Goal: Task Accomplishment & Management: Complete application form

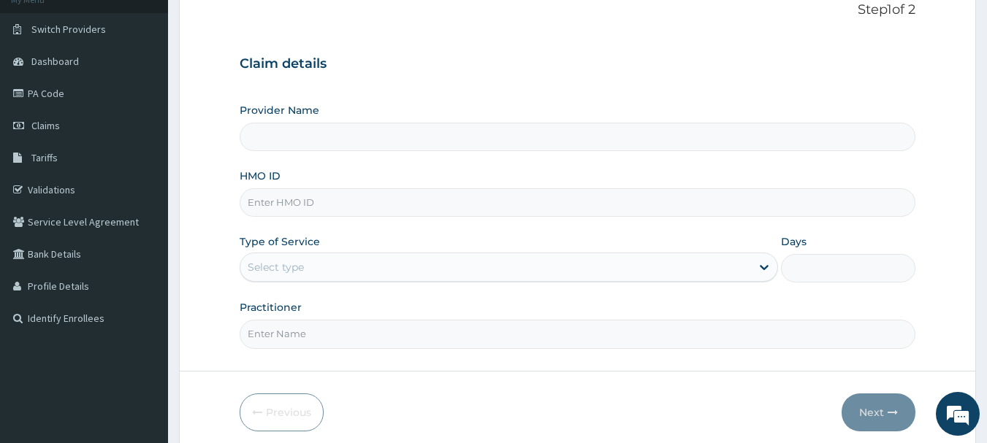
scroll to position [104, 0]
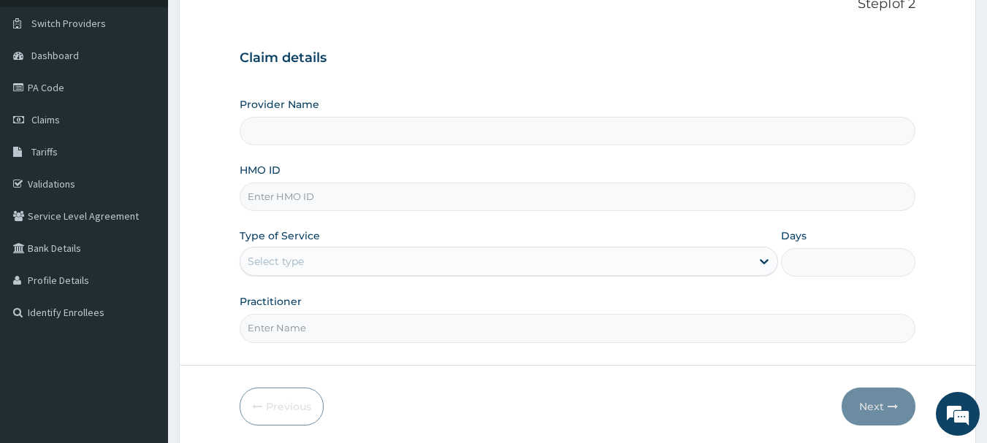
click at [378, 224] on div "Provider Name HMO ID Type of Service Select type Days Practitioner" at bounding box center [578, 219] width 676 height 245
click at [402, 192] on input "HMO ID" at bounding box center [578, 197] width 676 height 28
paste input "GMT/10124/B"
type input "GMT/10124/B"
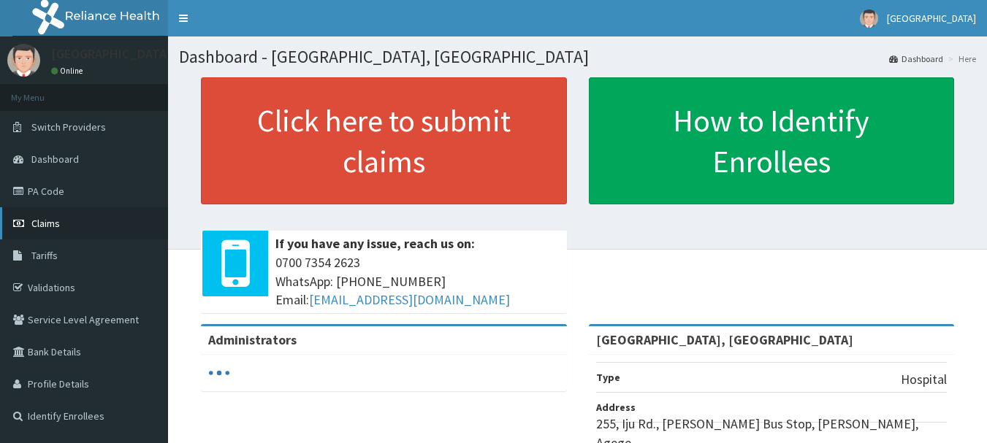
click at [37, 221] on span "Claims" at bounding box center [45, 223] width 28 height 13
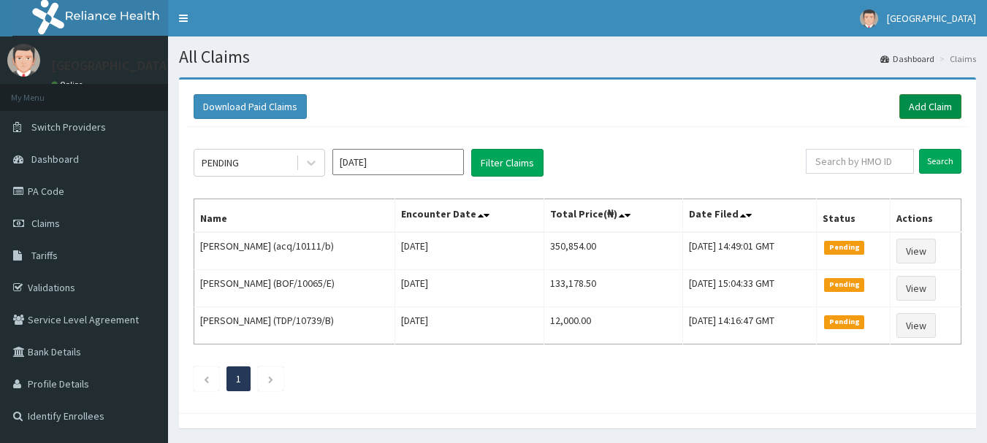
click at [939, 112] on link "Add Claim" at bounding box center [930, 106] width 62 height 25
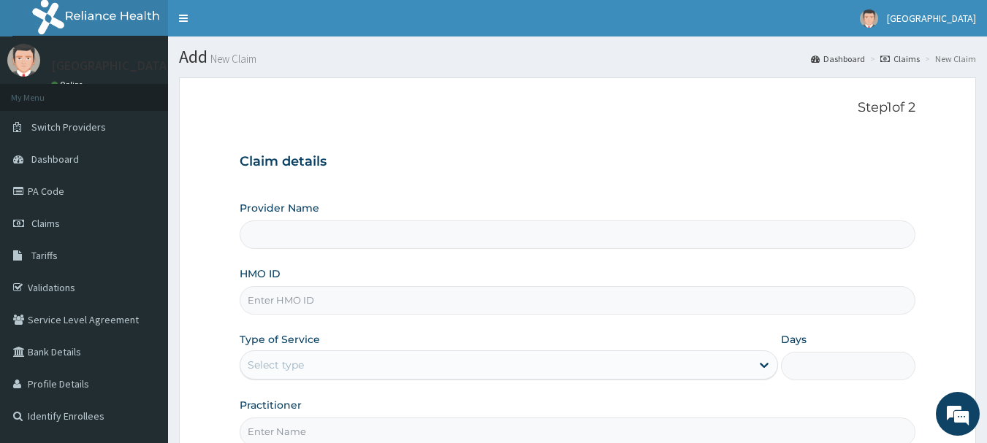
click at [364, 304] on input "HMO ID" at bounding box center [578, 300] width 676 height 28
type input "Osuntuyi Medical Centre, Iju"
paste input "GMT/10124/B"
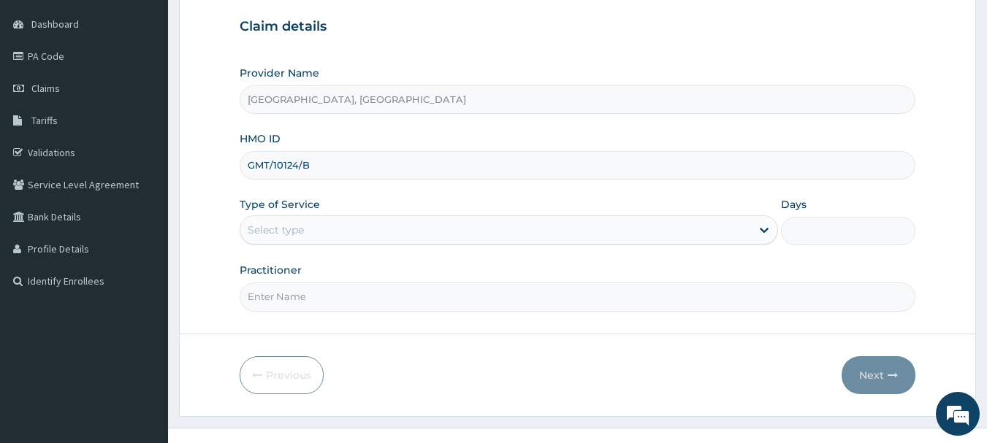
scroll to position [142, 0]
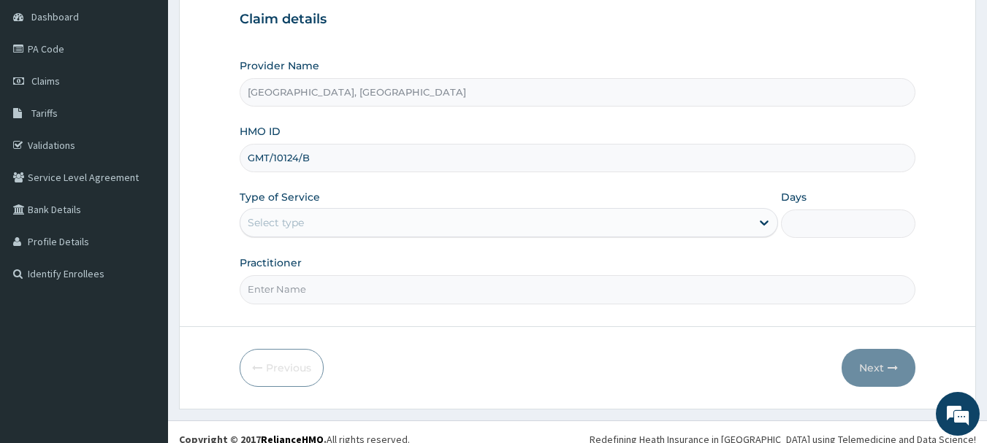
type input "GMT/10124/B"
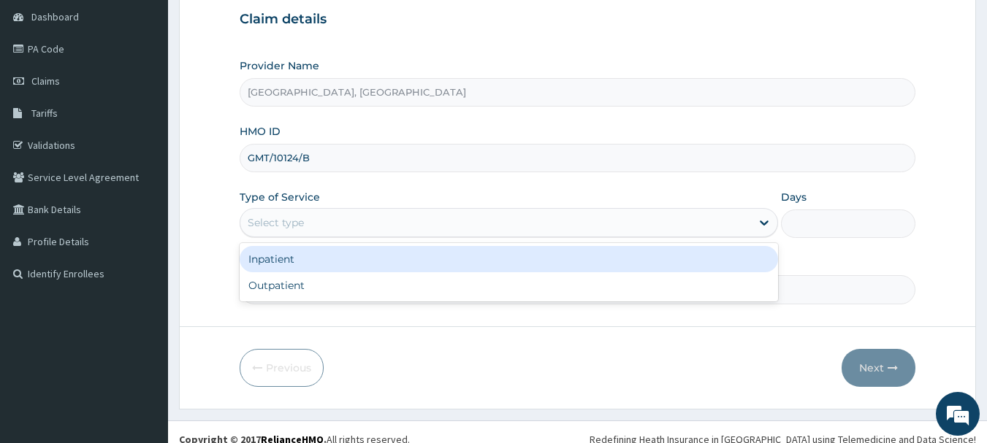
click at [274, 286] on div "Outpatient" at bounding box center [509, 285] width 538 height 26
type input "1"
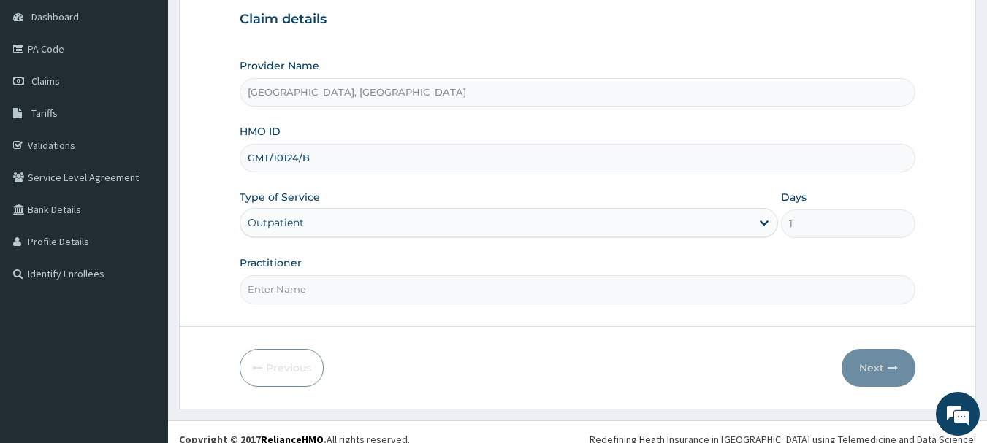
click at [324, 285] on input "Practitioner" at bounding box center [578, 289] width 676 height 28
type input "Dr Calista"
click at [884, 365] on button "Next" at bounding box center [878, 368] width 74 height 38
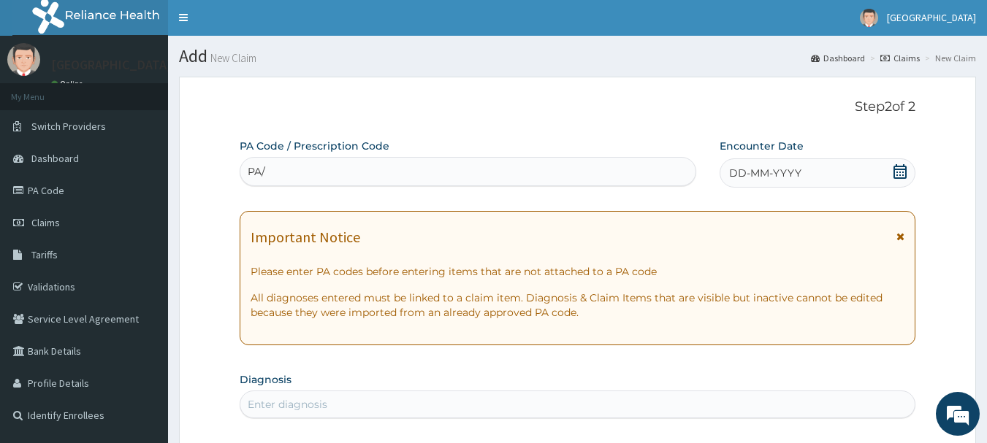
scroll to position [0, 0]
type input "PA/6AB62D"
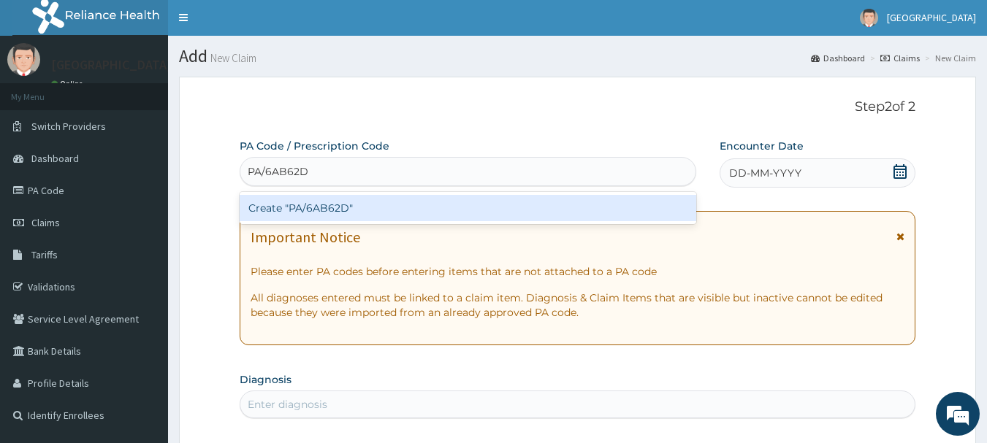
click at [370, 207] on div "Create "PA/6AB62D"" at bounding box center [468, 208] width 457 height 26
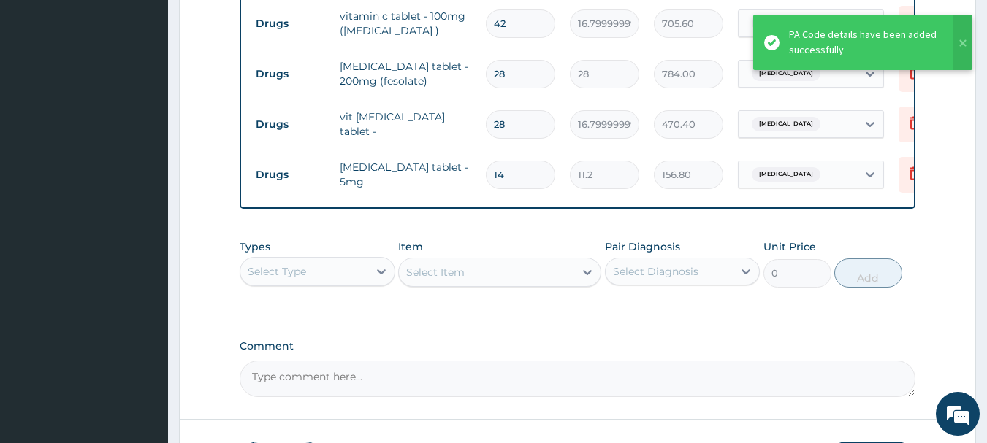
scroll to position [653, 0]
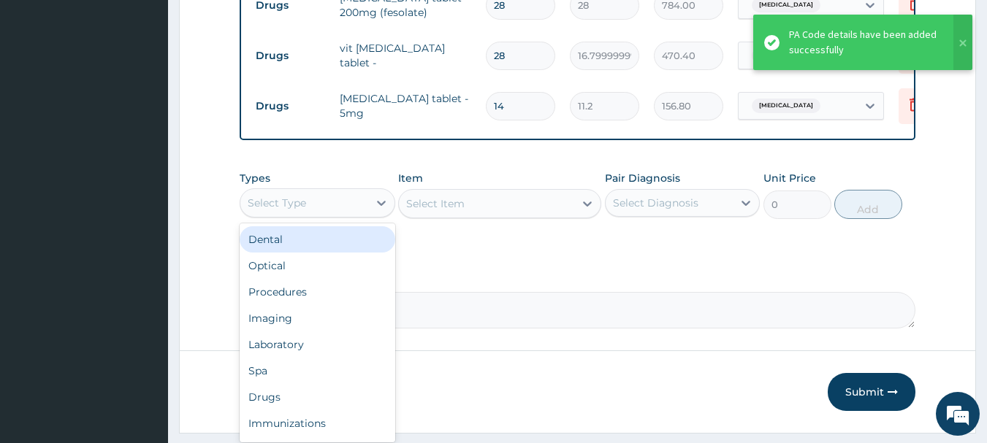
click at [281, 302] on div "Procedures" at bounding box center [318, 292] width 156 height 26
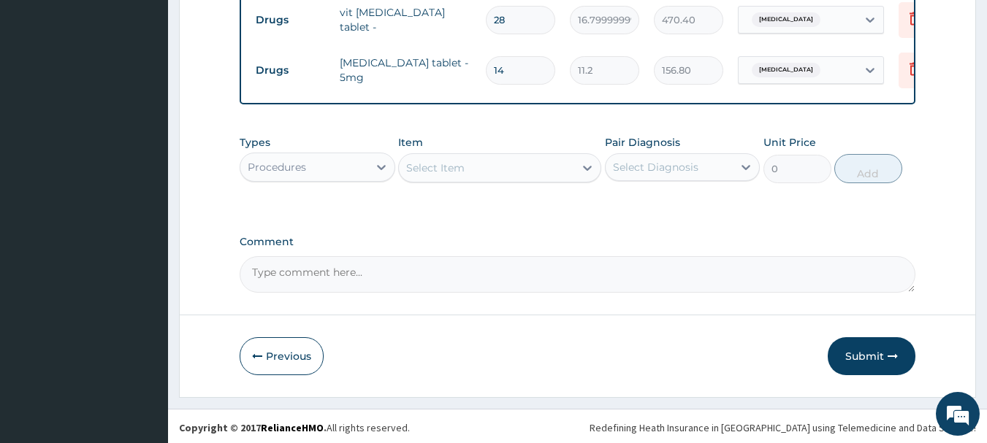
scroll to position [703, 0]
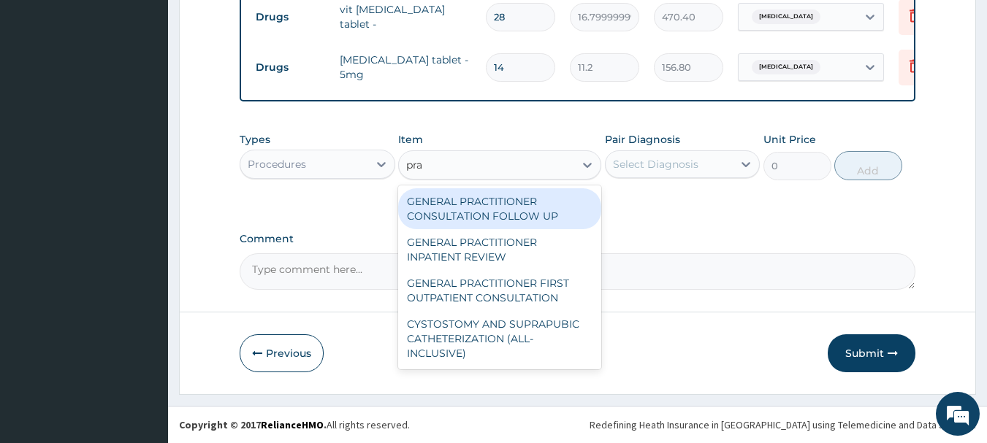
type input "prac"
click at [538, 287] on div "GENERAL PRACTITIONER FIRST OUTPATIENT CONSULTATION" at bounding box center [499, 290] width 203 height 41
type input "3750"
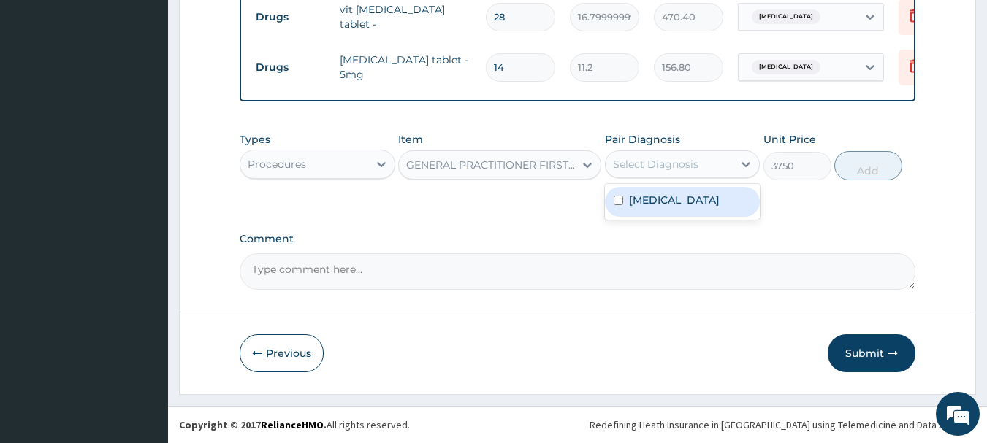
click at [651, 197] on label "Anemia" at bounding box center [674, 200] width 91 height 15
checkbox input "true"
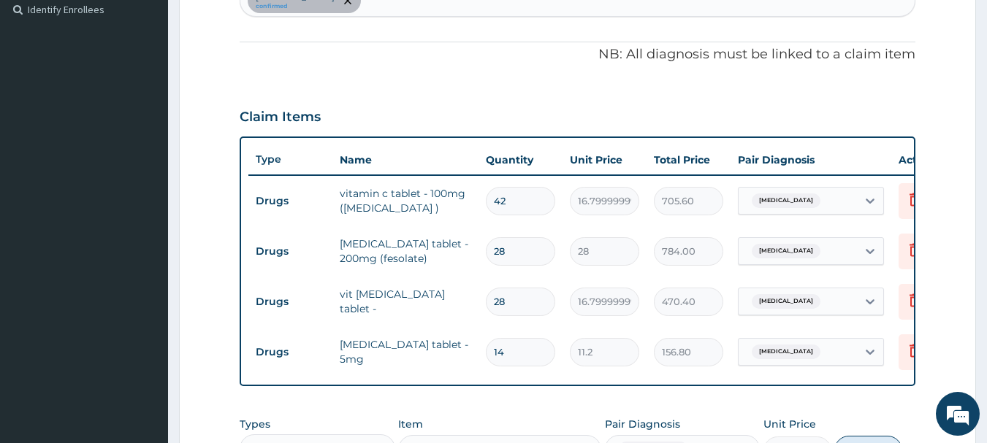
scroll to position [331, 0]
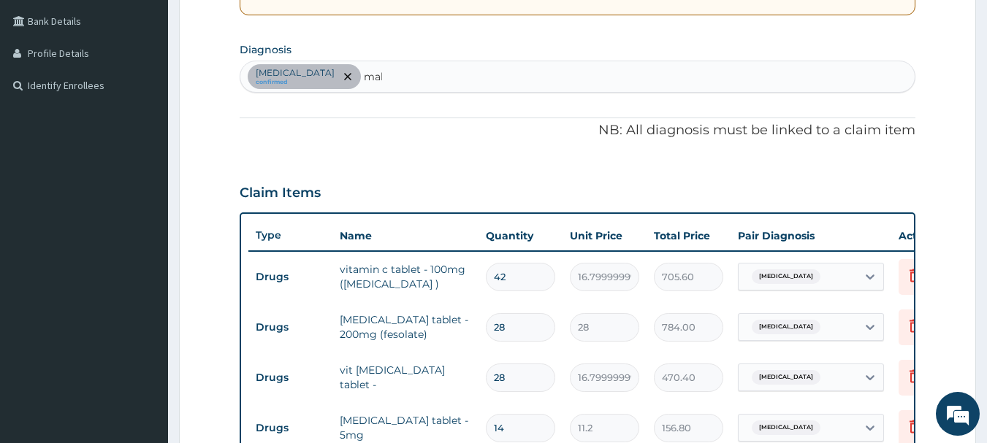
type input "mala"
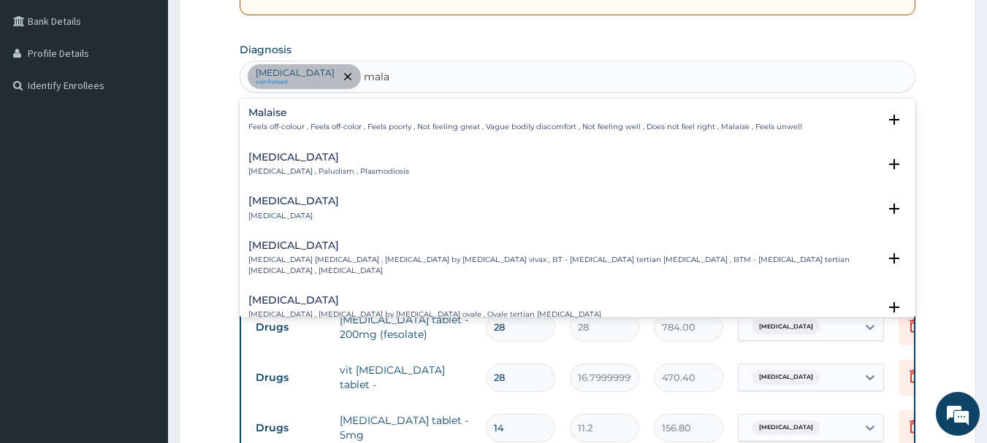
click at [330, 170] on p "[MEDICAL_DATA] , Paludism , Plasmodiosis" at bounding box center [328, 172] width 161 height 10
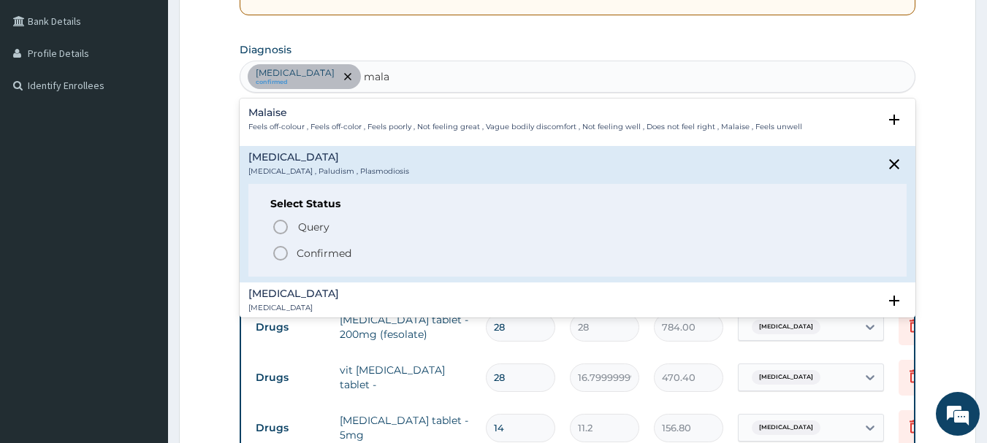
click at [288, 248] on icon "status option filled" at bounding box center [281, 254] width 18 height 18
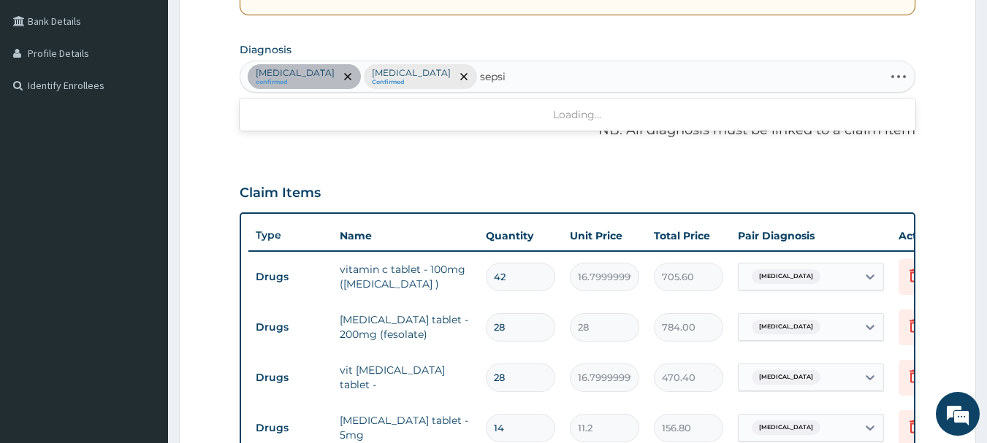
type input "sepsis"
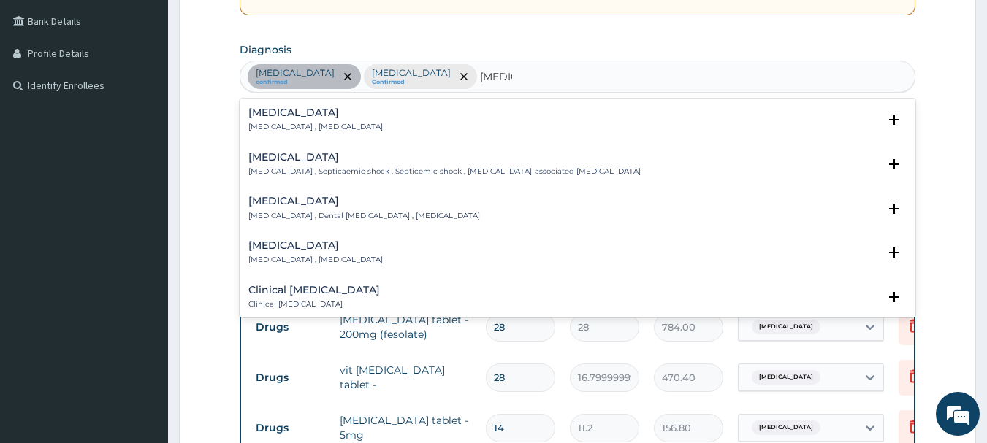
click at [331, 131] on p "Systemic infection , Sepsis" at bounding box center [315, 127] width 134 height 10
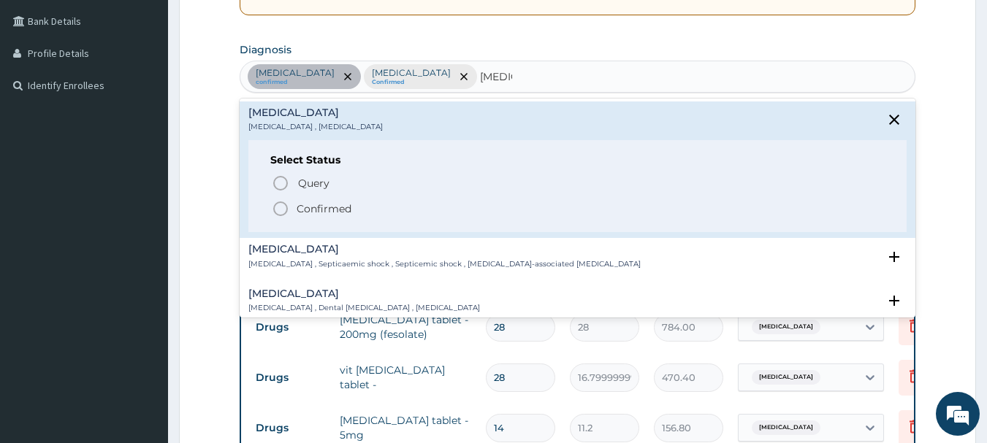
click at [275, 202] on icon "status option filled" at bounding box center [281, 209] width 18 height 18
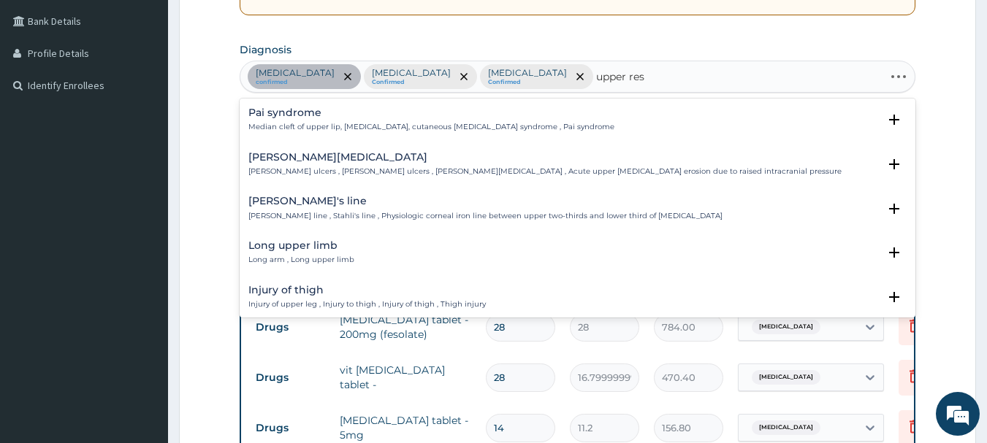
type input "upper resp"
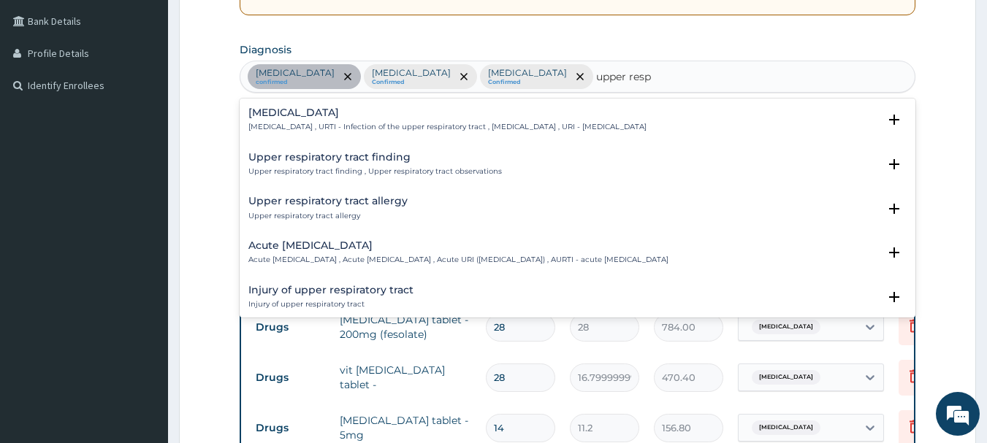
click at [339, 111] on h4 "Upper respiratory infection" at bounding box center [447, 112] width 398 height 11
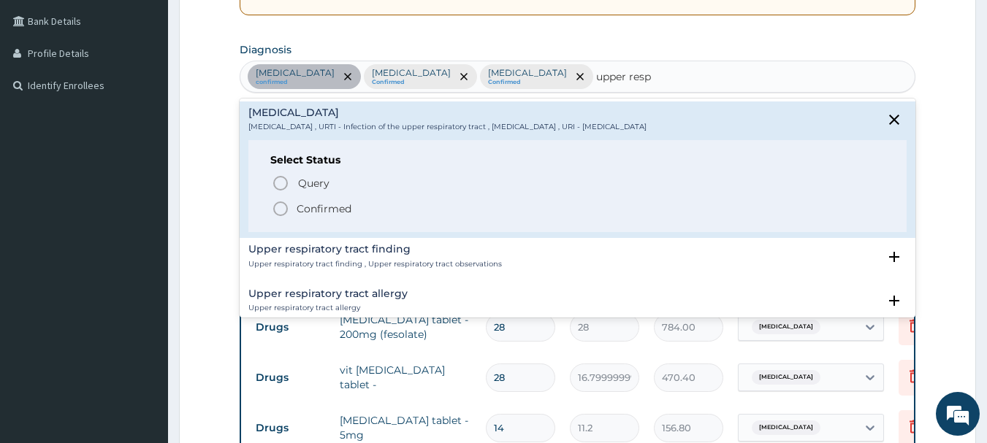
click at [273, 205] on icon "status option filled" at bounding box center [281, 209] width 18 height 18
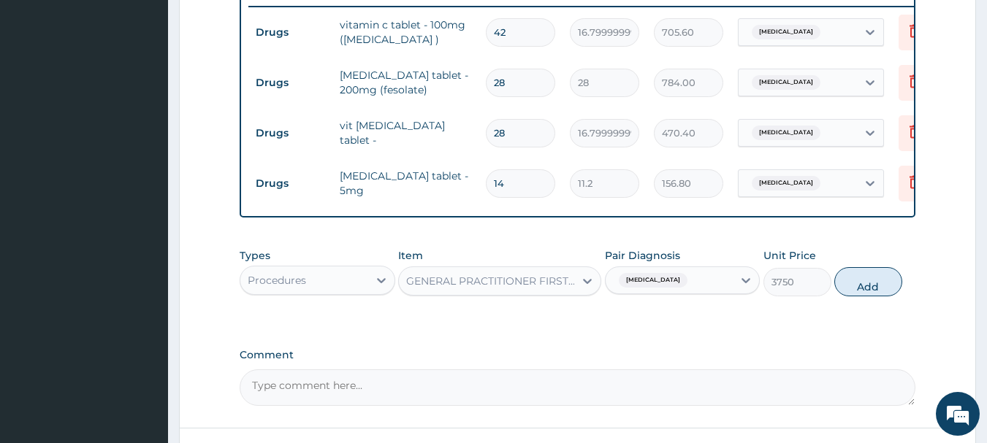
scroll to position [580, 0]
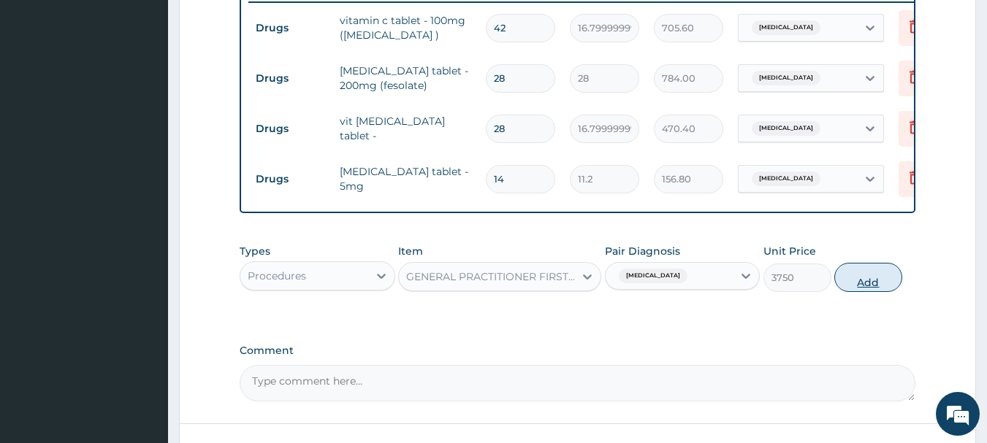
click at [886, 292] on button "Add" at bounding box center [868, 277] width 68 height 29
type input "0"
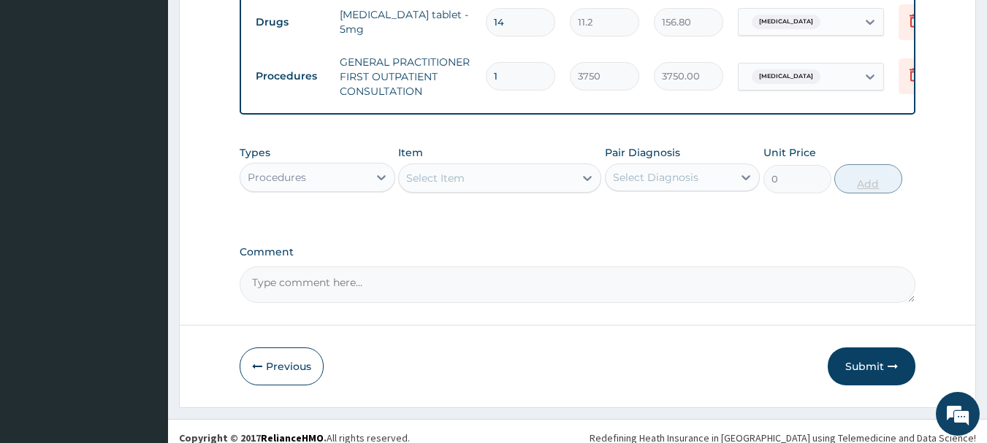
scroll to position [761, 0]
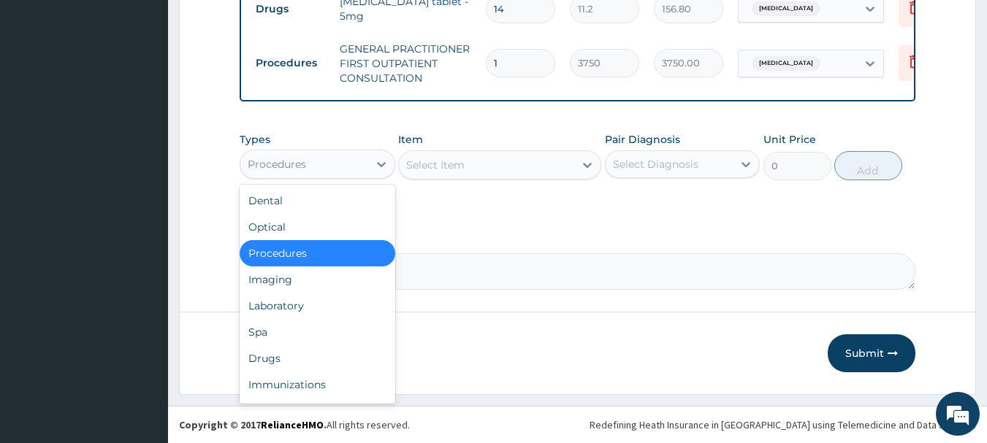
click at [274, 307] on div "Laboratory" at bounding box center [318, 306] width 156 height 26
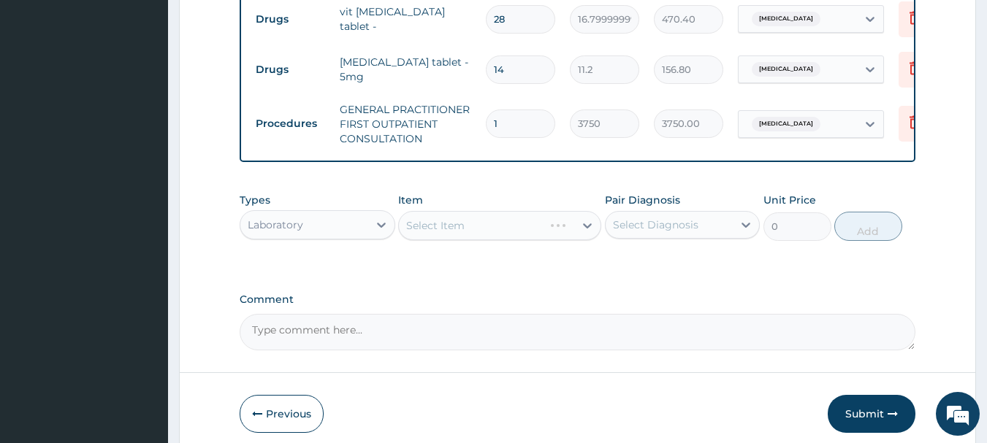
scroll to position [687, 0]
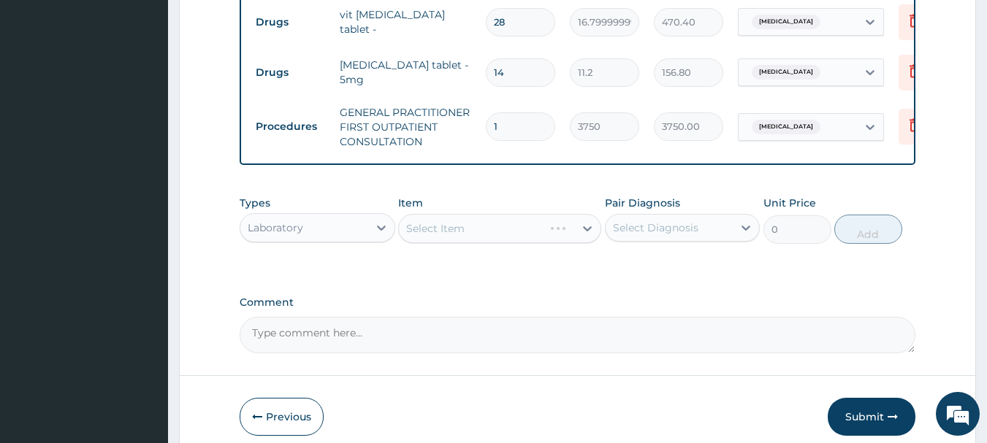
click at [559, 231] on div "Select Item" at bounding box center [499, 228] width 203 height 29
click at [553, 229] on div "Select Item" at bounding box center [499, 228] width 203 height 29
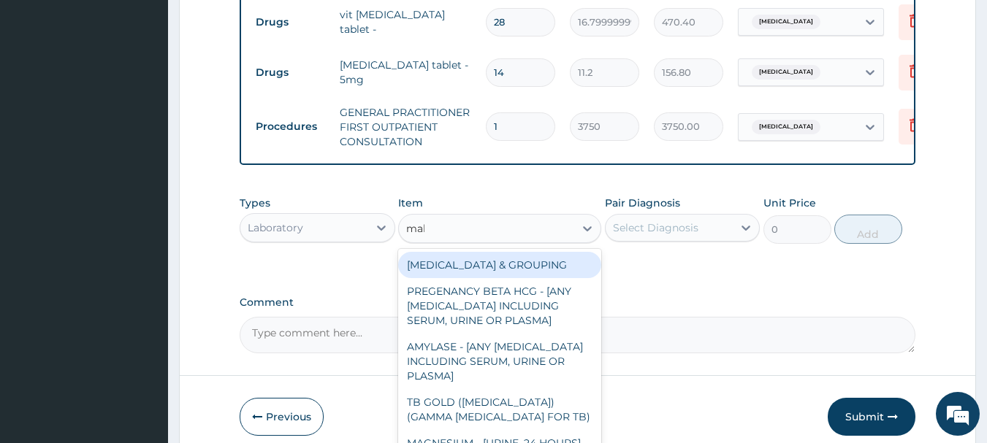
type input "mala"
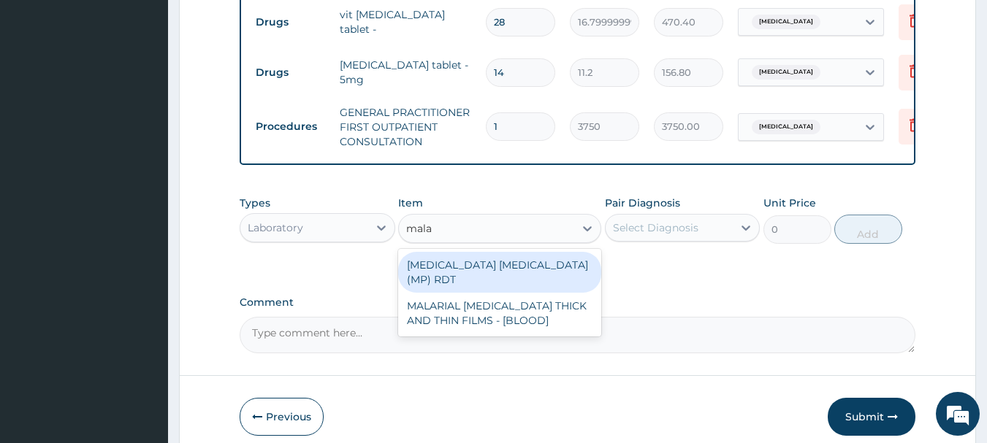
click at [536, 319] on div "MALARIAL PARASITE THICK AND THIN FILMS - [BLOOD]" at bounding box center [499, 313] width 203 height 41
type input "2187.5"
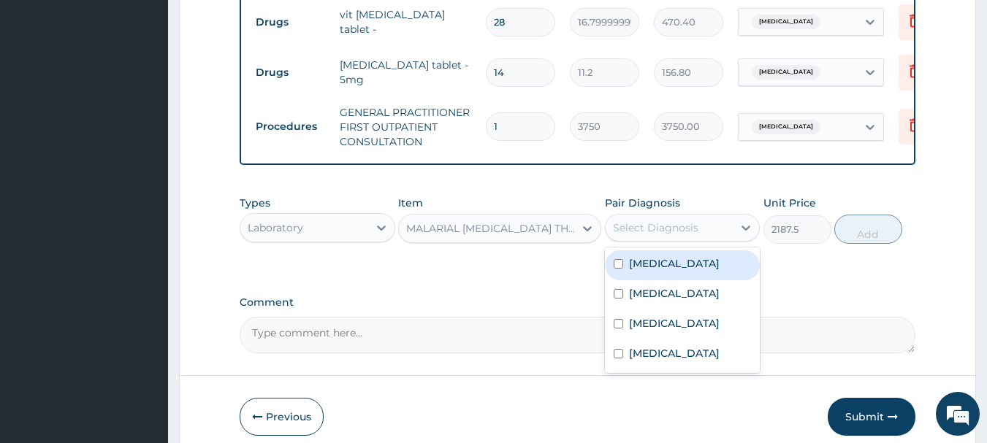
click at [655, 301] on label "[MEDICAL_DATA]" at bounding box center [674, 293] width 91 height 15
checkbox input "true"
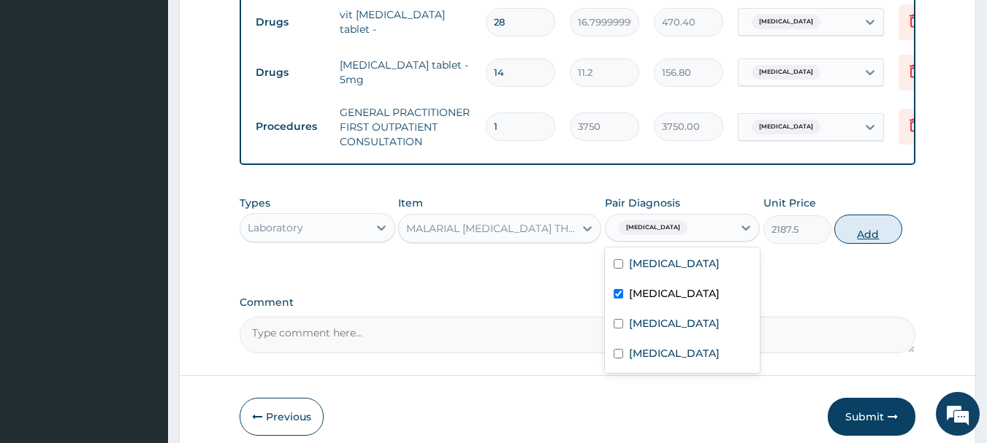
click at [890, 242] on button "Add" at bounding box center [868, 229] width 68 height 29
type input "0"
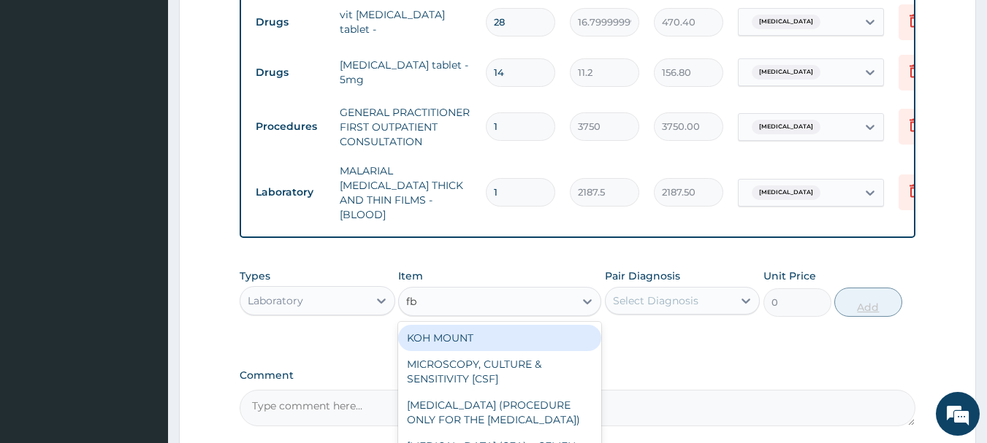
type input "fbc"
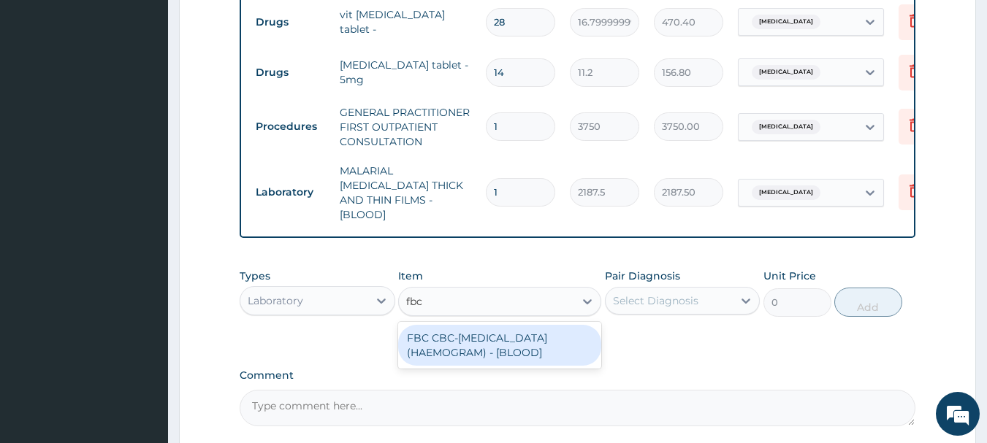
click at [538, 351] on div "FBC CBC-COMPLETE BLOOD COUNT (HAEMOGRAM) - [BLOOD]" at bounding box center [499, 345] width 203 height 41
type input "5000"
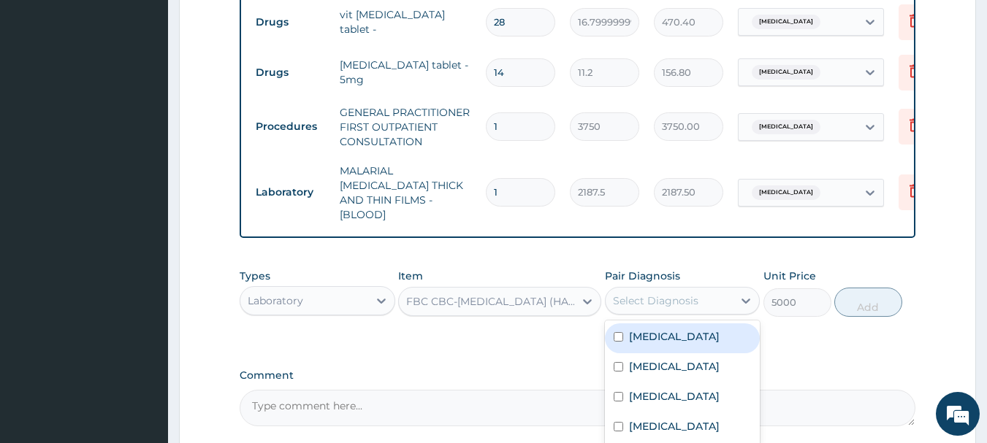
click at [654, 400] on div "[MEDICAL_DATA]" at bounding box center [683, 398] width 156 height 30
checkbox input "true"
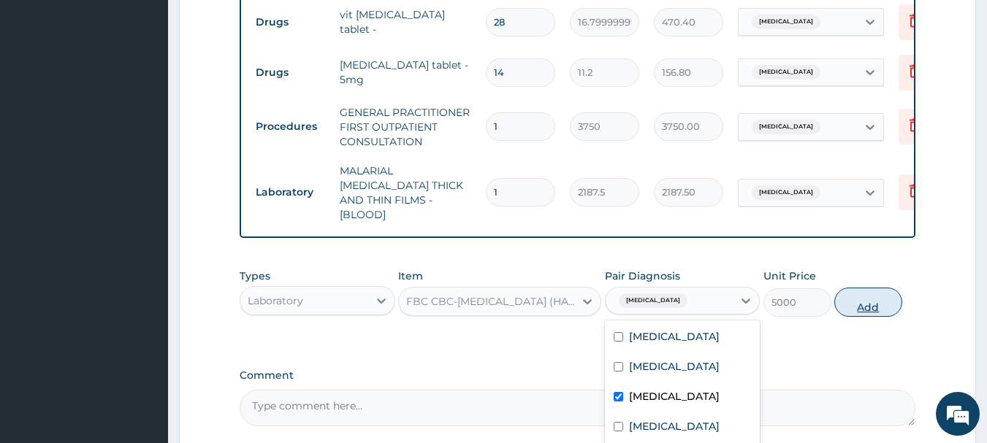
click at [880, 310] on button "Add" at bounding box center [868, 302] width 68 height 29
type input "0"
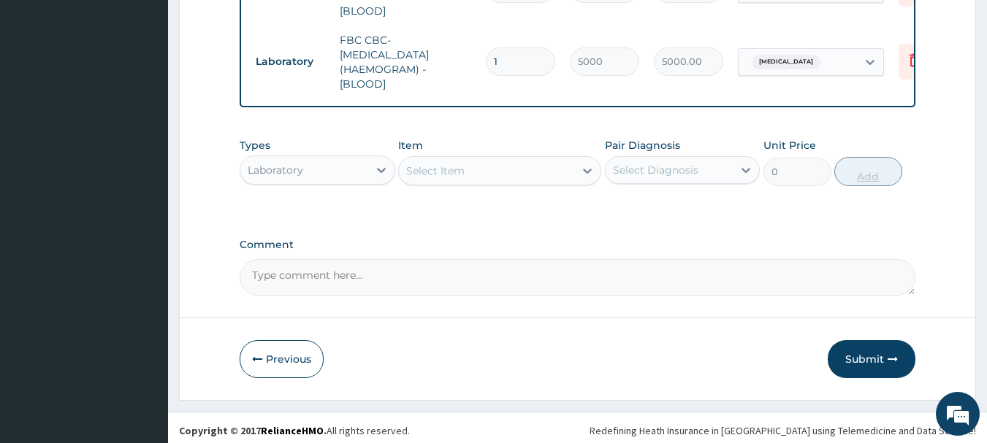
scroll to position [893, 0]
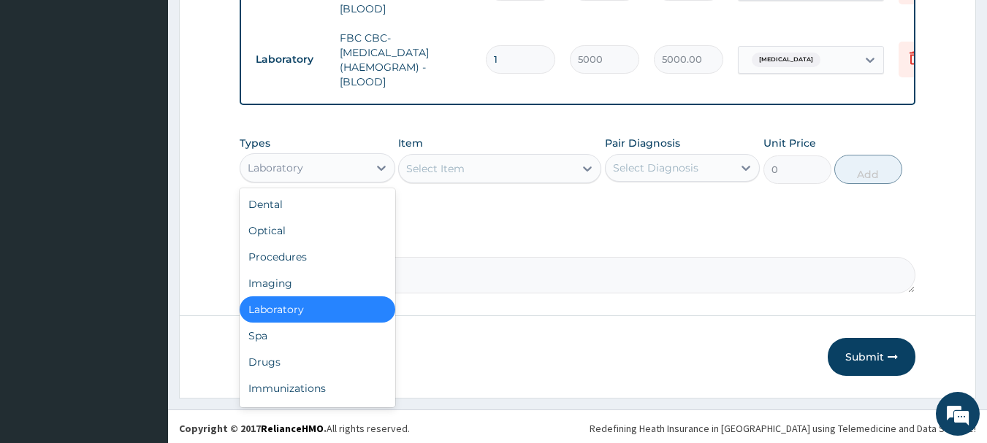
click at [261, 359] on div "Drugs" at bounding box center [318, 362] width 156 height 26
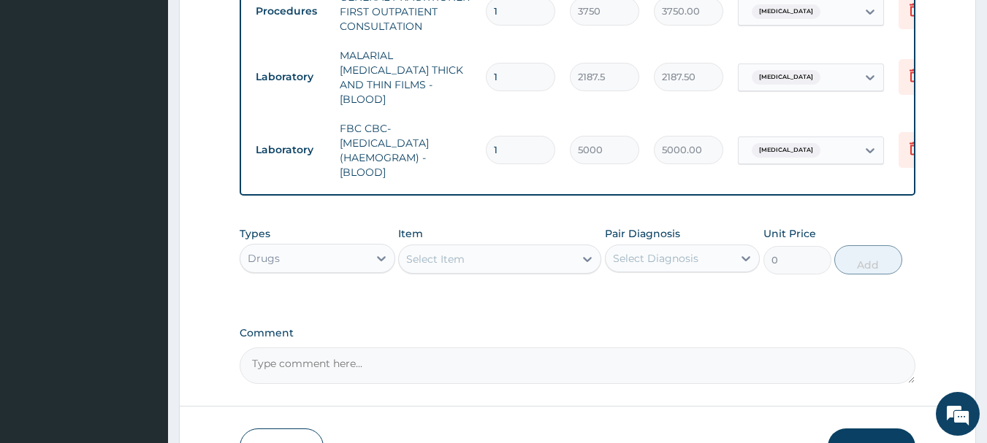
scroll to position [805, 0]
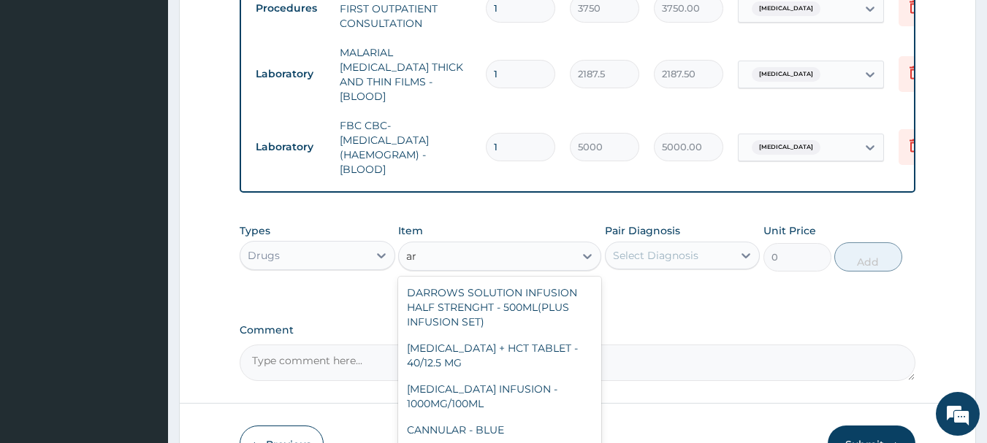
type input "a"
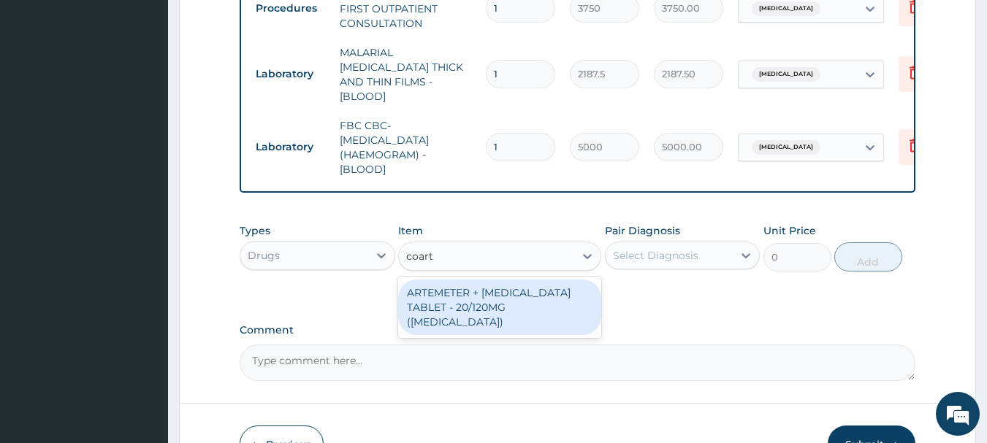
type input "coarte"
click at [565, 296] on div "ARTEMETER + [MEDICAL_DATA] TABLET - 20/120MG ([MEDICAL_DATA])" at bounding box center [499, 308] width 203 height 56
type input "210"
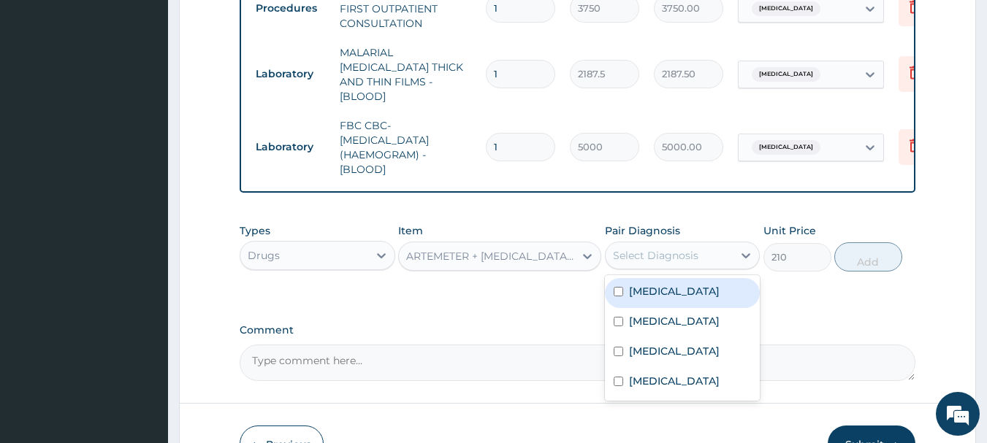
click at [660, 322] on label "[MEDICAL_DATA]" at bounding box center [674, 321] width 91 height 15
checkbox input "true"
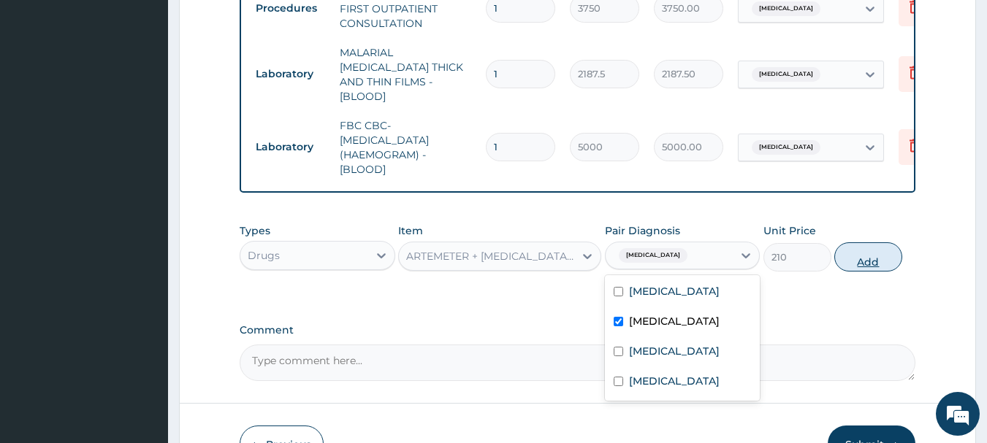
click at [901, 254] on button "Add" at bounding box center [868, 256] width 68 height 29
type input "0"
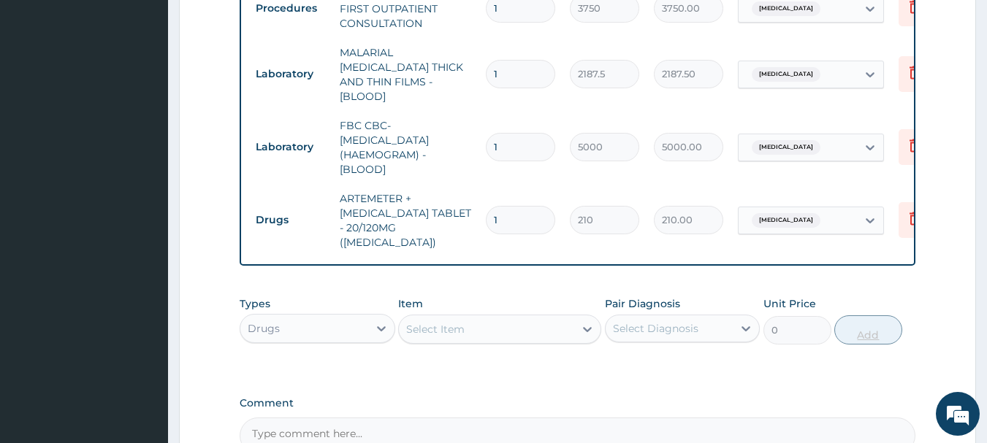
type input "0.00"
type input "2"
type input "420.00"
type input "24"
type input "5040.00"
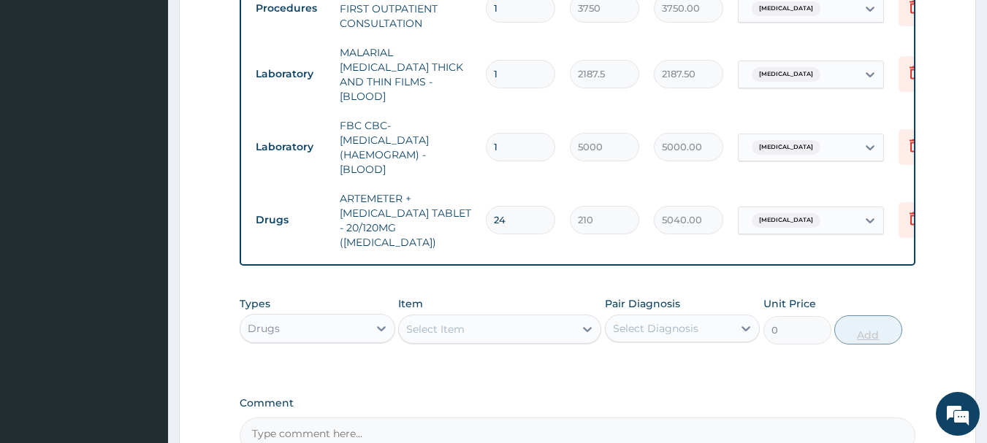
type input "24"
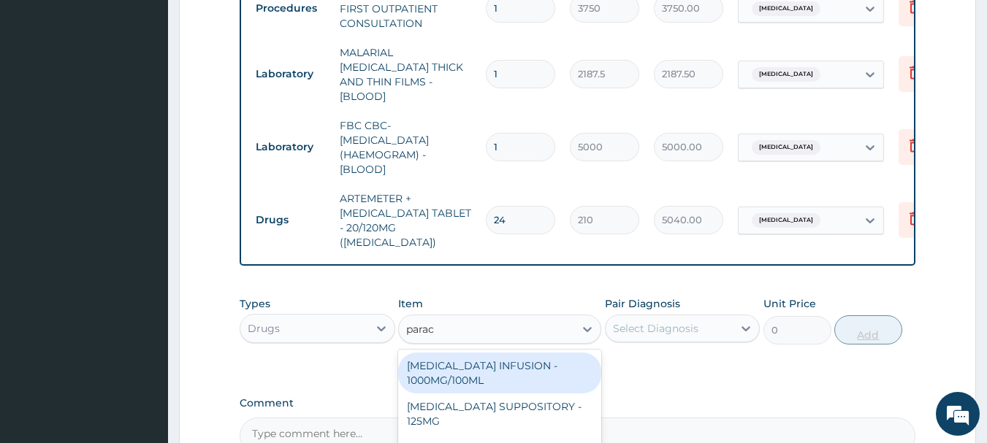
type input "parace"
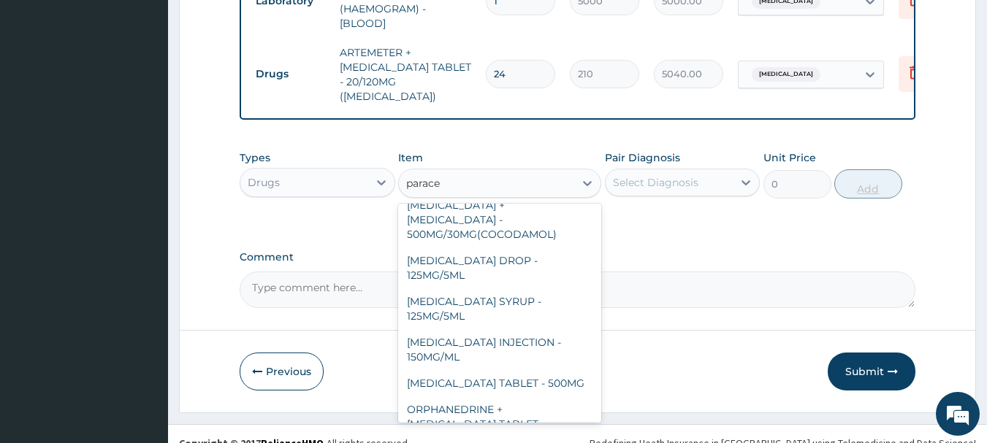
scroll to position [155, 0]
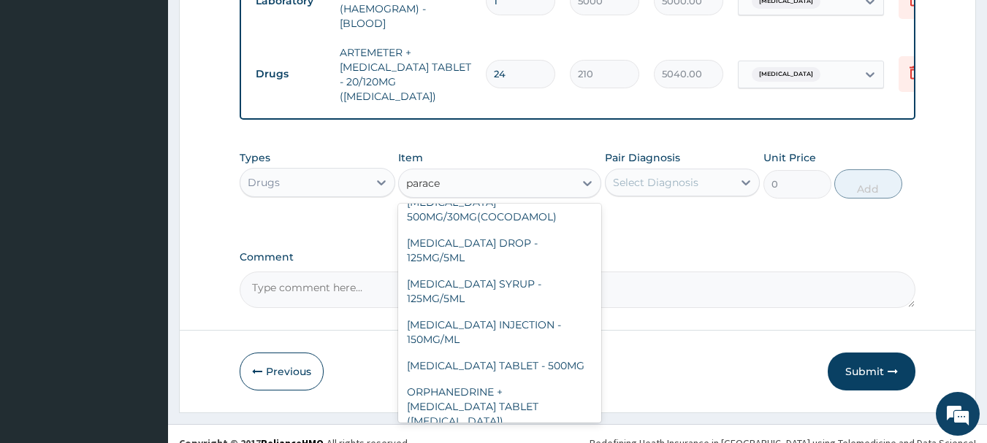
click at [555, 353] on div "[MEDICAL_DATA] TABLET - 500MG" at bounding box center [499, 366] width 203 height 26
type input "33.599999999999994"
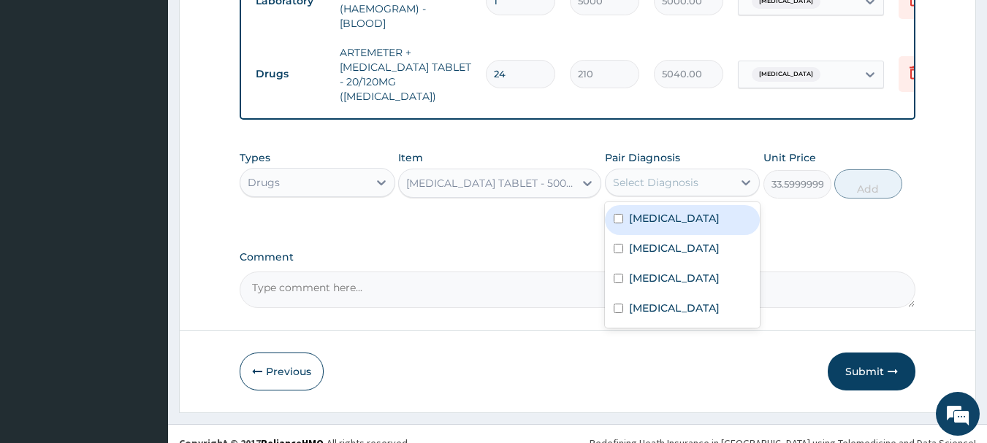
click at [651, 241] on label "[MEDICAL_DATA]" at bounding box center [674, 248] width 91 height 15
checkbox input "true"
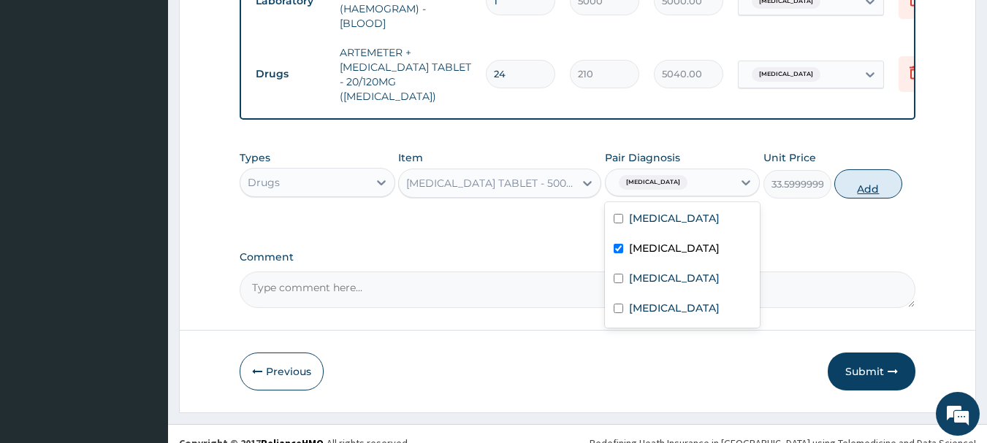
click at [885, 176] on button "Add" at bounding box center [868, 183] width 68 height 29
type input "0"
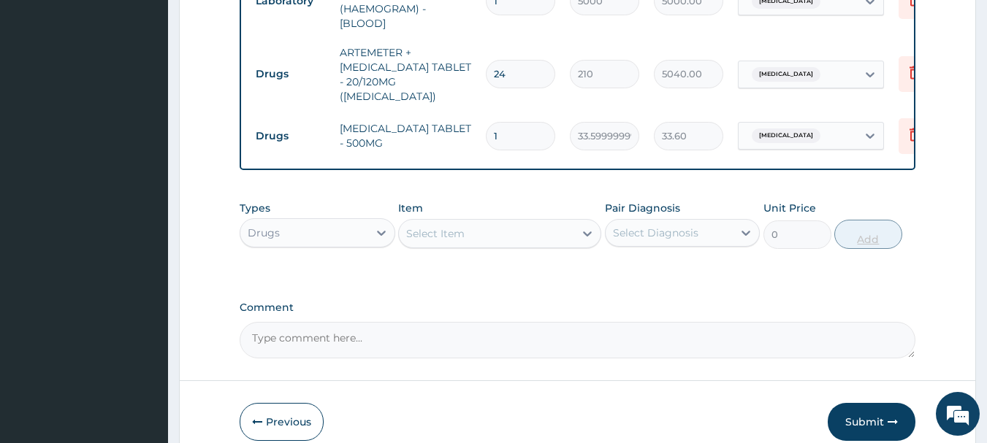
type input "18"
type input "604.80"
type input "18"
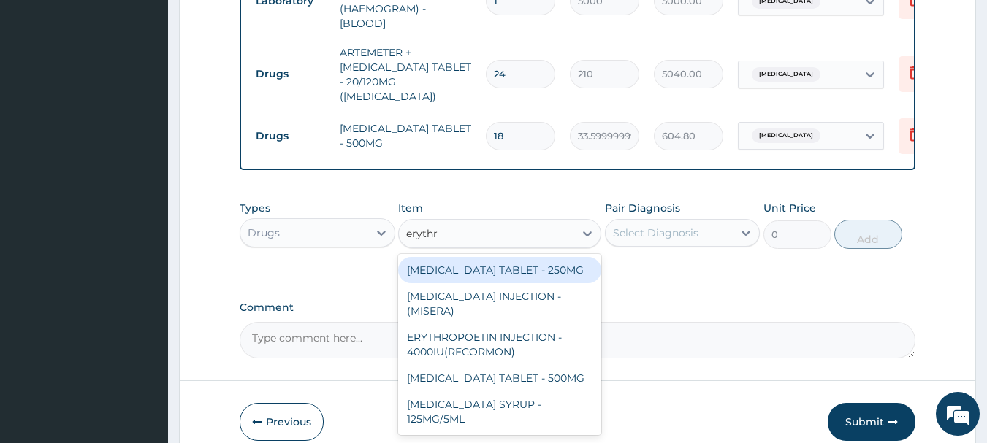
type input "erythro"
click at [565, 365] on div "[MEDICAL_DATA] TABLET - 500MG" at bounding box center [499, 378] width 203 height 26
type input "140"
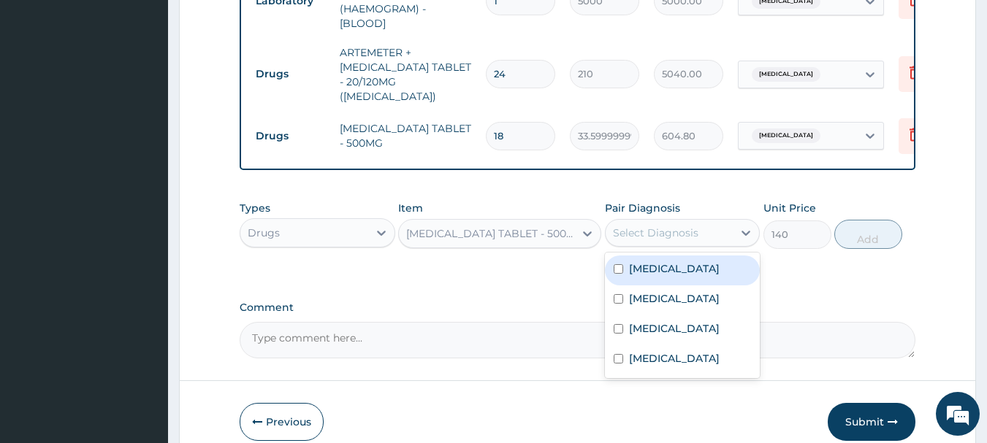
click at [706, 351] on label "[MEDICAL_DATA]" at bounding box center [674, 358] width 91 height 15
checkbox input "true"
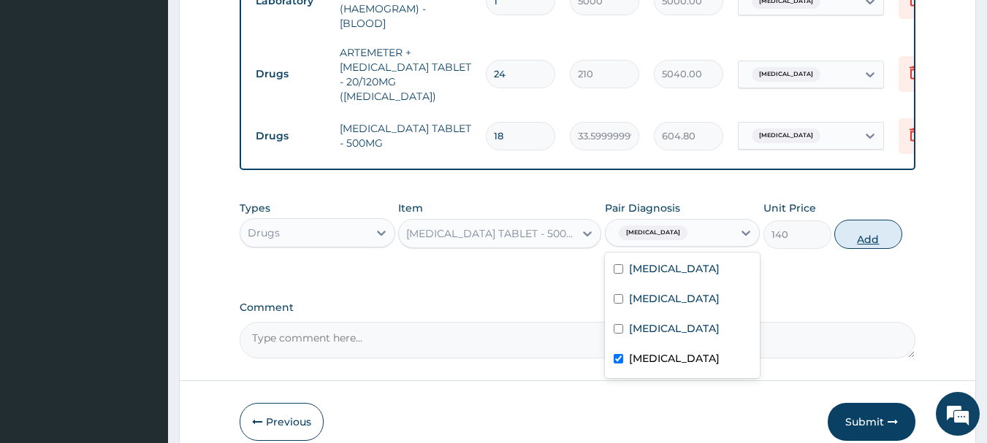
click at [893, 220] on button "Add" at bounding box center [868, 234] width 68 height 29
type input "0"
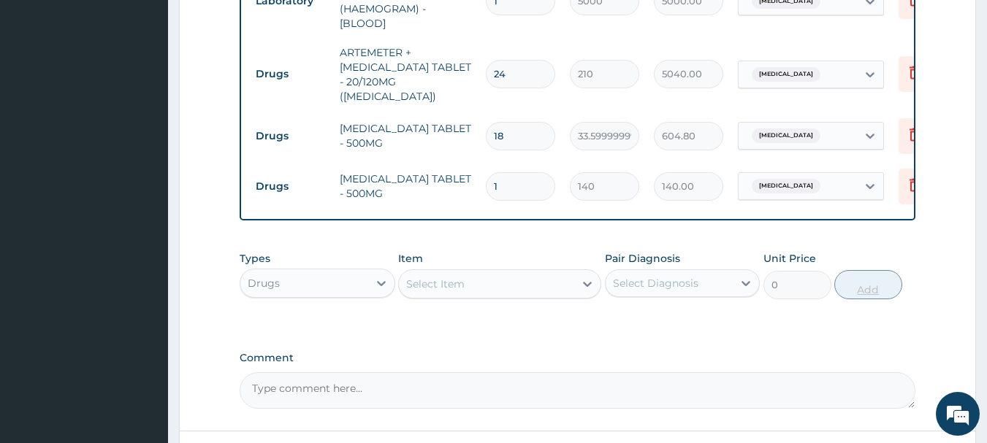
type input "10"
type input "1400.00"
type input "10"
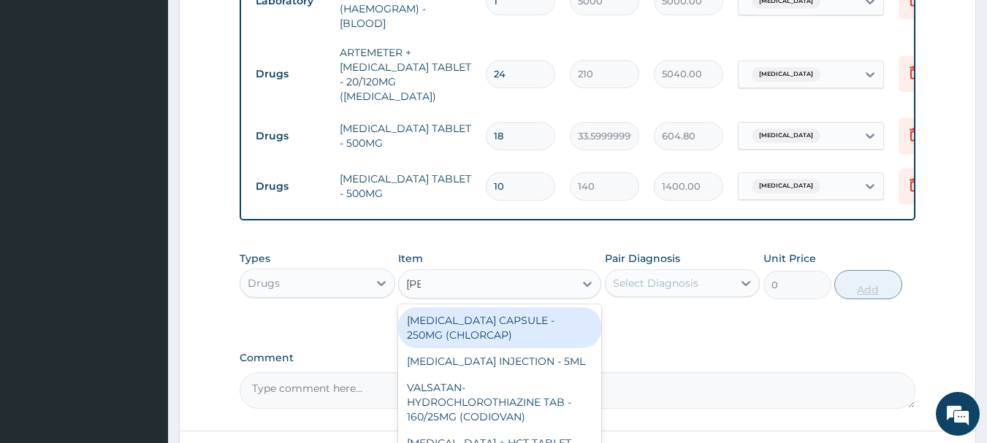
type input "lorat"
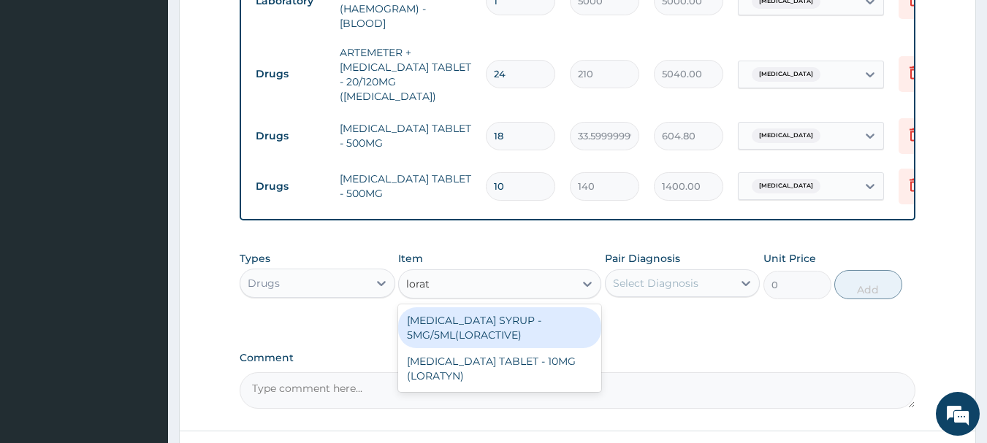
click at [533, 354] on div "[MEDICAL_DATA] TABLET - 10MG (LORATYN)" at bounding box center [499, 368] width 203 height 41
type input "98"
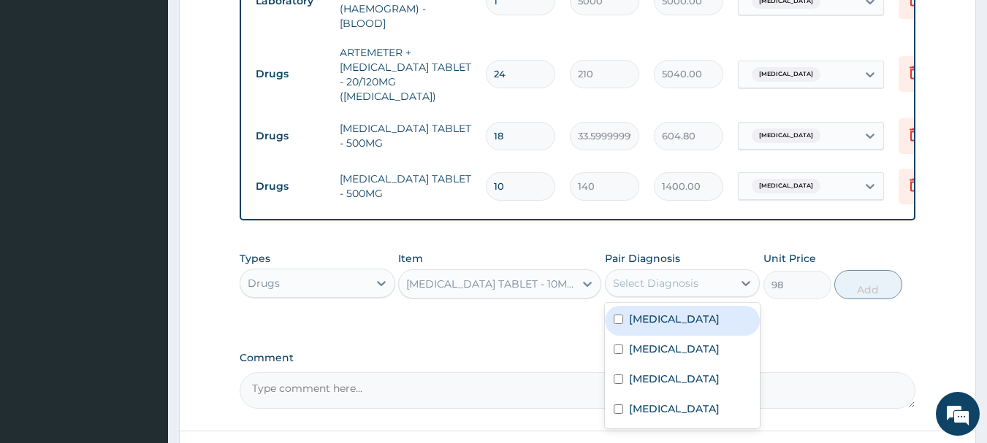
click at [681, 402] on label "[MEDICAL_DATA]" at bounding box center [674, 409] width 91 height 15
checkbox input "true"
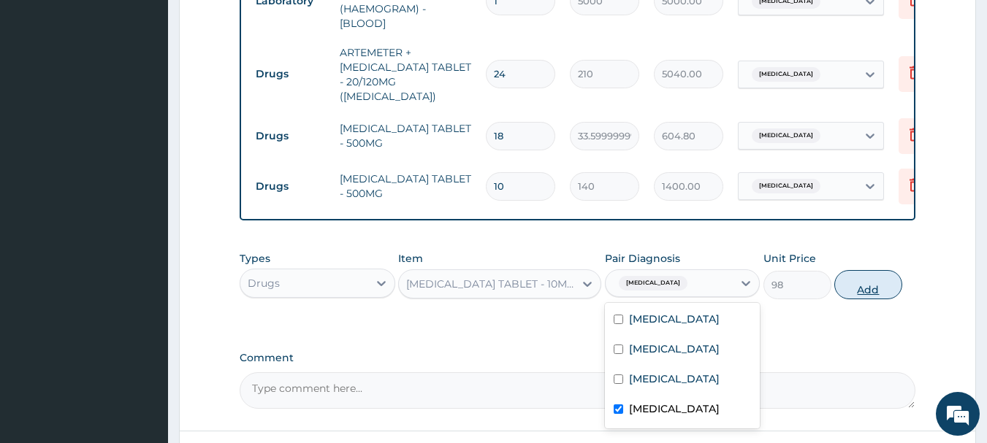
click at [874, 275] on button "Add" at bounding box center [868, 284] width 68 height 29
type input "0"
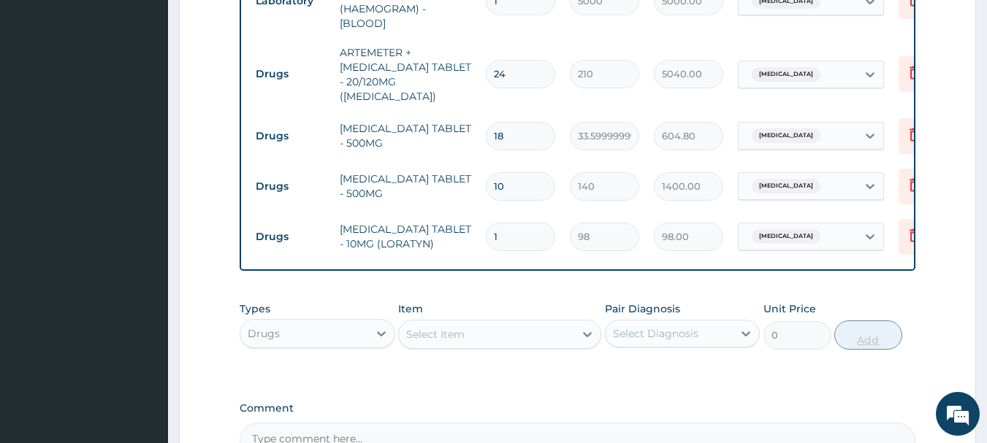
type input "0.00"
type input "5"
type input "490.00"
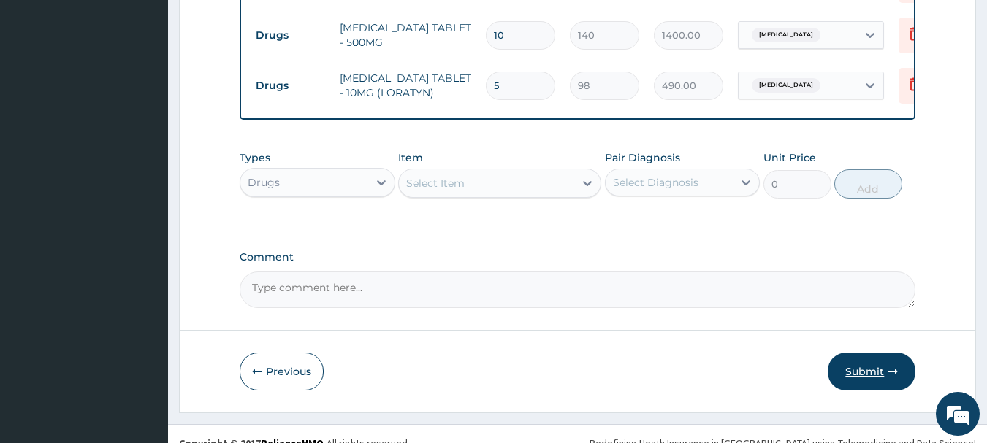
click at [885, 353] on button "Submit" at bounding box center [872, 372] width 88 height 38
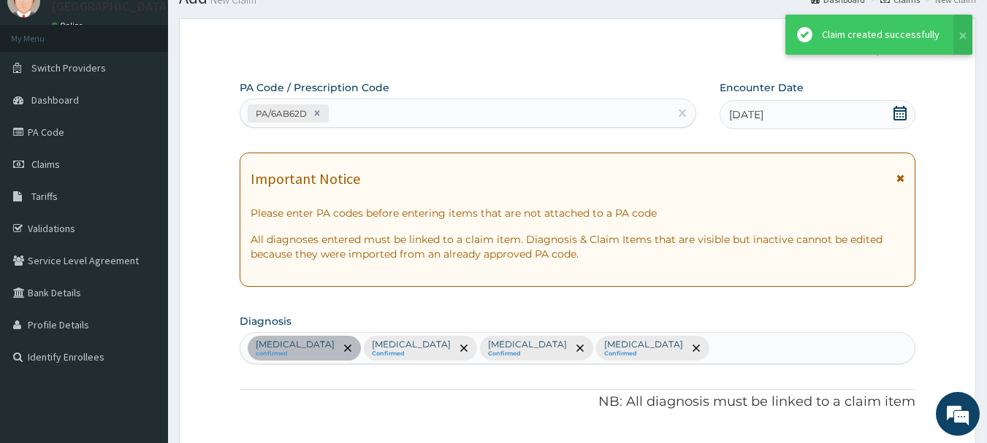
scroll to position [1102, 0]
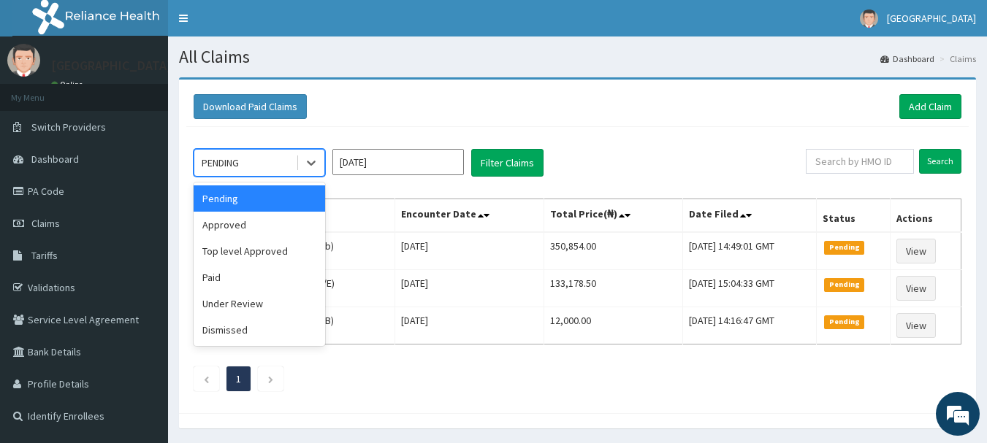
click at [237, 227] on div "Approved" at bounding box center [259, 225] width 131 height 26
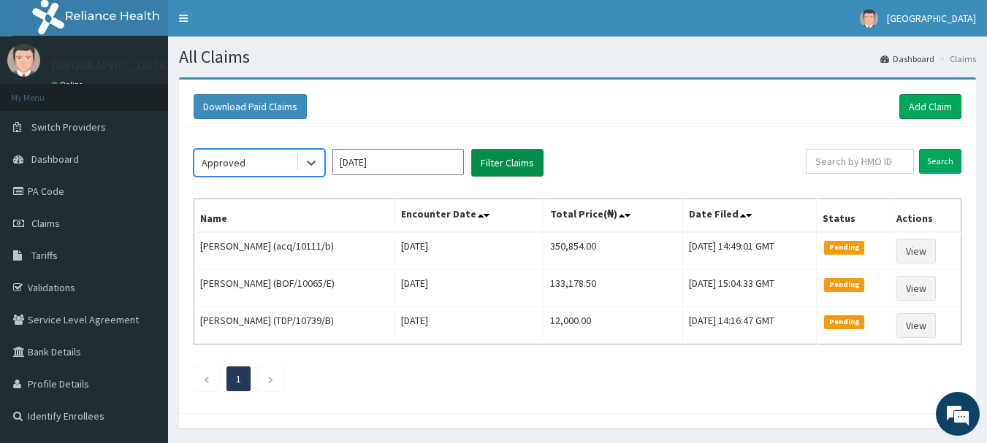
click at [513, 163] on button "Filter Claims" at bounding box center [507, 163] width 72 height 28
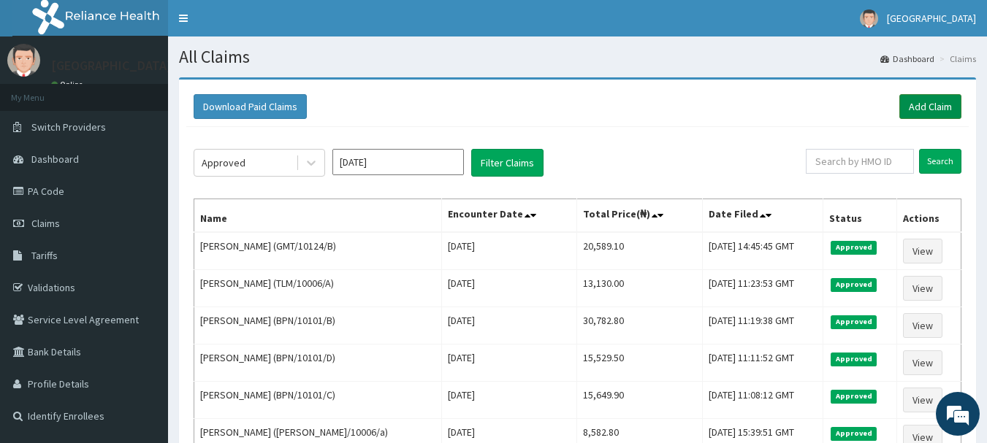
click at [948, 104] on link "Add Claim" at bounding box center [930, 106] width 62 height 25
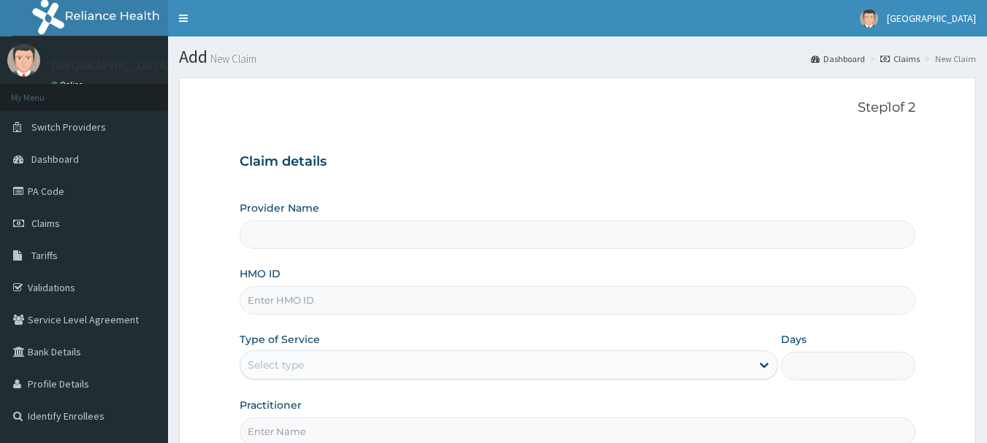
type input "[GEOGRAPHIC_DATA], [GEOGRAPHIC_DATA]"
click at [389, 289] on input "HMO ID" at bounding box center [578, 300] width 676 height 28
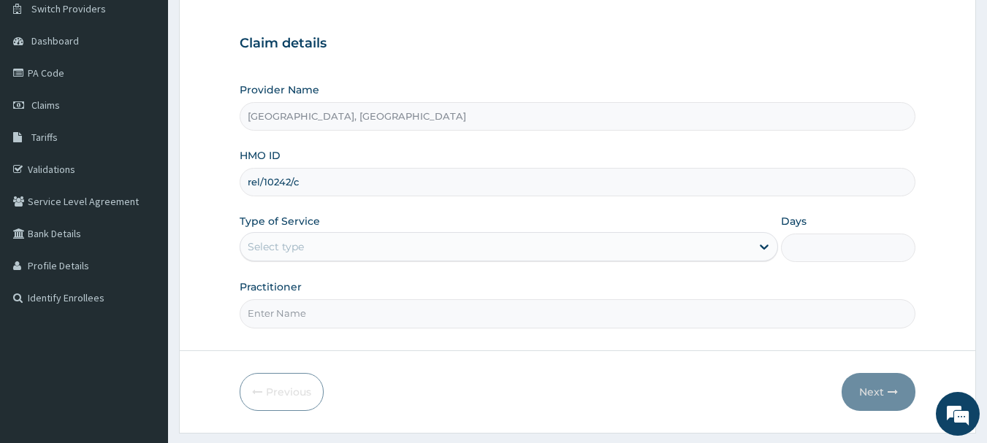
scroll to position [121, 0]
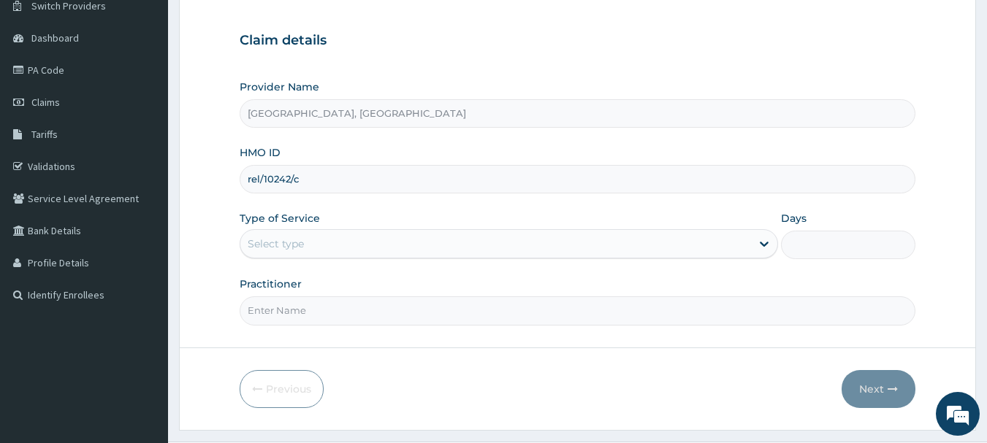
type input "rel/10242/c"
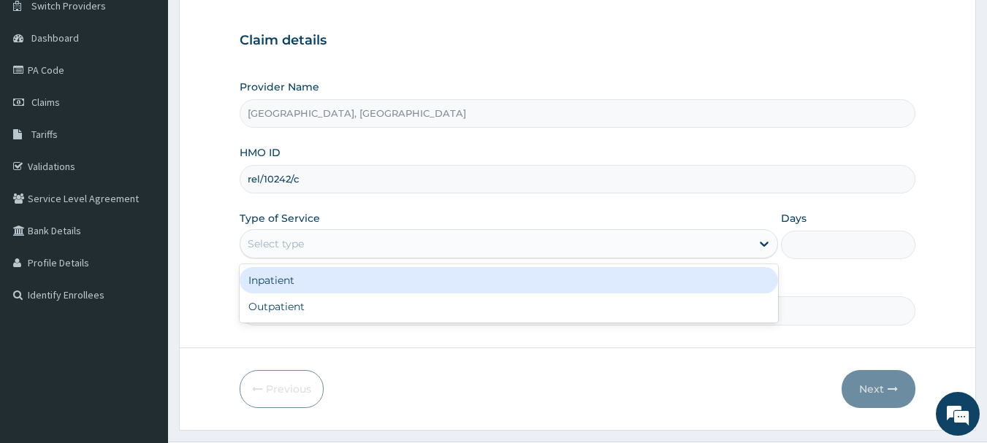
click at [285, 311] on div "Outpatient" at bounding box center [509, 307] width 538 height 26
type input "1"
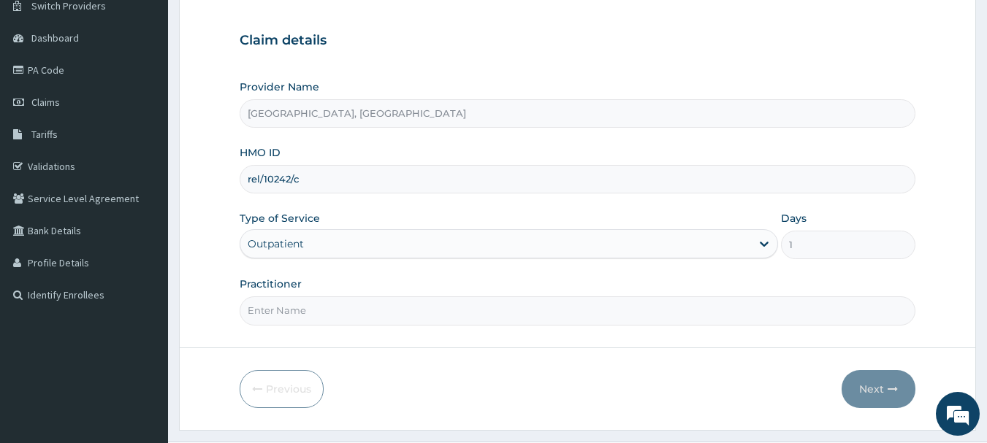
click at [324, 310] on input "Practitioner" at bounding box center [578, 311] width 676 height 28
type input "Dr Daniel"
click at [885, 398] on button "Next" at bounding box center [878, 389] width 74 height 38
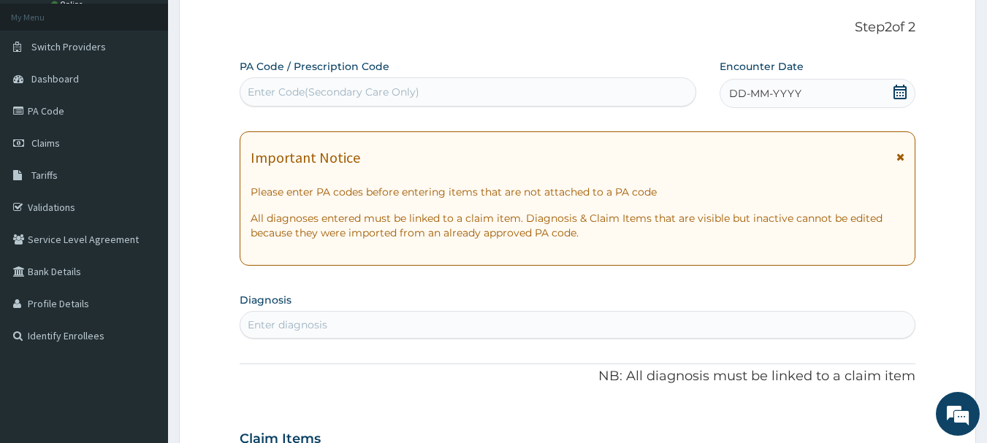
scroll to position [0, 0]
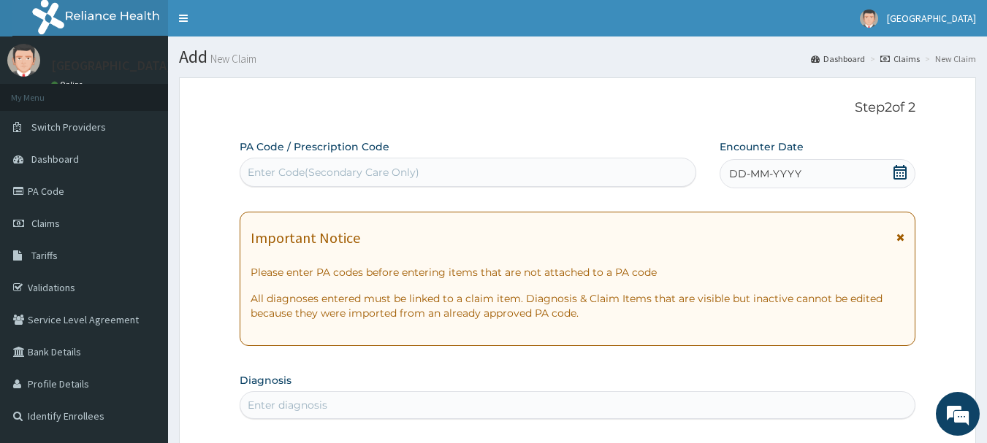
click at [754, 179] on span "DD-MM-YYYY" at bounding box center [765, 174] width 72 height 15
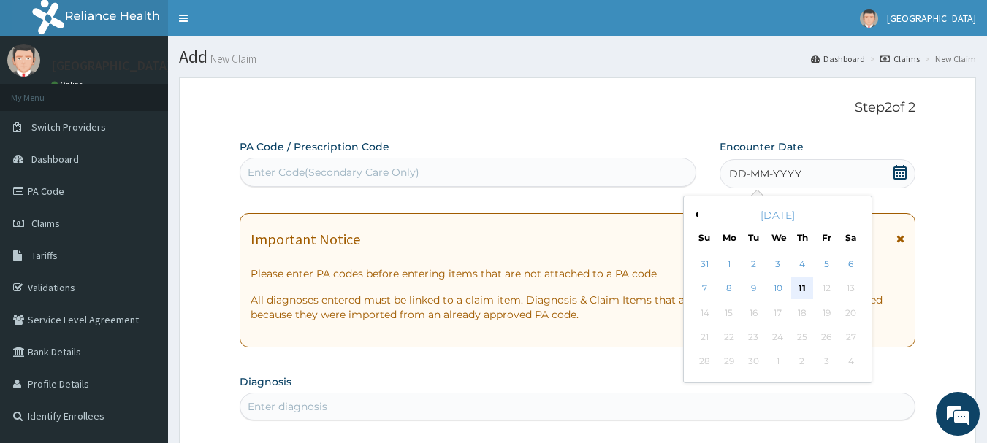
click at [806, 291] on div "11" at bounding box center [802, 289] width 22 height 22
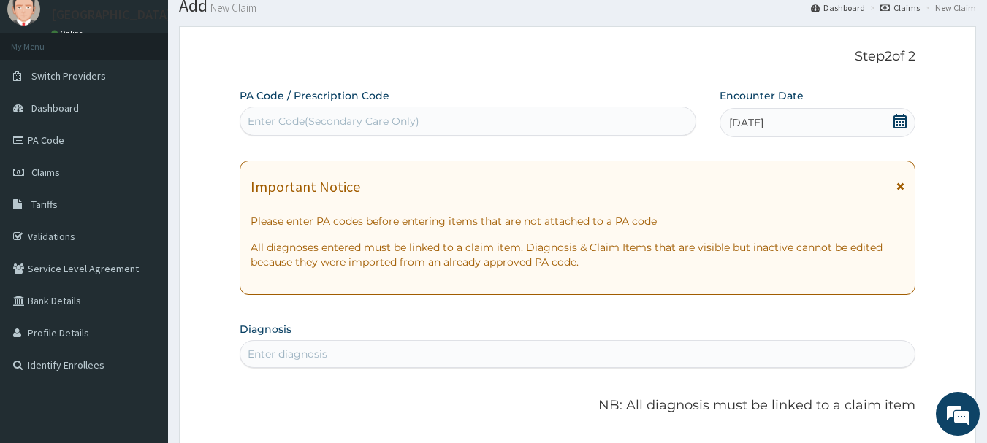
scroll to position [53, 0]
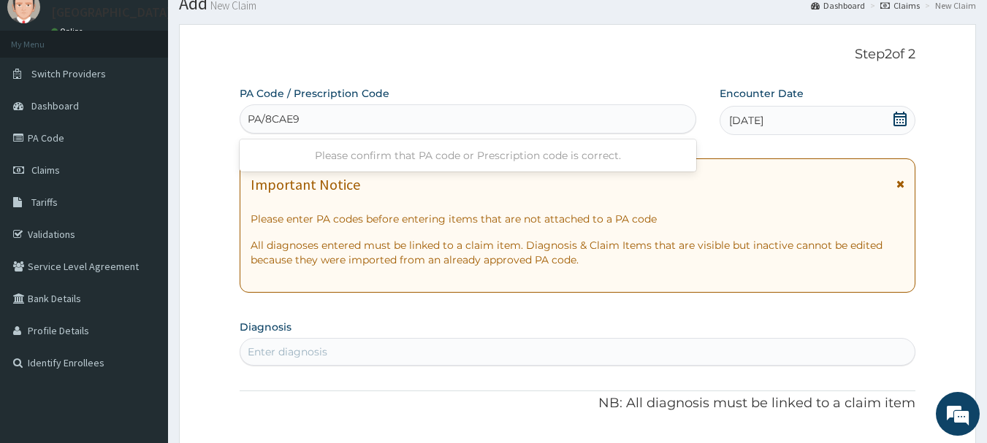
type input "PA/8CAE93"
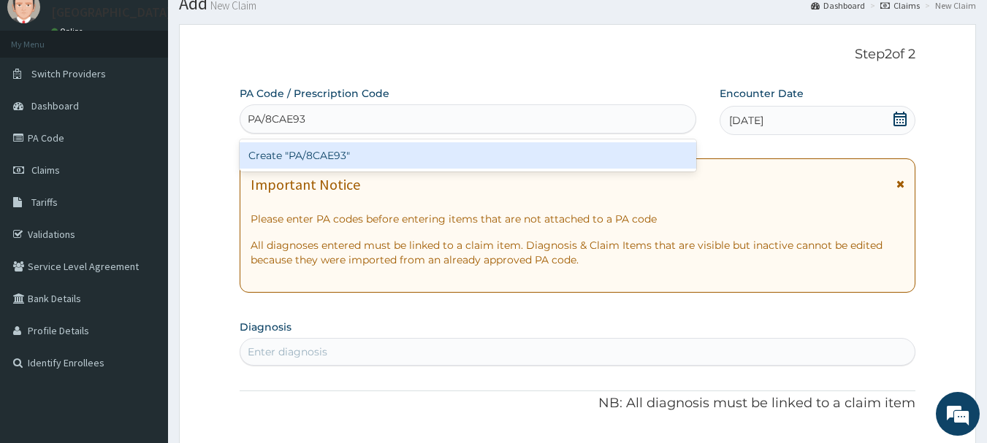
click at [415, 153] on div "Create "PA/8CAE93"" at bounding box center [468, 155] width 457 height 26
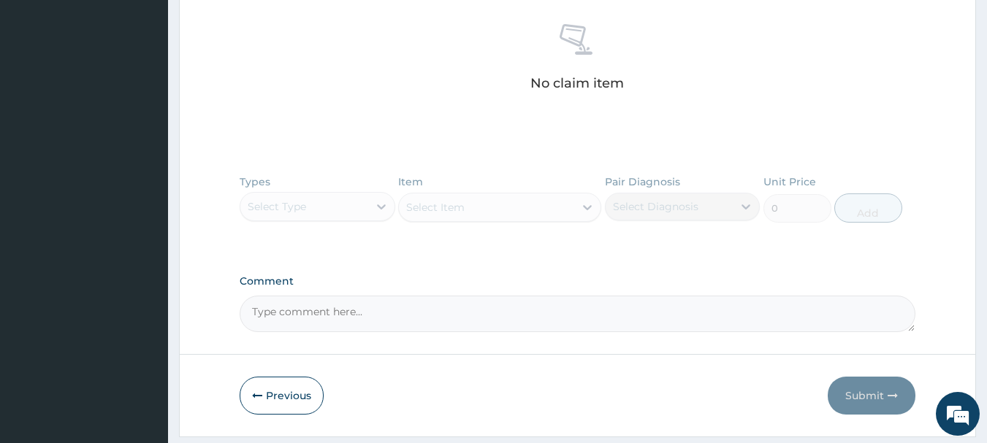
scroll to position [619, 0]
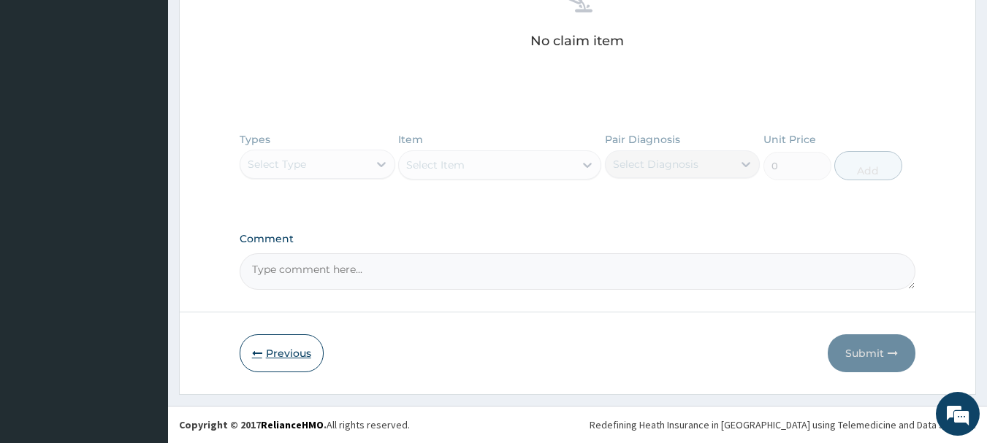
click at [288, 349] on button "Previous" at bounding box center [282, 354] width 84 height 38
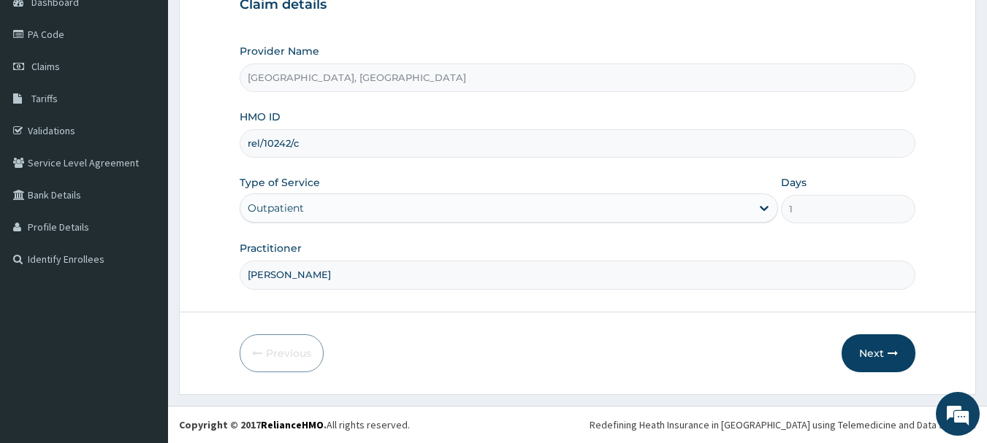
click at [256, 140] on input "rel/10242/c" at bounding box center [578, 143] width 676 height 28
type input "rfl/10242/c"
click at [891, 357] on icon "button" at bounding box center [892, 353] width 10 height 10
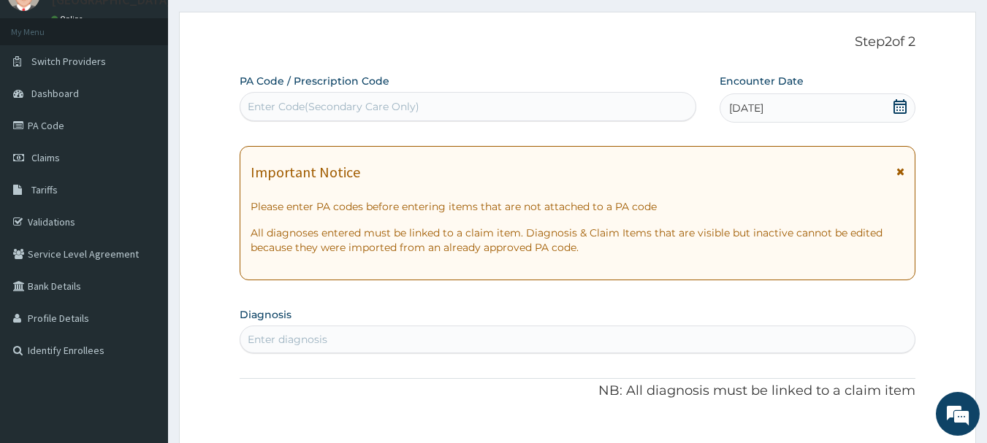
scroll to position [65, 0]
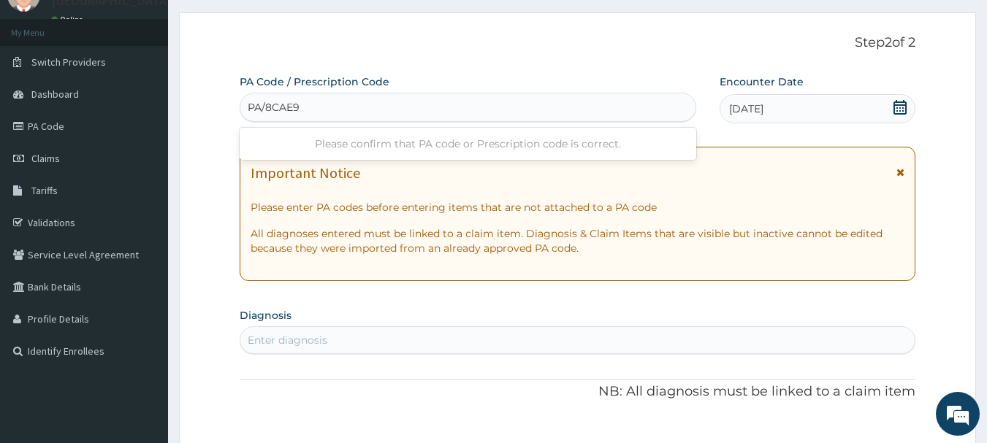
type input "PA/8CAE93"
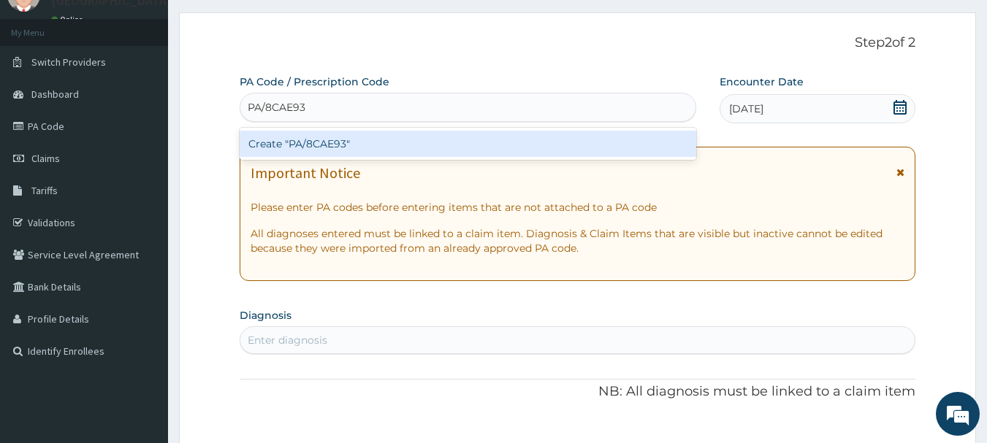
click at [397, 134] on div "Create "PA/8CAE93"" at bounding box center [468, 144] width 457 height 26
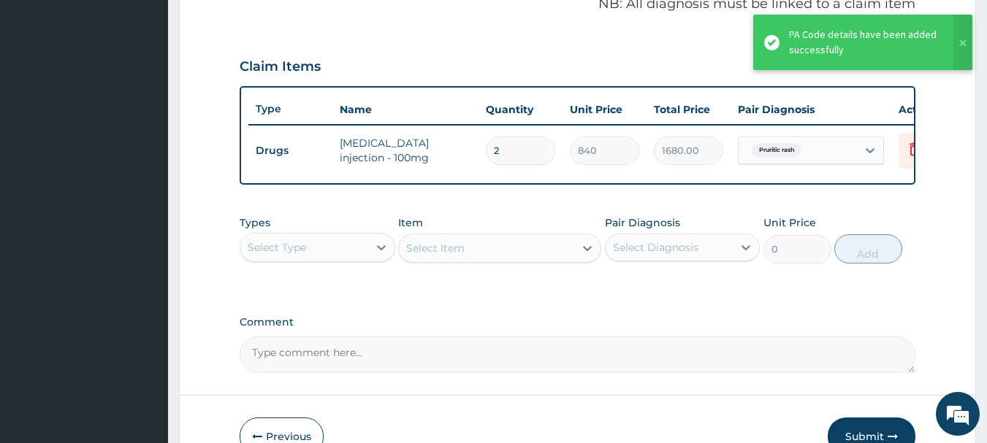
scroll to position [538, 0]
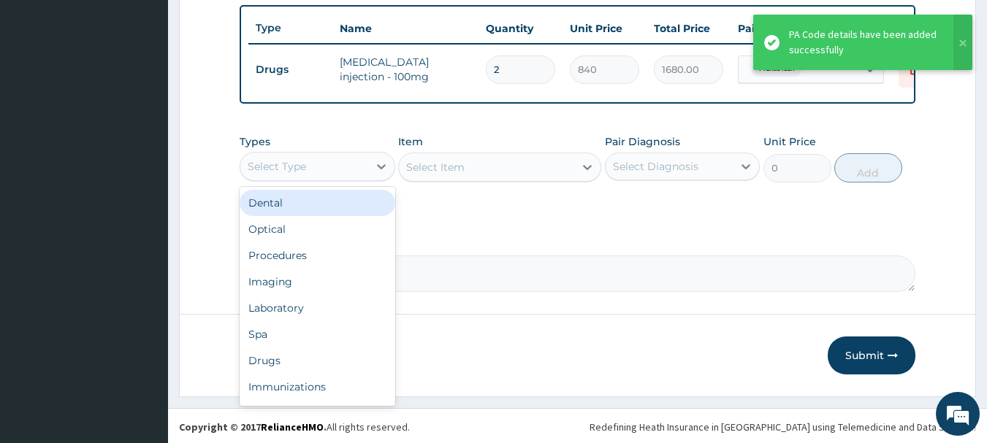
click at [282, 268] on div "Procedures" at bounding box center [318, 255] width 156 height 26
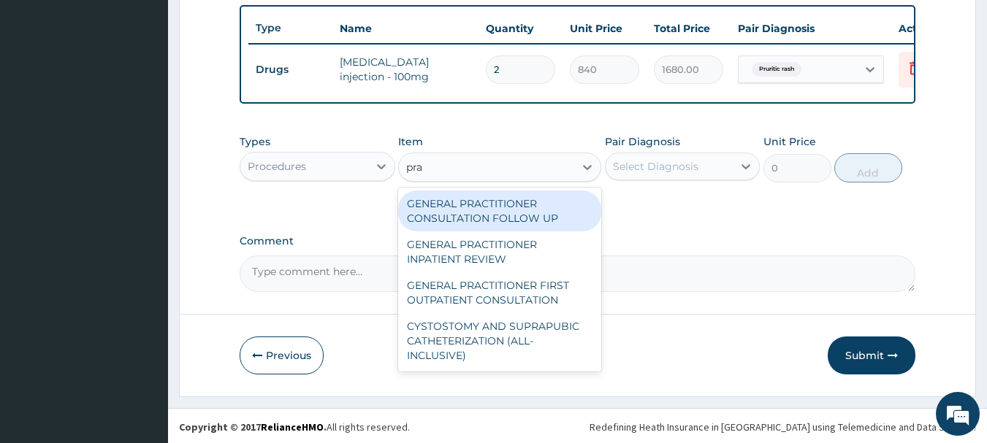
type input "prac"
click at [540, 313] on div "GENERAL PRACTITIONER FIRST OUTPATIENT CONSULTATION" at bounding box center [499, 292] width 203 height 41
type input "3750"
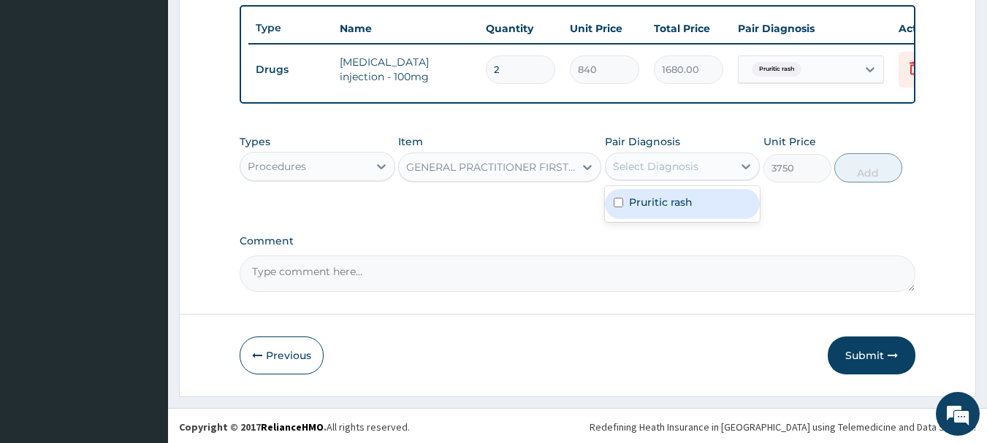
click at [673, 210] on label "Pruritic rash" at bounding box center [661, 202] width 64 height 15
checkbox input "true"
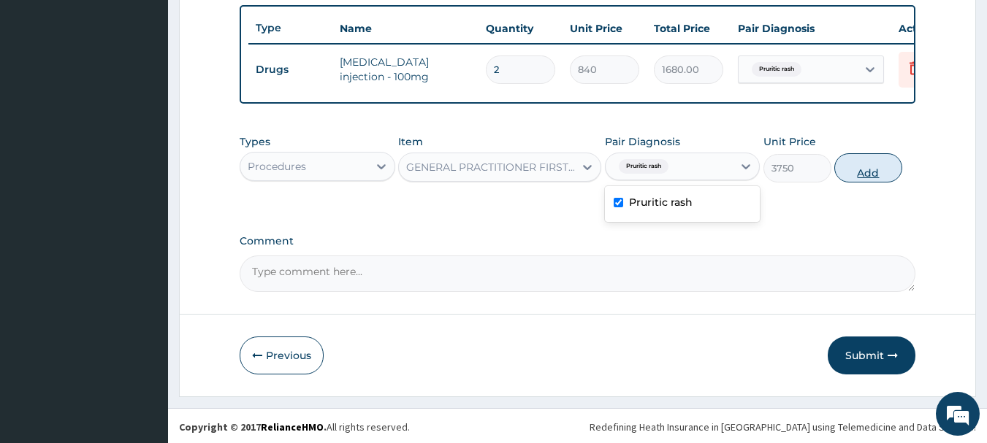
click at [900, 180] on button "Add" at bounding box center [868, 167] width 68 height 29
type input "0"
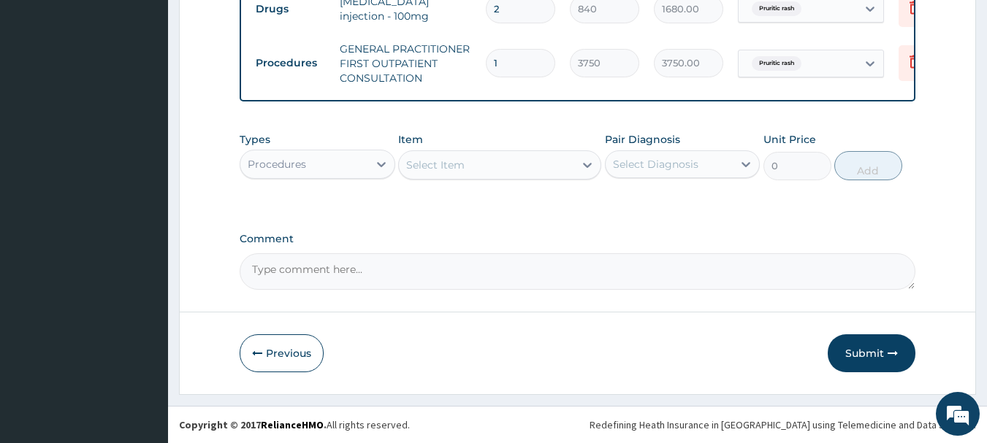
scroll to position [610, 0]
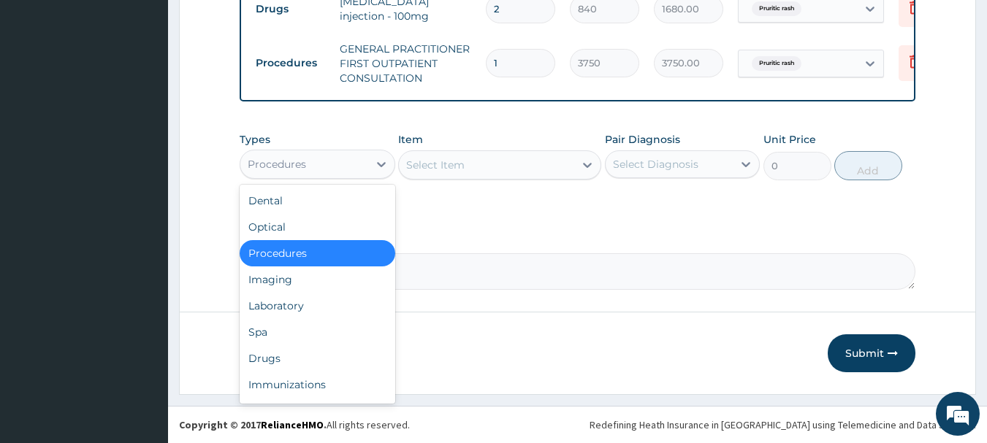
click at [270, 362] on div "Drugs" at bounding box center [318, 358] width 156 height 26
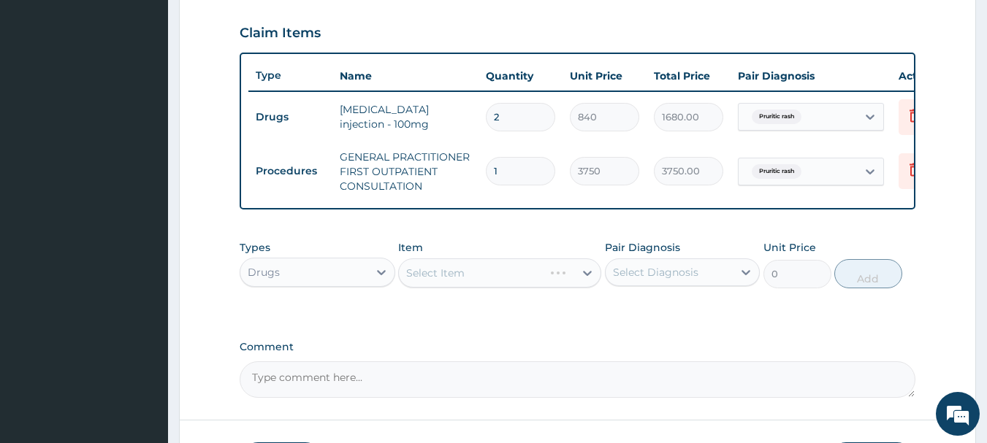
scroll to position [490, 0]
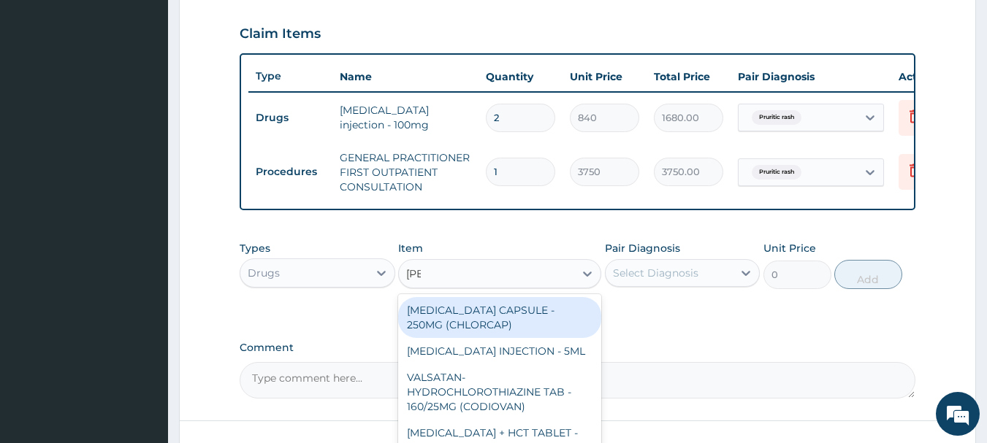
type input "lorat"
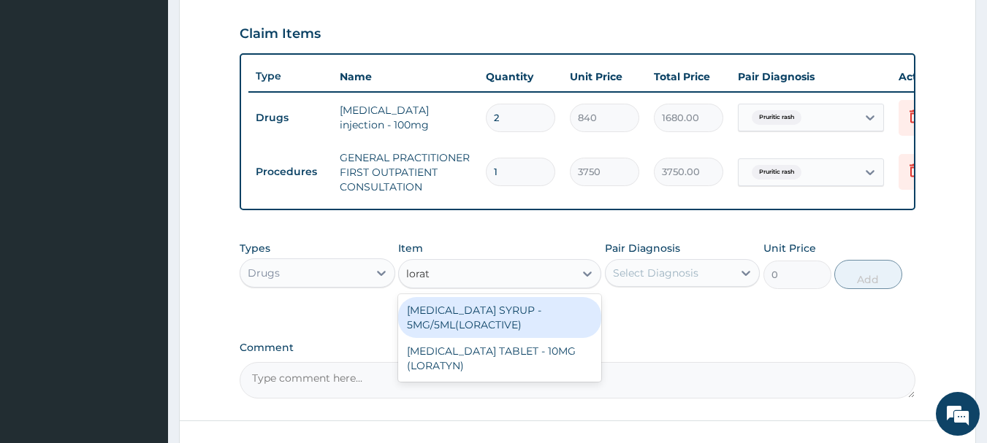
click at [534, 371] on div "[MEDICAL_DATA] TABLET - 10MG (LORATYN)" at bounding box center [499, 358] width 203 height 41
type input "98"
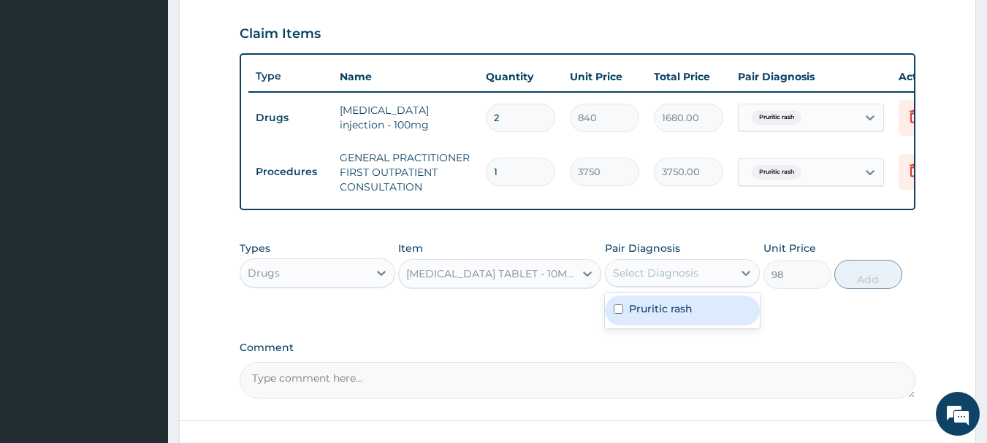
click at [670, 316] on label "Pruritic rash" at bounding box center [661, 309] width 64 height 15
checkbox input "true"
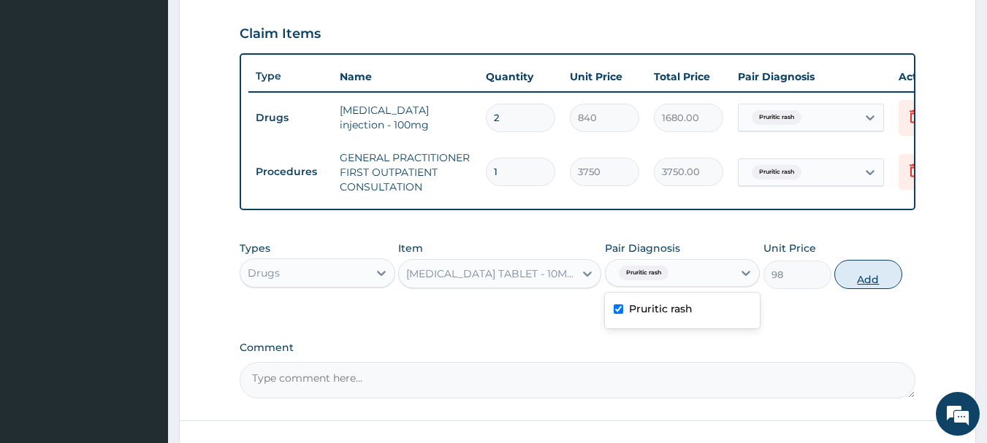
click at [879, 289] on button "Add" at bounding box center [868, 274] width 68 height 29
type input "0"
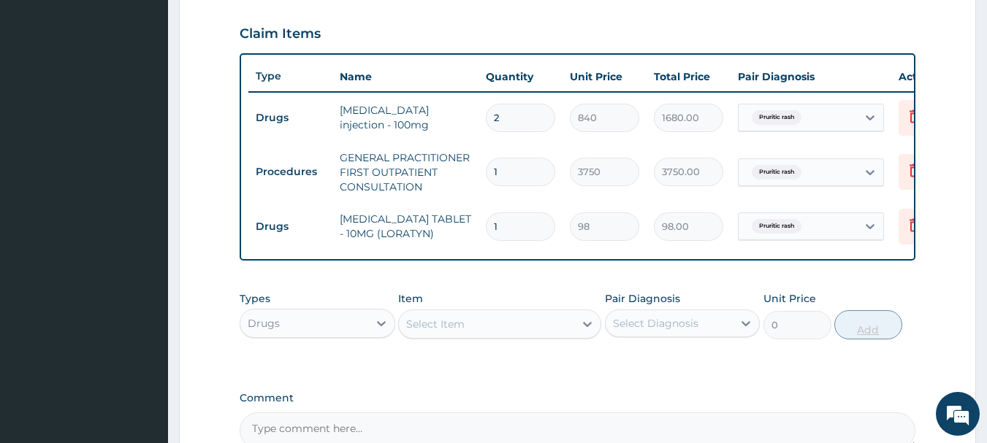
type input "10"
type input "980.00"
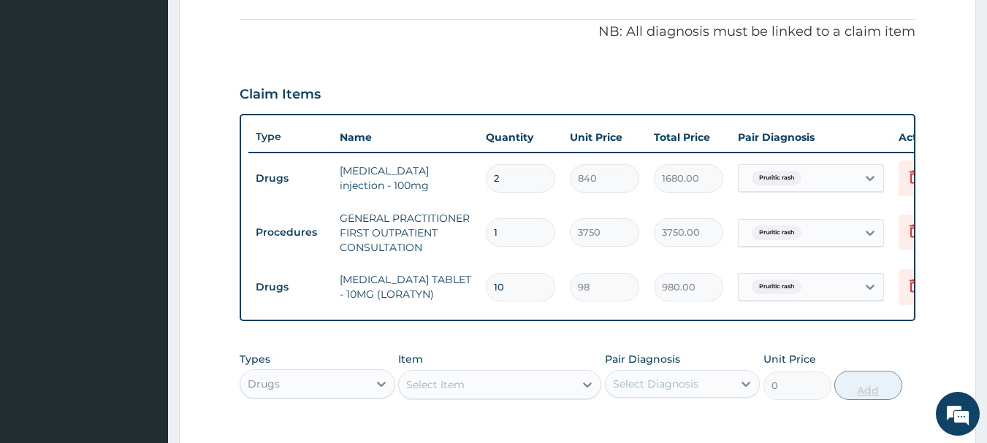
scroll to position [394, 0]
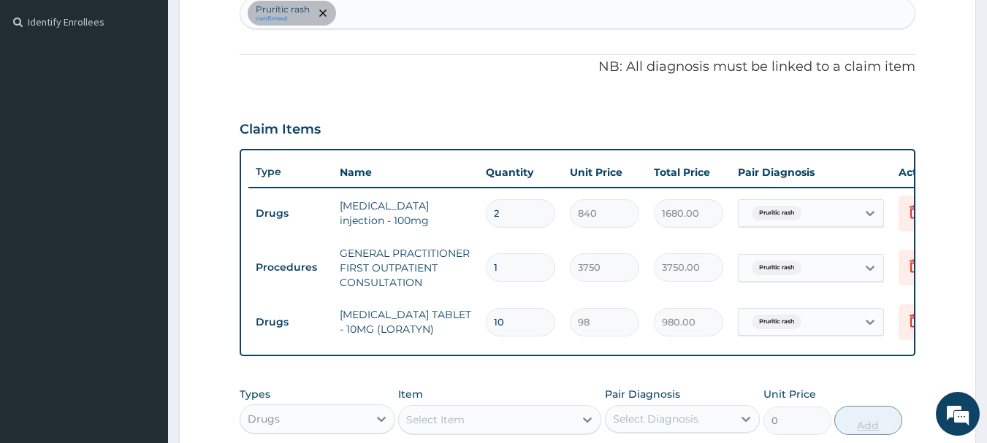
type input "10"
type input "mala"
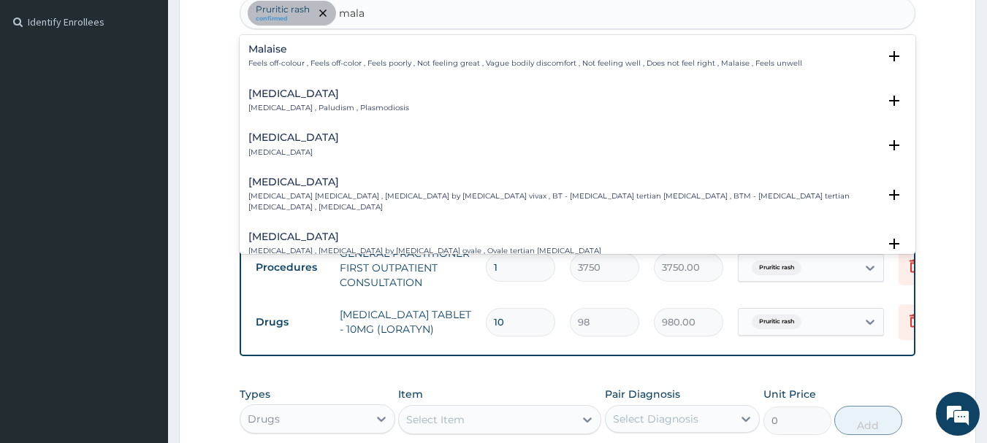
click at [326, 102] on div "Malaria Malaria , Paludism , Plasmodiosis" at bounding box center [328, 101] width 161 height 26
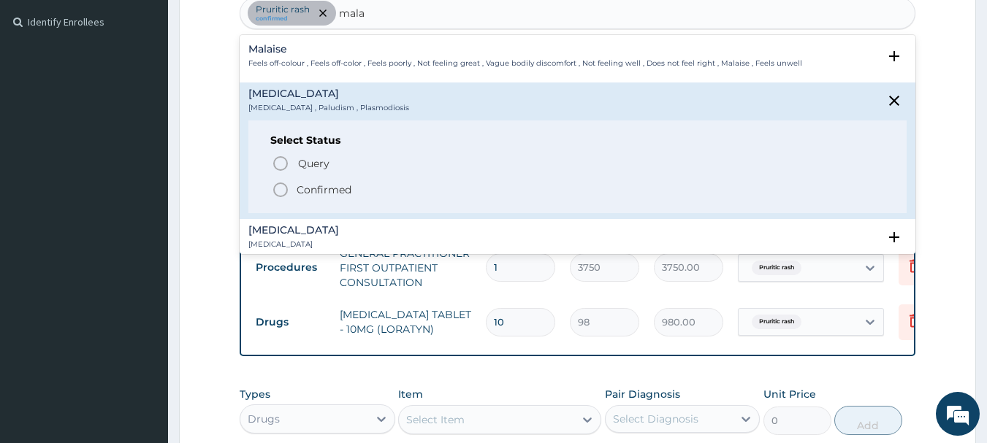
click at [283, 186] on icon "status option filled" at bounding box center [281, 190] width 18 height 18
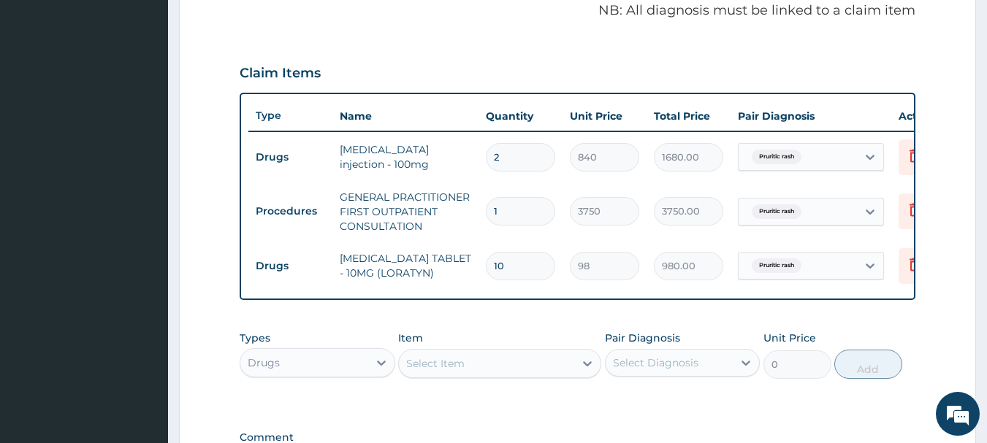
scroll to position [579, 0]
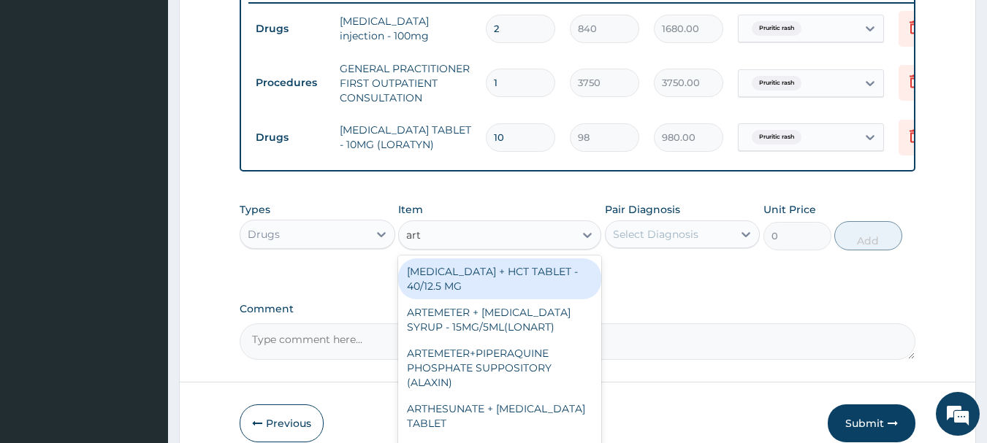
type input "arte"
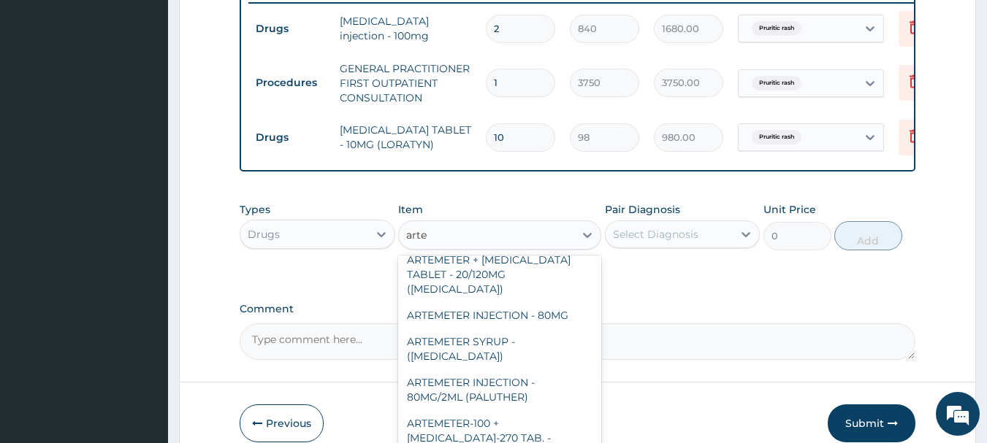
scroll to position [110, 0]
click at [511, 381] on div "ARTEMETER INJECTION - 80MG/2ML (PALUTHER)" at bounding box center [499, 388] width 203 height 41
type input "700"
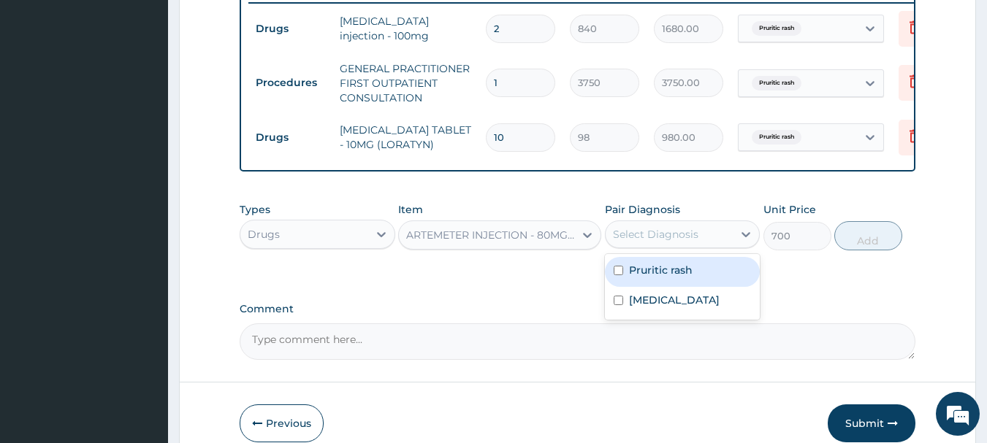
click at [653, 307] on label "[MEDICAL_DATA]" at bounding box center [674, 300] width 91 height 15
checkbox input "true"
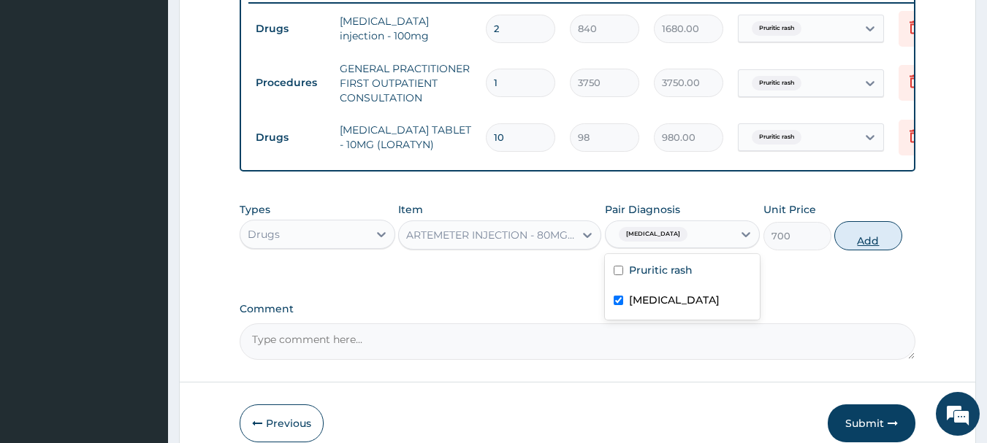
click at [876, 251] on button "Add" at bounding box center [868, 235] width 68 height 29
type input "0"
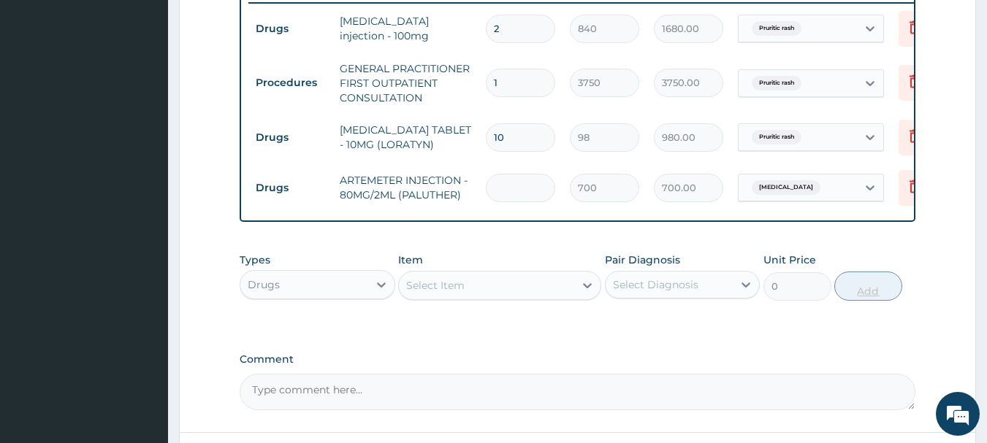
type input "0.00"
type input "6"
type input "4200.00"
type input "6"
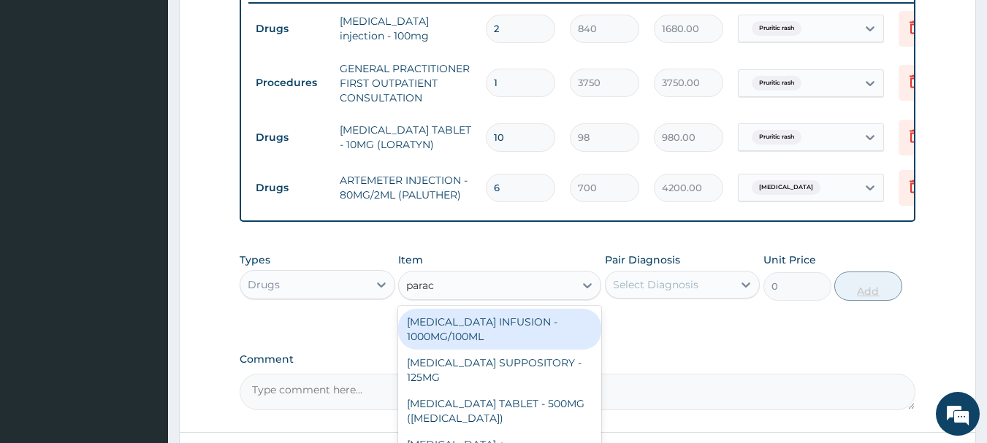
type input "parace"
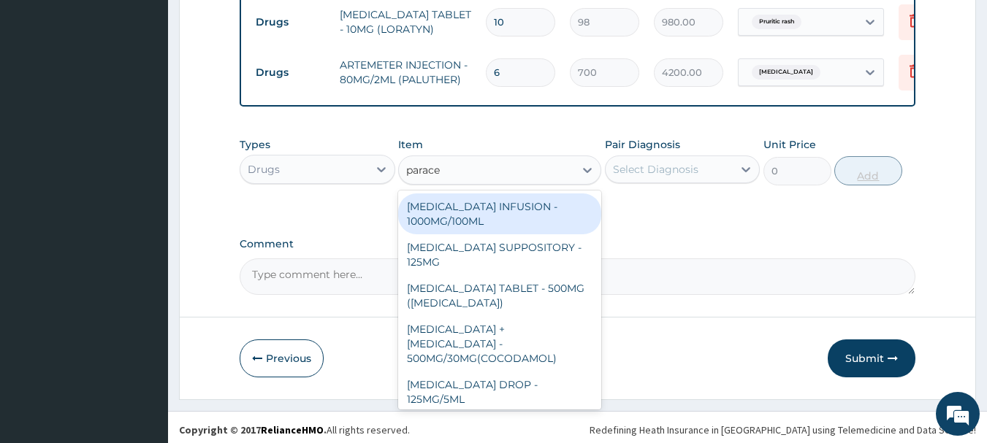
scroll to position [711, 0]
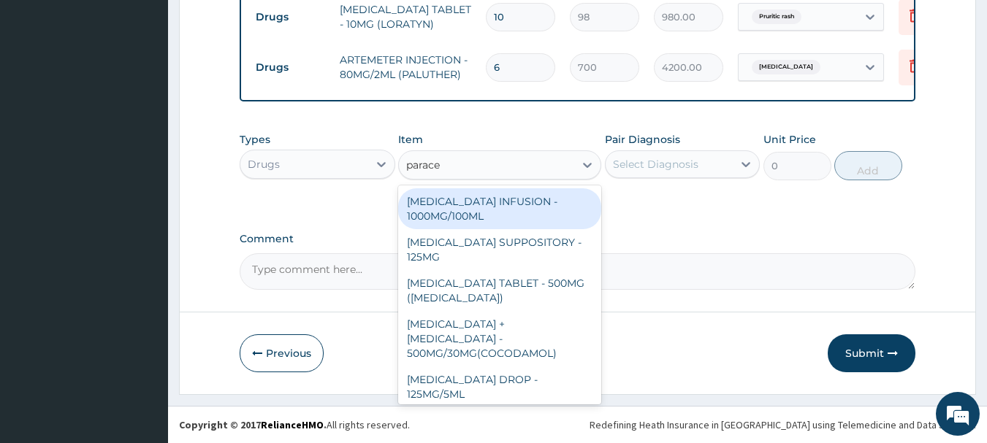
click at [556, 294] on div "[MEDICAL_DATA] TABLET - 500MG ([MEDICAL_DATA])" at bounding box center [499, 290] width 203 height 41
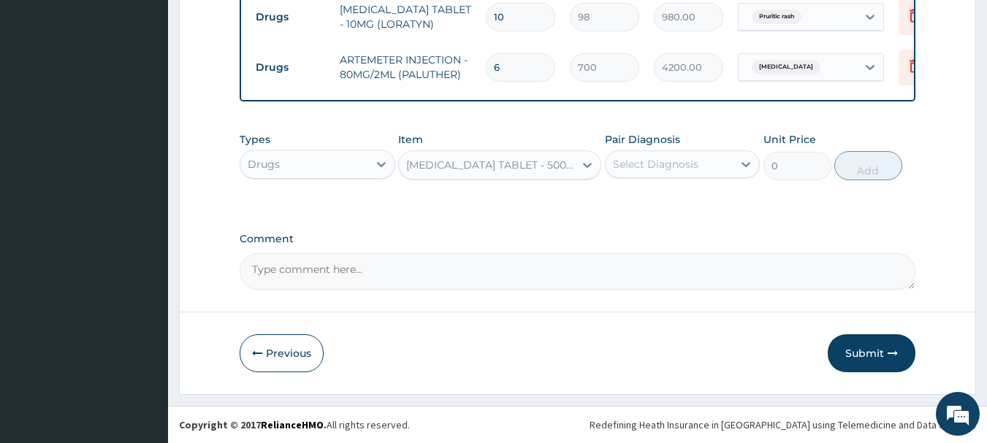
type input "42"
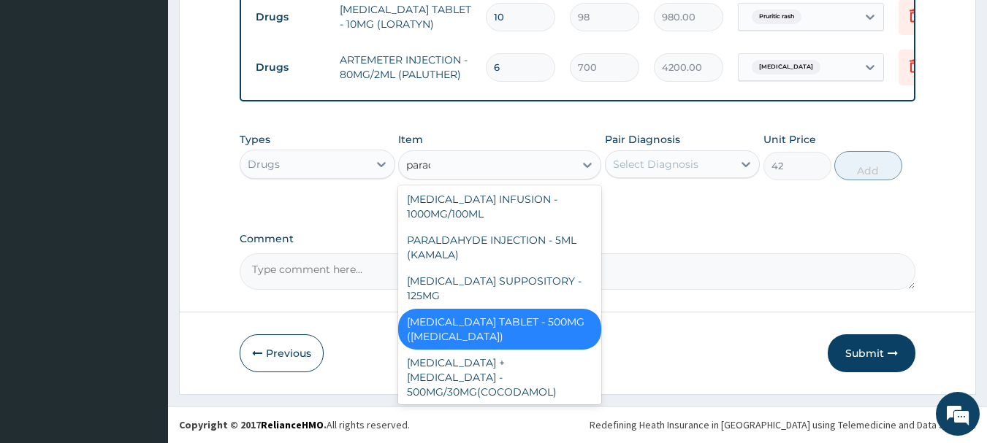
scroll to position [0, 0]
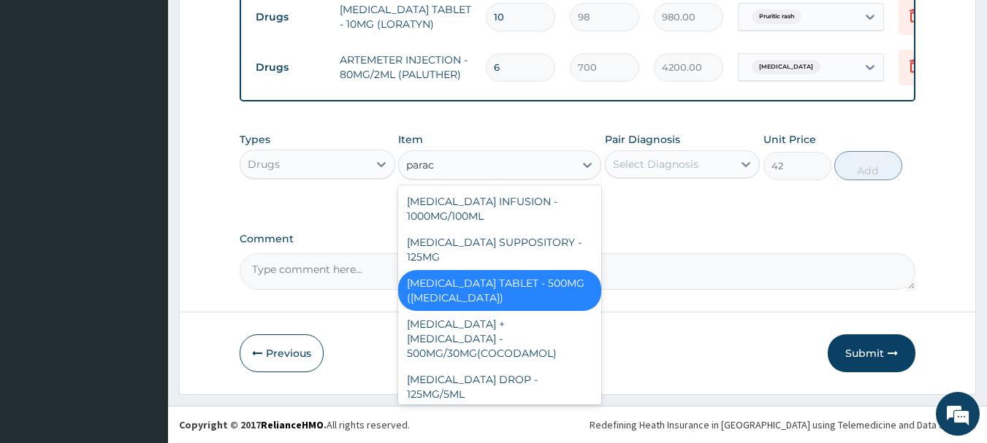
type input "parace"
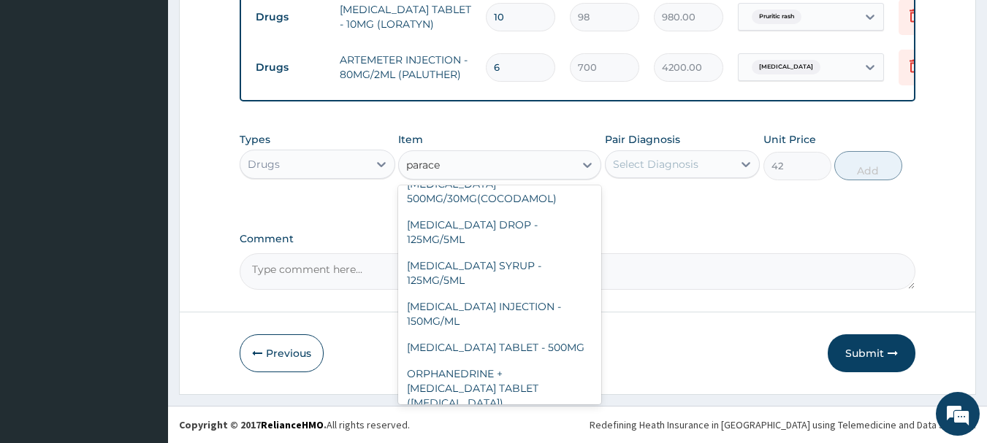
click at [565, 335] on div "[MEDICAL_DATA] TABLET - 500MG" at bounding box center [499, 348] width 203 height 26
type input "33.599999999999994"
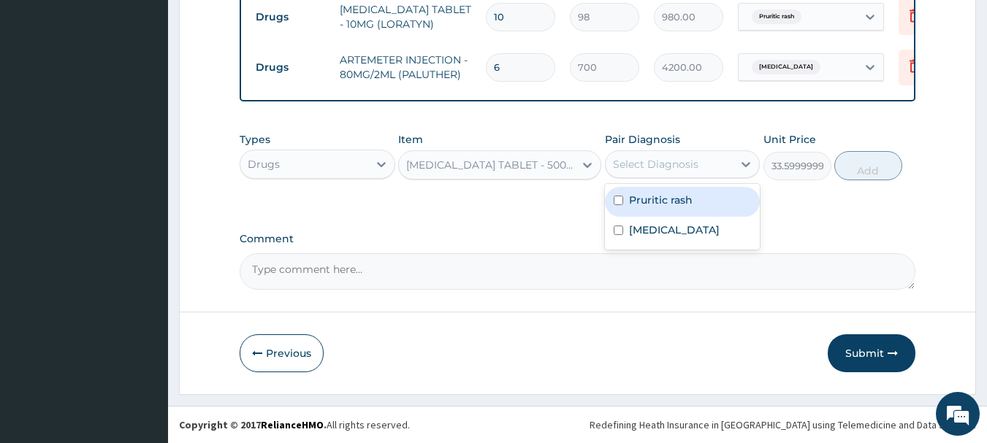
click at [655, 231] on label "Malaria" at bounding box center [674, 230] width 91 height 15
checkbox input "true"
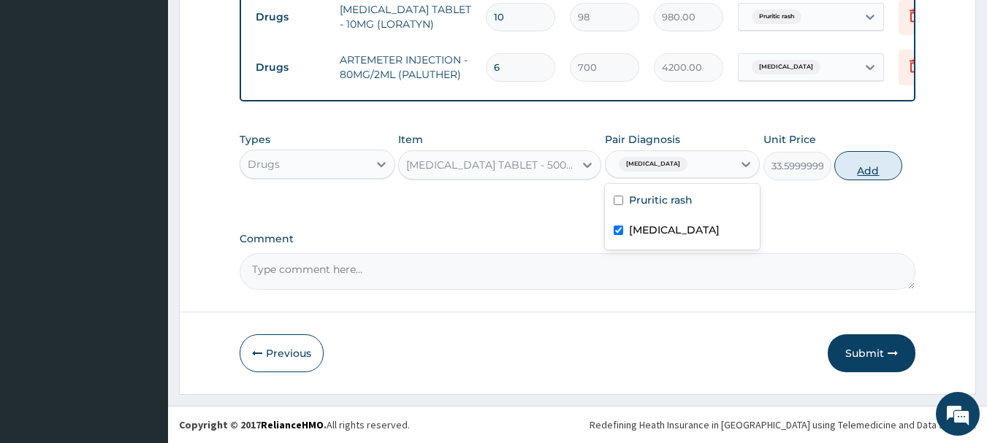
click at [874, 167] on button "Add" at bounding box center [868, 165] width 68 height 29
type input "0"
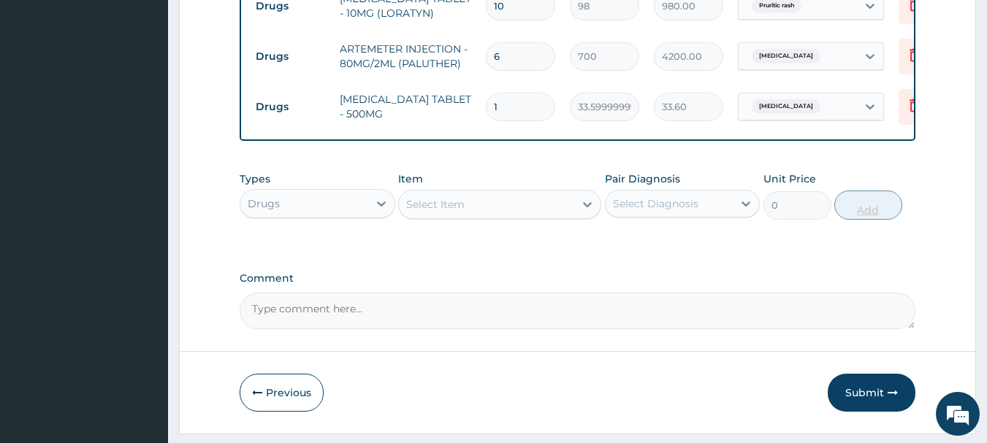
type input "18"
type input "604.80"
type input "18"
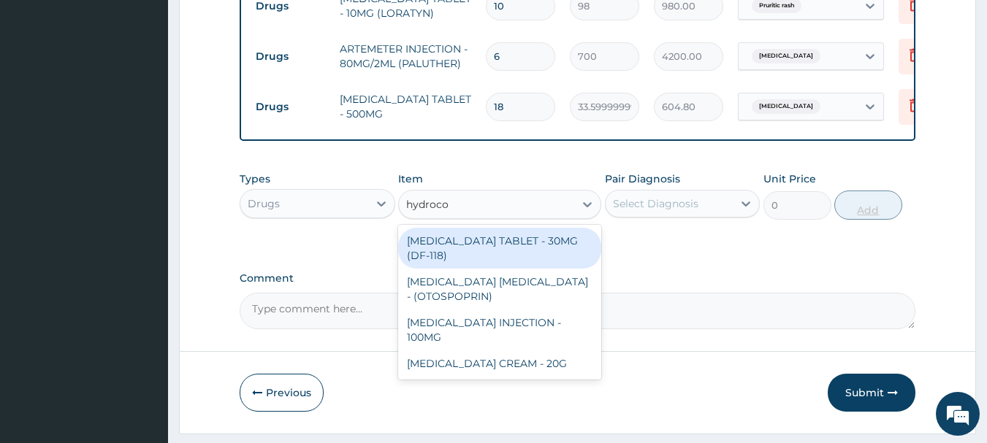
type input "hydrocor"
click at [541, 336] on div "[MEDICAL_DATA] CREAM - 20G" at bounding box center [499, 323] width 203 height 26
type input "1680"
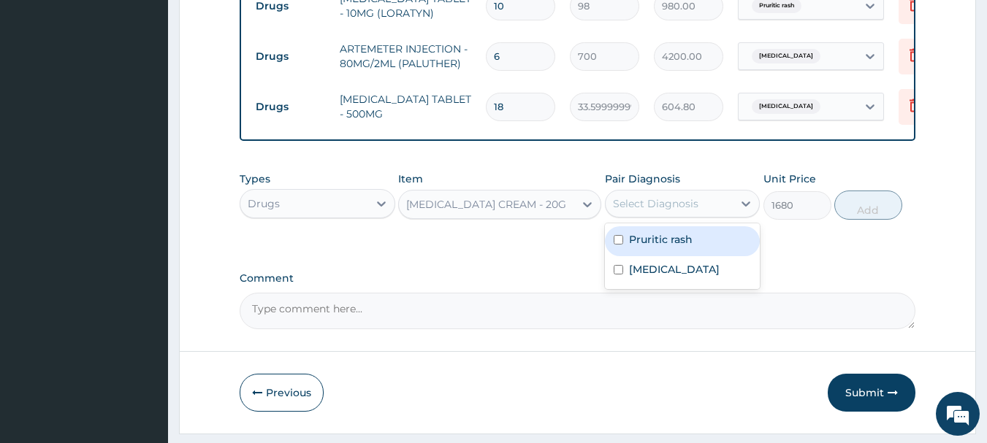
click at [676, 256] on div "Pruritic rash" at bounding box center [683, 241] width 156 height 30
checkbox input "true"
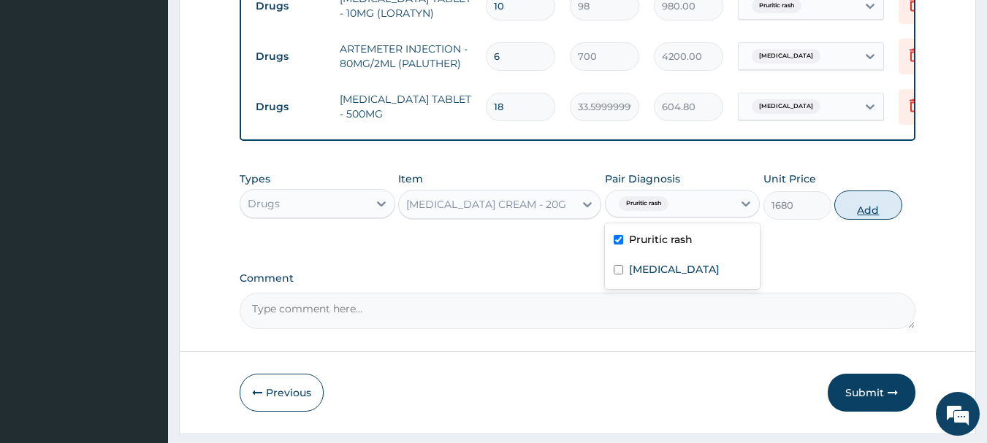
click at [867, 220] on button "Add" at bounding box center [868, 205] width 68 height 29
type input "0"
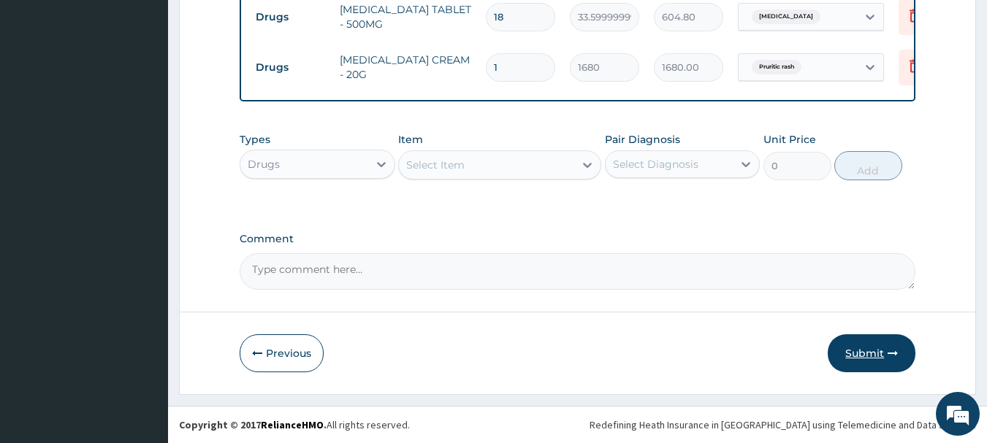
click at [881, 365] on button "Submit" at bounding box center [872, 354] width 88 height 38
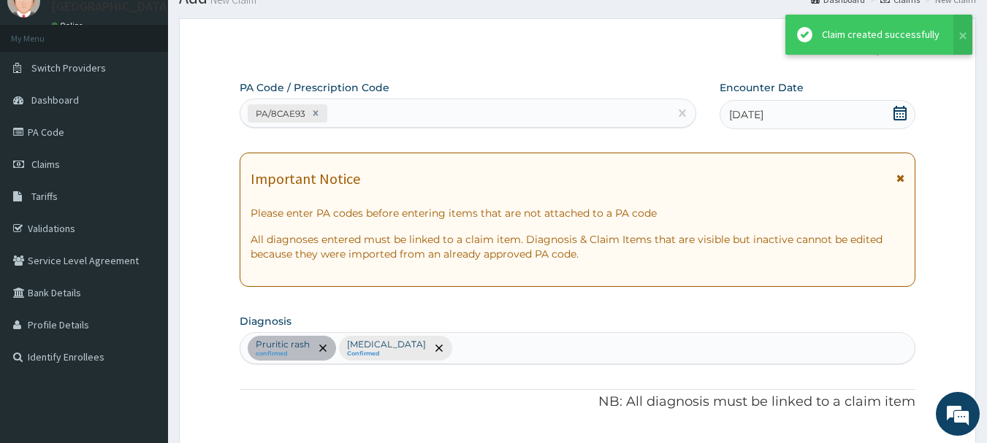
scroll to position [811, 0]
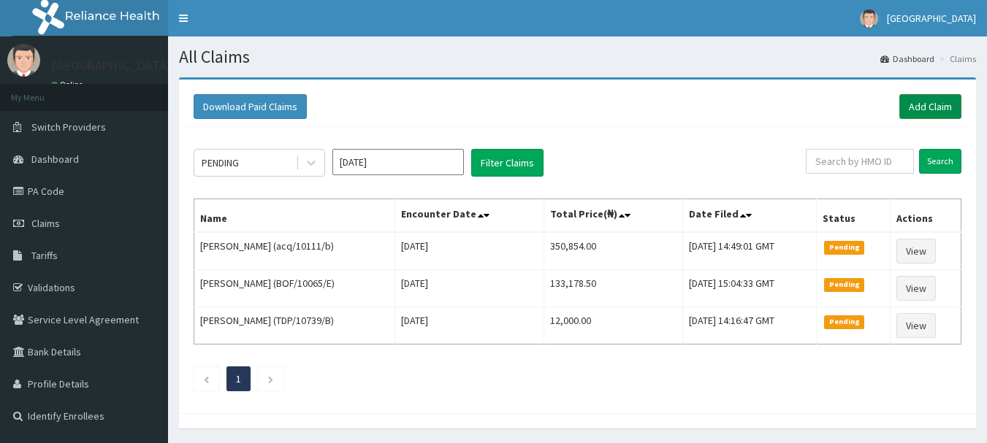
click at [939, 106] on link "Add Claim" at bounding box center [930, 106] width 62 height 25
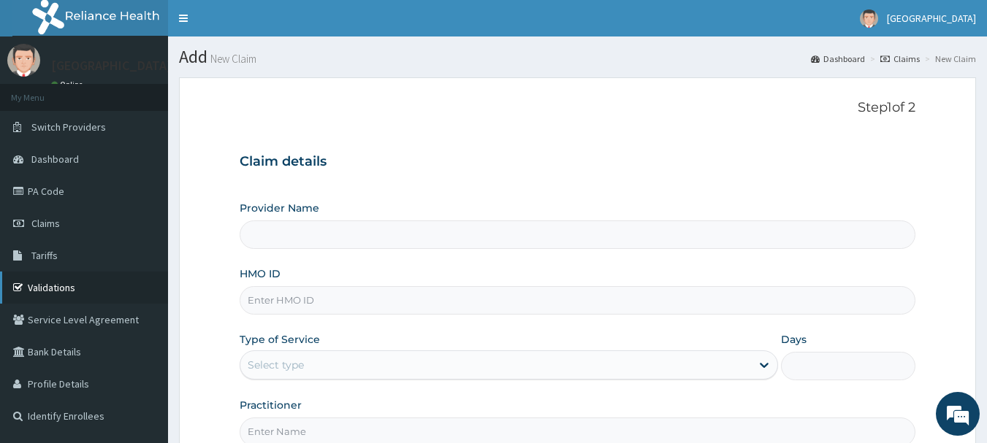
click at [40, 288] on link "Validations" at bounding box center [84, 288] width 168 height 32
click at [49, 286] on link "Validations" at bounding box center [84, 288] width 168 height 32
type input "Osuntuyi Medical Centre, Iju"
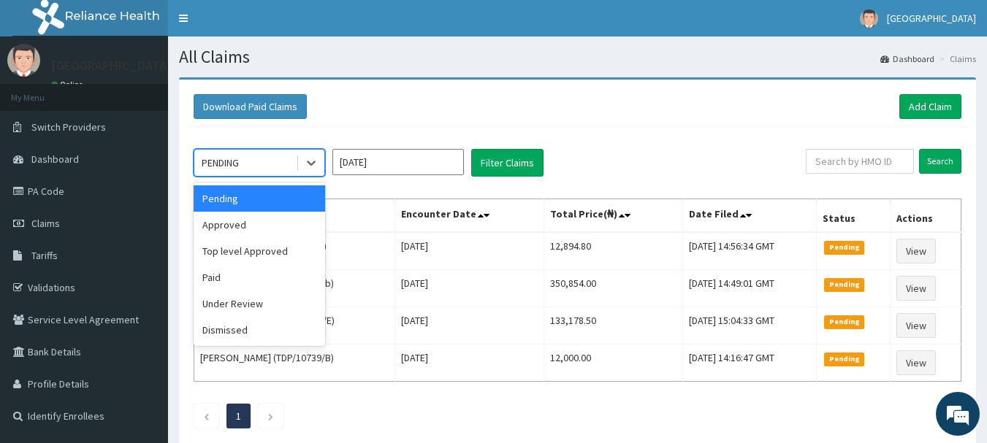
click at [222, 226] on div "Approved" at bounding box center [259, 225] width 131 height 26
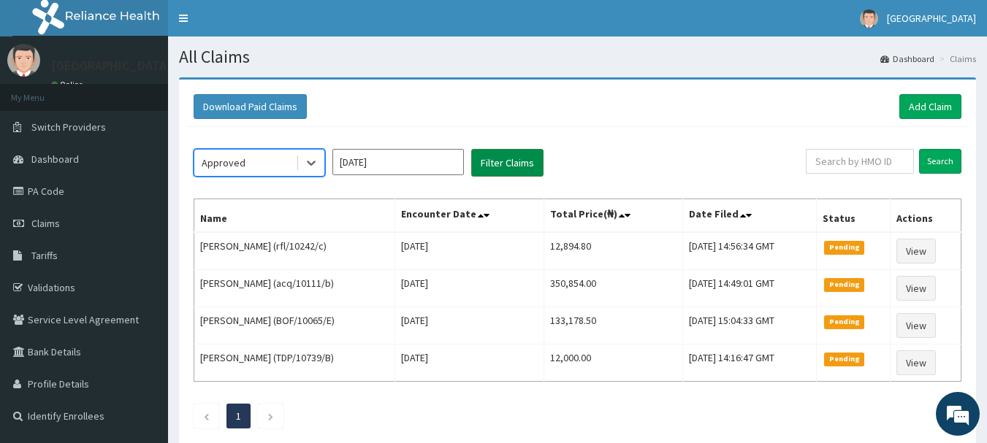
click at [530, 156] on button "Filter Claims" at bounding box center [507, 163] width 72 height 28
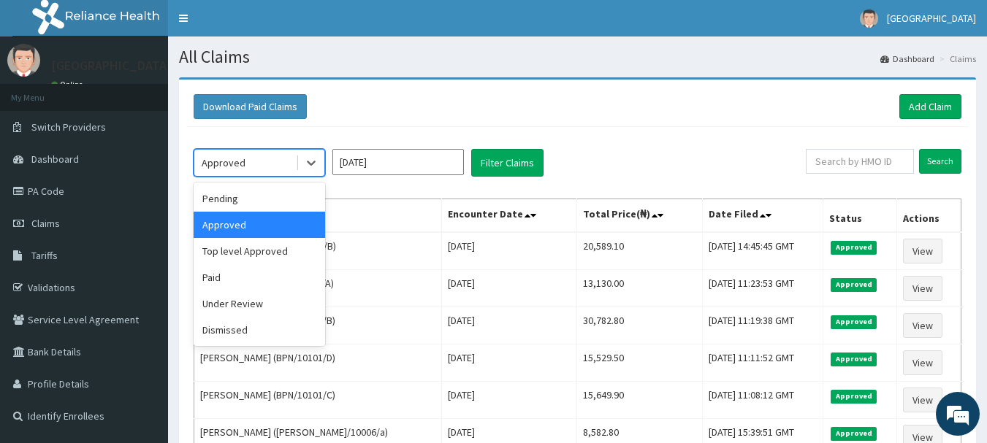
click at [233, 194] on div "Pending" at bounding box center [259, 199] width 131 height 26
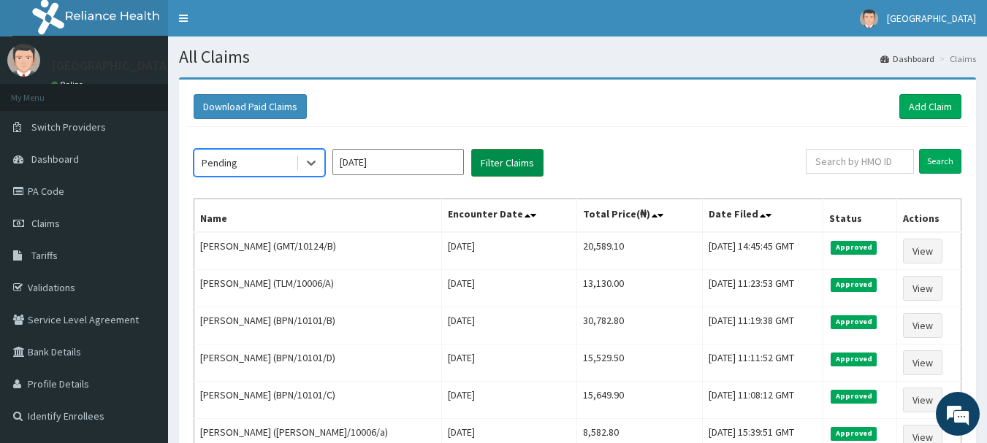
click at [535, 159] on button "Filter Claims" at bounding box center [507, 163] width 72 height 28
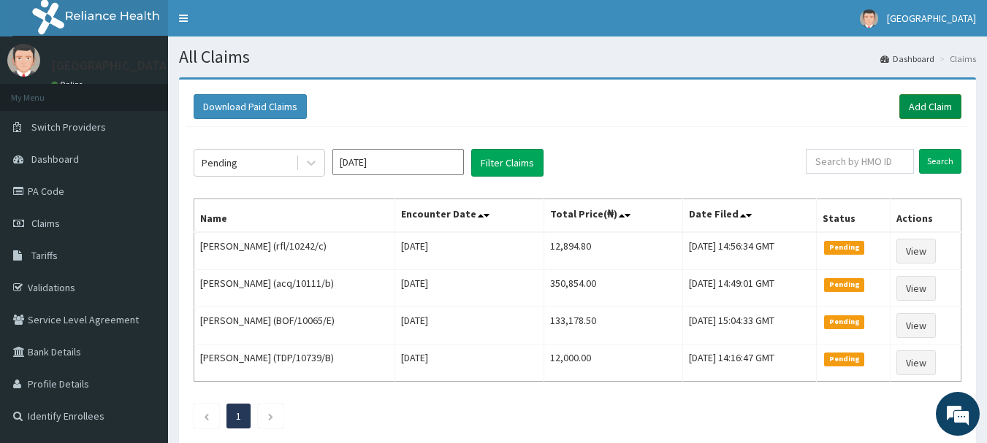
click at [942, 115] on link "Add Claim" at bounding box center [930, 106] width 62 height 25
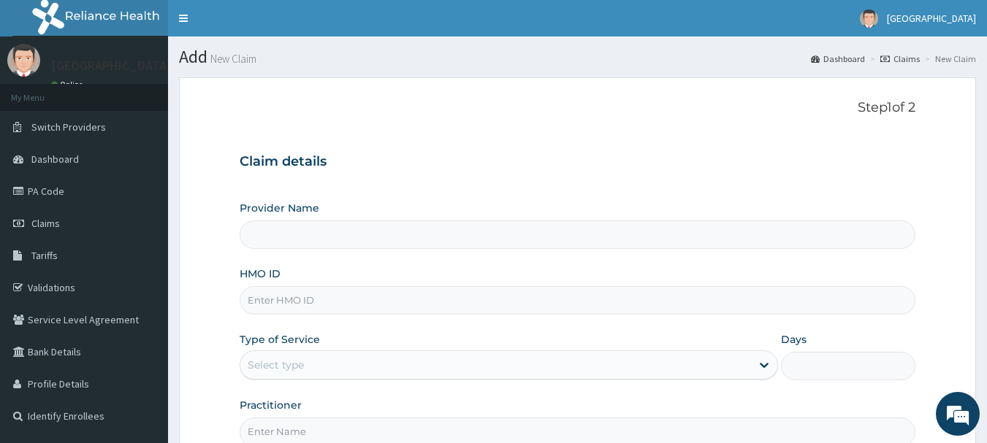
type input "[GEOGRAPHIC_DATA], [GEOGRAPHIC_DATA]"
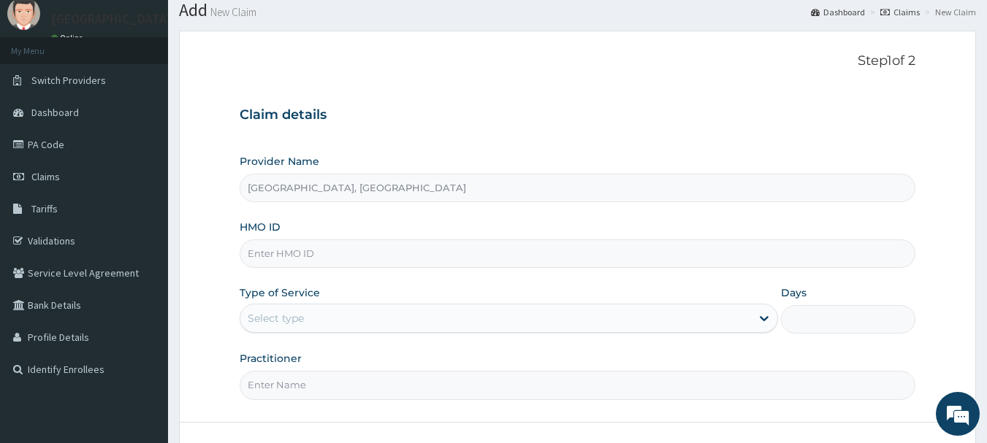
scroll to position [51, 0]
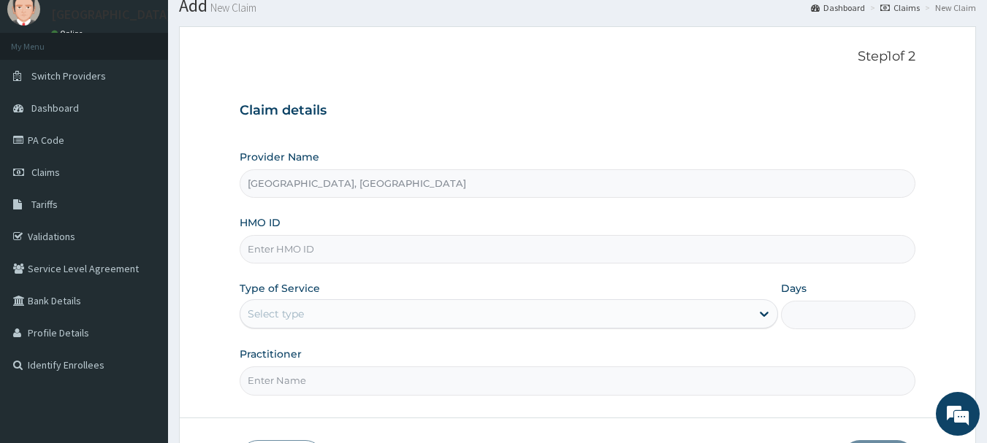
click at [379, 237] on input "HMO ID" at bounding box center [578, 249] width 676 height 28
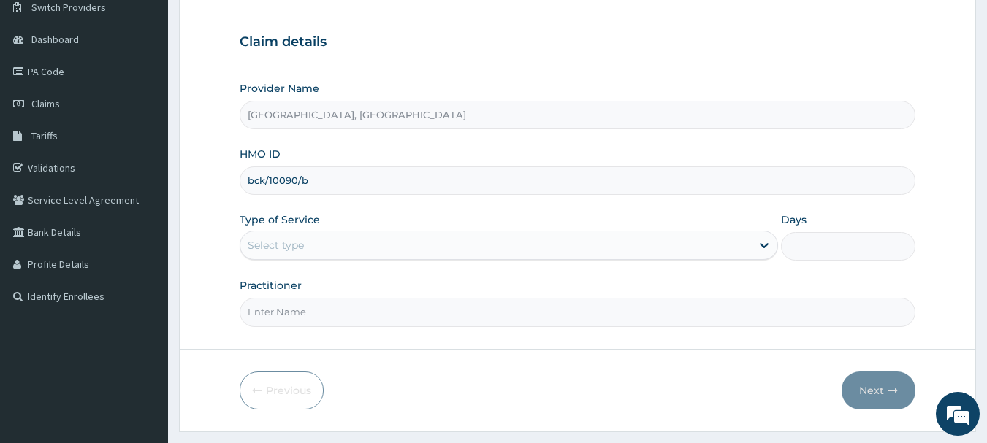
scroll to position [136, 0]
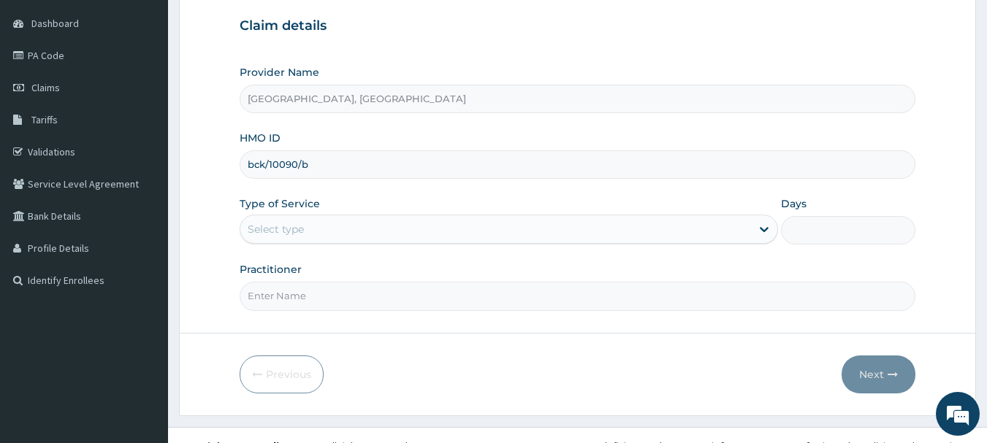
type input "bck/10090/b"
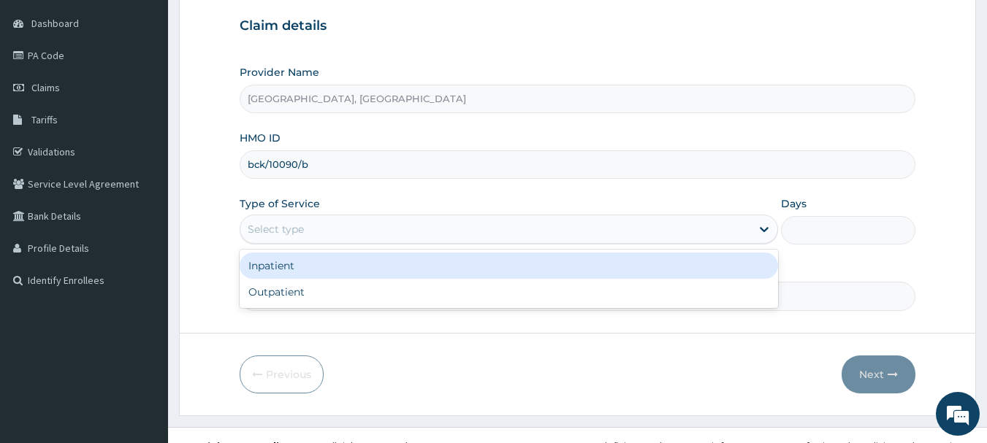
click at [275, 293] on div "Outpatient" at bounding box center [509, 292] width 538 height 26
type input "1"
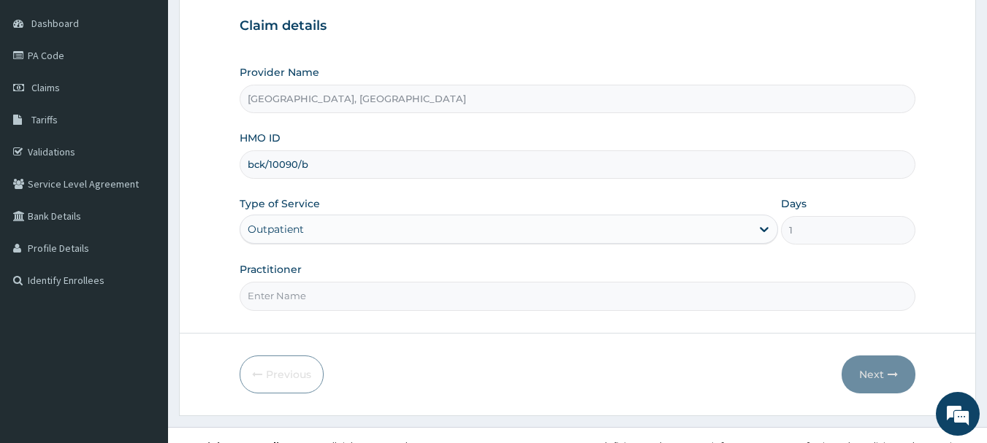
click at [307, 297] on input "Practitioner" at bounding box center [578, 296] width 676 height 28
type input "Dr Calista"
click at [886, 382] on button "Next" at bounding box center [878, 375] width 74 height 38
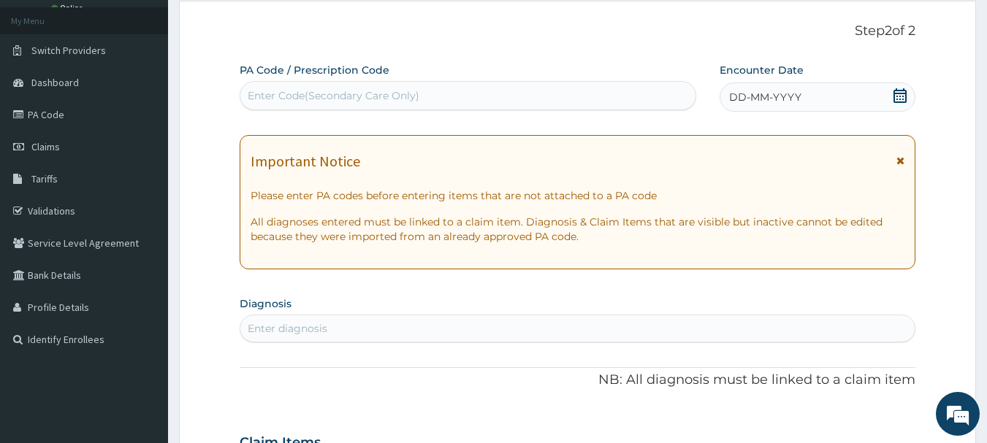
scroll to position [0, 0]
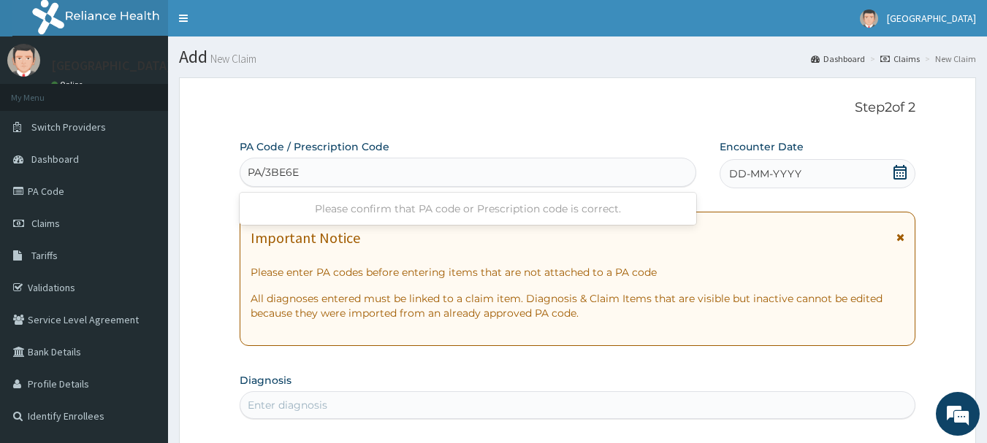
type input "PA/3BE6E8"
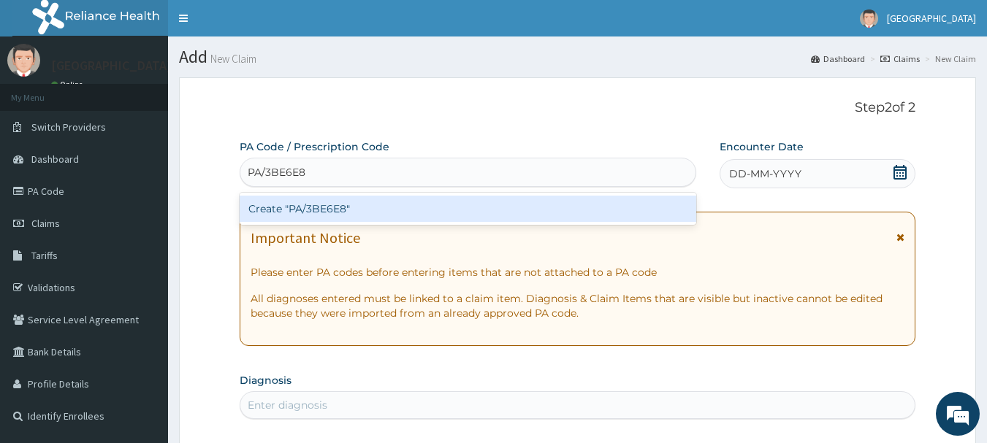
click at [420, 206] on div "Create "PA/3BE6E8"" at bounding box center [468, 209] width 457 height 26
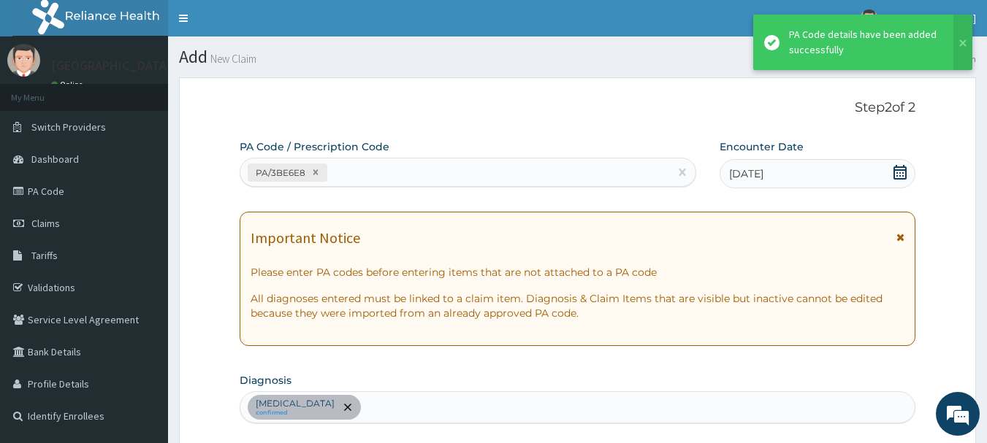
scroll to position [437, 0]
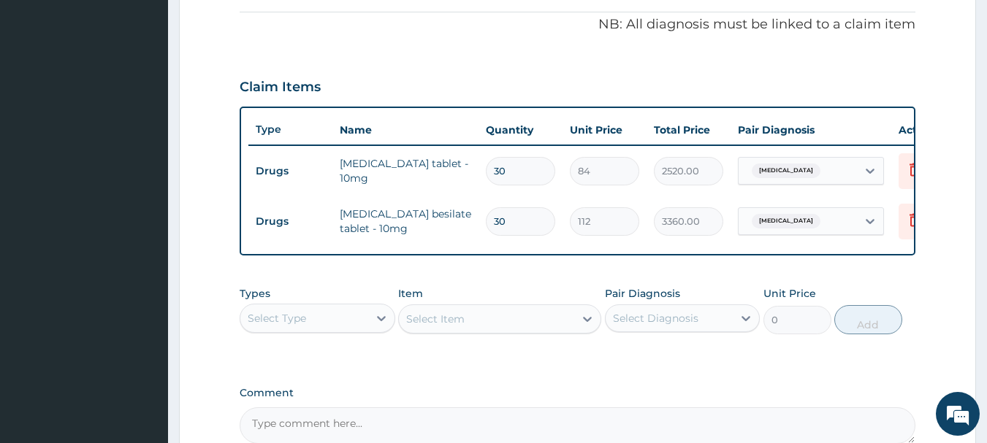
type input "3"
type input "336.00"
type input "0.00"
type input "1"
type input "112.00"
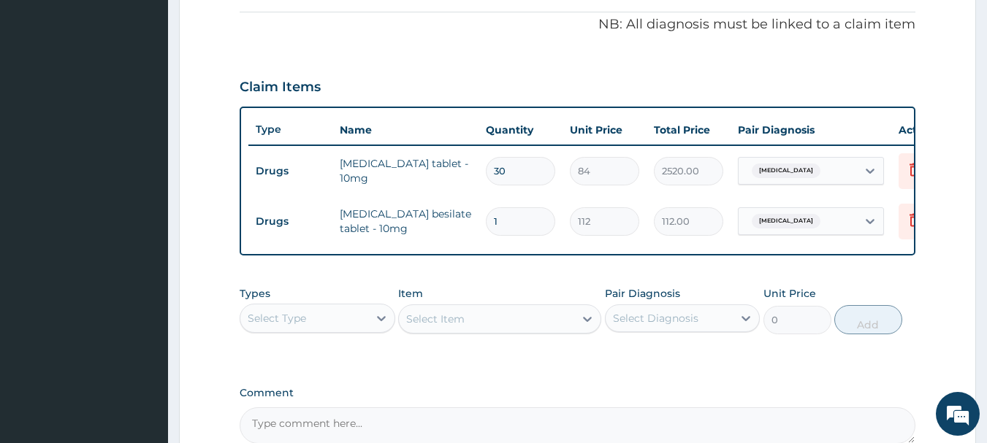
type input "14"
type input "1568.00"
type input "14"
click at [516, 169] on input "30" at bounding box center [520, 171] width 69 height 28
type input "3"
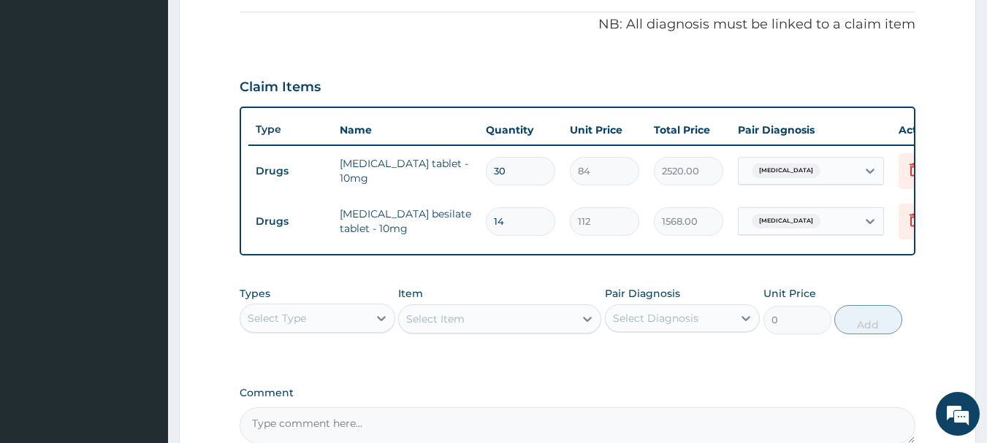
type input "252.00"
type input "0.00"
type input "1"
type input "84.00"
type input "14"
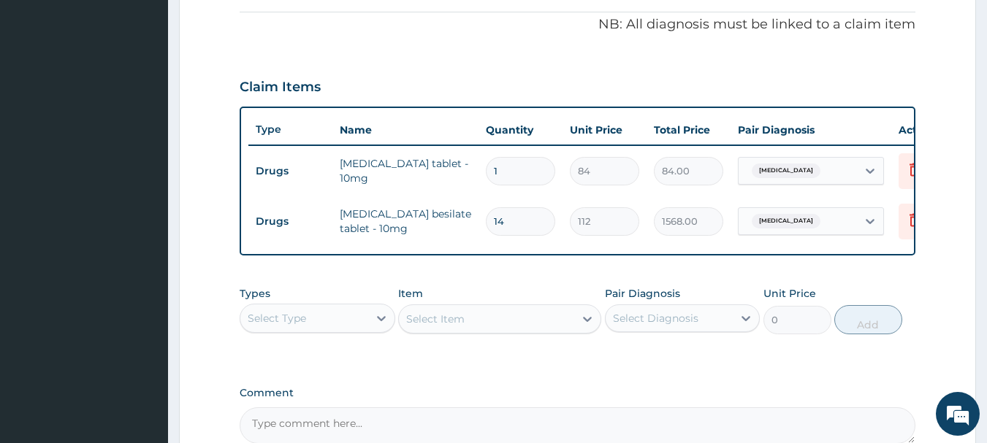
type input "1176.00"
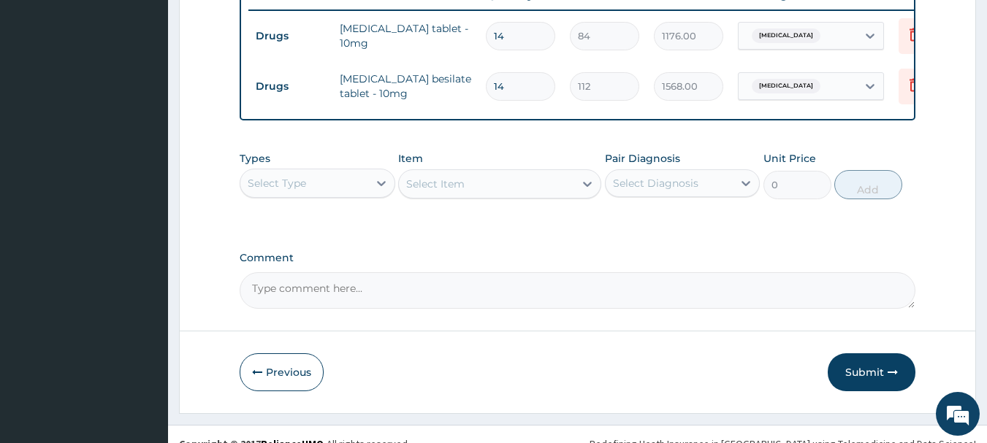
scroll to position [602, 0]
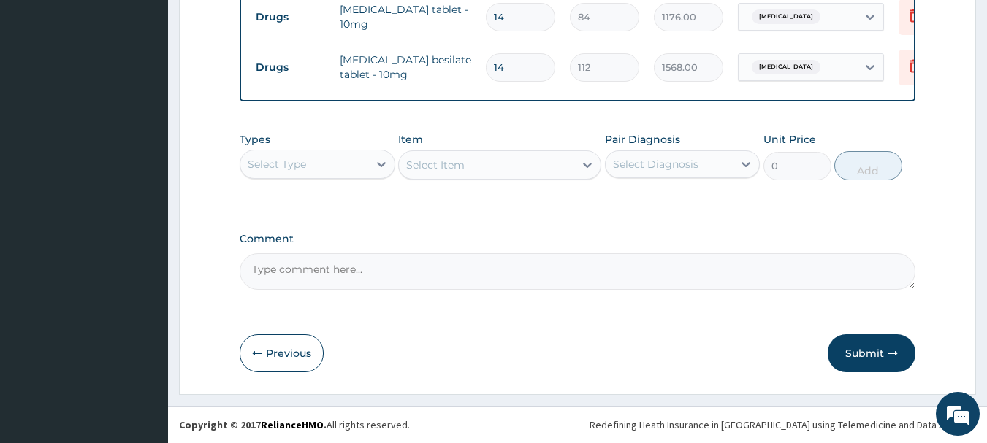
type input "14"
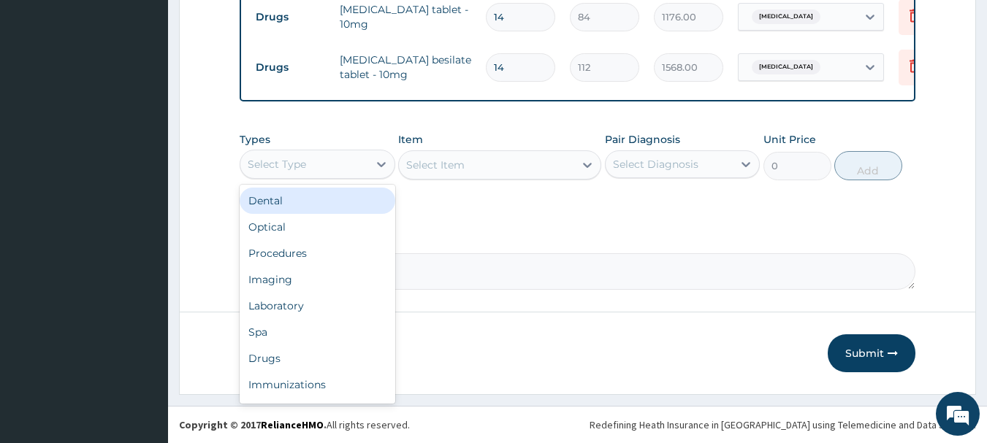
click at [276, 251] on div "Procedures" at bounding box center [318, 253] width 156 height 26
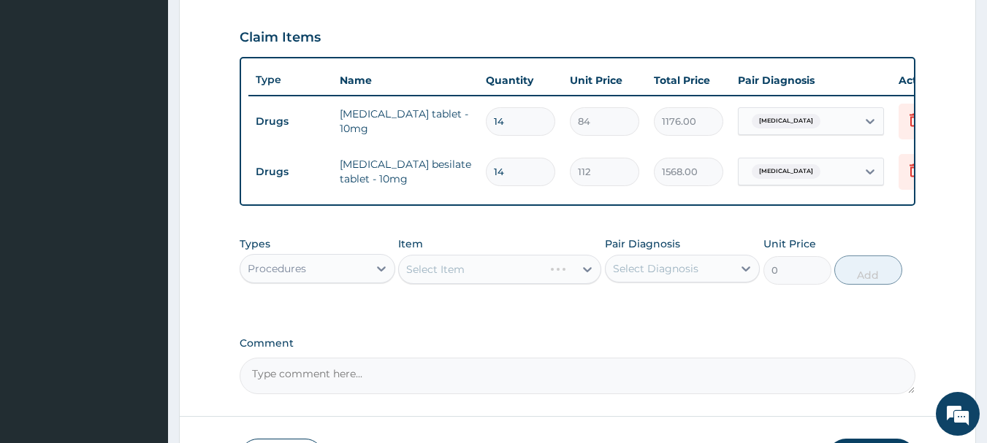
scroll to position [364, 0]
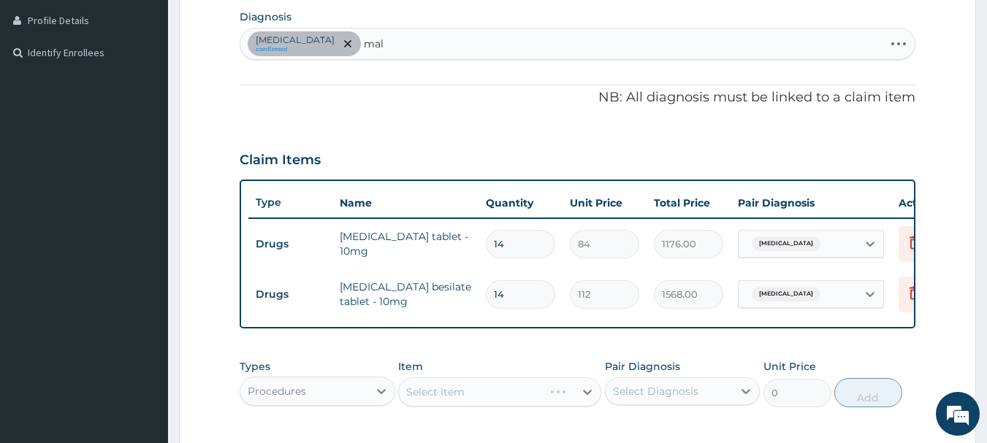
type input "mala"
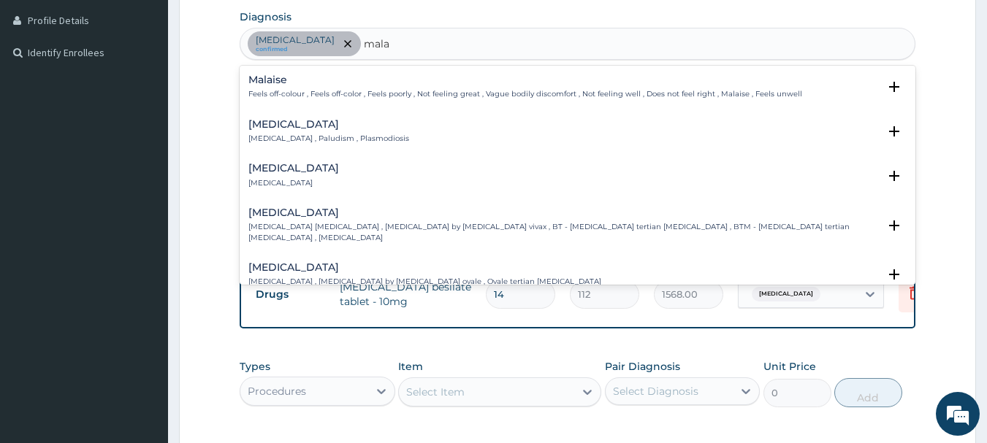
click at [302, 127] on h4 "[MEDICAL_DATA]" at bounding box center [328, 124] width 161 height 11
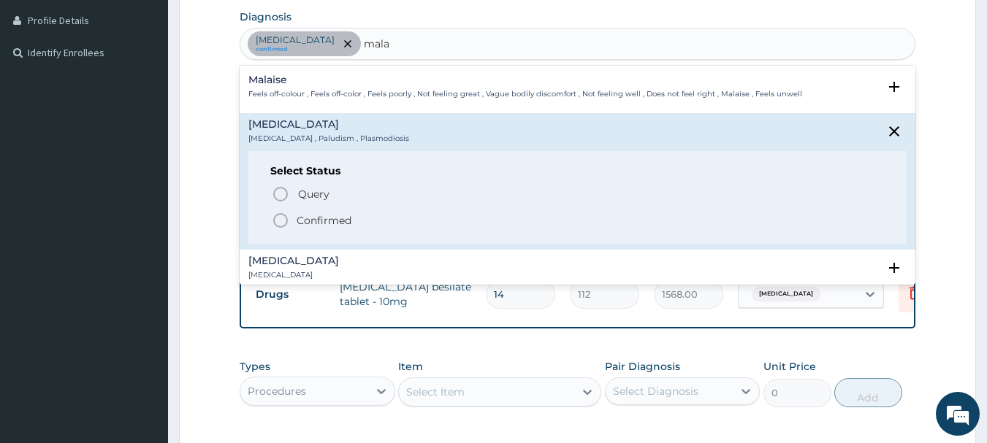
click at [292, 213] on span "Confirmed" at bounding box center [579, 221] width 614 height 18
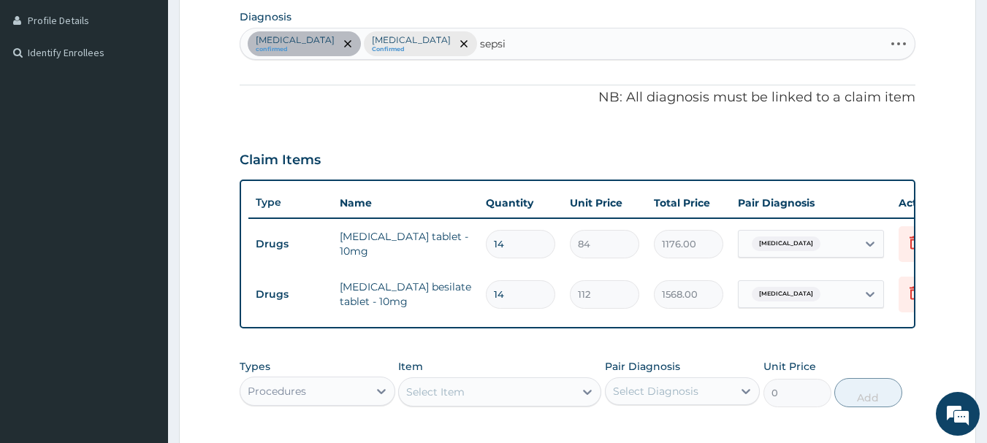
type input "sepsis"
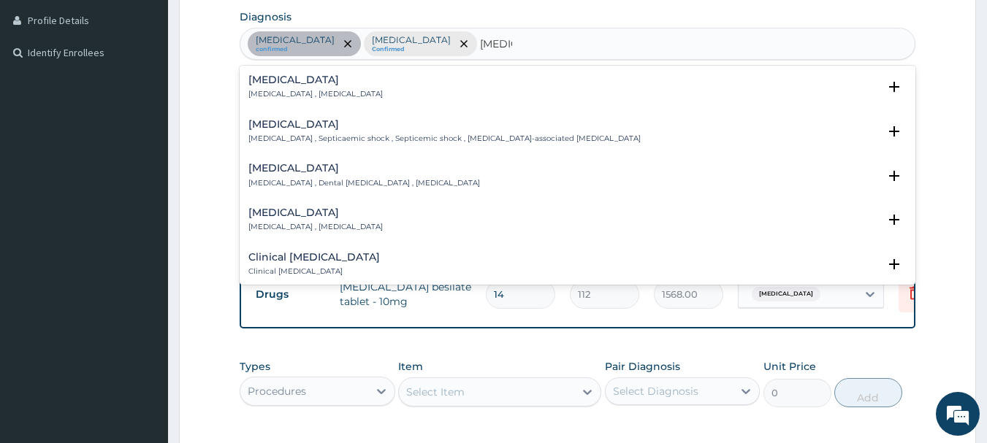
click at [312, 93] on p "Systemic infection , Sepsis" at bounding box center [315, 94] width 134 height 10
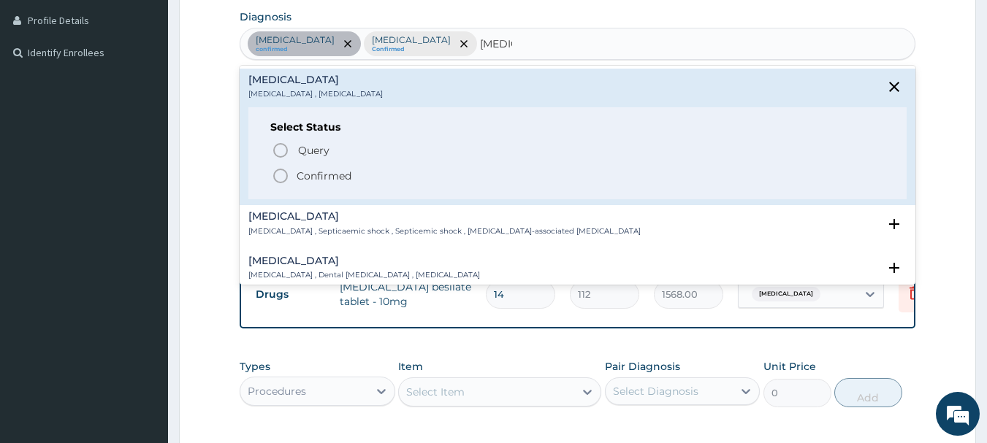
click at [286, 177] on circle "status option filled" at bounding box center [280, 175] width 13 height 13
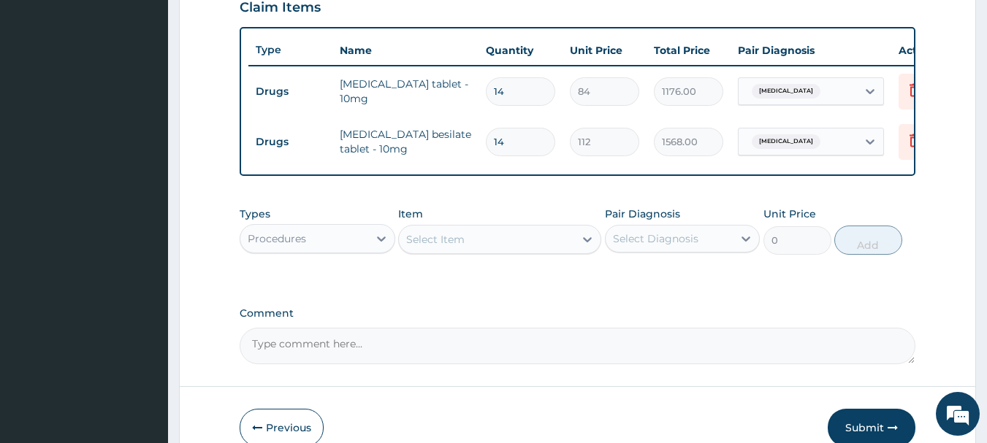
scroll to position [602, 0]
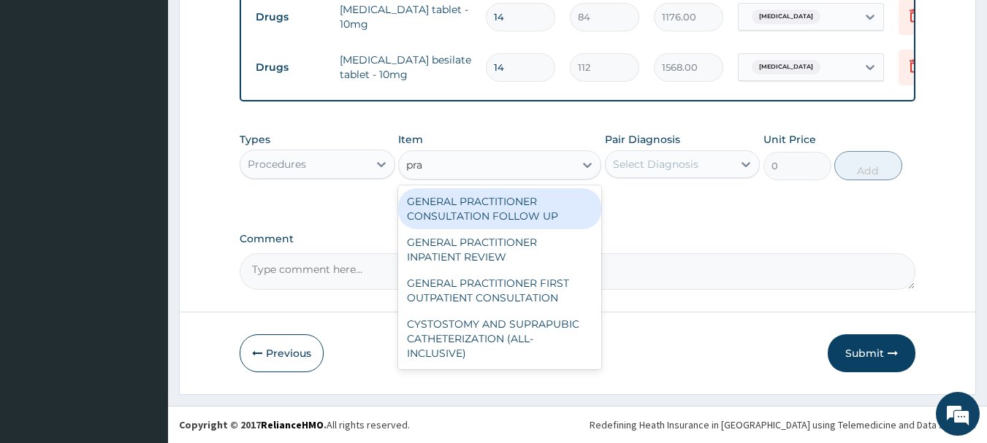
type input "prac"
click at [522, 283] on div "GENERAL PRACTITIONER FIRST OUTPATIENT CONSULTATION" at bounding box center [499, 290] width 203 height 41
type input "3750"
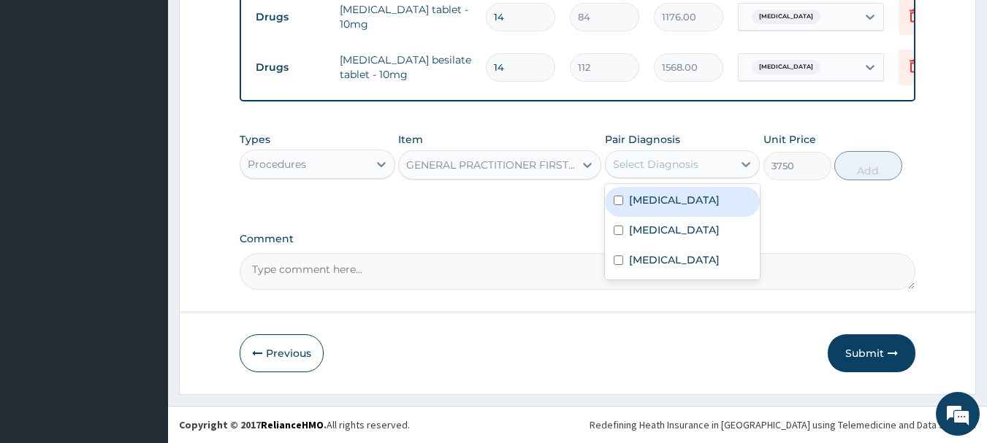
click at [654, 232] on label "[MEDICAL_DATA]" at bounding box center [674, 230] width 91 height 15
checkbox input "true"
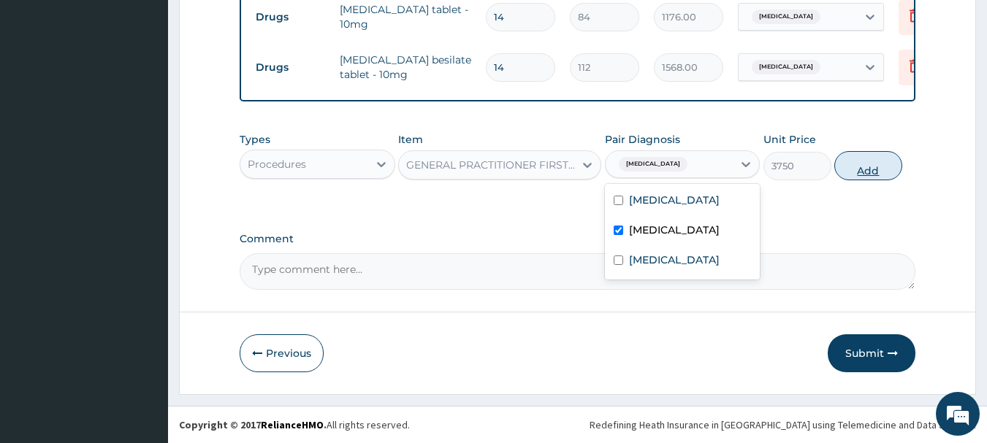
click at [867, 167] on button "Add" at bounding box center [868, 165] width 68 height 29
type input "0"
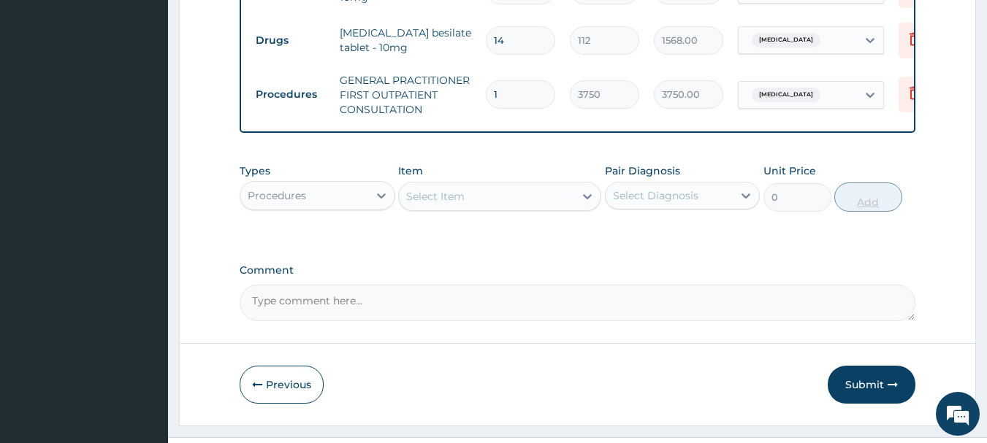
scroll to position [660, 0]
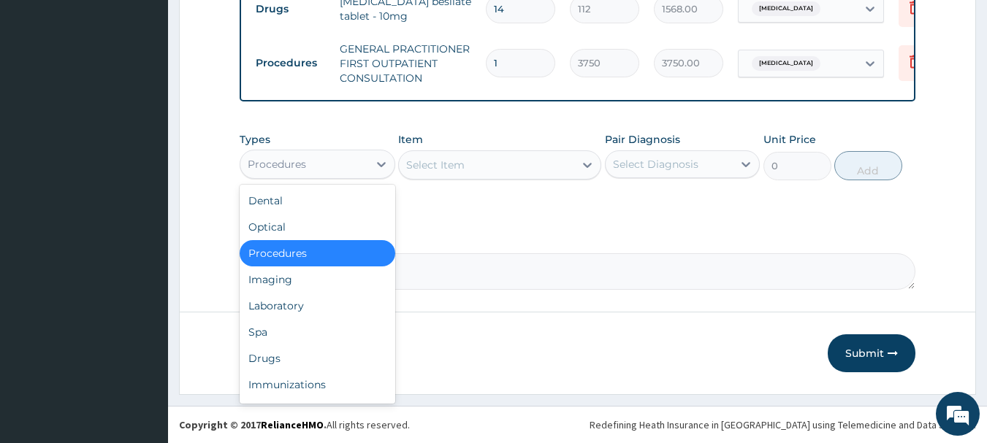
click at [262, 358] on div "Drugs" at bounding box center [318, 358] width 156 height 26
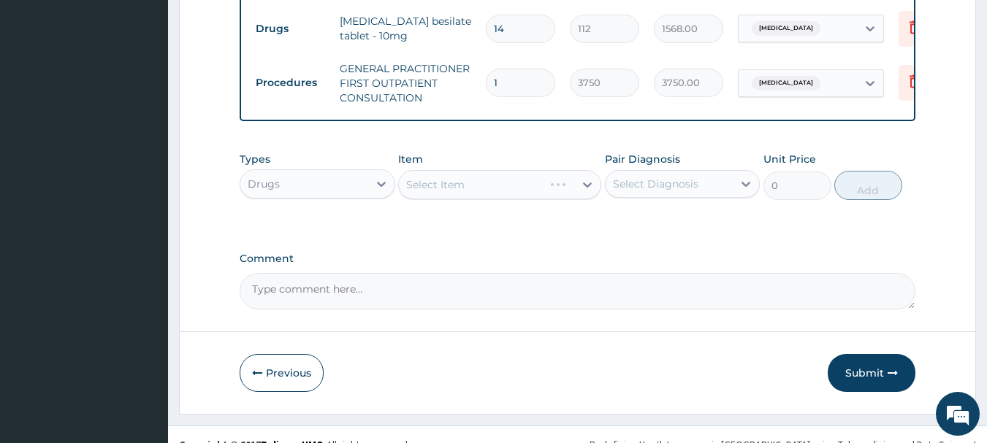
scroll to position [568, 0]
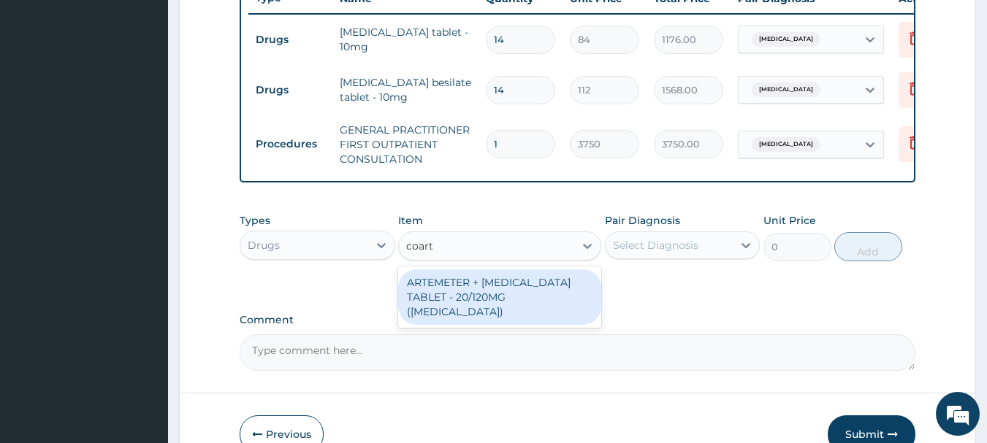
type input "coarte"
click at [555, 312] on div "ARTEMETER + [MEDICAL_DATA] TABLET - 20/120MG ([MEDICAL_DATA])" at bounding box center [499, 298] width 203 height 56
type input "210"
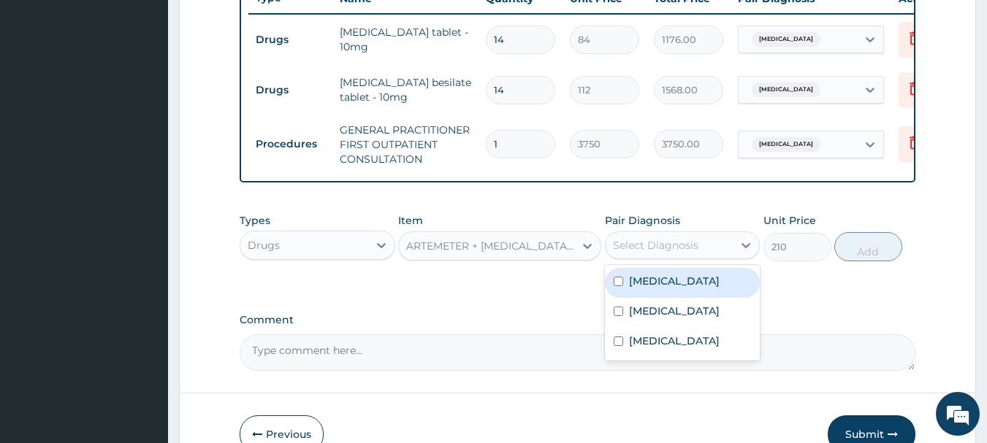
click at [653, 318] on label "[MEDICAL_DATA]" at bounding box center [674, 311] width 91 height 15
checkbox input "true"
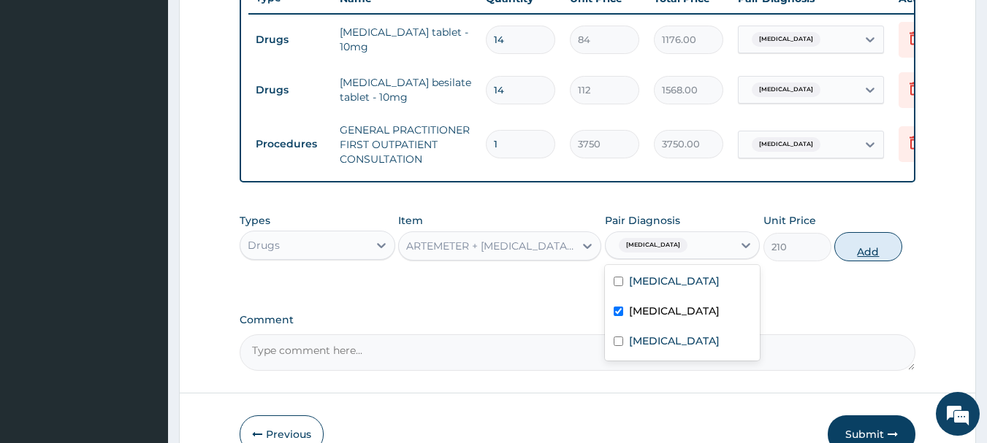
click at [891, 261] on button "Add" at bounding box center [868, 246] width 68 height 29
type input "0"
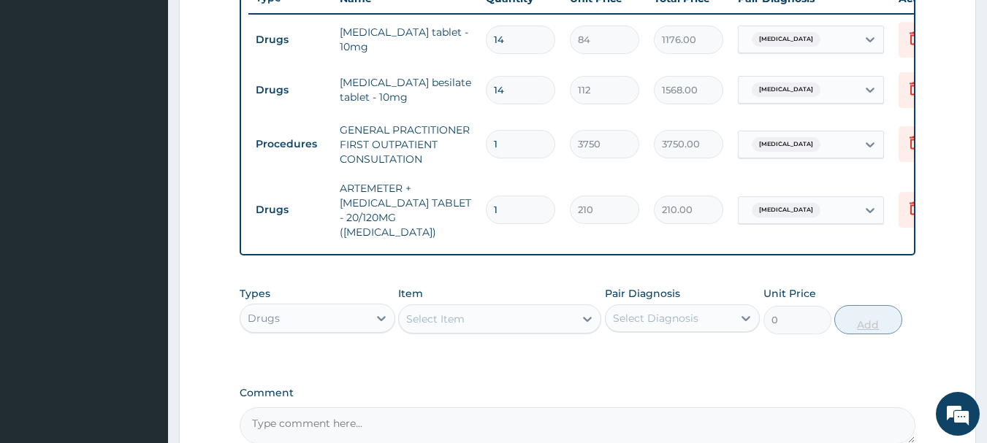
type input "0.00"
type input "2"
type input "420.00"
type input "24"
type input "5040.00"
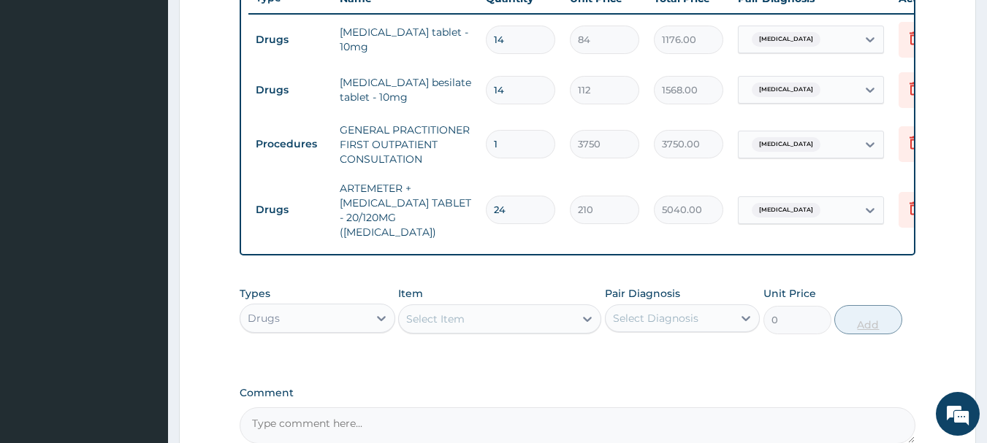
type input "24"
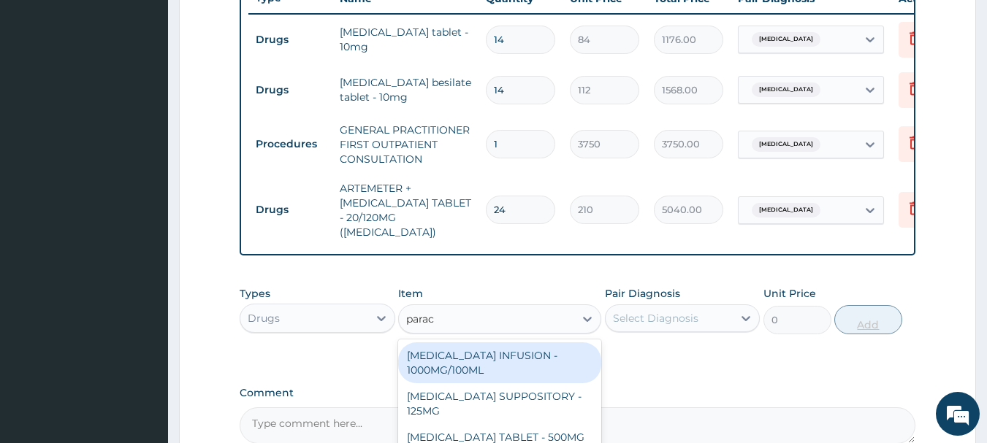
type input "parace"
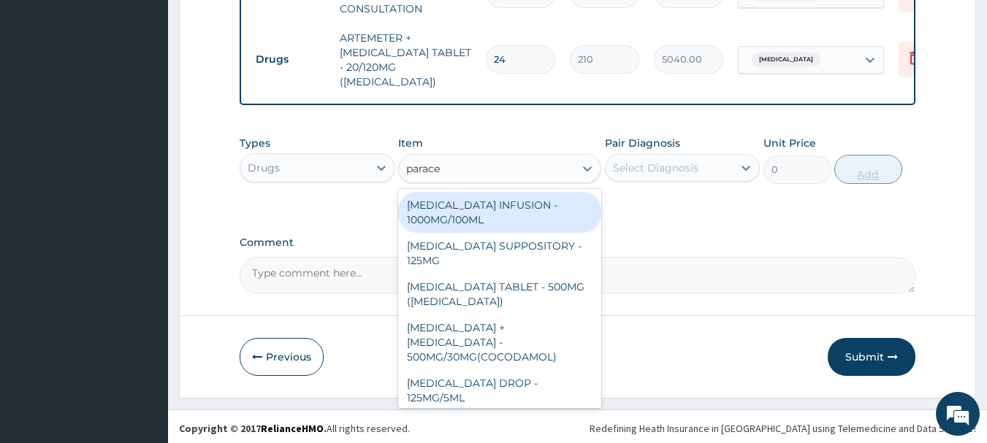
scroll to position [155, 0]
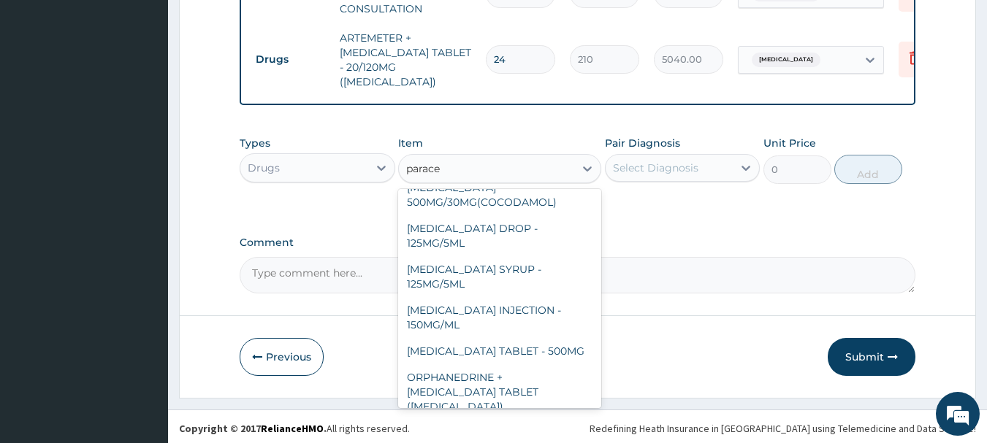
click at [559, 338] on div "[MEDICAL_DATA] TABLET - 500MG" at bounding box center [499, 351] width 203 height 26
type input "33.599999999999994"
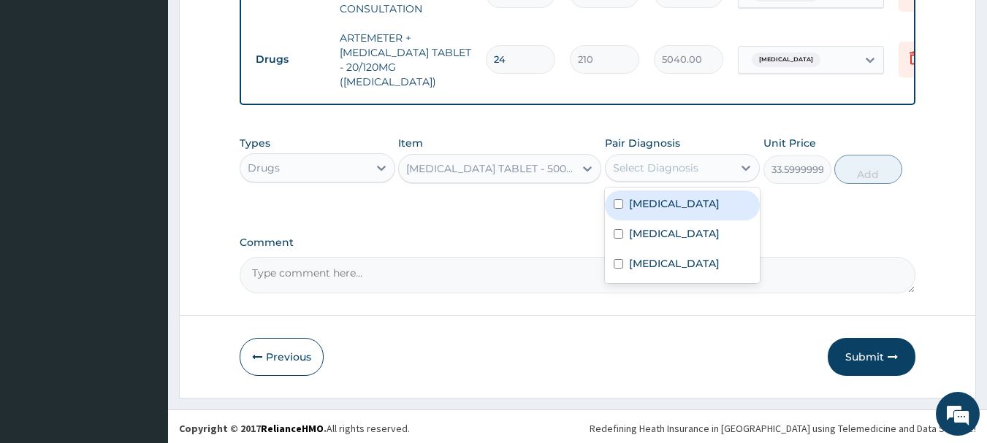
click at [652, 232] on label "[MEDICAL_DATA]" at bounding box center [674, 233] width 91 height 15
checkbox input "true"
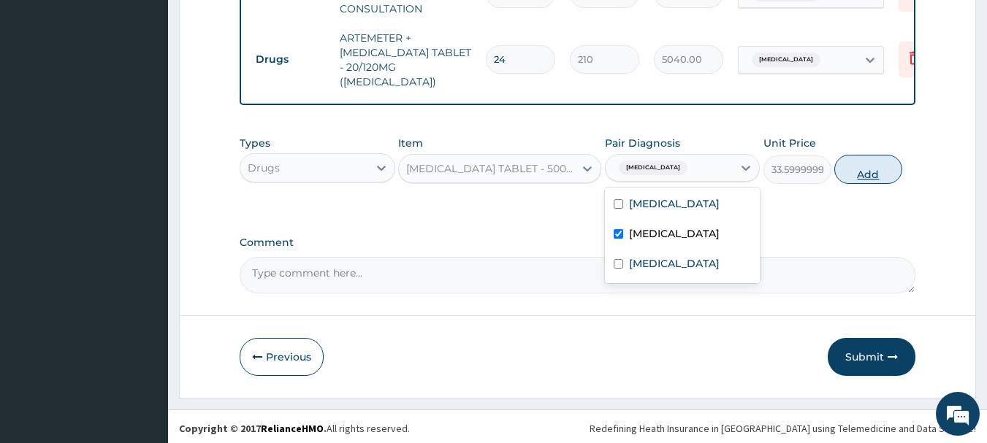
click at [887, 159] on button "Add" at bounding box center [868, 169] width 68 height 29
type input "0"
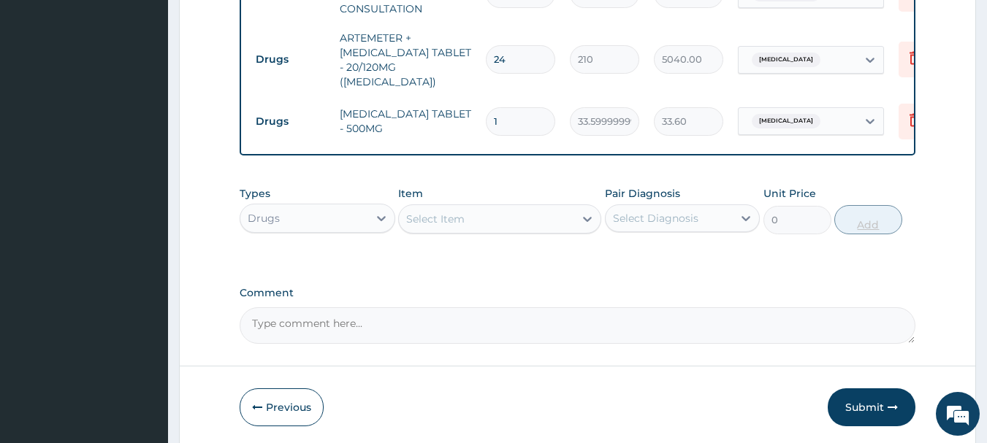
type input "18"
type input "604.80"
type input "18"
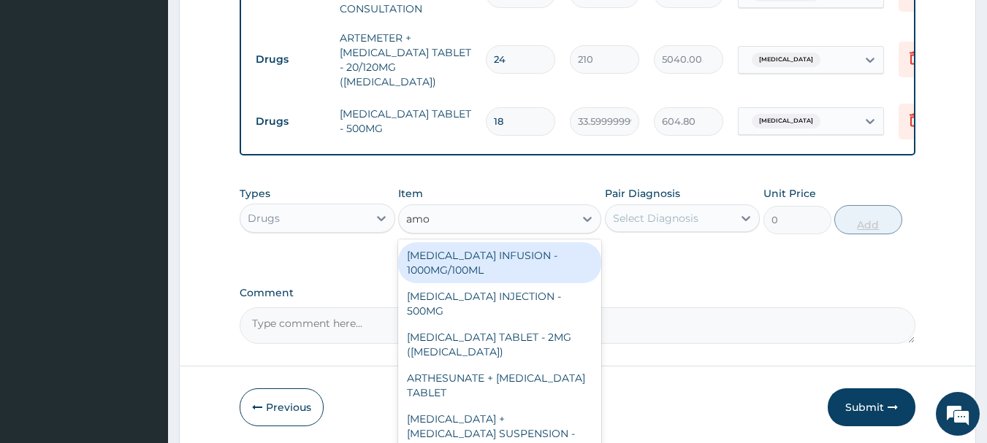
type input "amox"
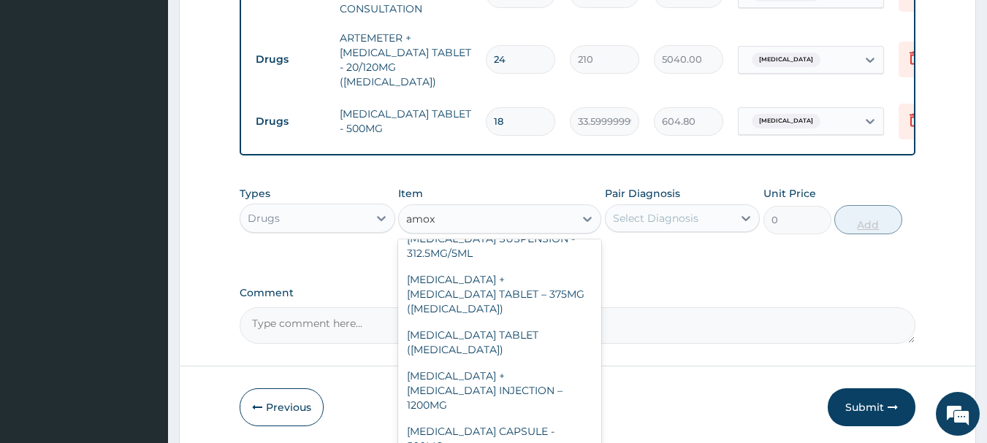
scroll to position [97, 0]
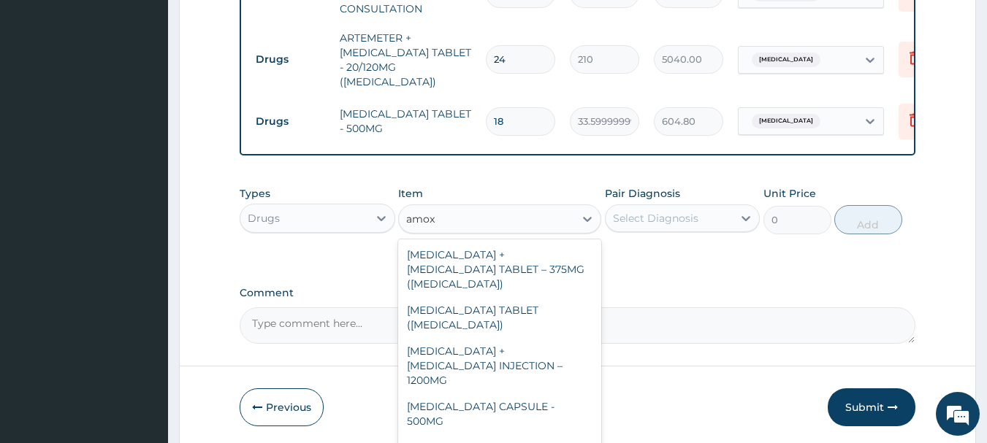
click at [559, 394] on div "AMOXICILLIN CAPSULE - 500MG" at bounding box center [499, 414] width 203 height 41
type input "112"
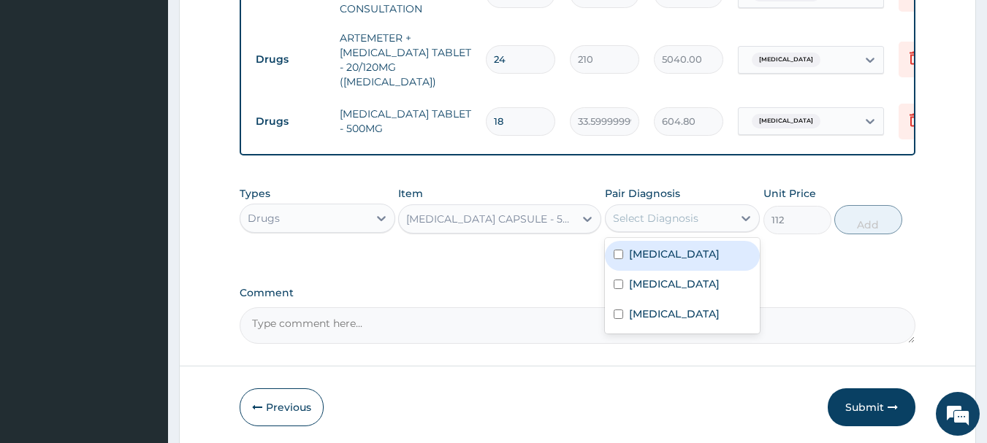
click at [651, 314] on label "Sepsis" at bounding box center [674, 314] width 91 height 15
checkbox input "true"
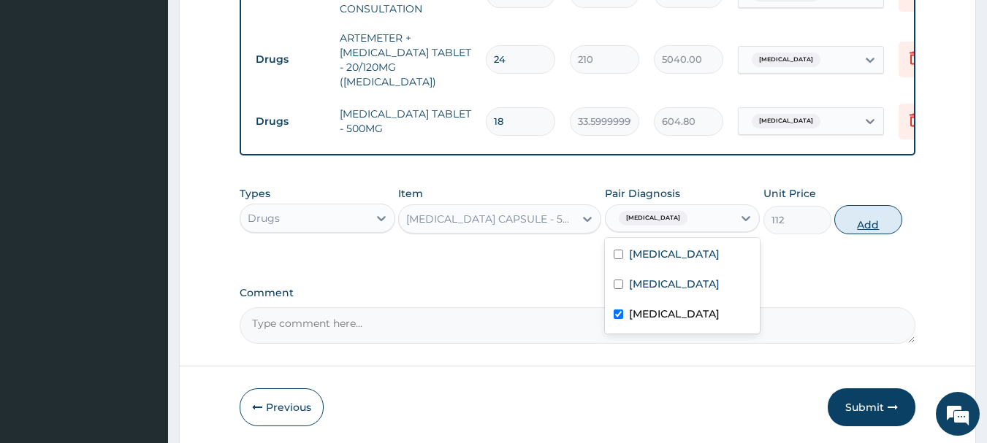
click at [863, 226] on button "Add" at bounding box center [868, 219] width 68 height 29
type input "0"
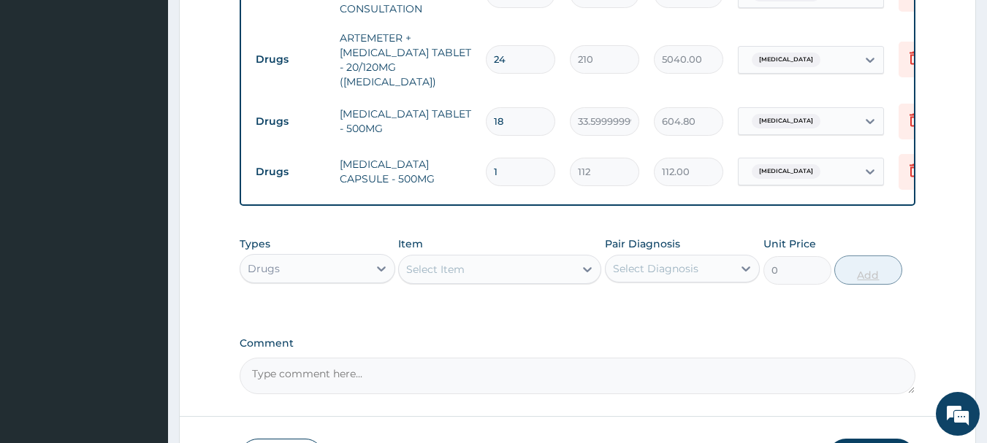
type input "15"
type input "1680.00"
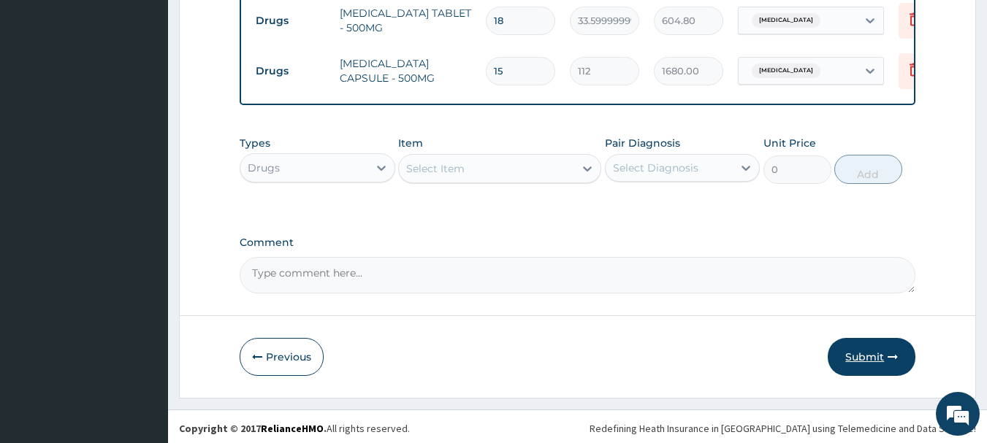
click at [882, 360] on button "Submit" at bounding box center [872, 357] width 88 height 38
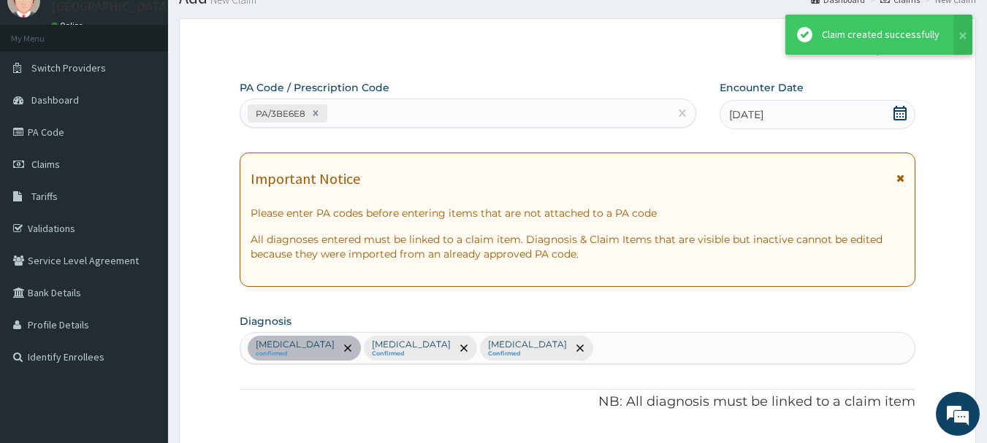
scroll to position [819, 0]
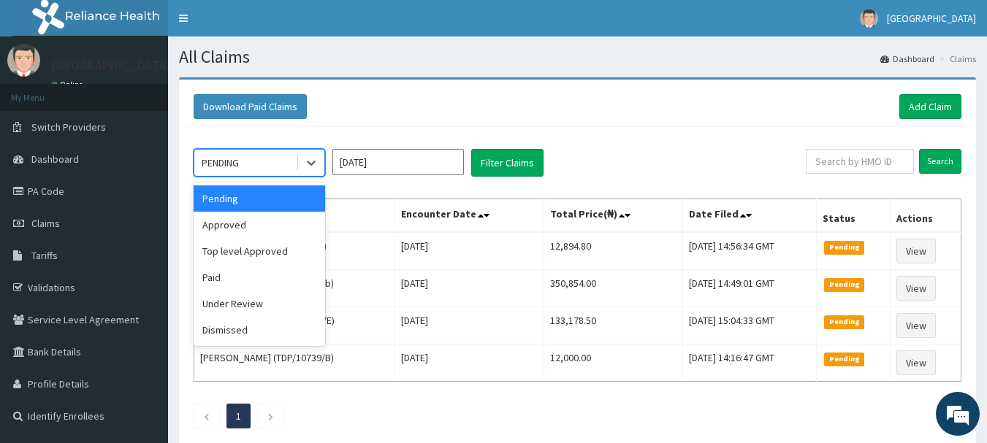
click at [253, 225] on div "Approved" at bounding box center [259, 225] width 131 height 26
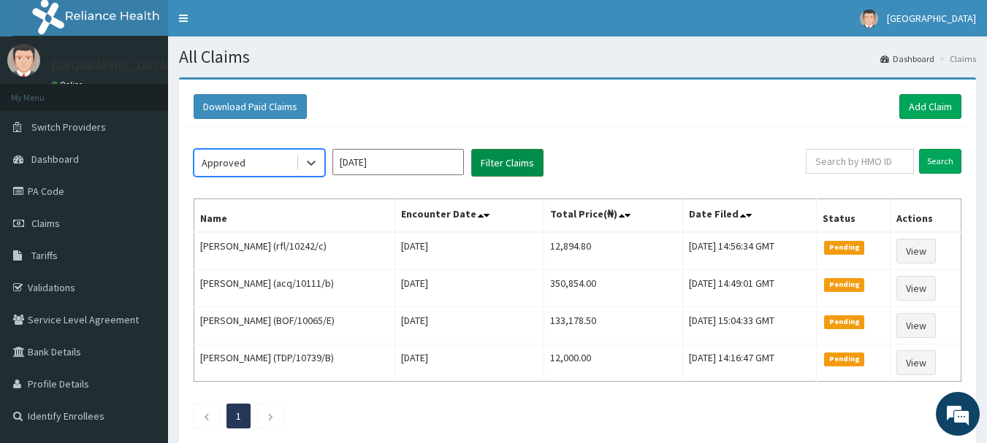
click at [515, 159] on button "Filter Claims" at bounding box center [507, 163] width 72 height 28
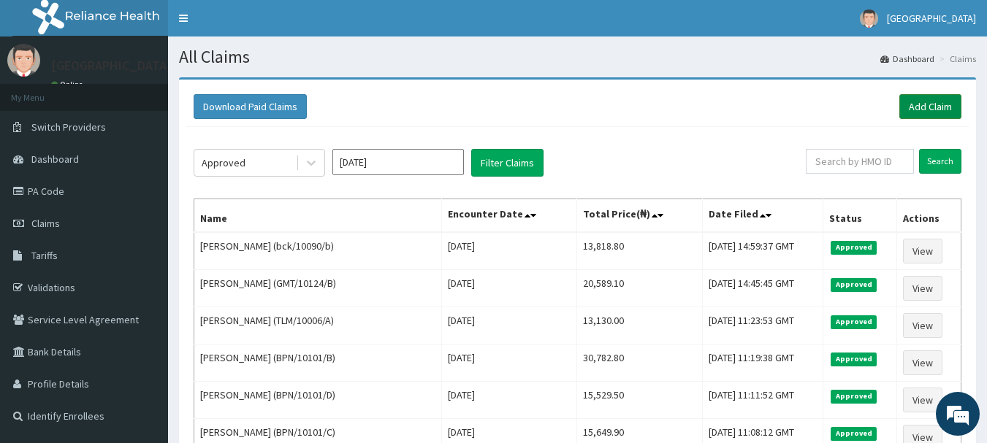
click at [944, 94] on link "Add Claim" at bounding box center [930, 106] width 62 height 25
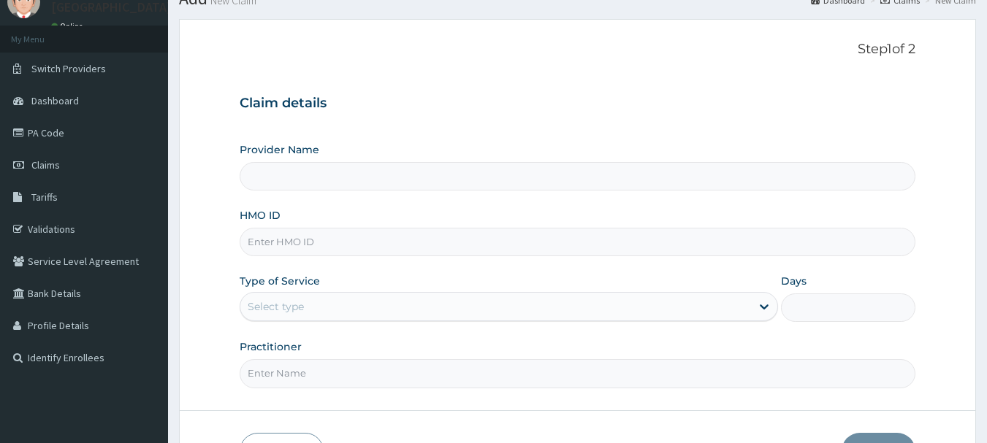
scroll to position [64, 0]
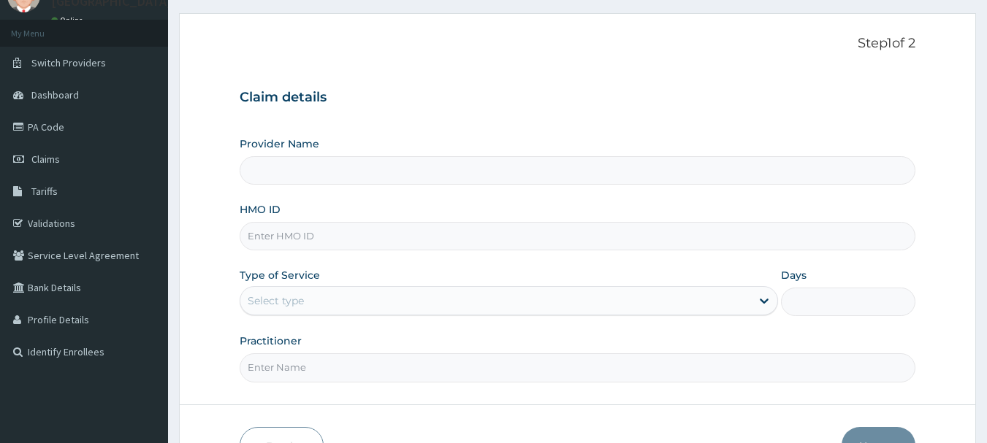
click at [391, 223] on input "HMO ID" at bounding box center [578, 236] width 676 height 28
type input "[GEOGRAPHIC_DATA], [GEOGRAPHIC_DATA]"
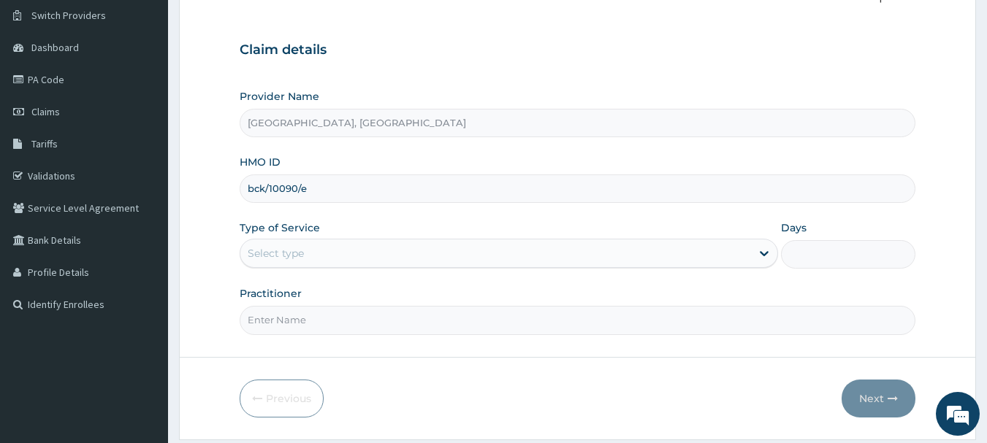
scroll to position [157, 0]
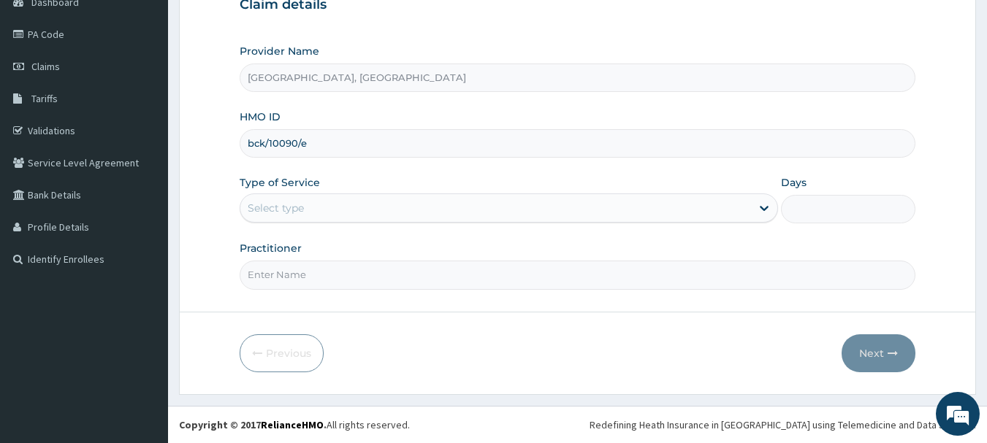
type input "bck/10090/e"
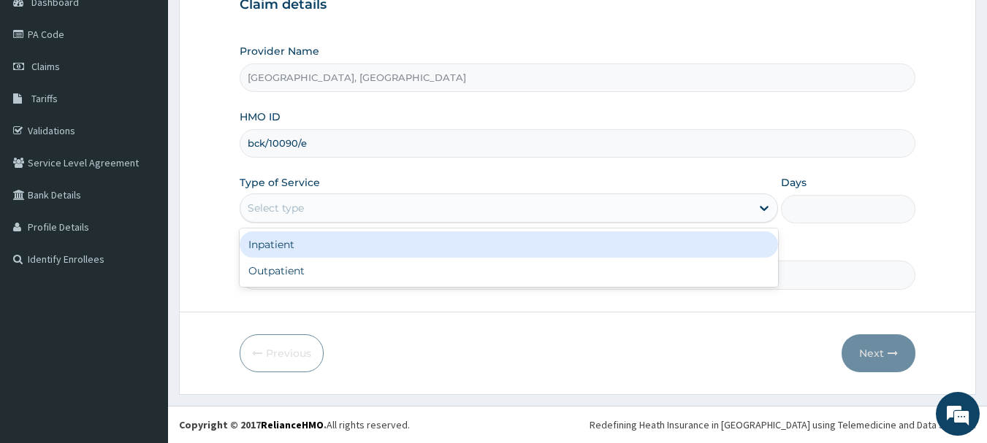
click at [283, 272] on div "Outpatient" at bounding box center [509, 271] width 538 height 26
type input "1"
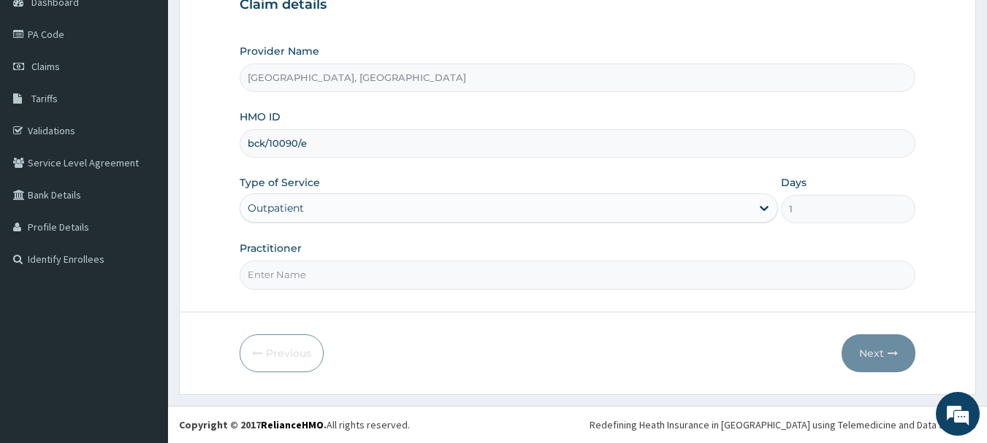
click at [335, 270] on input "Practitioner" at bounding box center [578, 275] width 676 height 28
type input "[PERSON_NAME]"
click at [884, 359] on button "Next" at bounding box center [878, 354] width 74 height 38
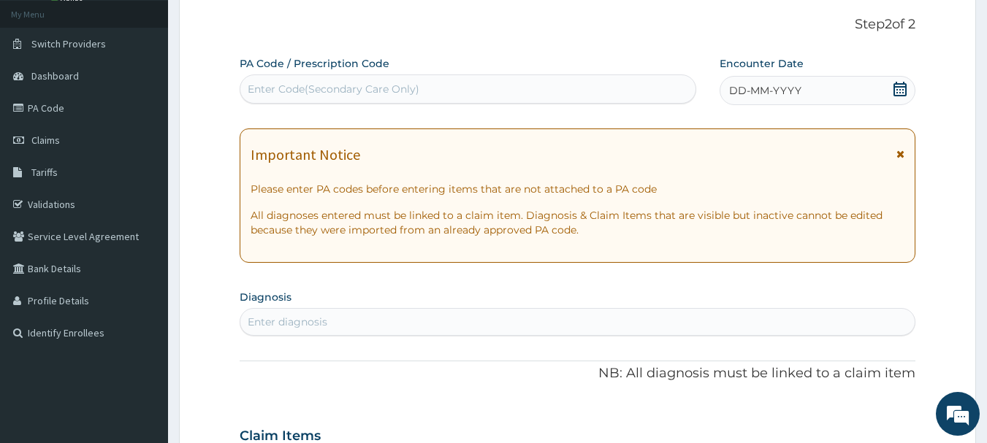
scroll to position [0, 0]
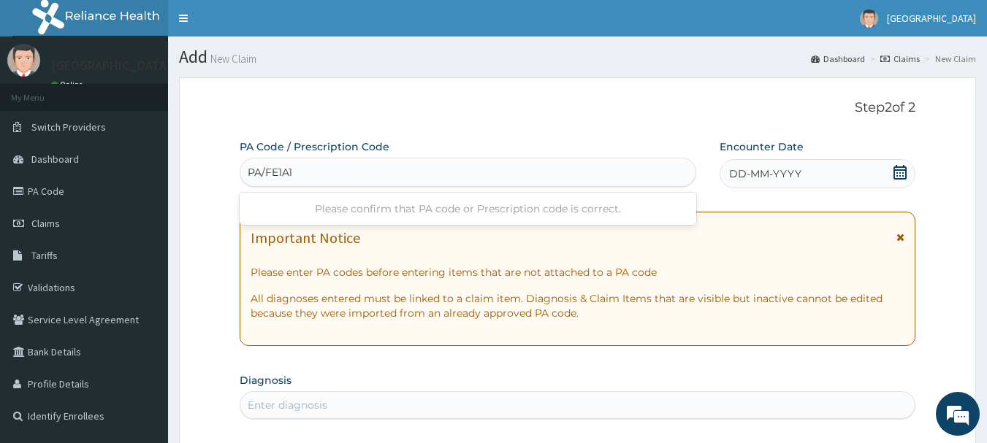
type input "PA/FE1A12"
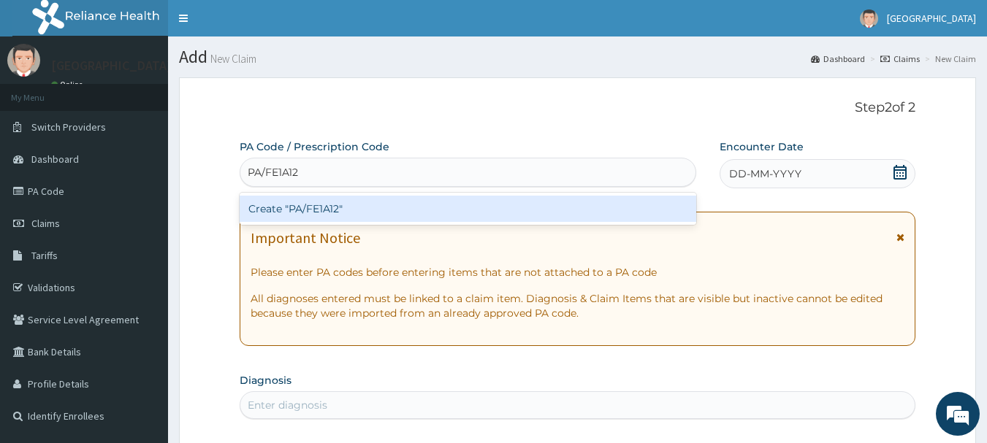
click at [454, 204] on div "Create "PA/FE1A12"" at bounding box center [468, 209] width 457 height 26
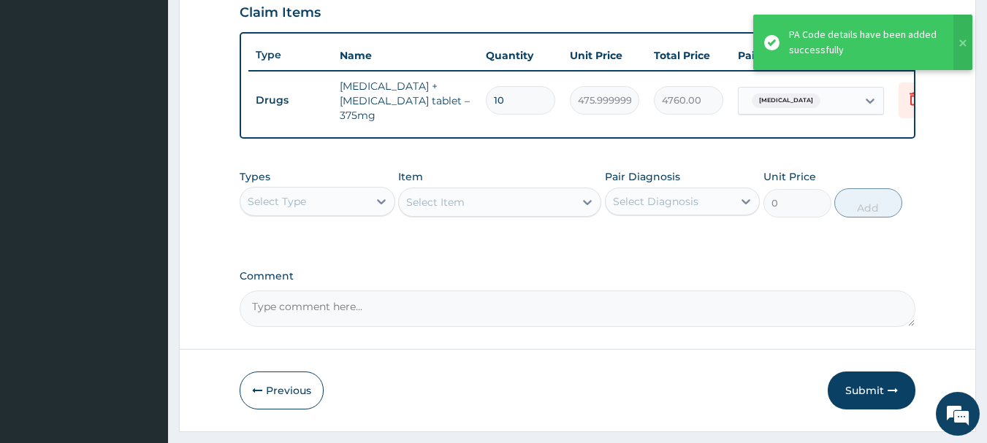
scroll to position [515, 0]
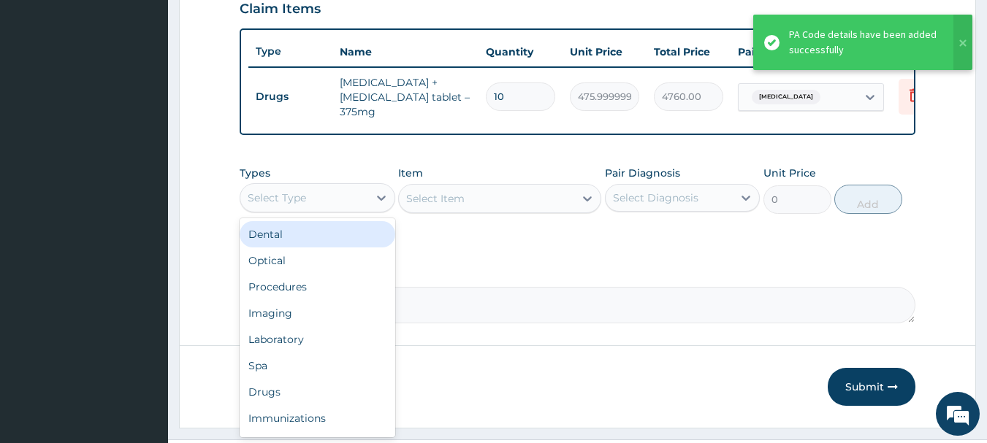
click at [288, 291] on div "Procedures" at bounding box center [318, 287] width 156 height 26
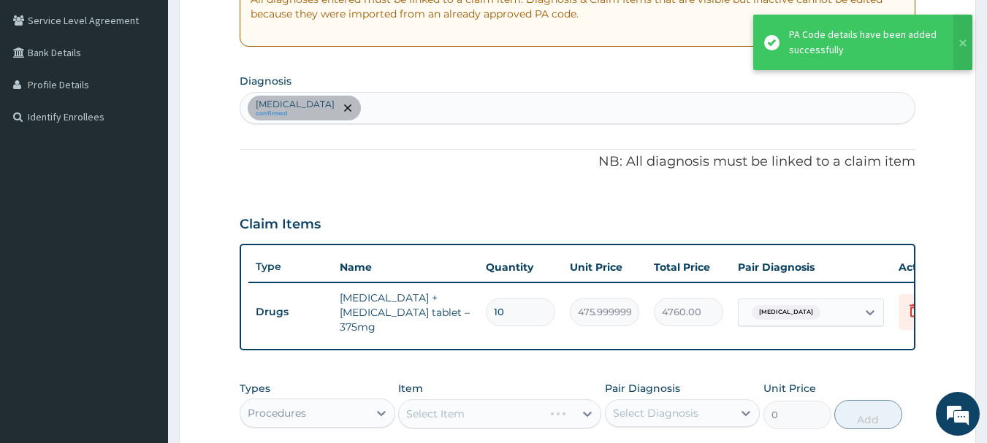
scroll to position [286, 0]
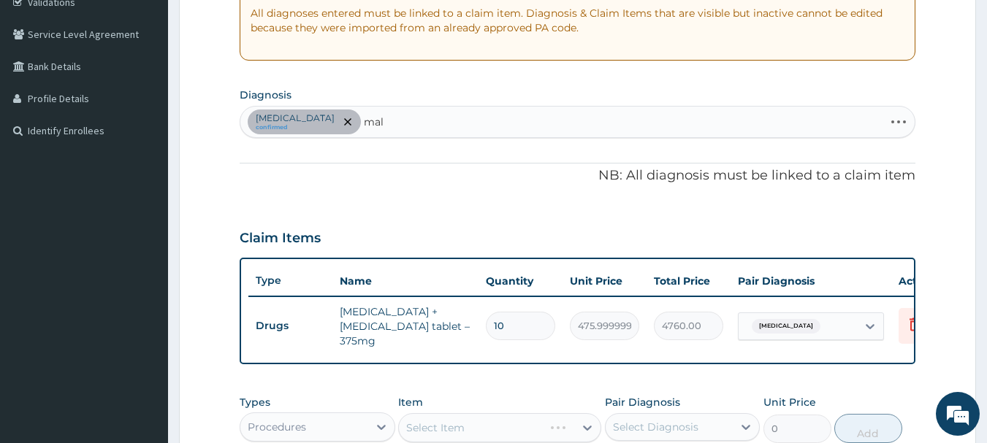
type input "mala"
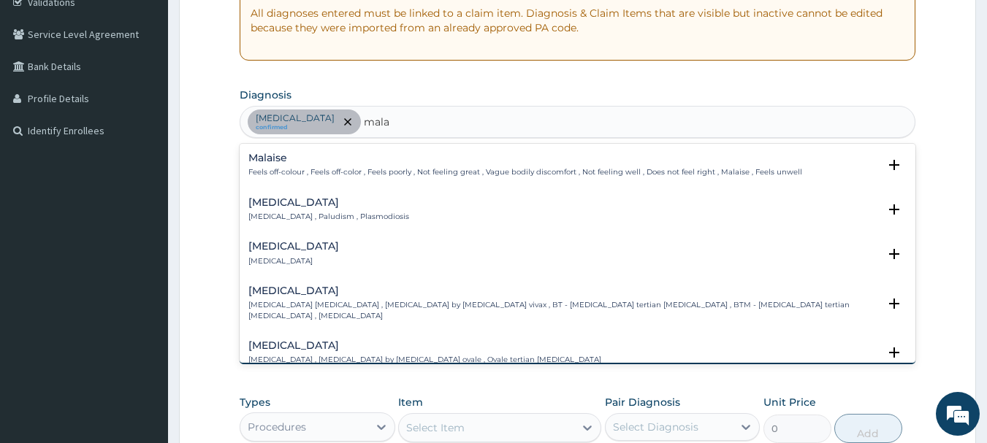
click at [324, 222] on p "[MEDICAL_DATA] , Paludism , Plasmodiosis" at bounding box center [328, 217] width 161 height 10
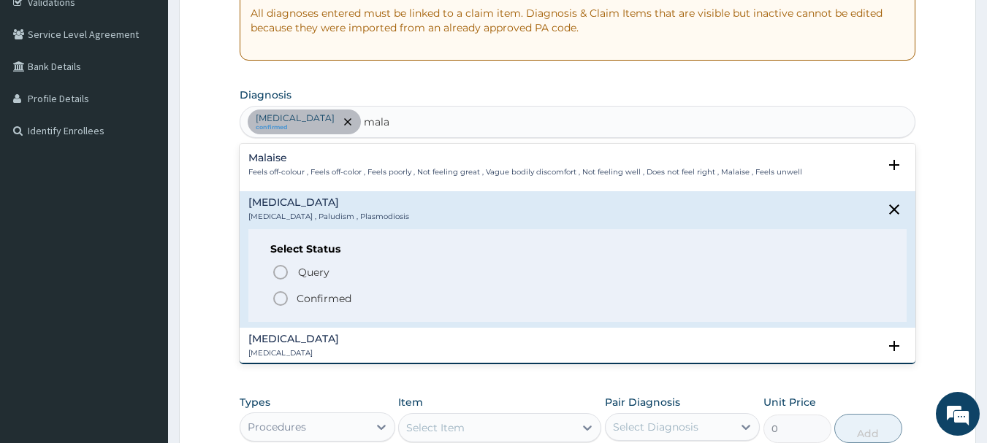
click at [280, 294] on icon "status option filled" at bounding box center [281, 299] width 18 height 18
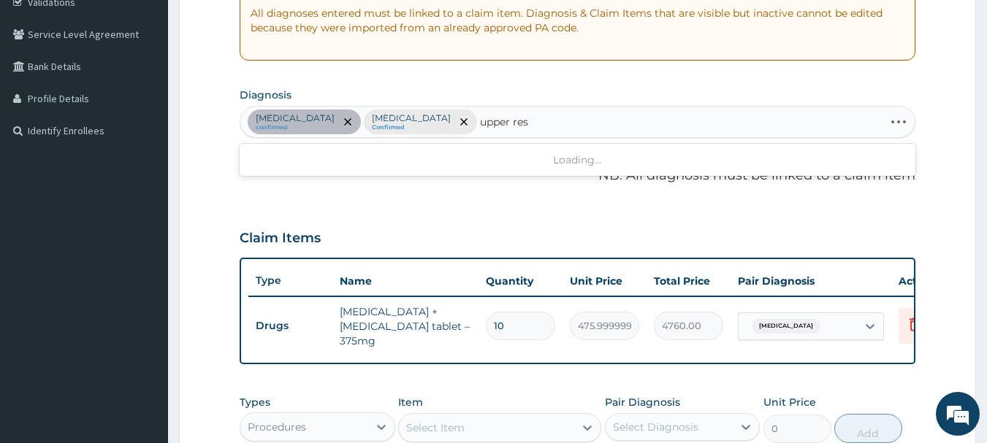
type input "upper resp"
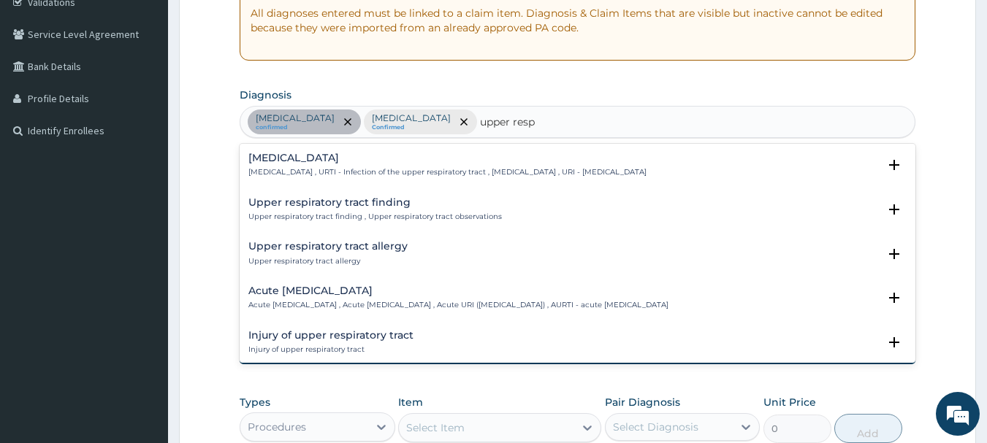
click at [342, 160] on h4 "[MEDICAL_DATA]" at bounding box center [447, 158] width 398 height 11
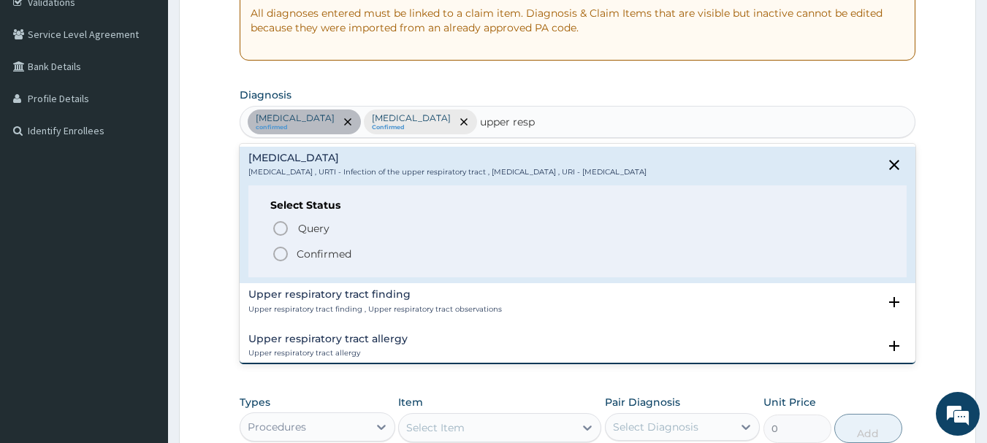
click at [283, 259] on icon "status option filled" at bounding box center [281, 254] width 18 height 18
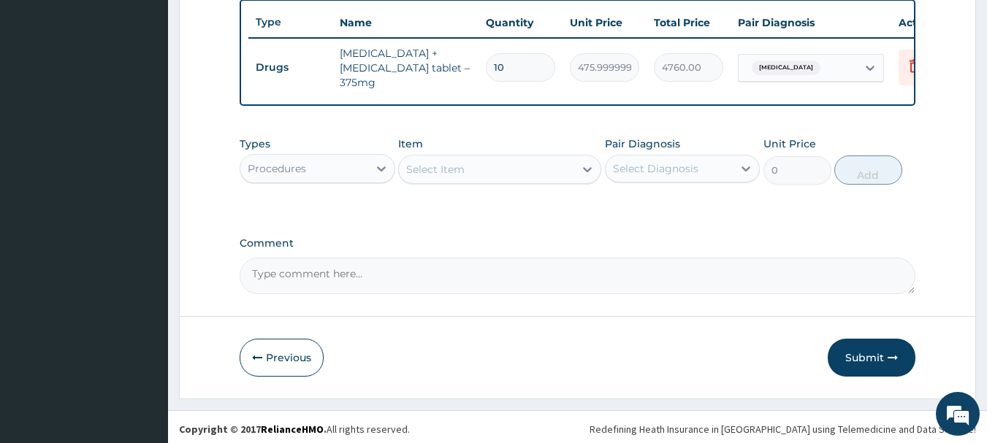
scroll to position [551, 0]
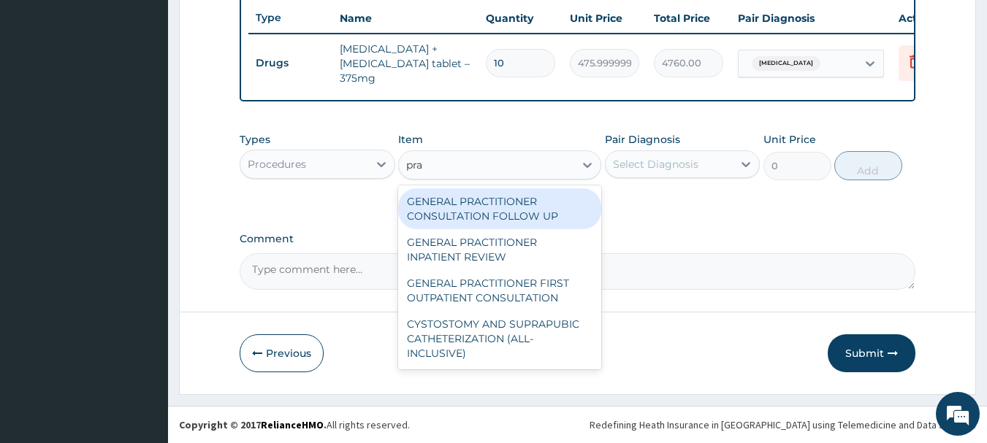
type input "prac"
click at [530, 291] on div "GENERAL PRACTITIONER FIRST OUTPATIENT CONSULTATION" at bounding box center [499, 290] width 203 height 41
type input "3750"
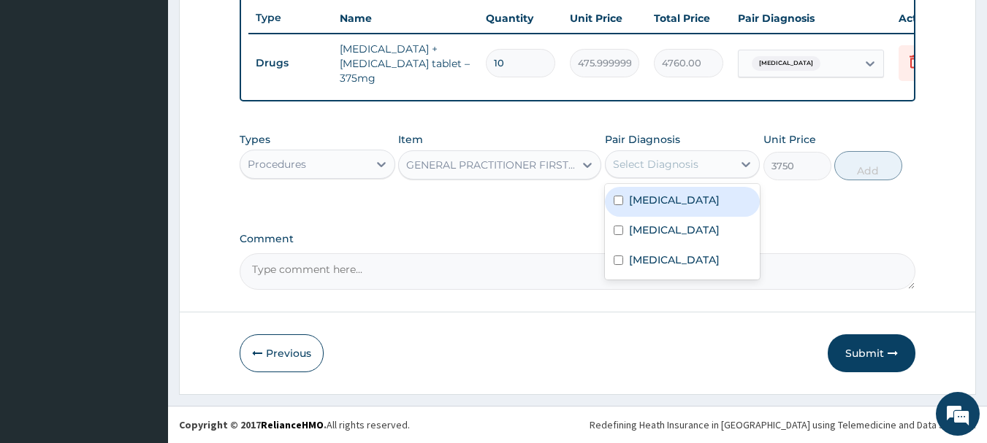
click at [654, 232] on label "[MEDICAL_DATA]" at bounding box center [674, 230] width 91 height 15
checkbox input "true"
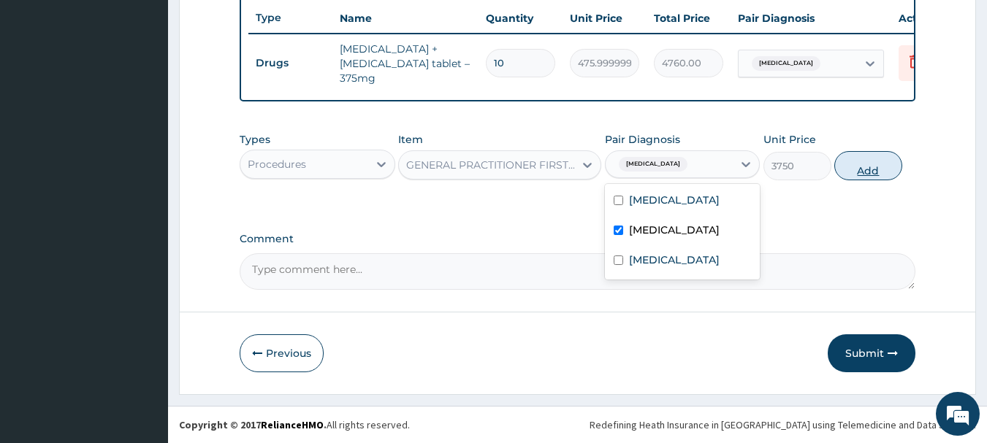
click at [884, 171] on button "Add" at bounding box center [868, 165] width 68 height 29
type input "0"
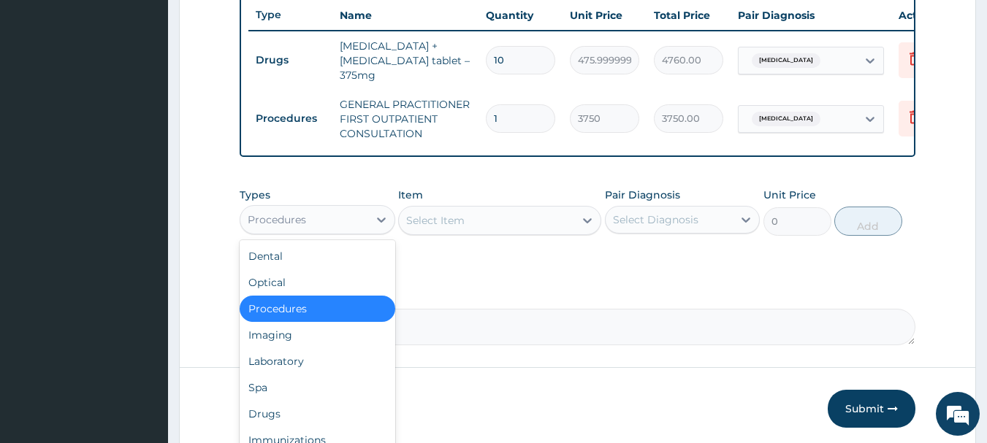
click at [270, 415] on div "Drugs" at bounding box center [318, 414] width 156 height 26
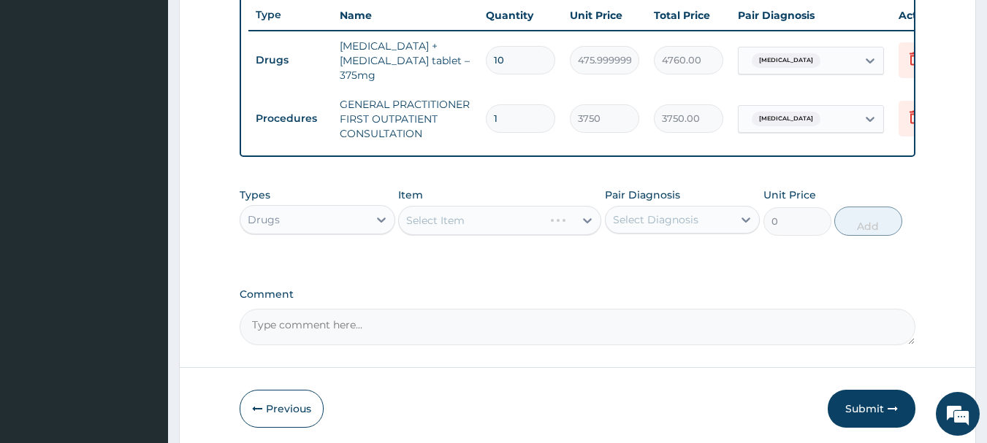
click at [539, 229] on div "Select Item" at bounding box center [499, 220] width 203 height 29
click at [541, 230] on div "Select Item" at bounding box center [499, 220] width 203 height 29
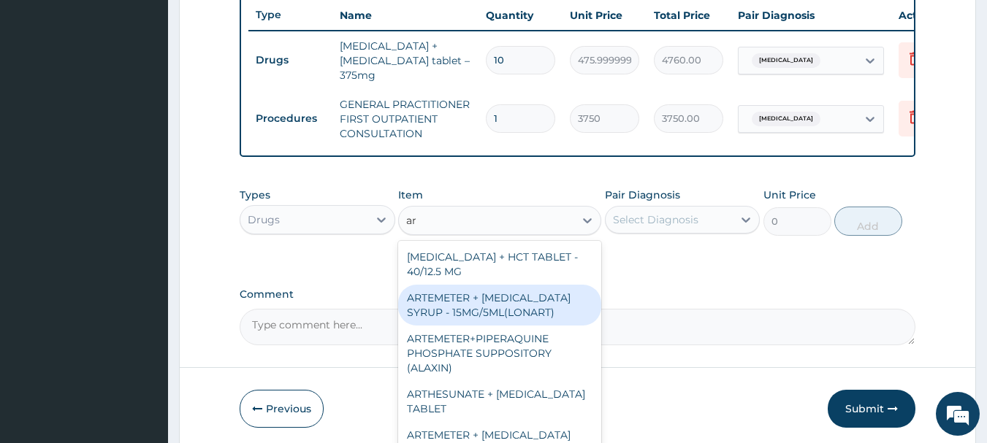
type input "a"
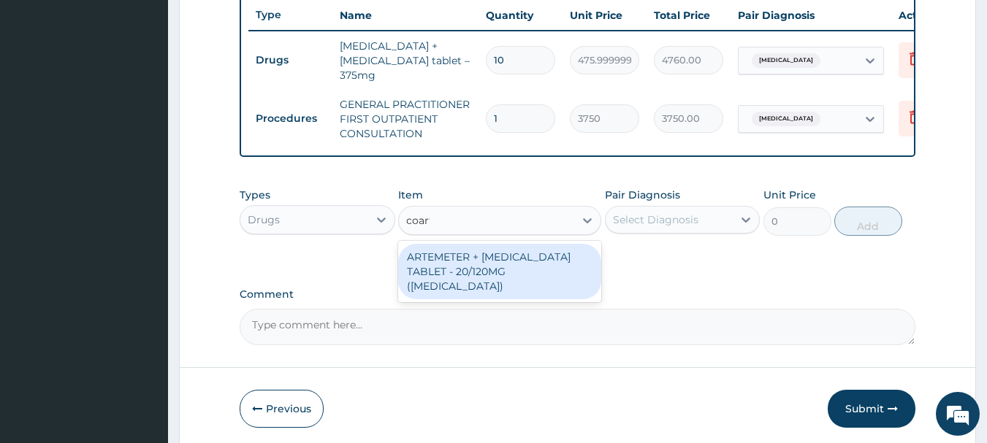
type input "coarte"
click at [545, 267] on div "ARTEMETER + [MEDICAL_DATA] TABLET - 20/120MG ([MEDICAL_DATA])" at bounding box center [499, 272] width 203 height 56
type input "210"
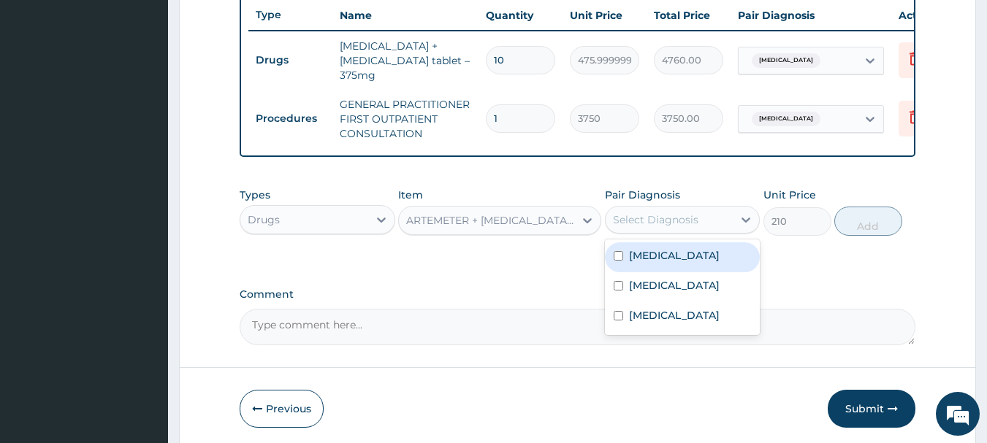
click at [657, 288] on label "[MEDICAL_DATA]" at bounding box center [674, 285] width 91 height 15
checkbox input "true"
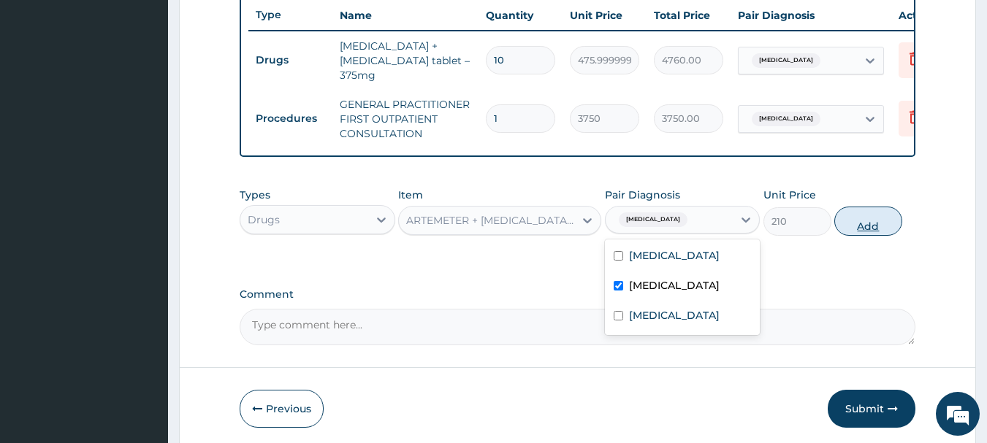
click at [889, 233] on button "Add" at bounding box center [868, 221] width 68 height 29
type input "0"
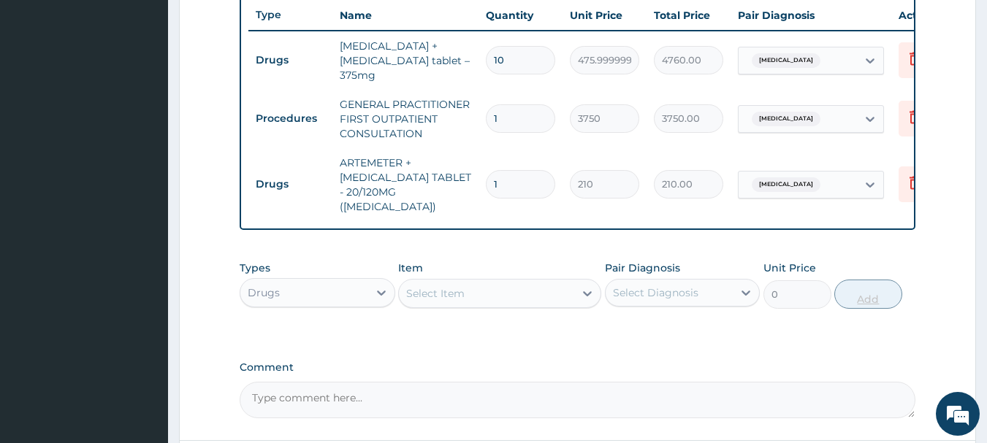
type input "11"
type input "2310.00"
type input "112"
type input "23520.00"
type input "11"
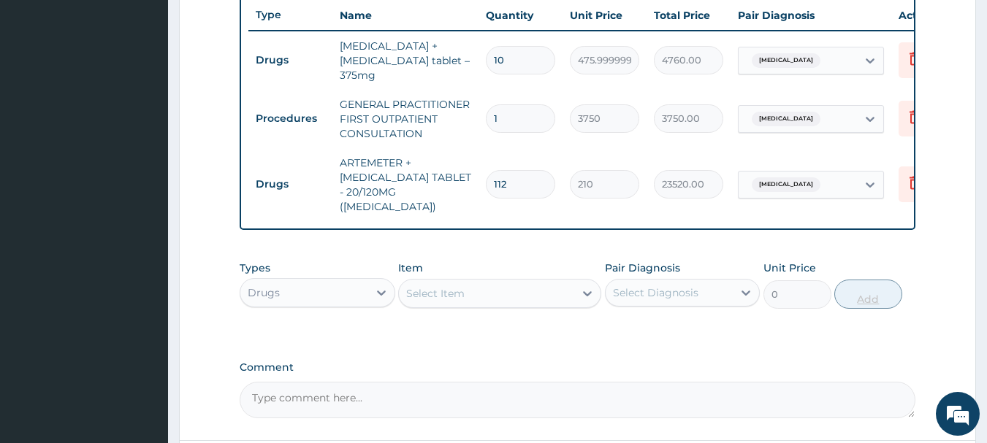
type input "2310.00"
type input "1"
type input "210.00"
type input "12"
type input "2520.00"
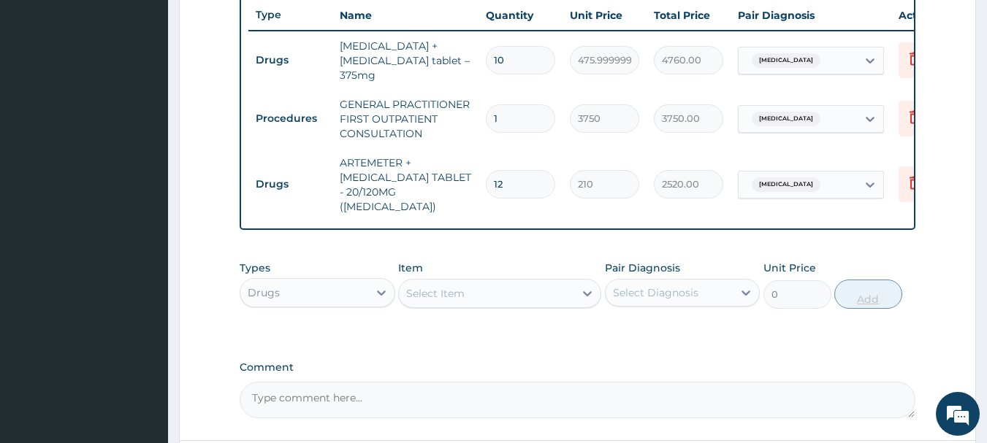
type input "1"
type input "210.00"
type input "18"
type input "3780.00"
type input "18"
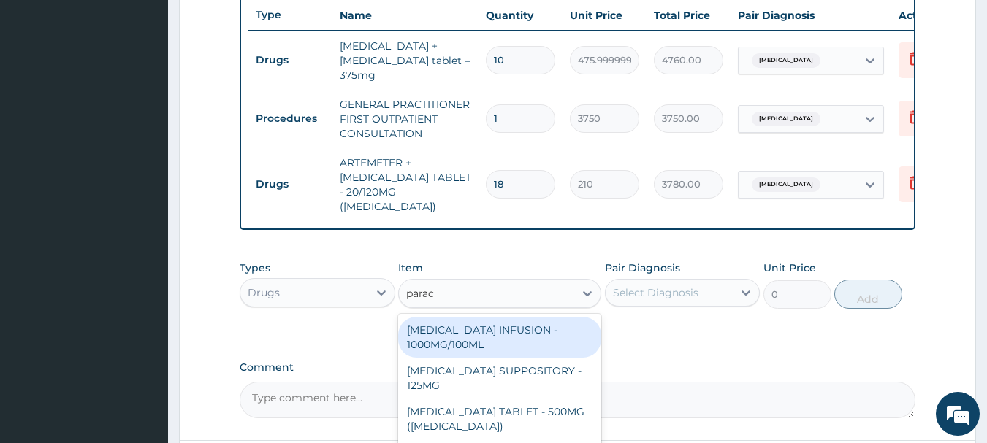
type input "parace"
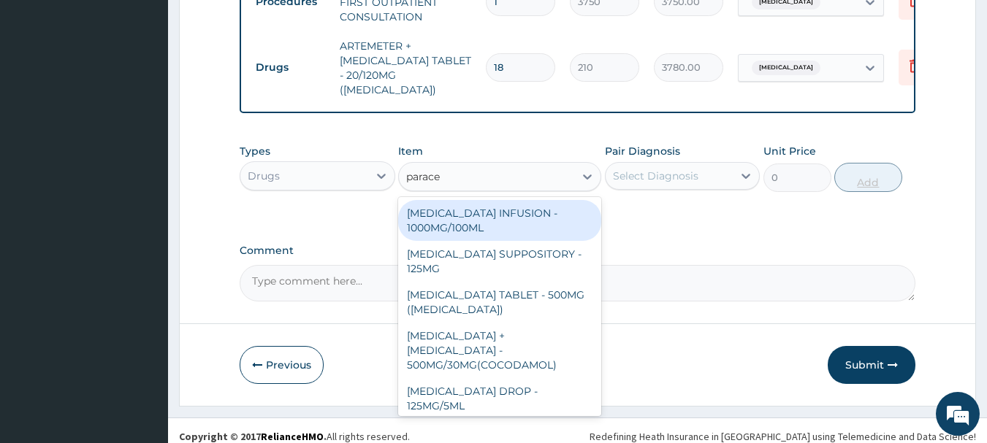
scroll to position [155, 0]
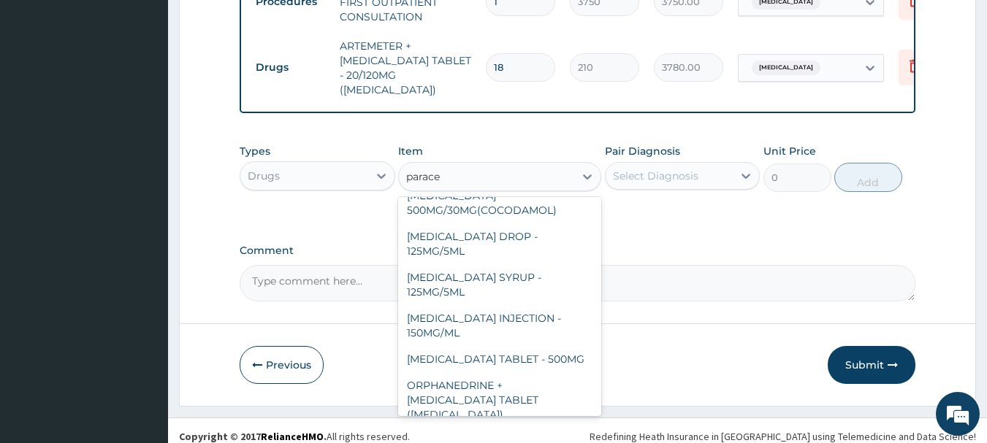
click at [554, 346] on div "[MEDICAL_DATA] TABLET - 500MG" at bounding box center [499, 359] width 203 height 26
type input "33.599999999999994"
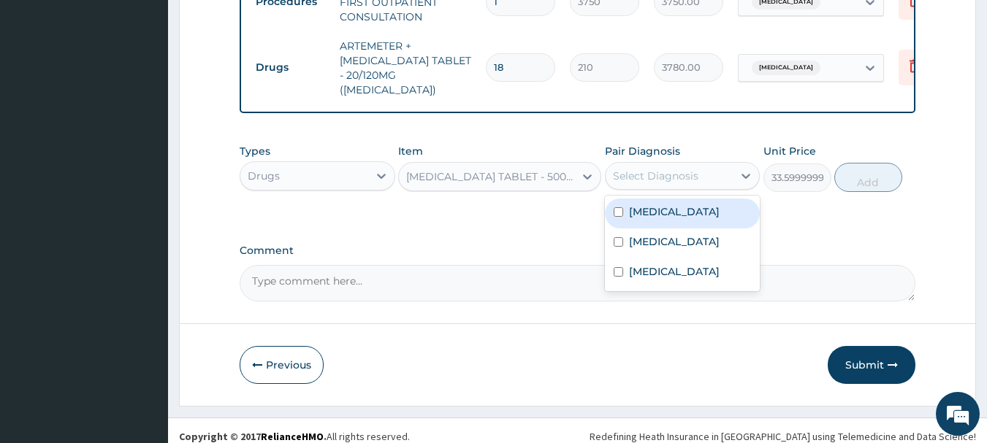
click at [654, 234] on label "[MEDICAL_DATA]" at bounding box center [674, 241] width 91 height 15
checkbox input "true"
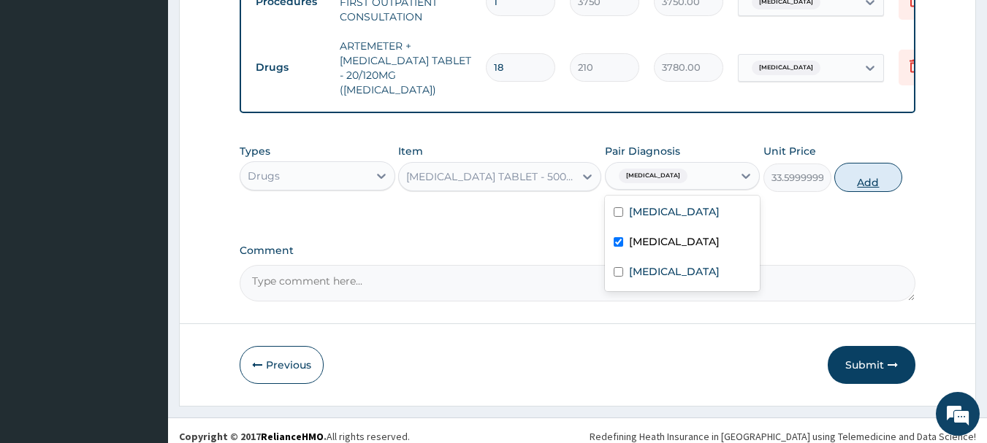
click at [883, 169] on button "Add" at bounding box center [868, 177] width 68 height 29
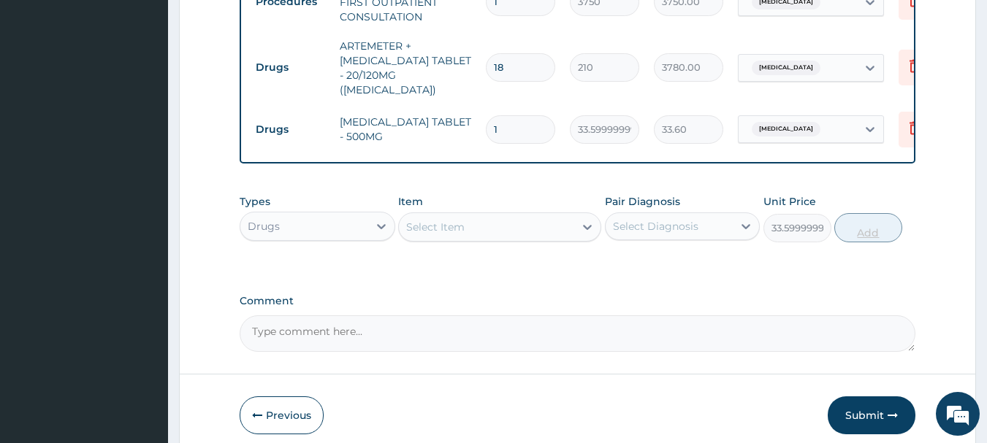
type input "0"
type input "0.00"
type input "9"
type input "302.40"
type input "9"
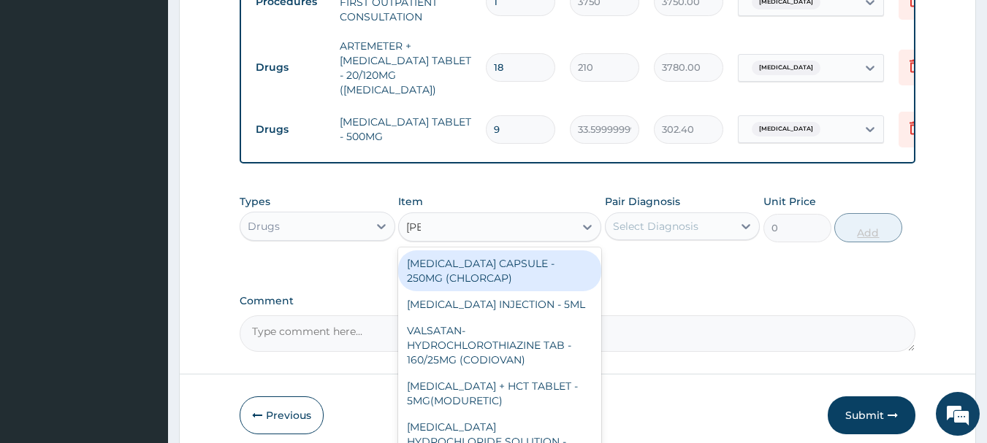
type input "lorat"
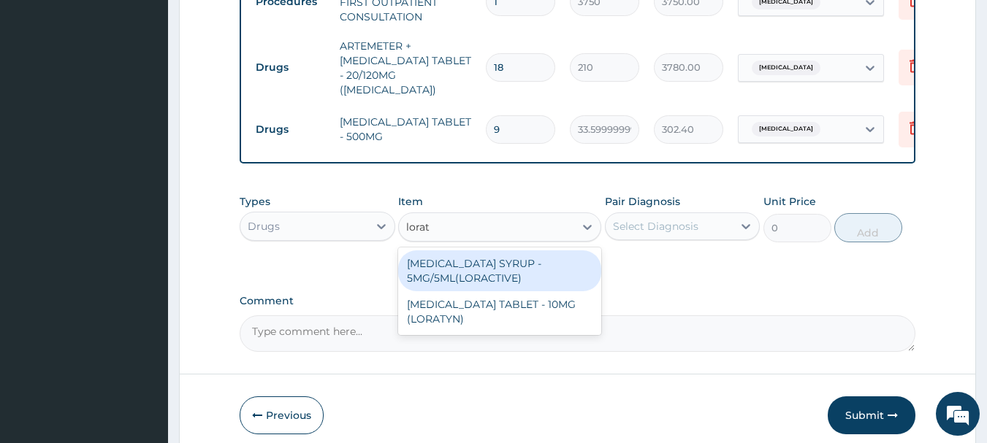
click at [529, 307] on div "[MEDICAL_DATA] TABLET - 10MG (LORATYN)" at bounding box center [499, 311] width 203 height 41
type input "98"
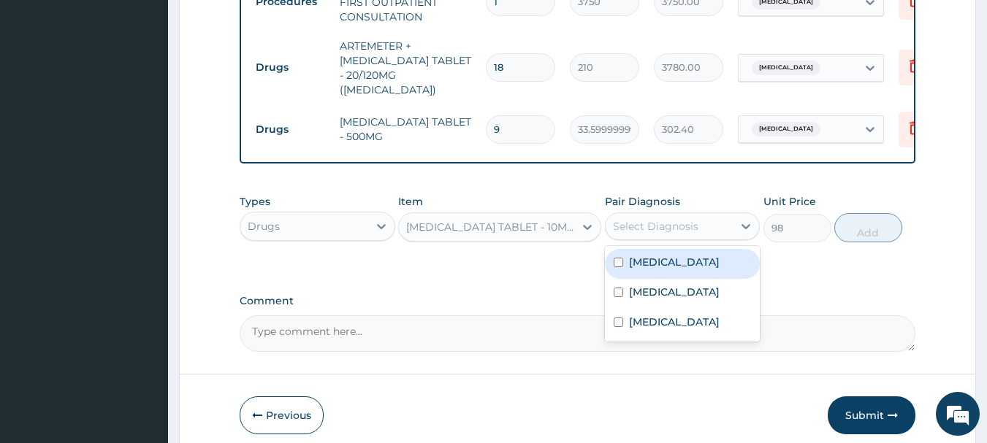
click at [684, 324] on label "[MEDICAL_DATA]" at bounding box center [674, 322] width 91 height 15
checkbox input "true"
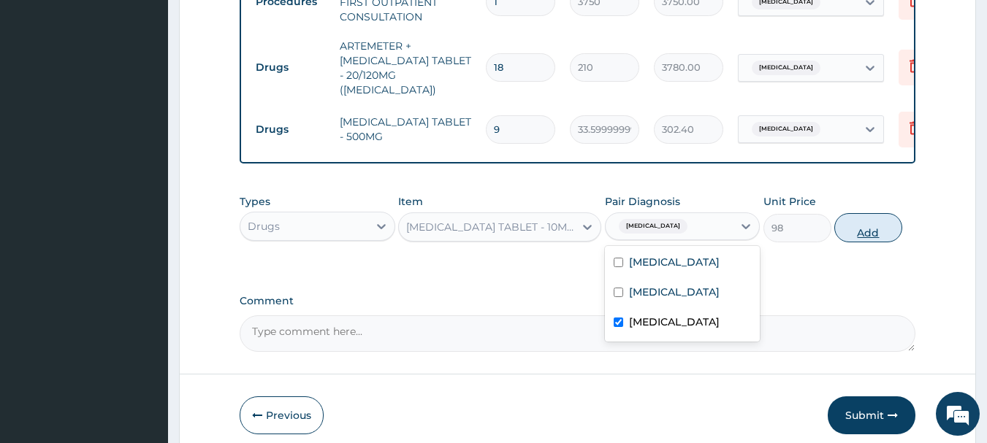
click at [874, 220] on button "Add" at bounding box center [868, 227] width 68 height 29
type input "0"
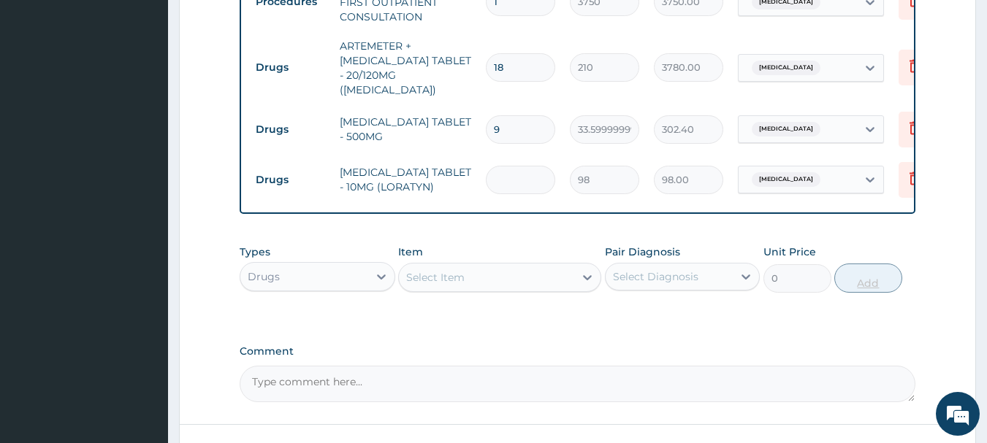
type input "0.00"
type input "5"
type input "490.00"
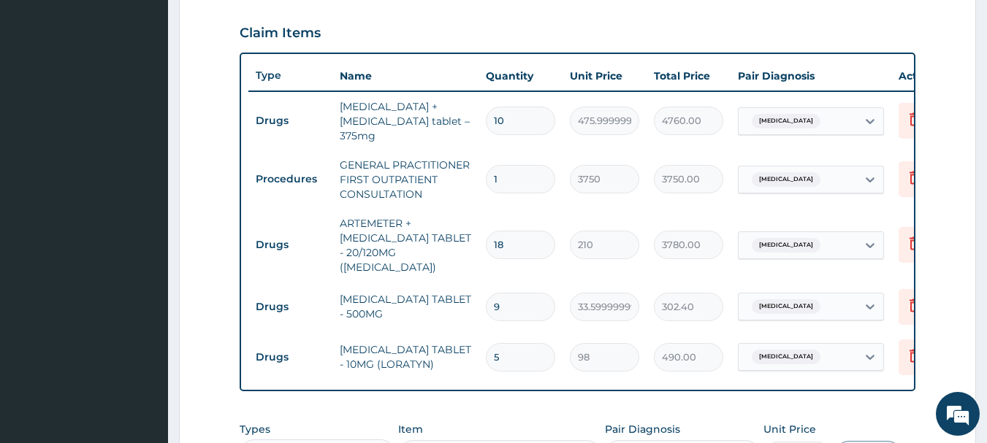
scroll to position [483, 0]
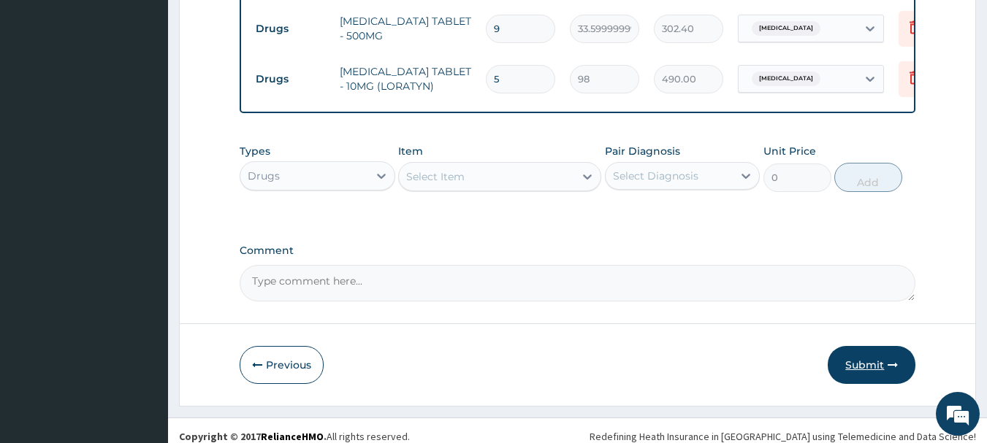
click at [898, 360] on icon "button" at bounding box center [892, 365] width 10 height 10
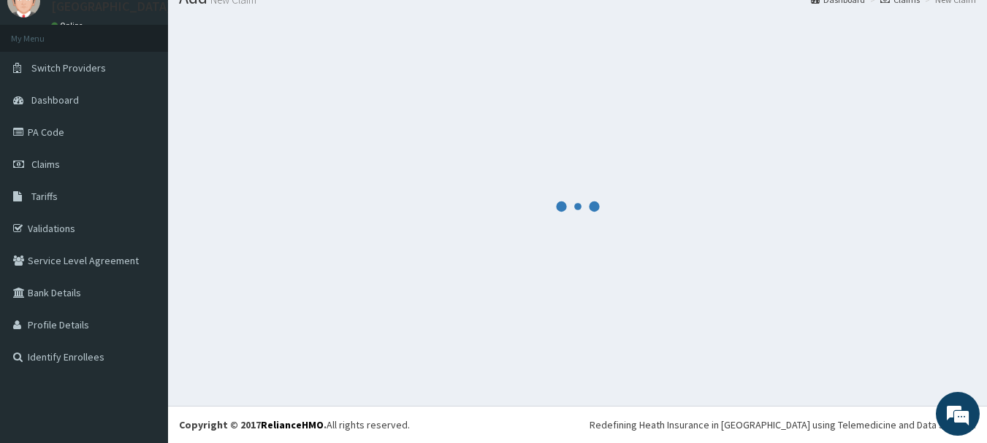
scroll to position [769, 0]
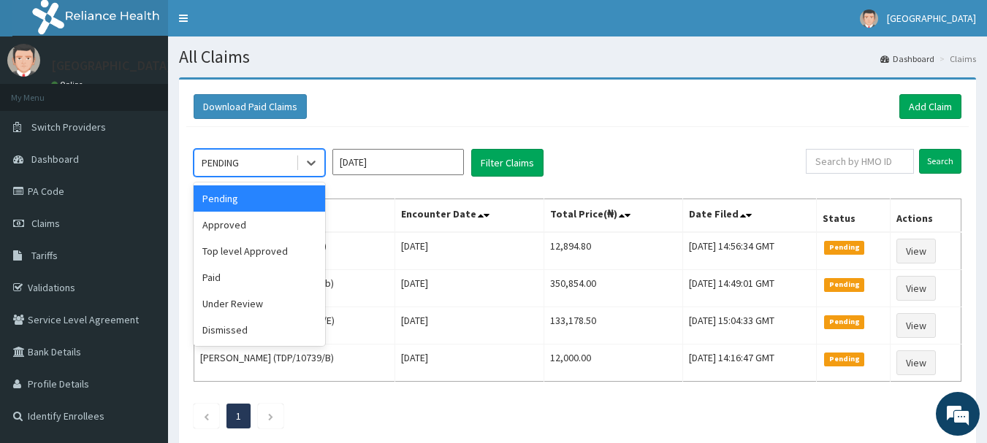
click at [247, 229] on div "Approved" at bounding box center [259, 225] width 131 height 26
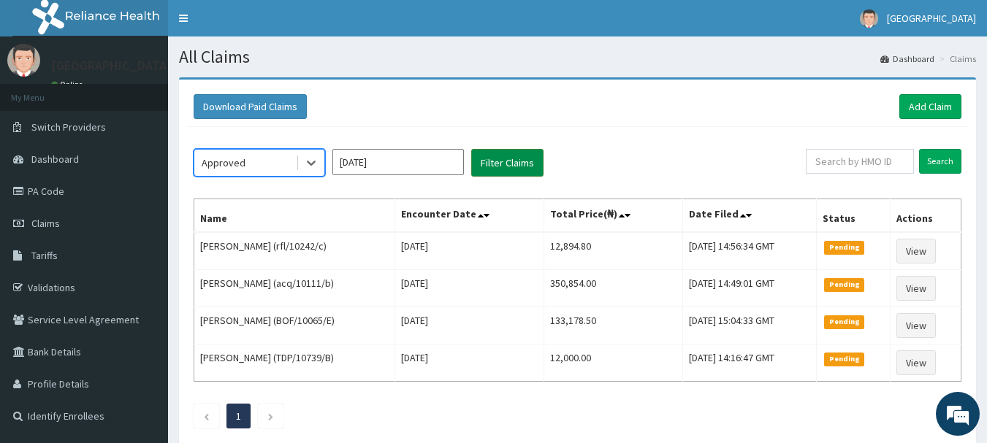
click at [530, 169] on button "Filter Claims" at bounding box center [507, 163] width 72 height 28
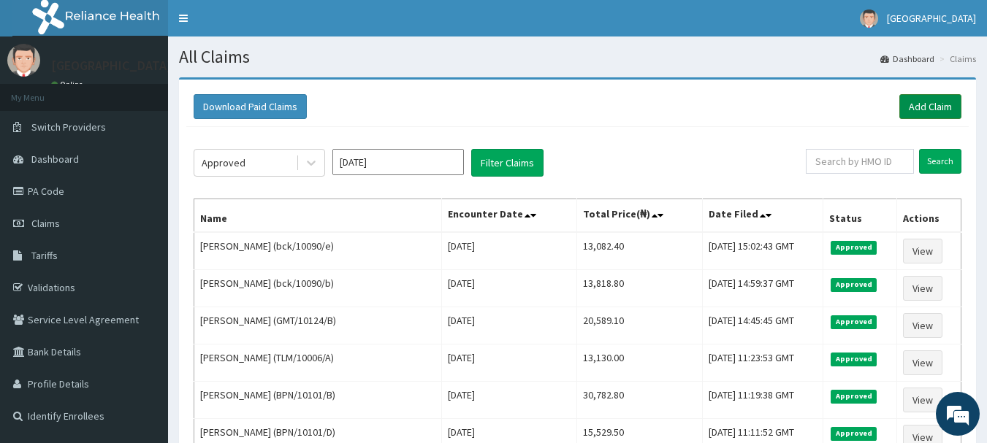
click at [941, 115] on link "Add Claim" at bounding box center [930, 106] width 62 height 25
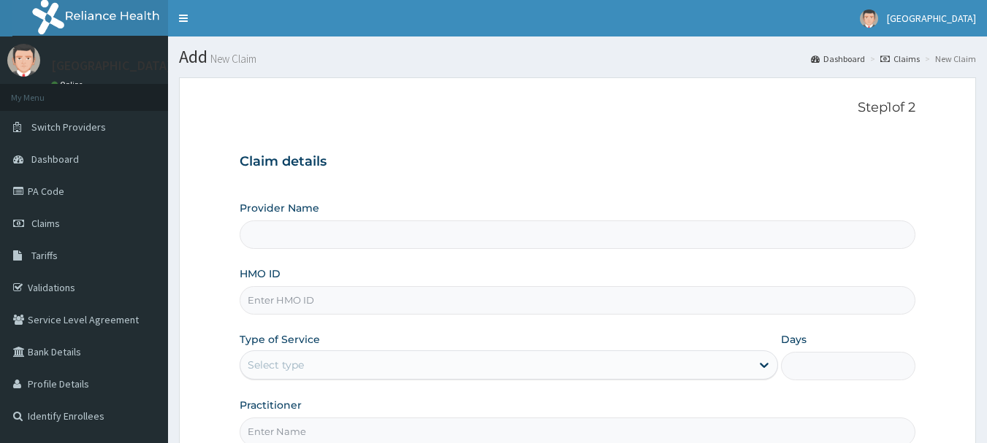
type input "[GEOGRAPHIC_DATA], [GEOGRAPHIC_DATA]"
click at [419, 296] on input "HMO ID" at bounding box center [578, 300] width 676 height 28
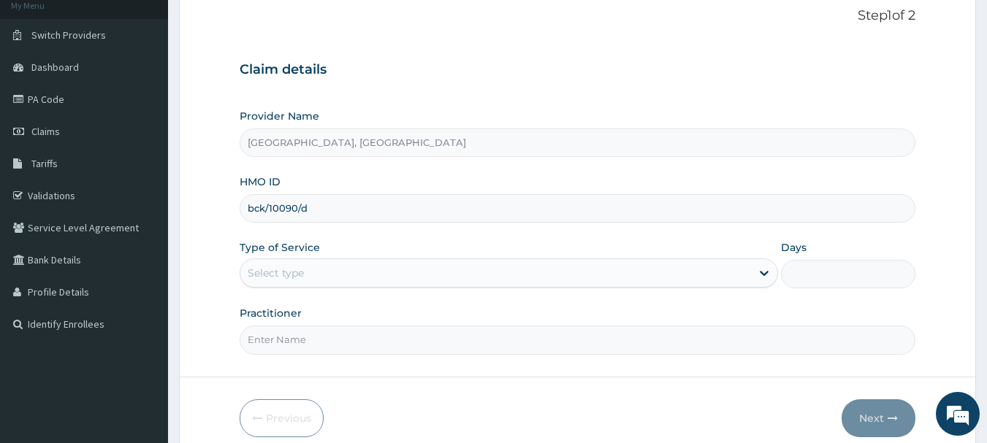
scroll to position [134, 0]
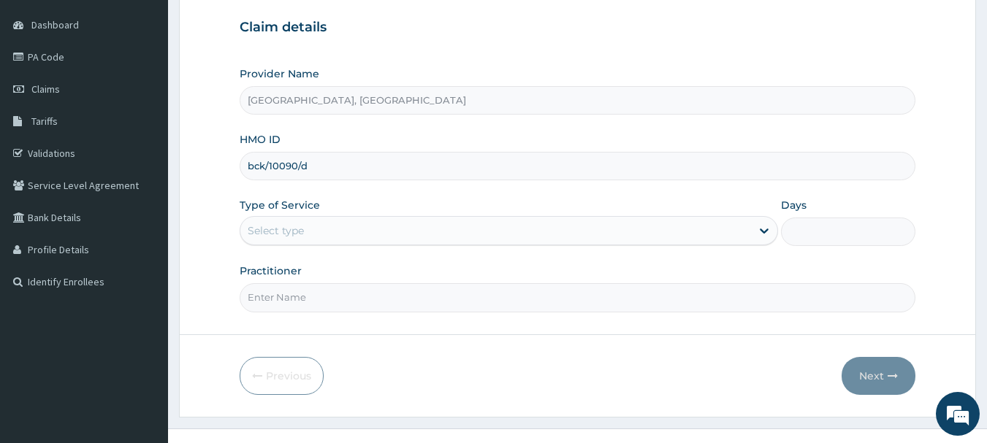
type input "bck/10090/d"
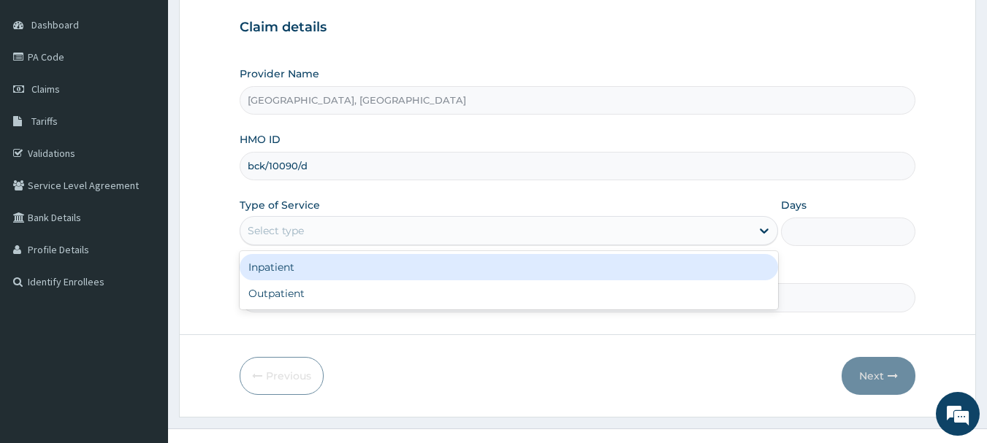
click at [299, 295] on div "Outpatient" at bounding box center [509, 293] width 538 height 26
type input "1"
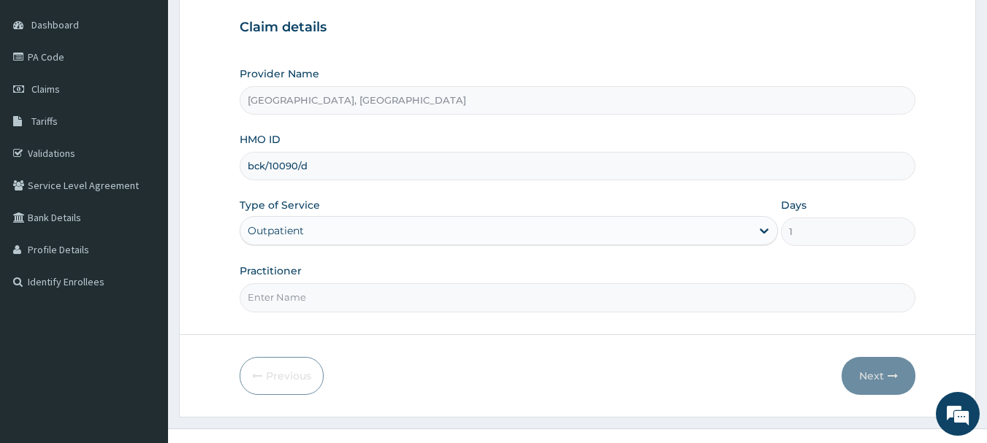
click at [417, 291] on input "Practitioner" at bounding box center [578, 297] width 676 height 28
type input "[PERSON_NAME]"
click at [884, 383] on button "Next" at bounding box center [878, 376] width 74 height 38
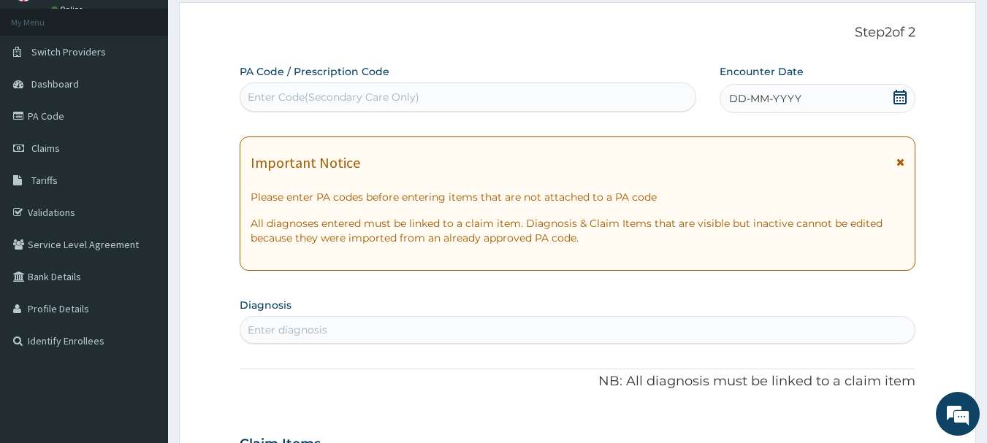
scroll to position [0, 0]
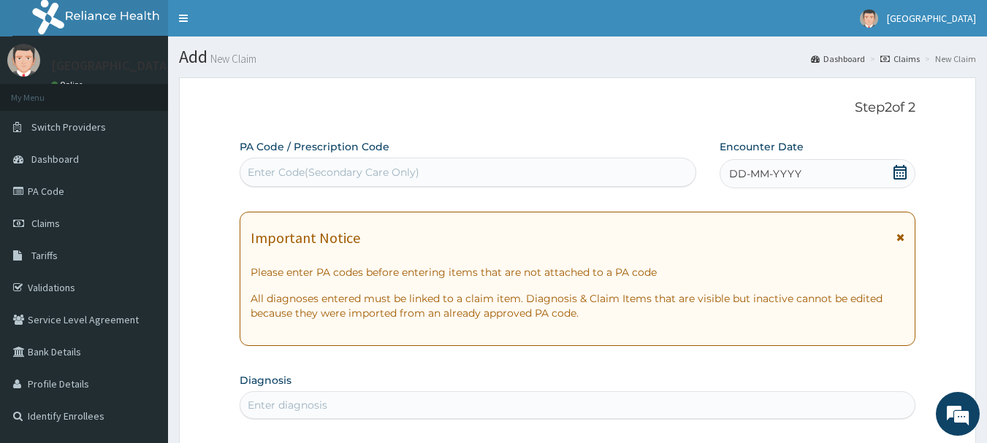
click at [774, 177] on span "DD-MM-YYYY" at bounding box center [765, 174] width 72 height 15
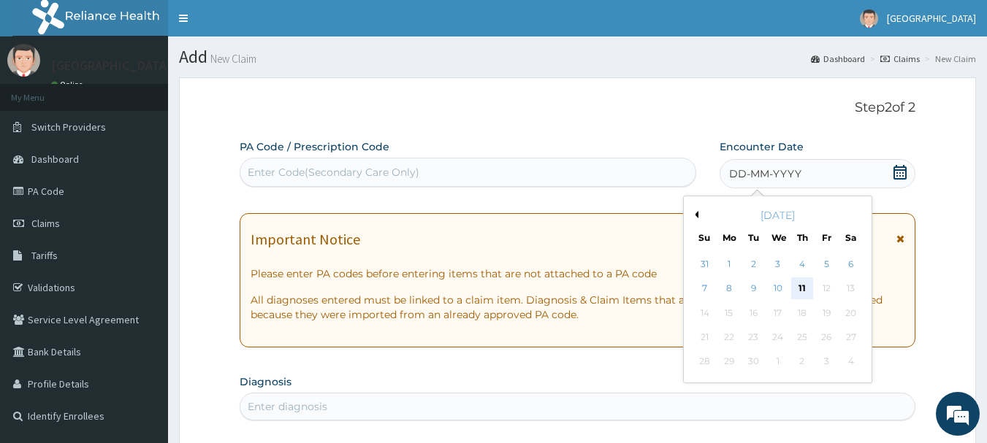
click at [809, 287] on div "11" at bounding box center [802, 289] width 22 height 22
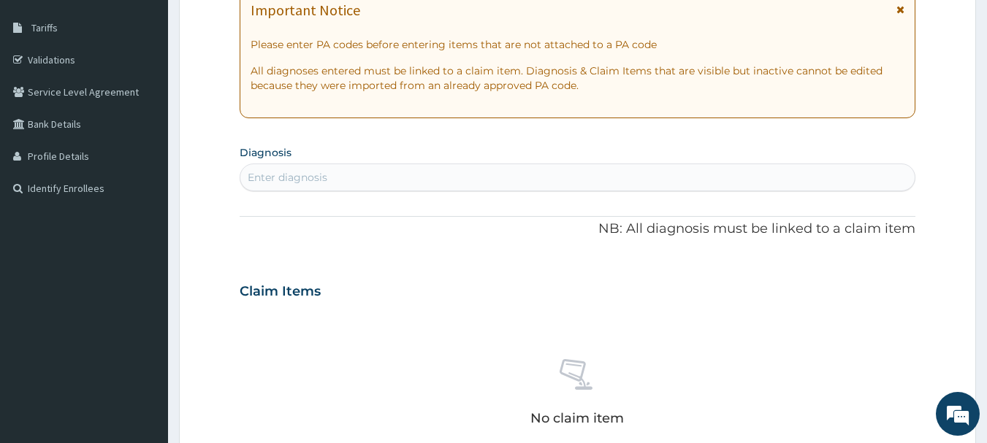
scroll to position [232, 0]
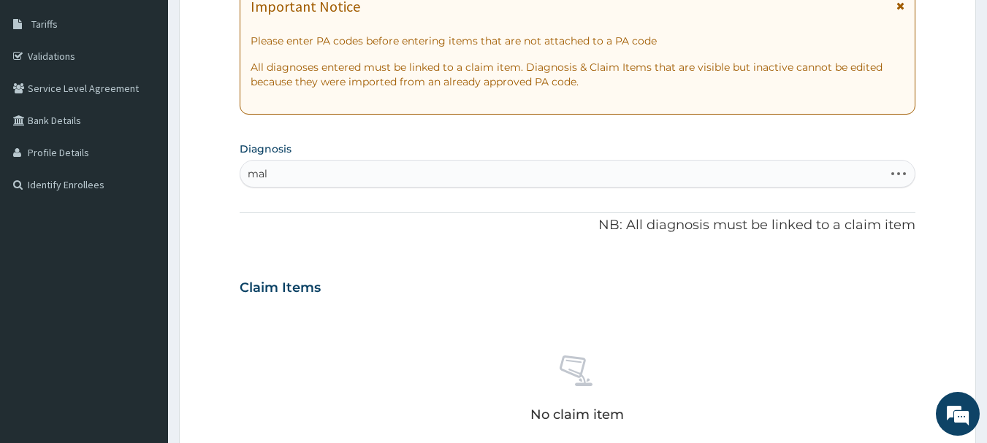
type input "mala"
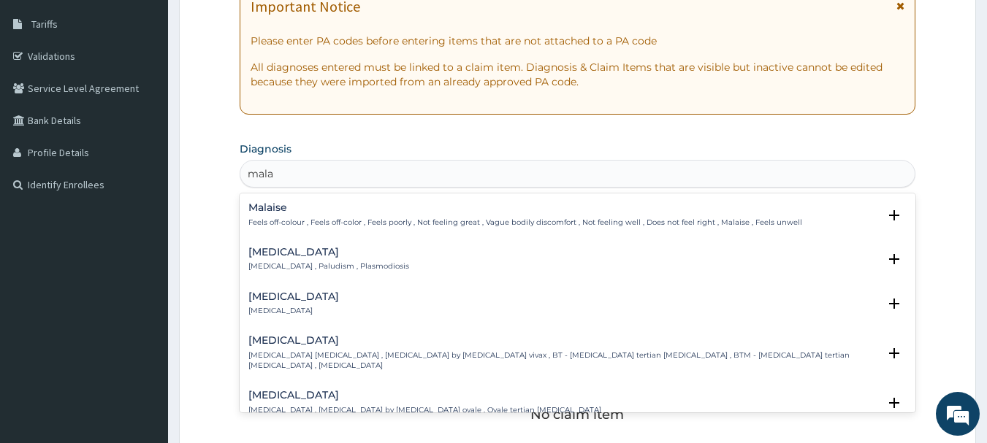
click at [346, 260] on div "[MEDICAL_DATA] [MEDICAL_DATA] , Paludism , Plasmodiosis" at bounding box center [328, 260] width 161 height 26
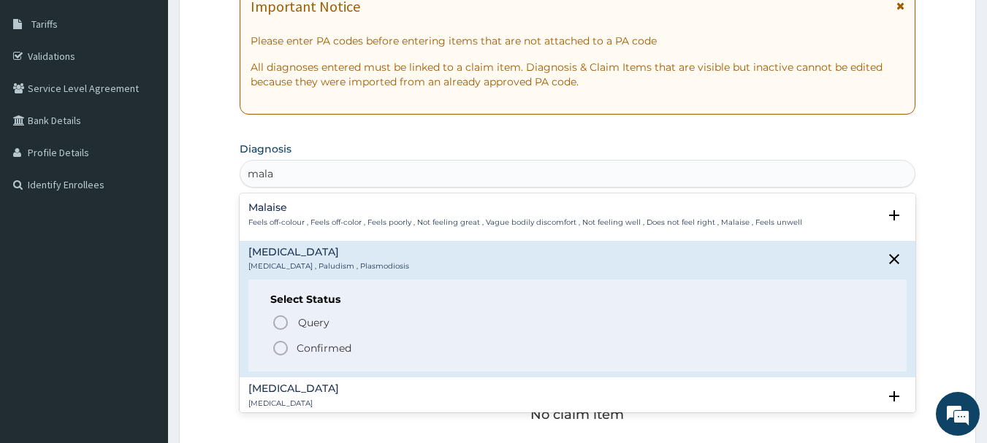
click at [285, 348] on icon "status option filled" at bounding box center [281, 349] width 18 height 18
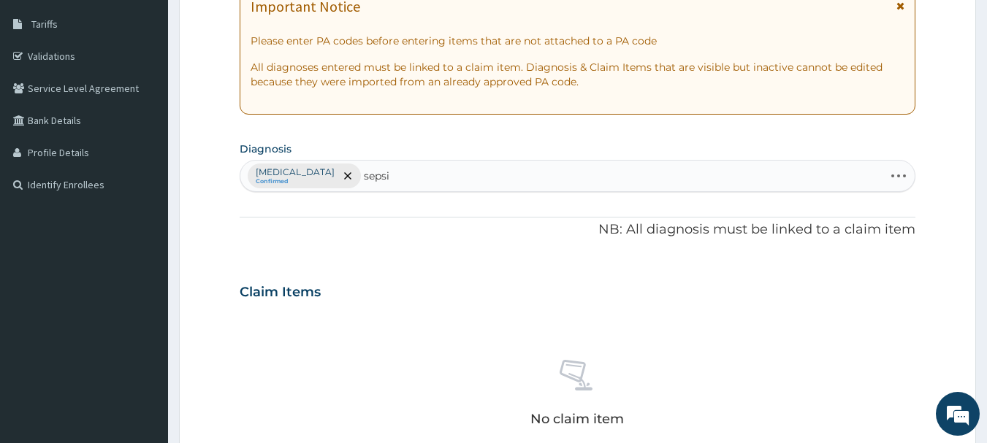
type input "[MEDICAL_DATA]"
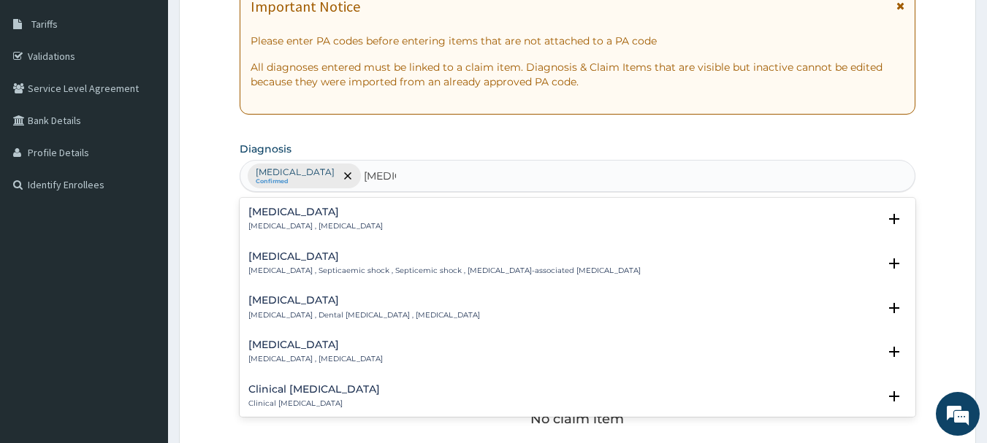
click at [337, 227] on p "[MEDICAL_DATA] , [MEDICAL_DATA]" at bounding box center [315, 226] width 134 height 10
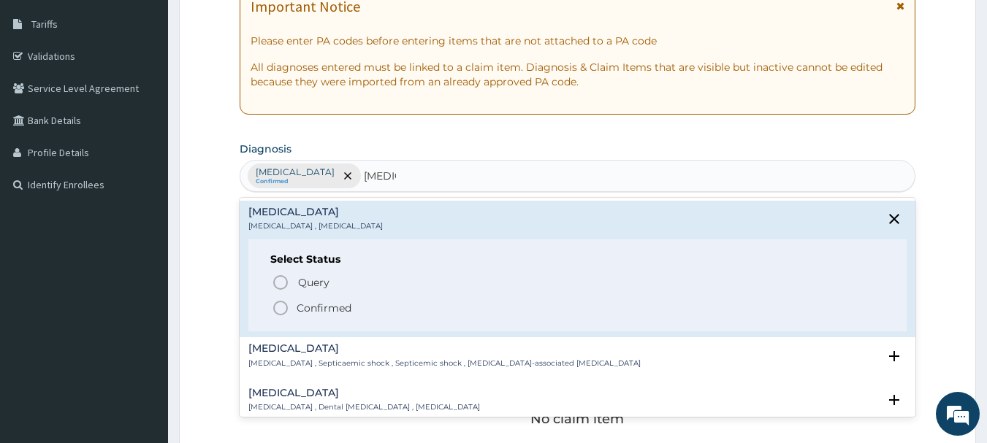
click at [287, 303] on icon "status option filled" at bounding box center [281, 308] width 18 height 18
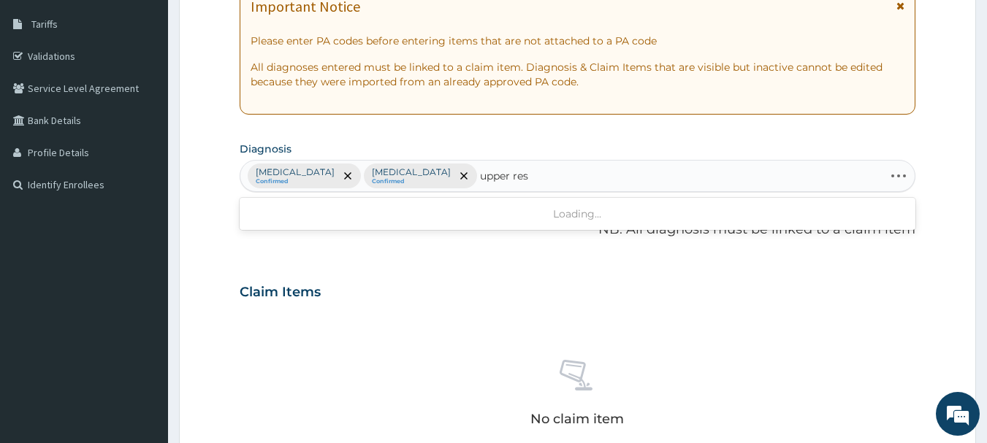
type input "upper resp"
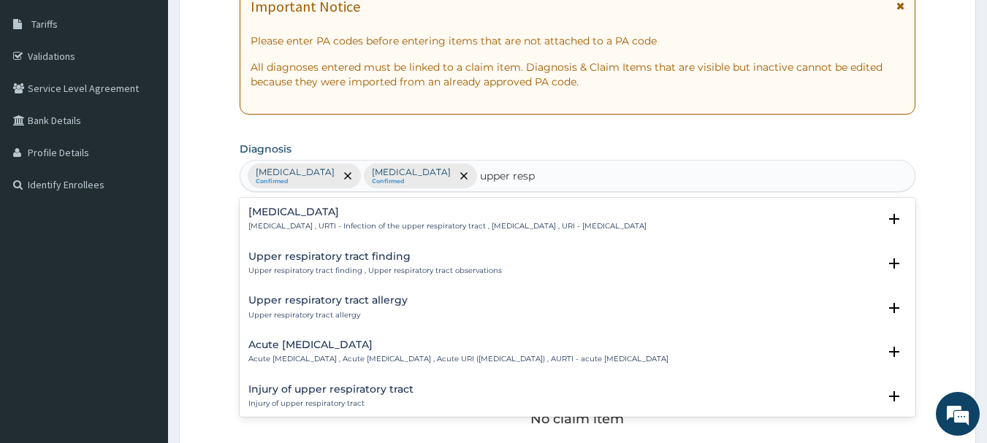
click at [404, 227] on p "Upper respiratory infection , URTI - Infection of the upper respiratory tract ,…" at bounding box center [447, 226] width 398 height 10
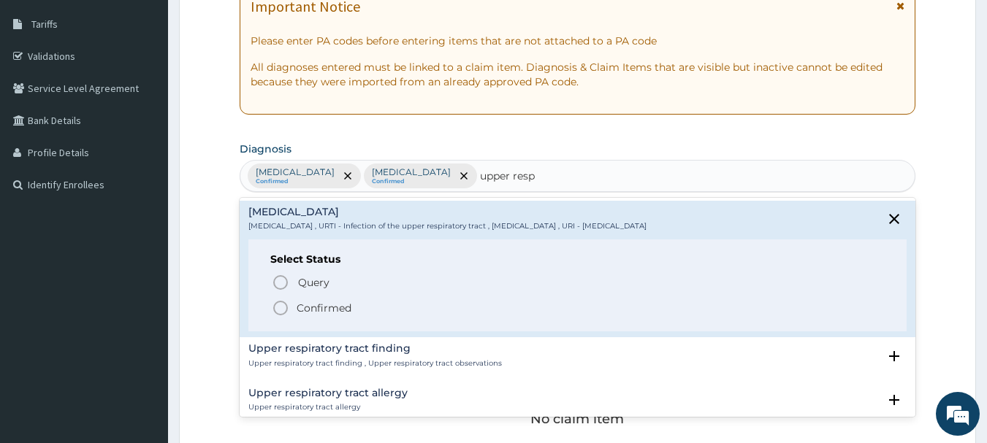
click at [280, 311] on icon "status option filled" at bounding box center [281, 308] width 18 height 18
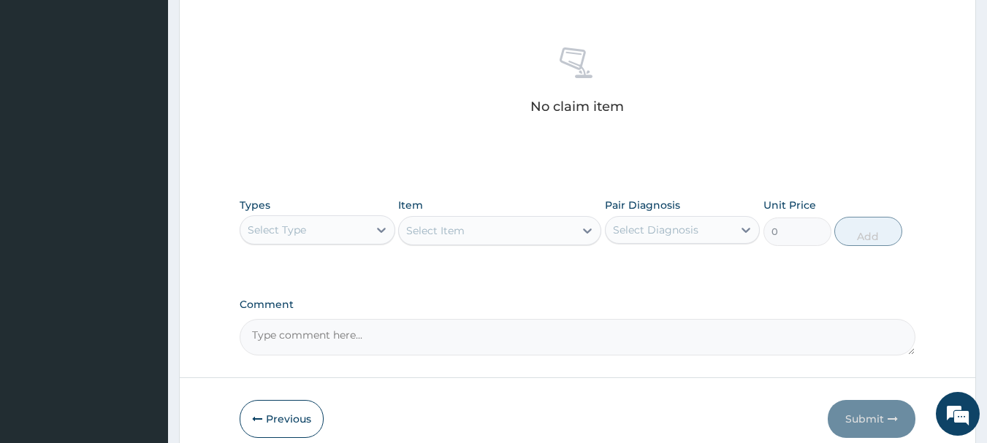
scroll to position [547, 0]
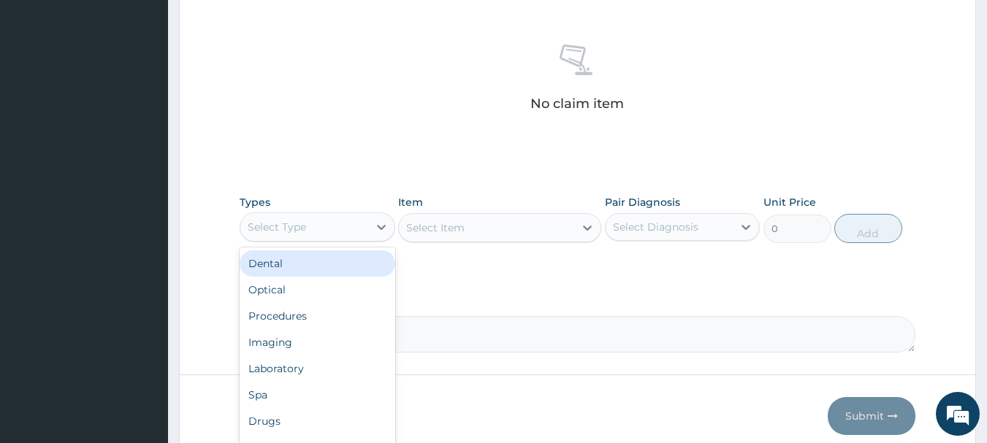
click at [286, 318] on div "Procedures" at bounding box center [318, 316] width 156 height 26
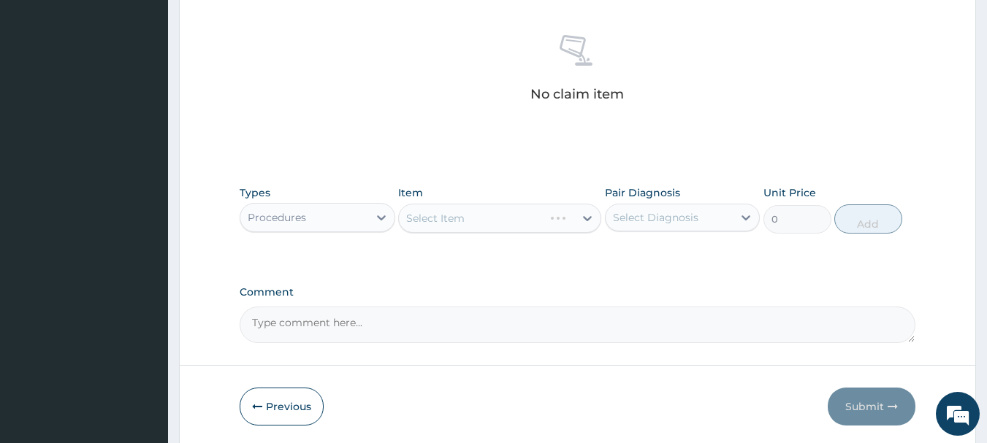
scroll to position [556, 0]
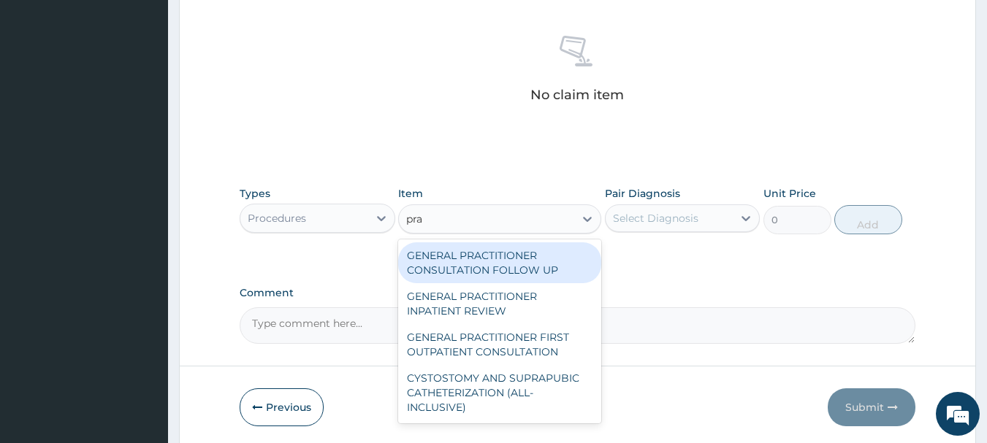
type input "prac"
click at [523, 343] on div "GENERAL PRACTITIONER FIRST OUTPATIENT CONSULTATION" at bounding box center [499, 344] width 203 height 41
type input "3750"
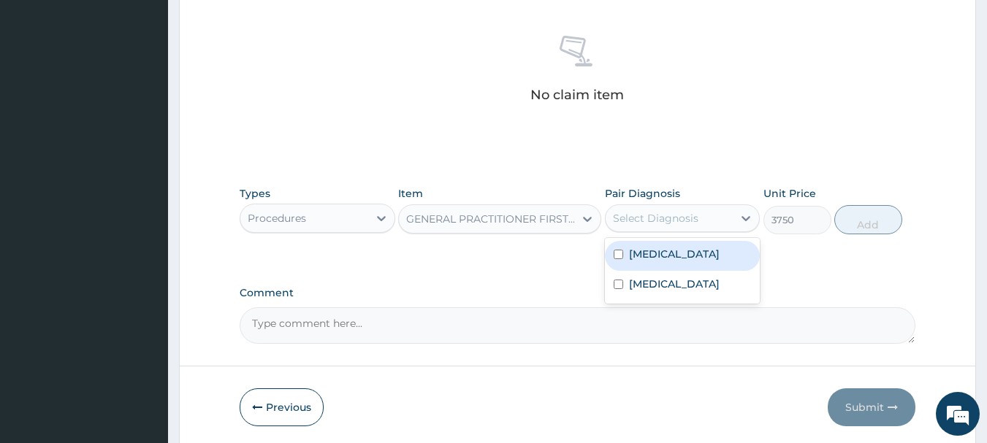
click at [655, 259] on label "Malaria" at bounding box center [674, 254] width 91 height 15
checkbox input "true"
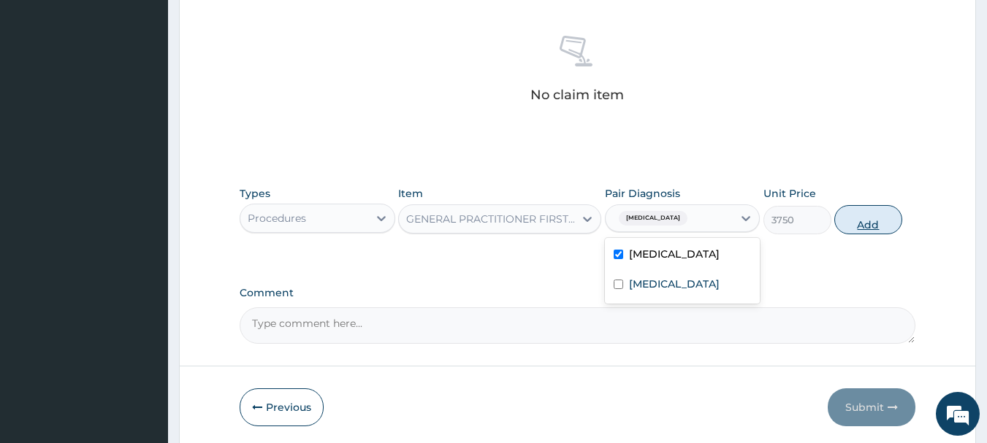
click at [873, 229] on button "Add" at bounding box center [868, 219] width 68 height 29
type input "0"
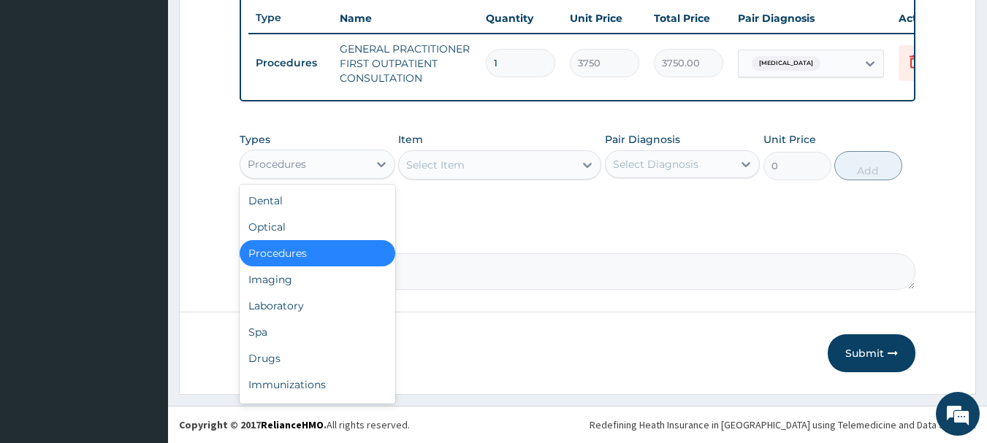
click at [270, 361] on div "Drugs" at bounding box center [318, 358] width 156 height 26
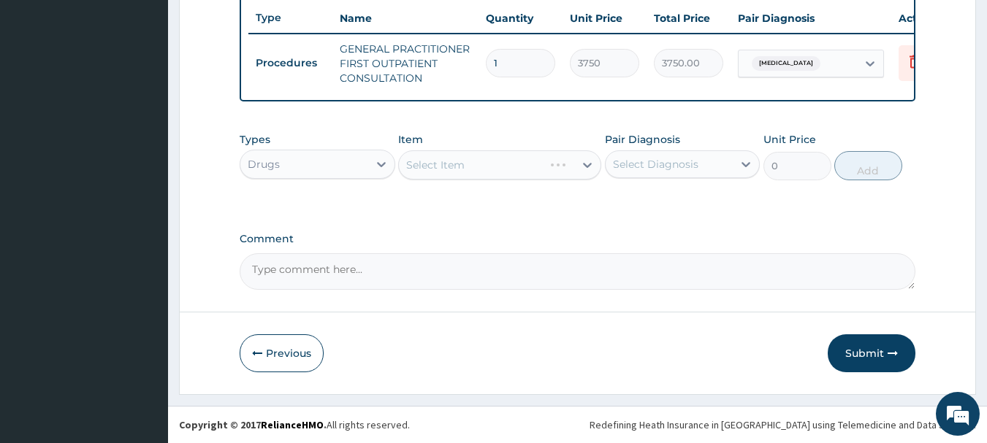
click at [558, 170] on div "Select Item" at bounding box center [499, 164] width 203 height 29
click at [535, 171] on div "Select Item" at bounding box center [499, 164] width 203 height 29
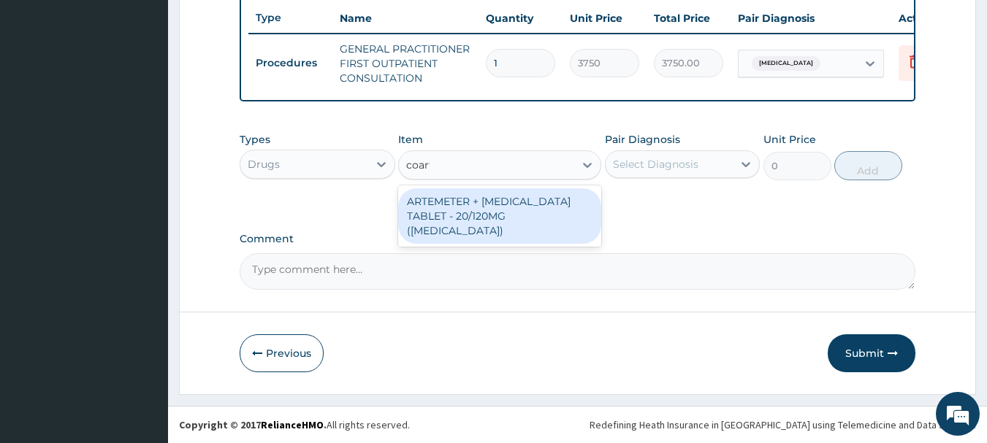
type input "coarte"
click at [557, 218] on div "ARTEMETER + [MEDICAL_DATA] TABLET - 20/120MG ([MEDICAL_DATA])" at bounding box center [499, 216] width 203 height 56
type input "210"
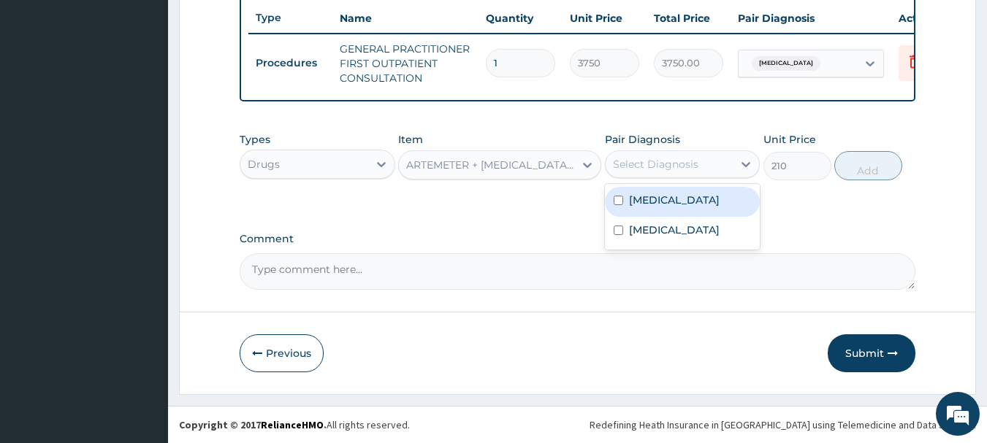
click at [655, 207] on label "Malaria" at bounding box center [674, 200] width 91 height 15
checkbox input "true"
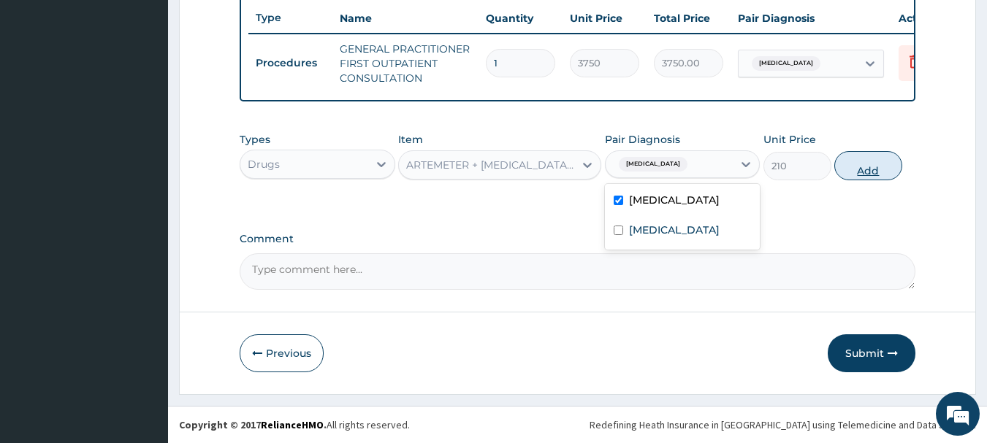
click at [841, 174] on button "Add" at bounding box center [868, 165] width 68 height 29
type input "0"
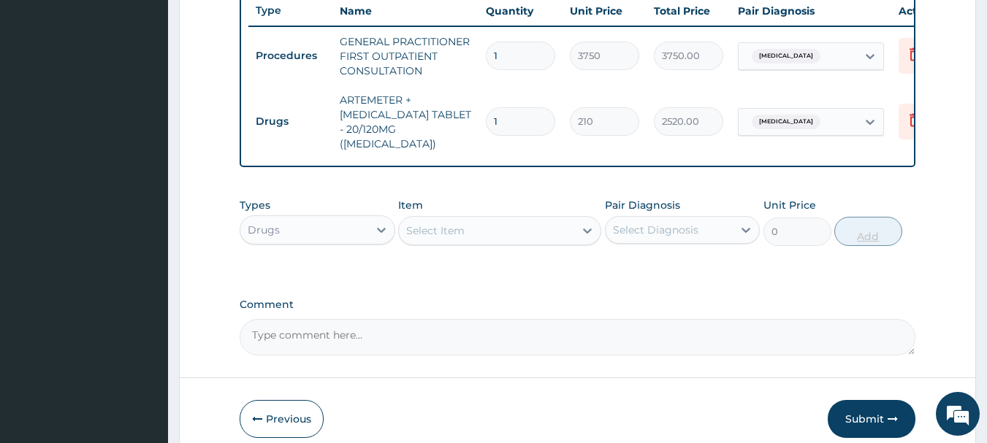
type input "12"
type input "2520.00"
type input "12"
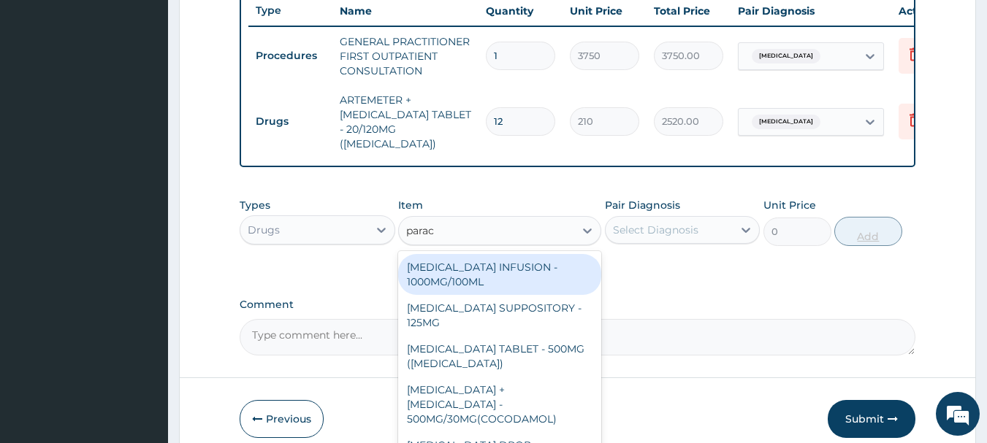
type input "parace"
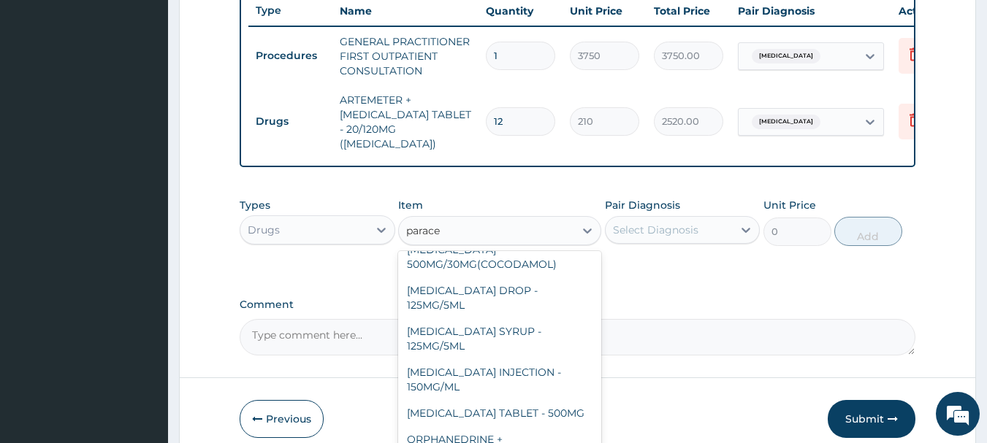
click at [539, 401] on div "[MEDICAL_DATA] TABLET - 500MG" at bounding box center [499, 413] width 203 height 26
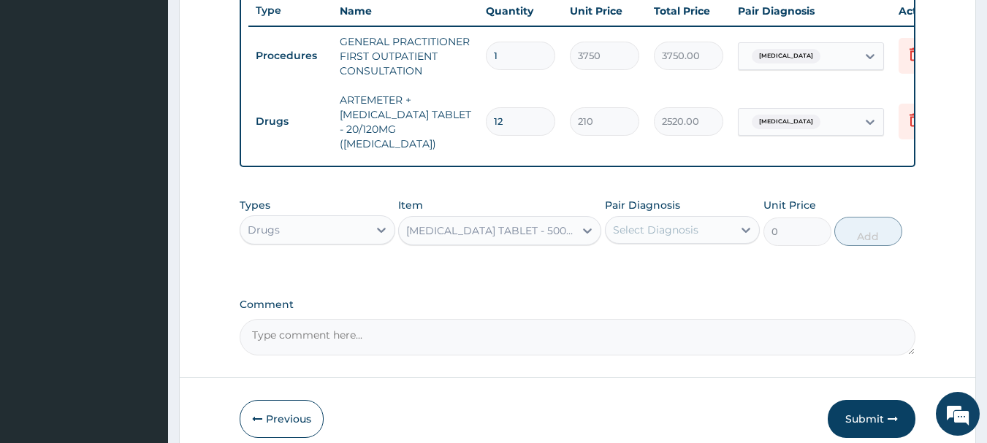
type input "33.599999999999994"
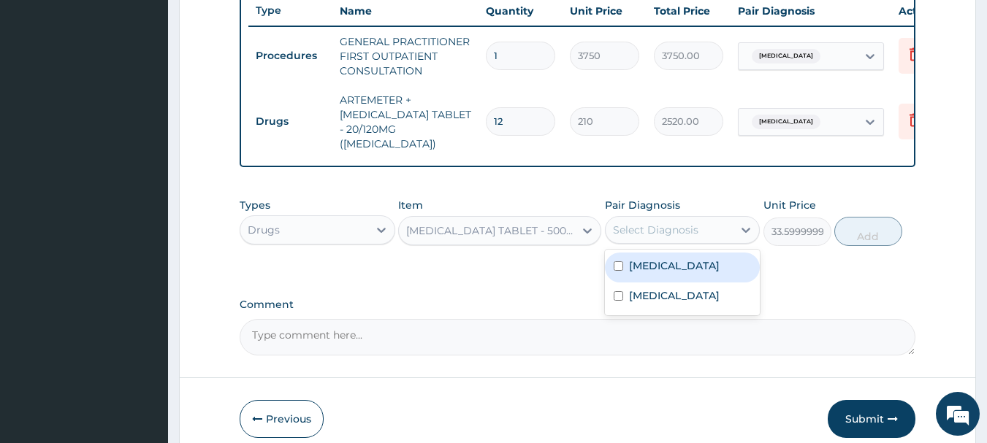
click at [653, 265] on label "Malaria" at bounding box center [674, 266] width 91 height 15
checkbox input "true"
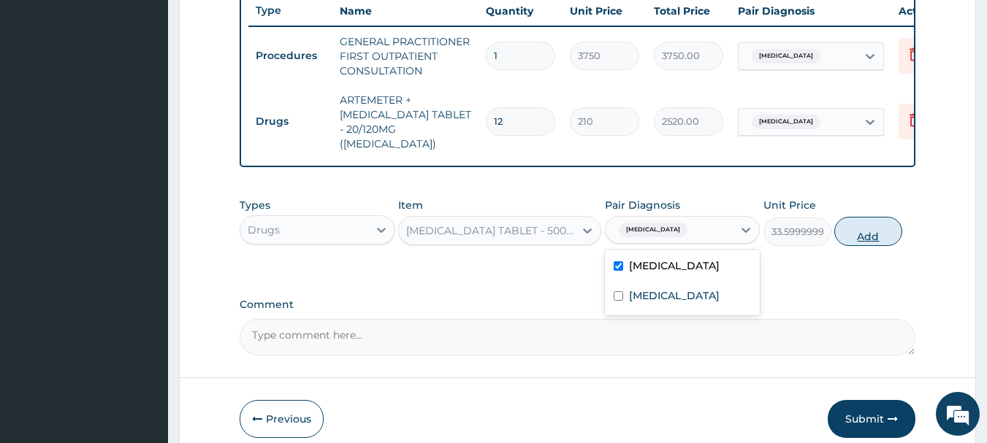
click at [887, 228] on button "Add" at bounding box center [868, 231] width 68 height 29
type input "0"
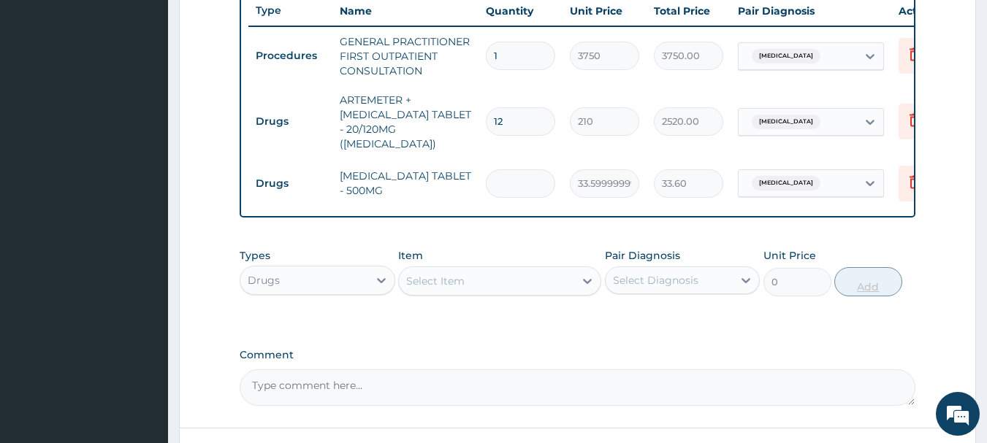
type input "0.00"
type input "9"
type input "302.40"
type input "9"
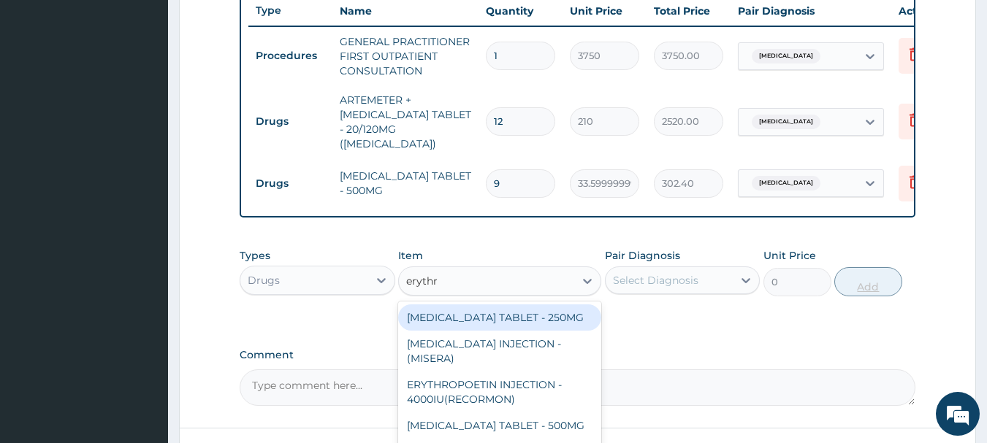
type input "erythro"
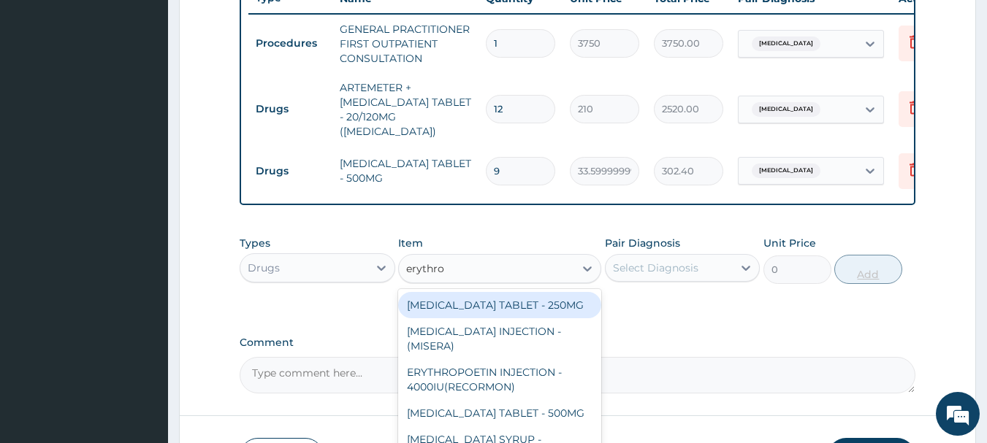
scroll to position [658, 0]
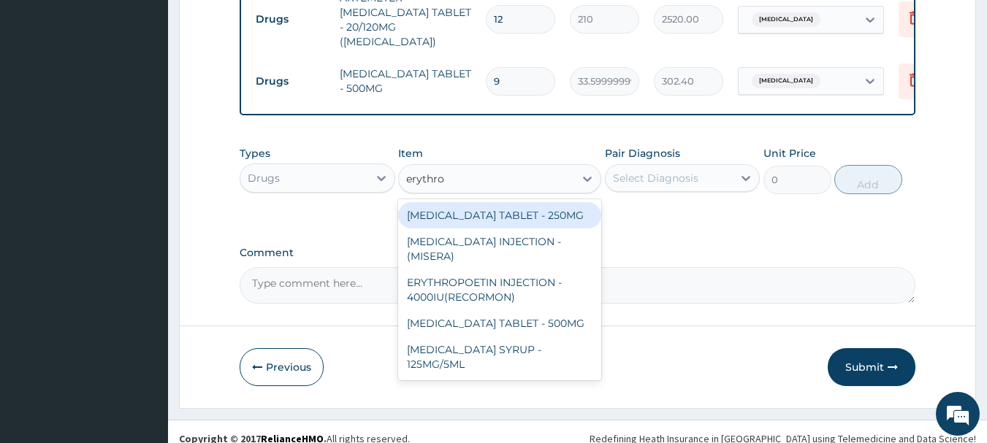
click at [573, 210] on div "ERYTHROMYCIN TABLET - 250MG" at bounding box center [499, 215] width 203 height 26
type input "140"
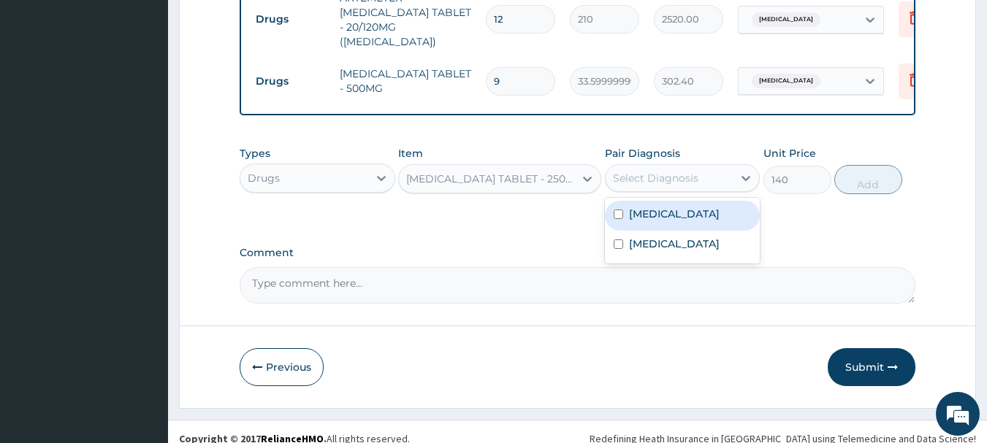
click at [682, 250] on label "Upper respiratory infection" at bounding box center [674, 244] width 91 height 15
checkbox input "true"
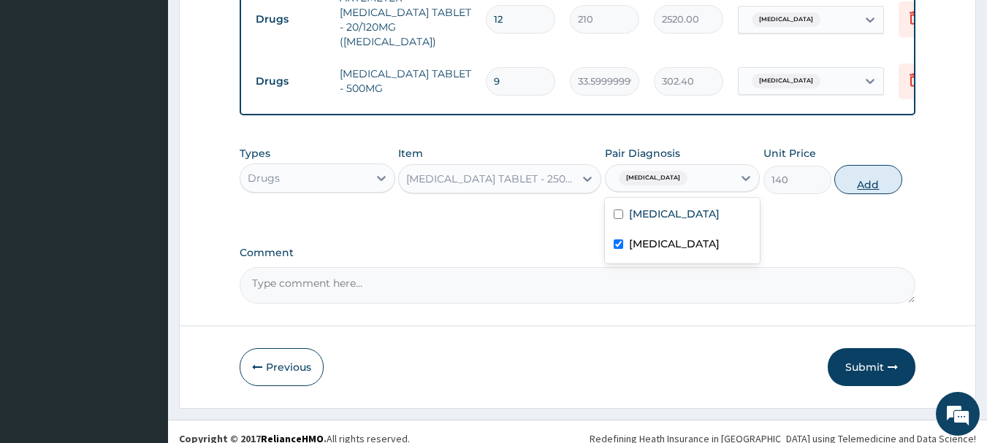
click at [876, 179] on button "Add" at bounding box center [868, 179] width 68 height 29
type input "0"
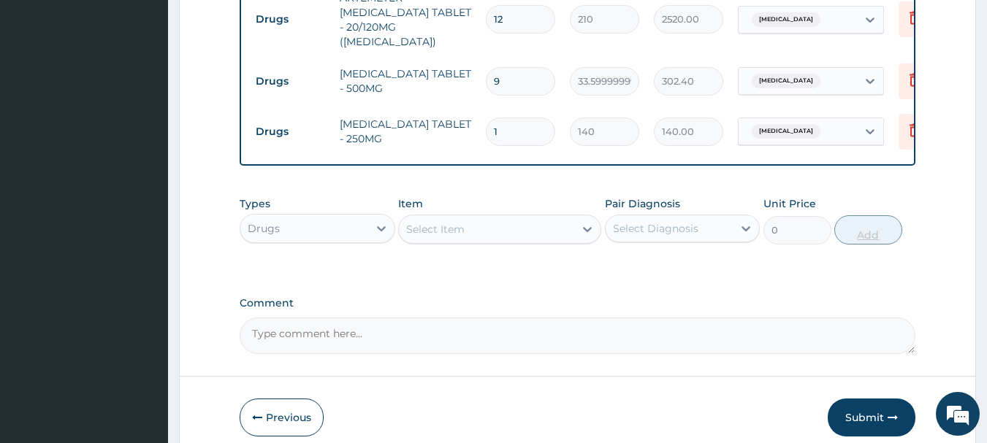
type input "10"
type input "1400.00"
type input "10"
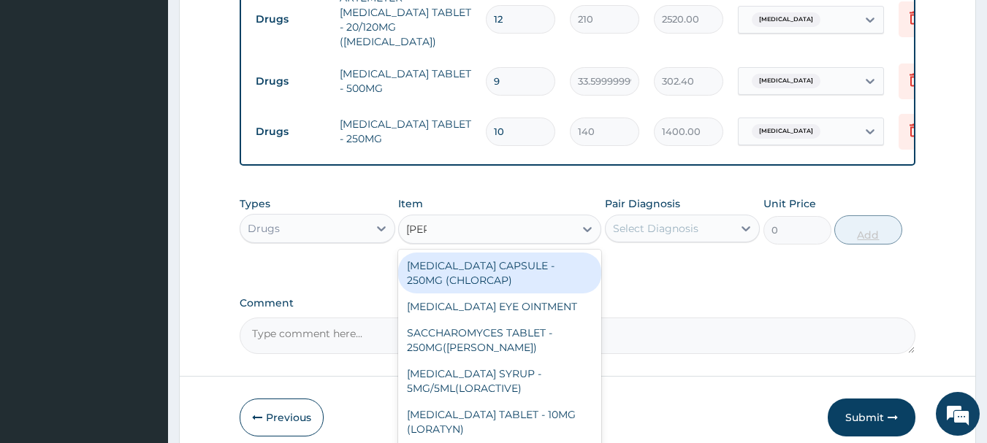
type input "lorat"
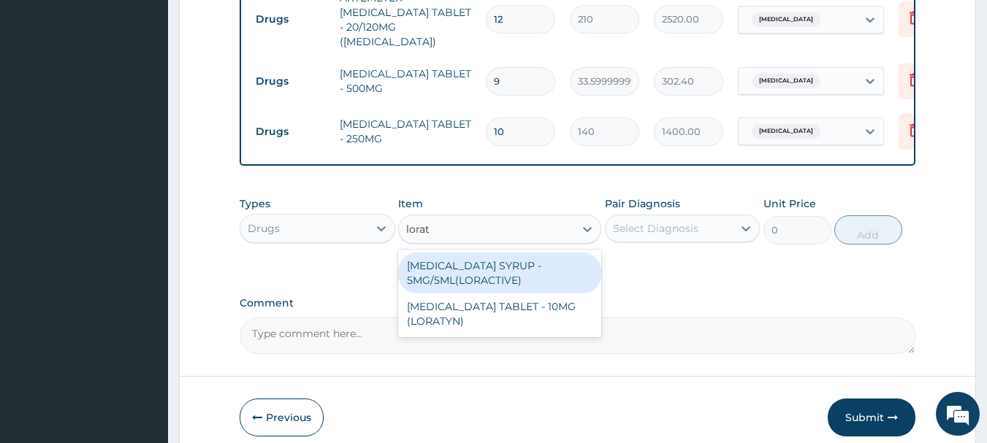
click at [481, 314] on div "LORATADINE TABLET - 10MG (LORATYN)" at bounding box center [499, 314] width 203 height 41
type input "98"
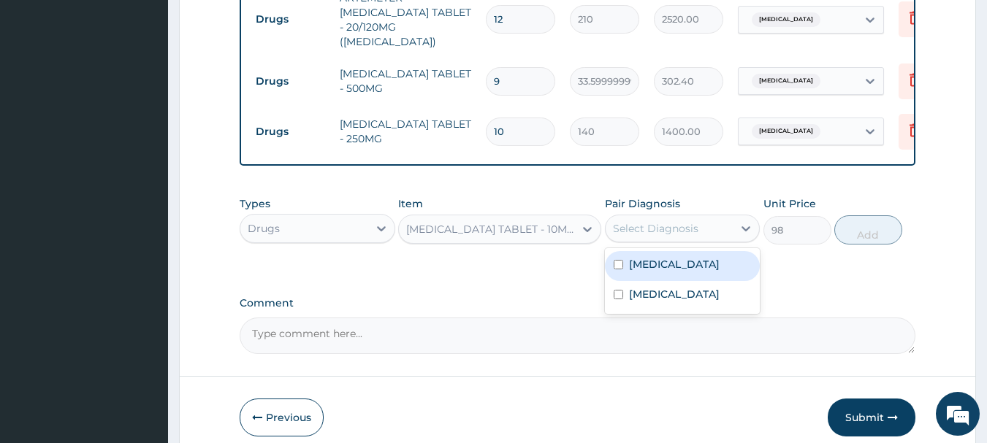
click at [694, 294] on label "Upper respiratory infection" at bounding box center [674, 294] width 91 height 15
checkbox input "true"
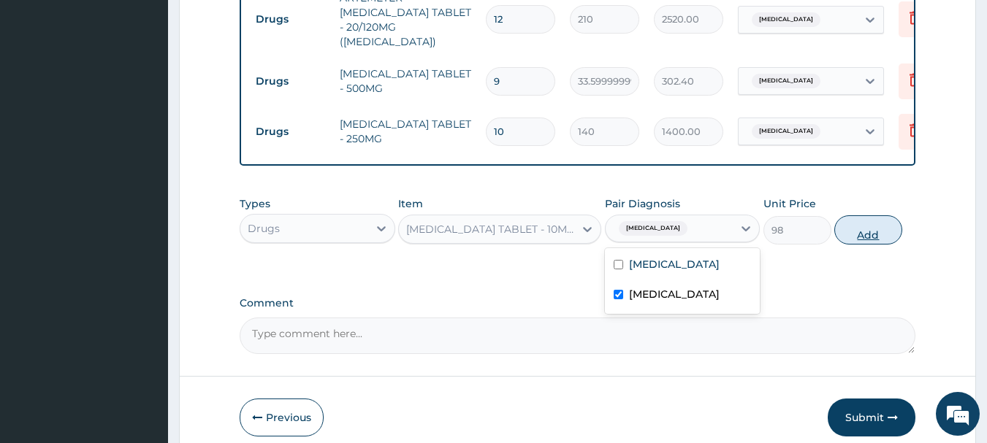
click at [879, 229] on button "Add" at bounding box center [868, 229] width 68 height 29
type input "0"
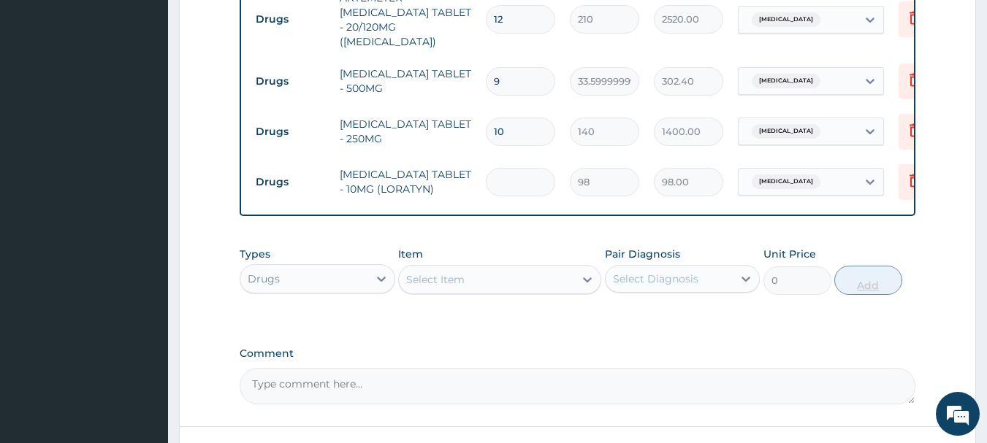
type input "0.00"
type input "3"
type input "294.00"
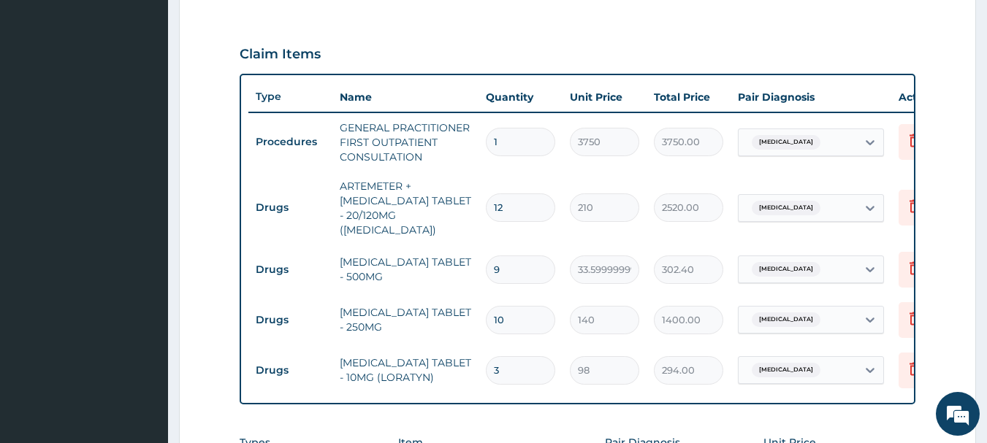
scroll to position [465, 0]
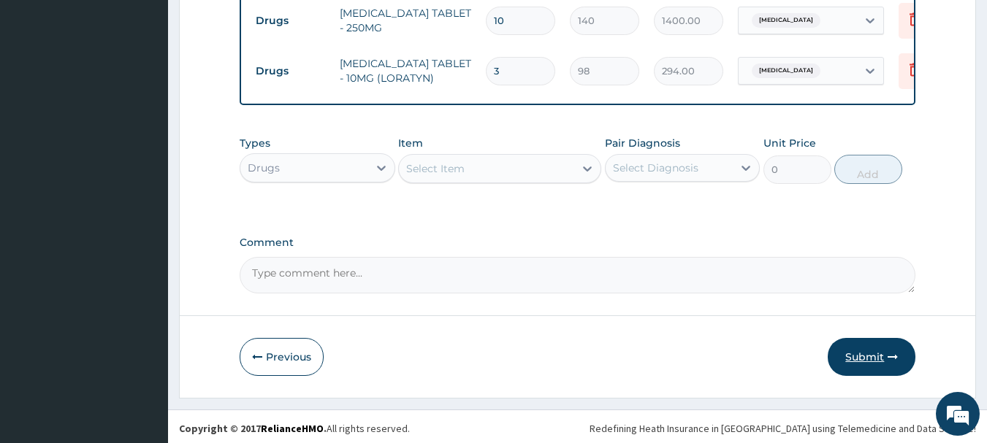
click at [856, 353] on button "Submit" at bounding box center [872, 357] width 88 height 38
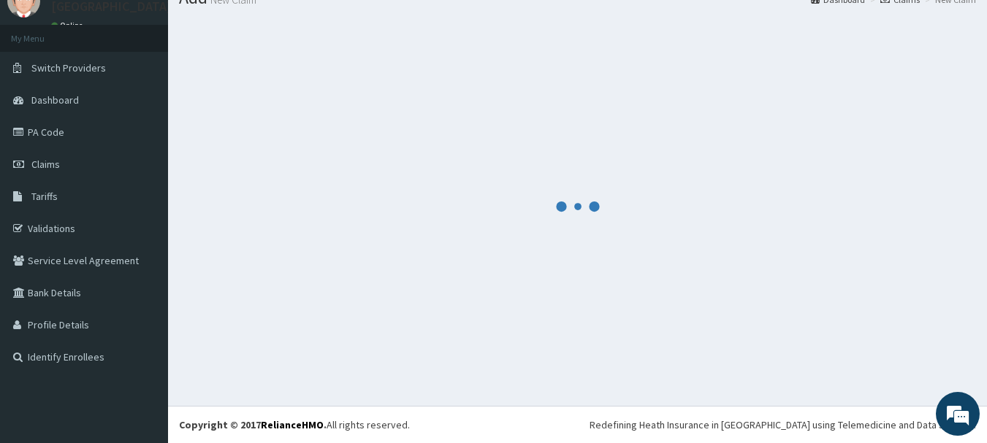
scroll to position [769, 0]
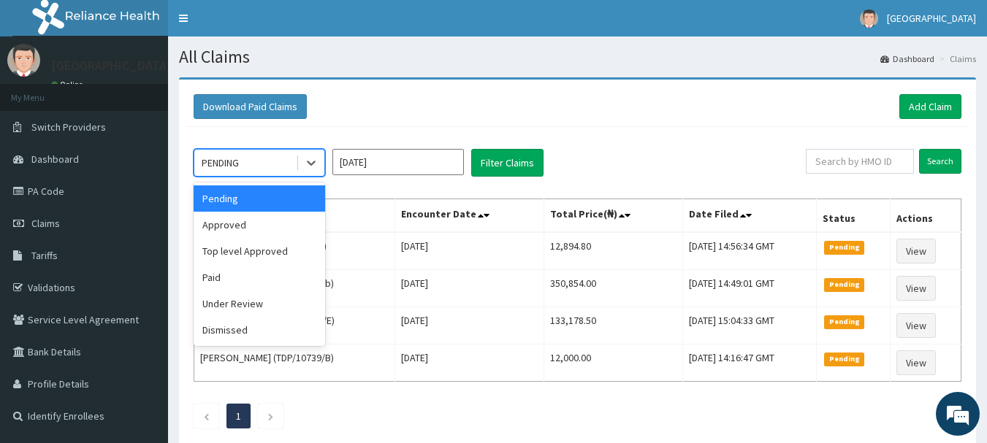
click at [237, 229] on div "Approved" at bounding box center [259, 225] width 131 height 26
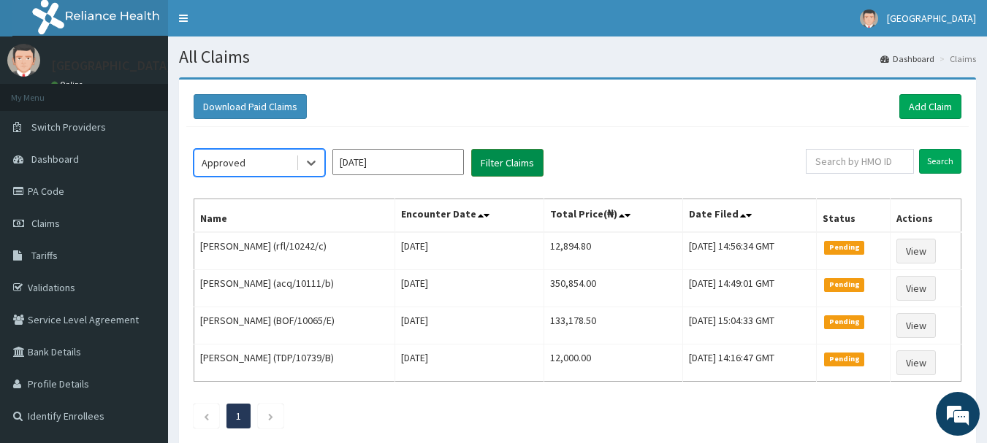
click at [524, 155] on button "Filter Claims" at bounding box center [507, 163] width 72 height 28
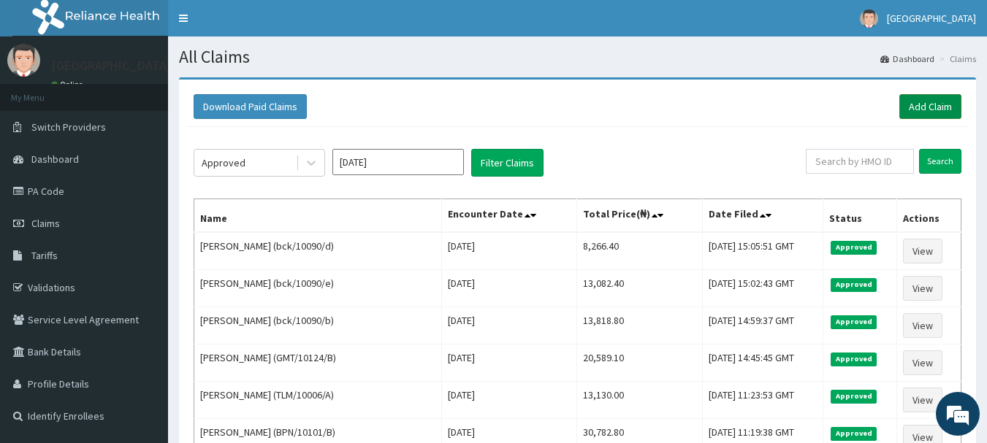
click at [948, 103] on link "Add Claim" at bounding box center [930, 106] width 62 height 25
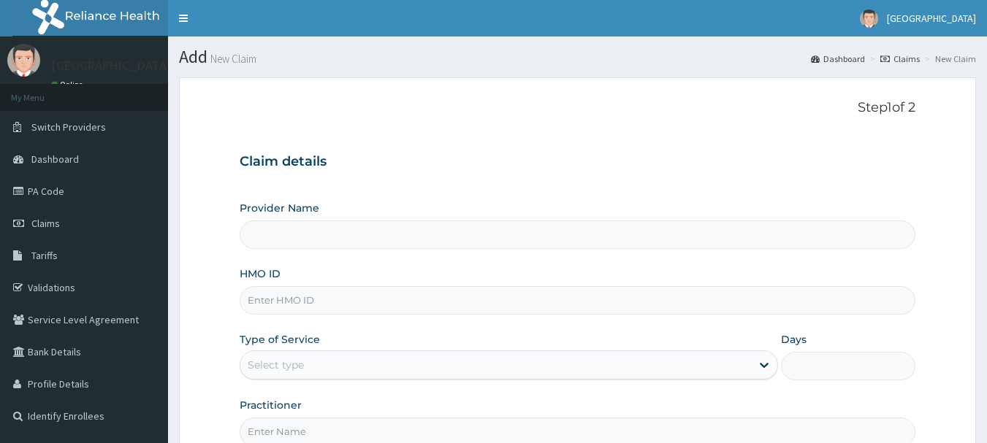
type input "[GEOGRAPHIC_DATA], [GEOGRAPHIC_DATA]"
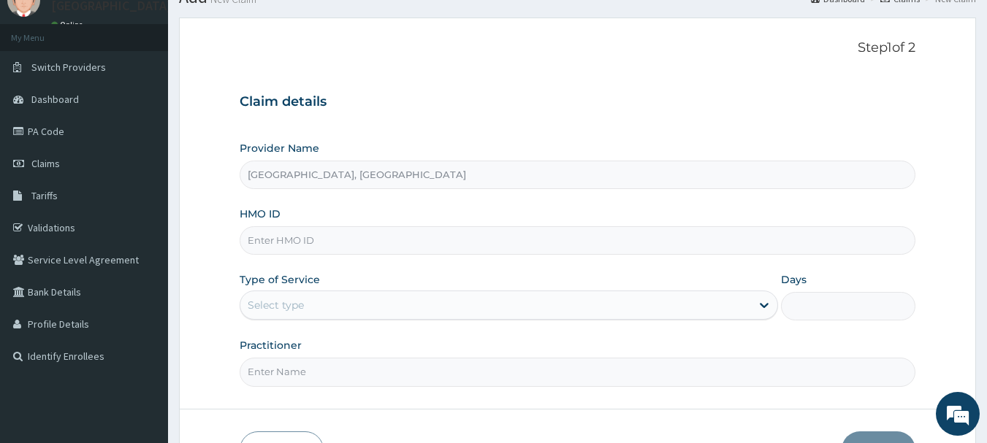
scroll to position [63, 0]
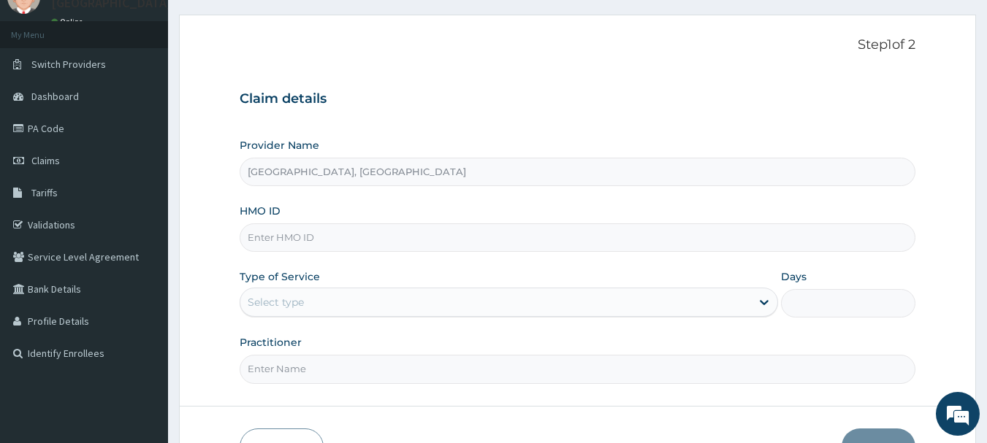
click at [363, 235] on input "HMO ID" at bounding box center [578, 237] width 676 height 28
type input "bck/10090/c"
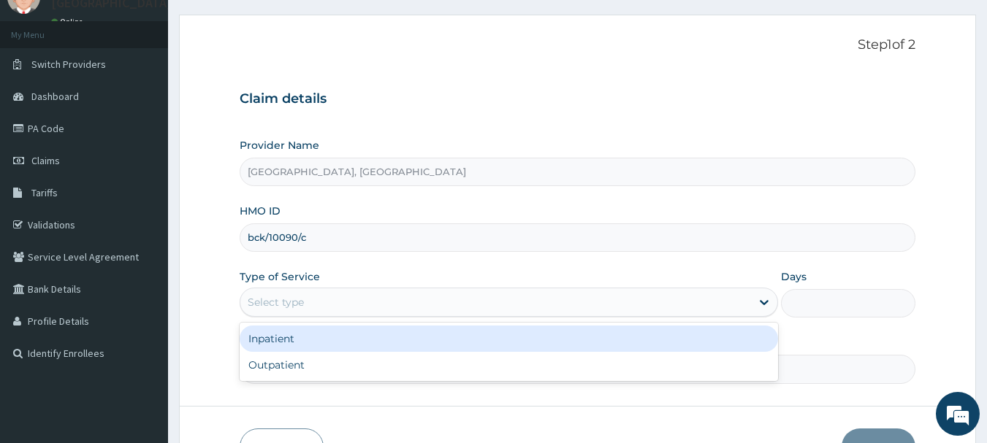
click at [283, 366] on div "Outpatient" at bounding box center [509, 365] width 538 height 26
type input "1"
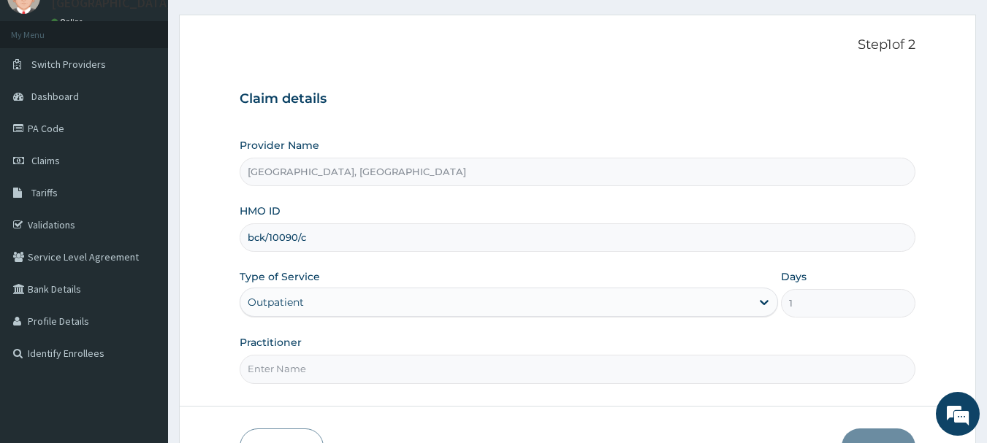
click at [337, 365] on input "Practitioner" at bounding box center [578, 369] width 676 height 28
type input "[PERSON_NAME]"
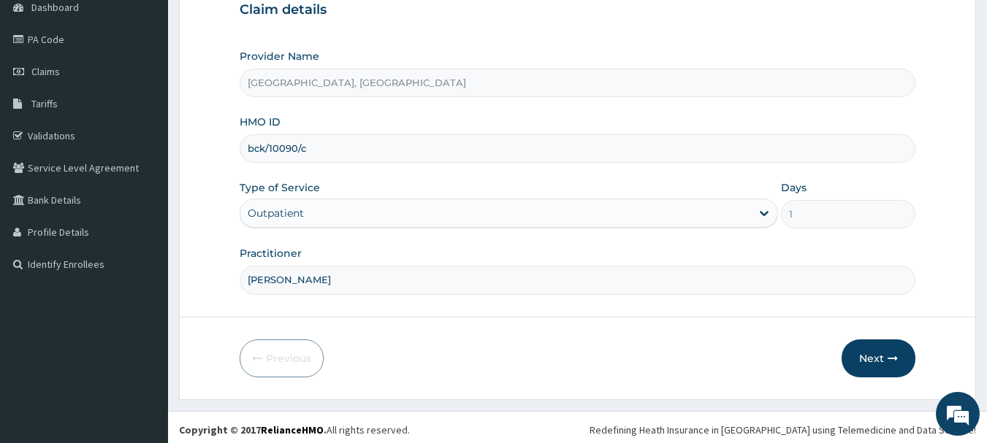
scroll to position [157, 0]
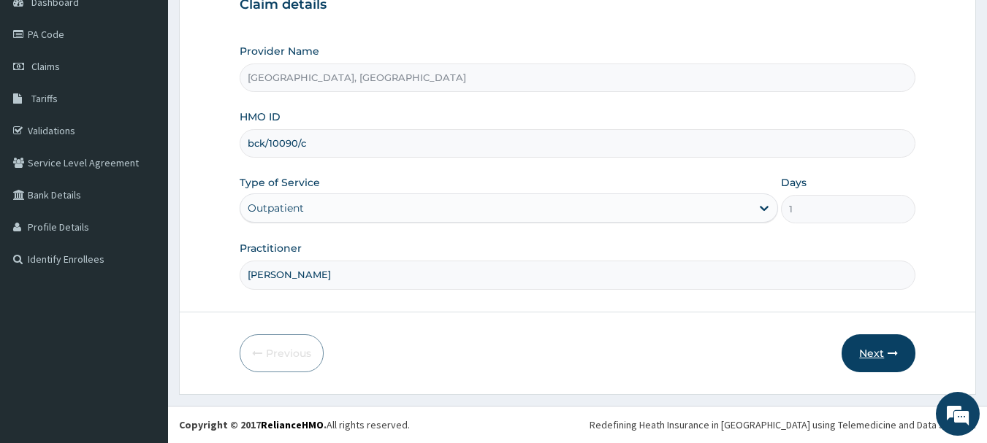
click at [878, 352] on button "Next" at bounding box center [878, 354] width 74 height 38
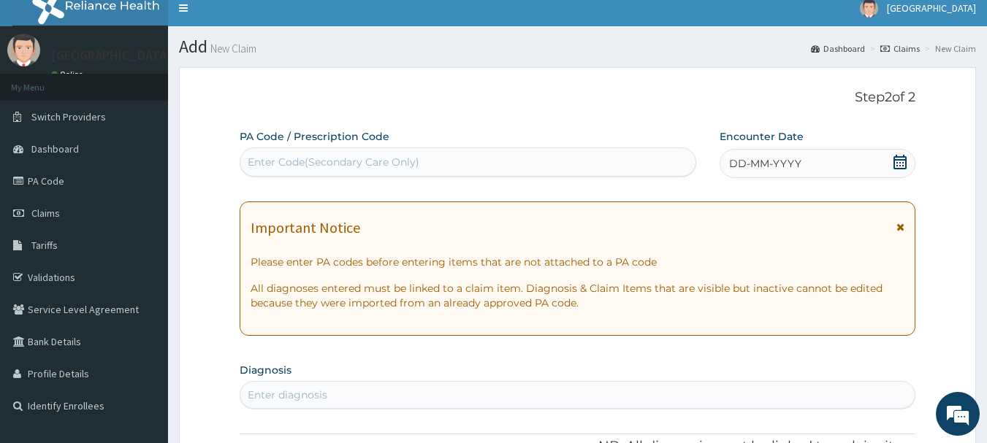
scroll to position [0, 0]
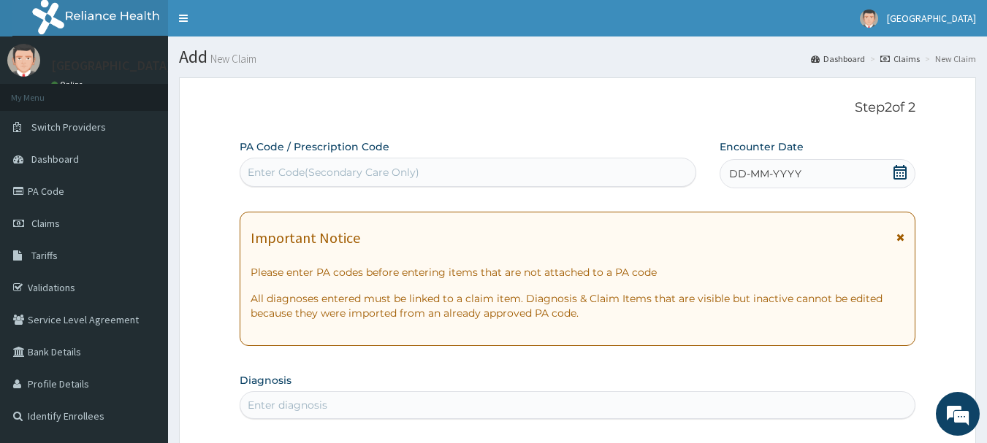
click at [772, 170] on span "DD-MM-YYYY" at bounding box center [765, 174] width 72 height 15
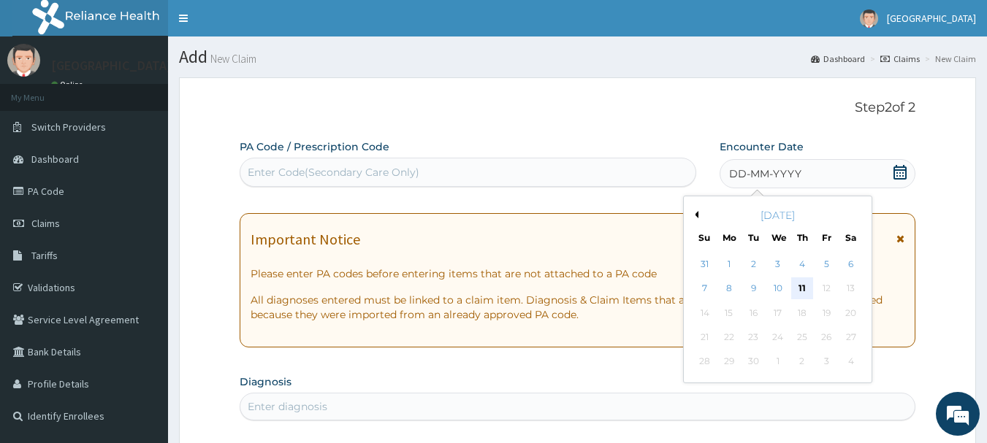
click at [806, 286] on div "11" at bounding box center [802, 289] width 22 height 22
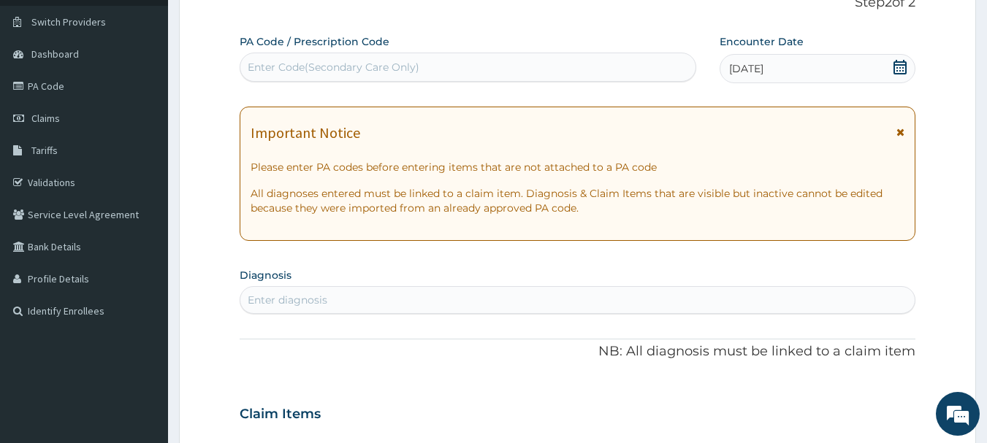
scroll to position [204, 0]
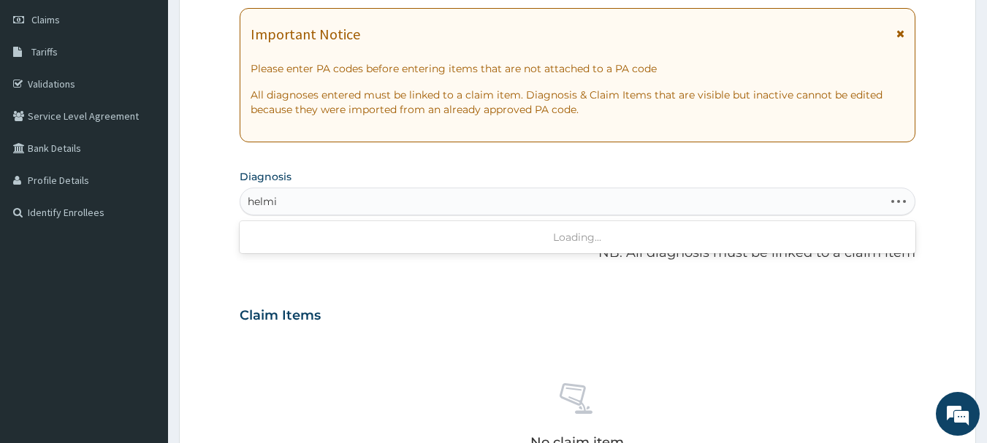
type input "[PERSON_NAME]"
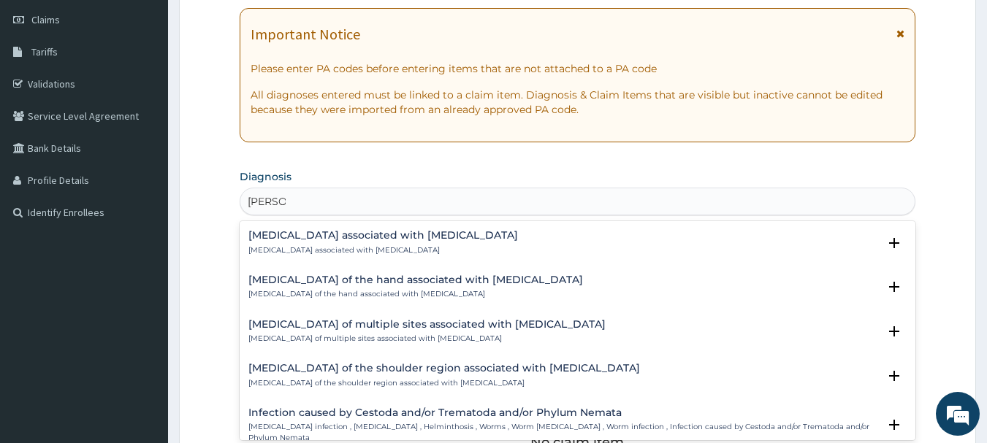
click at [382, 236] on h4 "[MEDICAL_DATA] associated with [MEDICAL_DATA]" at bounding box center [383, 235] width 270 height 11
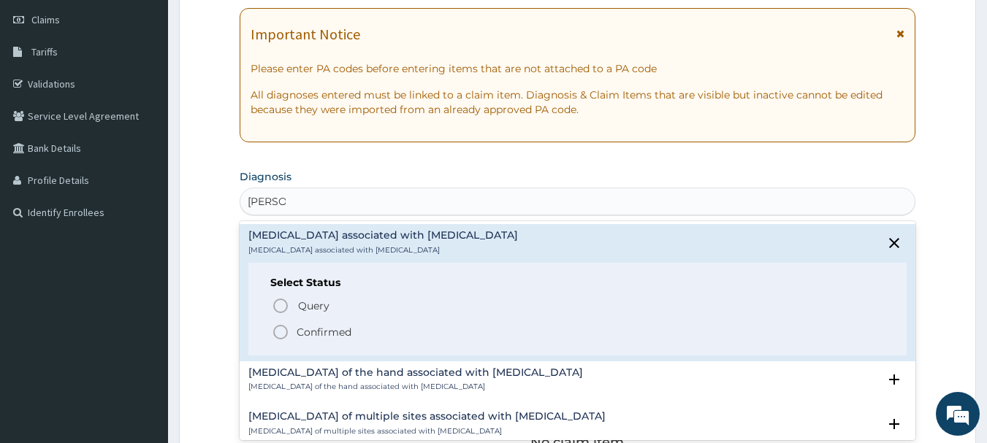
click at [282, 335] on icon "status option filled" at bounding box center [281, 333] width 18 height 18
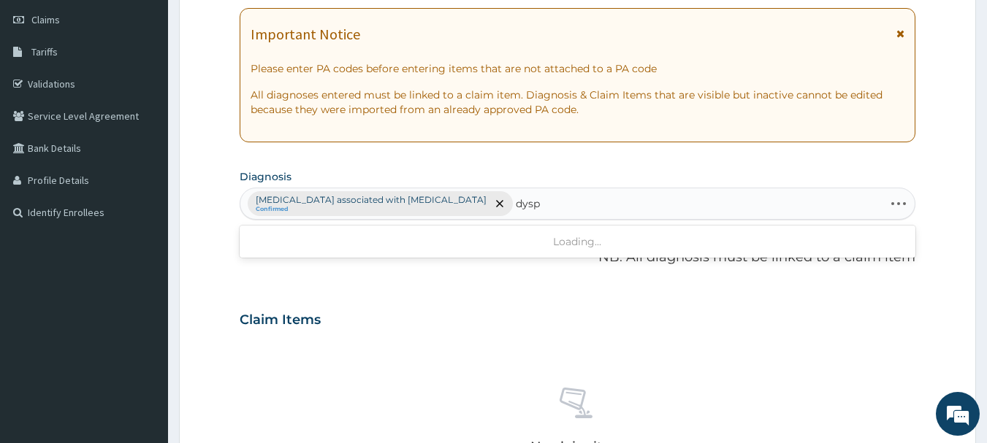
type input "dyspe"
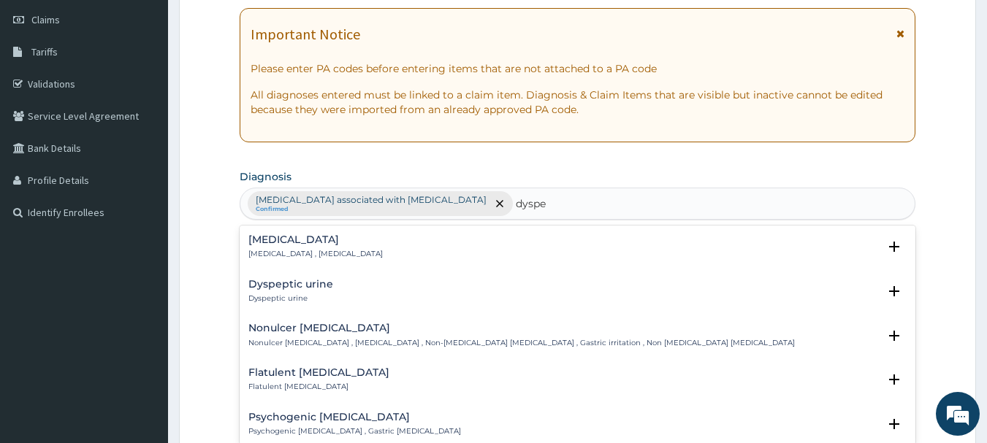
click at [304, 248] on div "Indigestion Indigestion , Dyspepsia" at bounding box center [315, 247] width 134 height 26
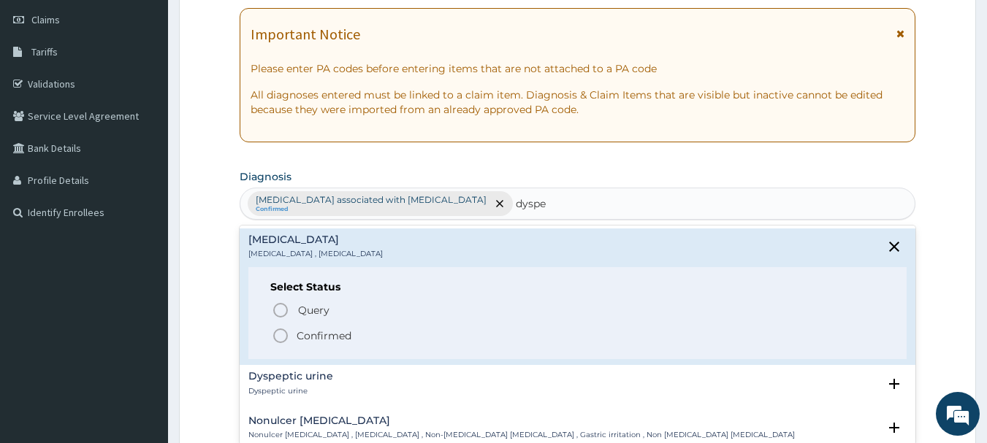
click at [280, 338] on icon "status option filled" at bounding box center [281, 336] width 18 height 18
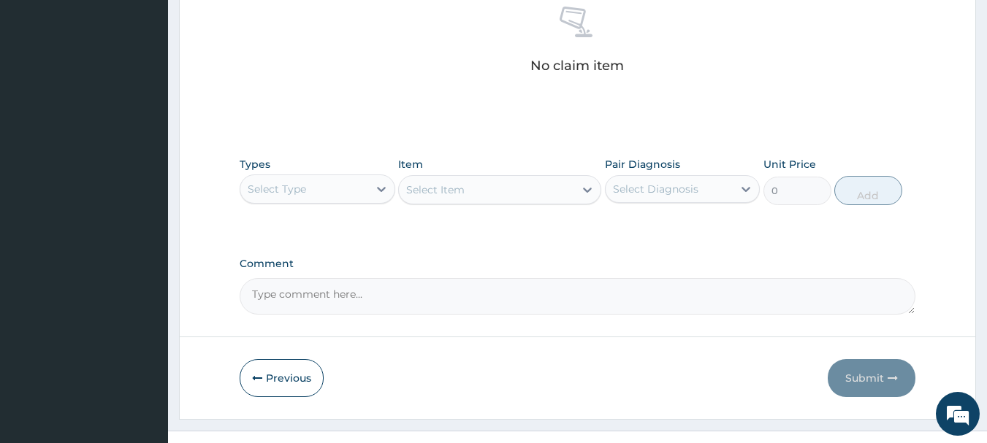
scroll to position [610, 0]
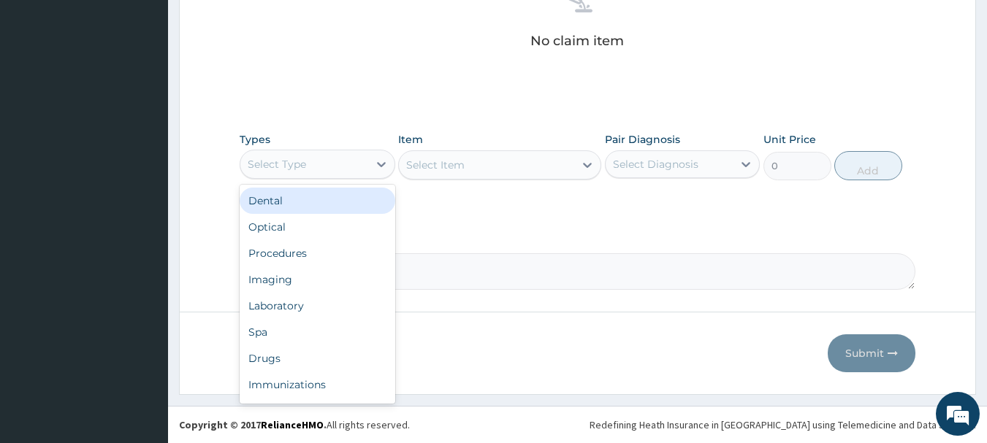
click at [288, 254] on div "Procedures" at bounding box center [318, 253] width 156 height 26
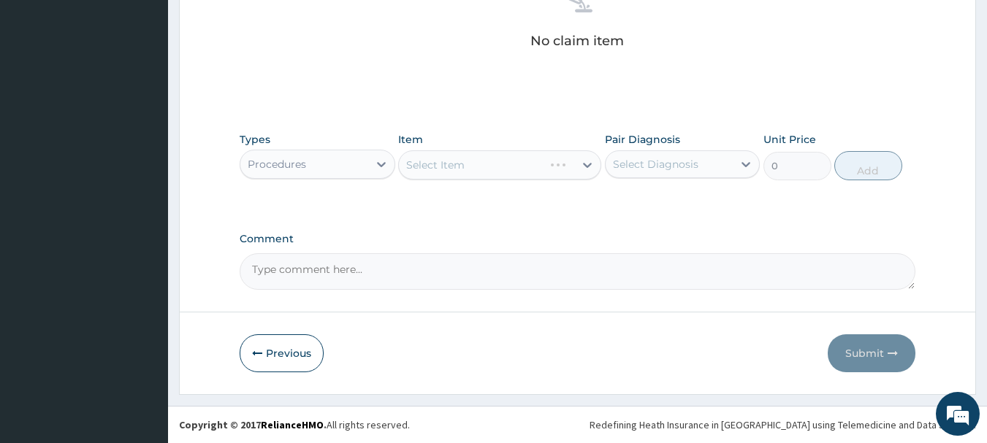
click at [533, 156] on div "Select Item" at bounding box center [499, 164] width 203 height 29
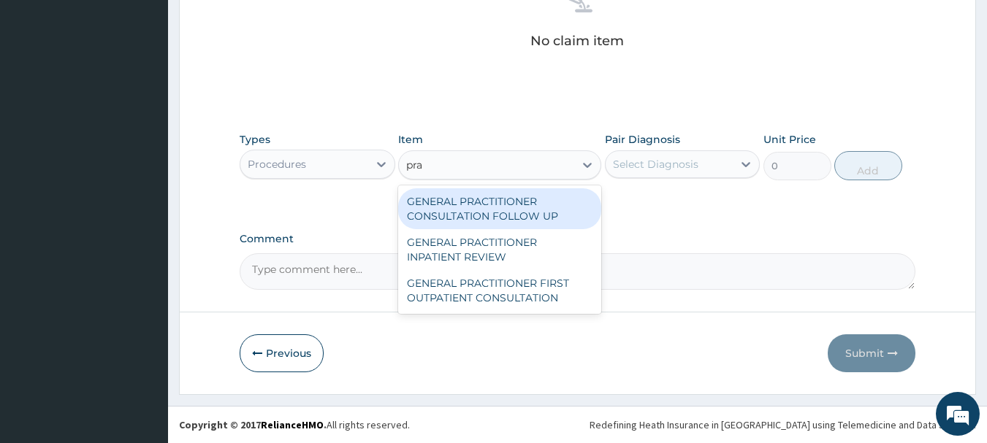
type input "prac"
click at [533, 286] on div "GENERAL PRACTITIONER FIRST OUTPATIENT CONSULTATION" at bounding box center [499, 290] width 203 height 41
type input "3750"
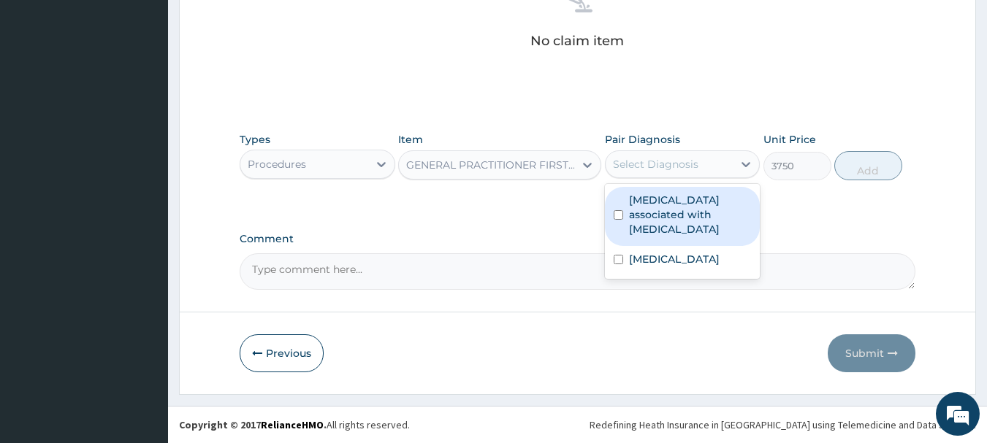
click at [703, 212] on label "Arthropathy associated with helminthiasis" at bounding box center [690, 215] width 123 height 44
checkbox input "true"
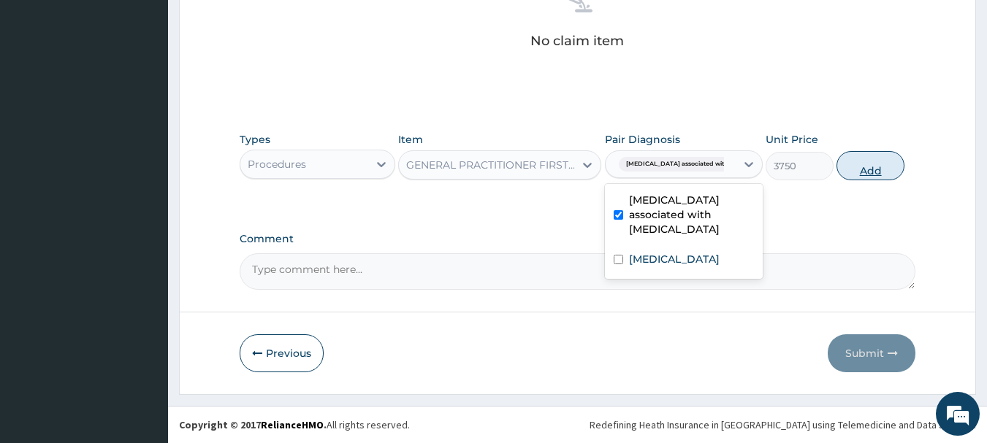
click at [880, 170] on button "Add" at bounding box center [870, 165] width 68 height 29
type input "0"
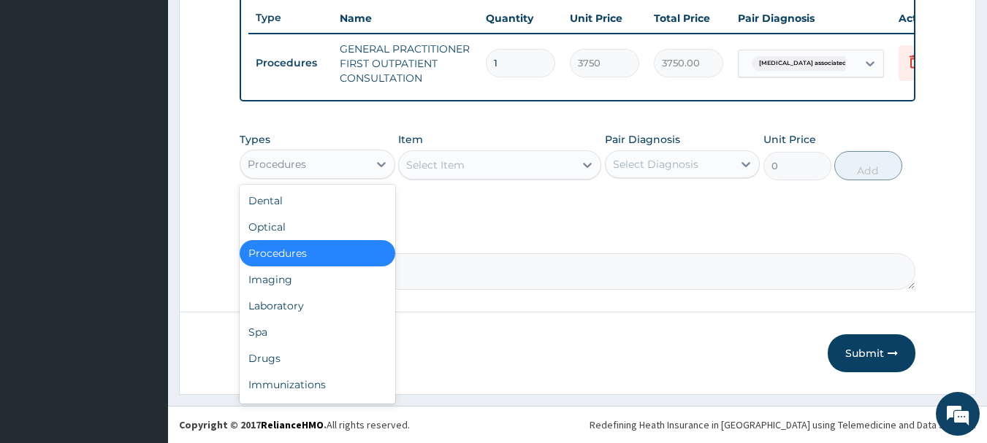
click at [264, 359] on div "Drugs" at bounding box center [318, 358] width 156 height 26
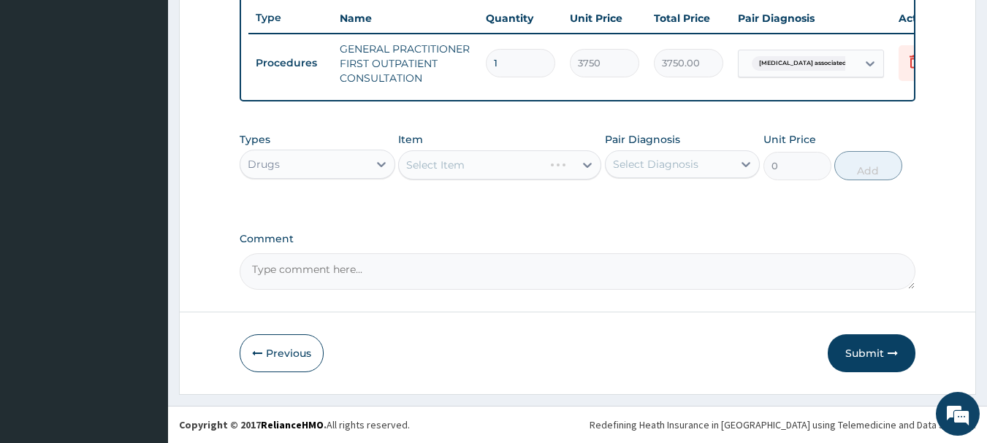
click at [554, 150] on div "Select Item" at bounding box center [499, 164] width 203 height 29
click at [549, 158] on div "Select Item" at bounding box center [499, 164] width 203 height 29
click at [561, 161] on div "Select Item" at bounding box center [499, 164] width 203 height 29
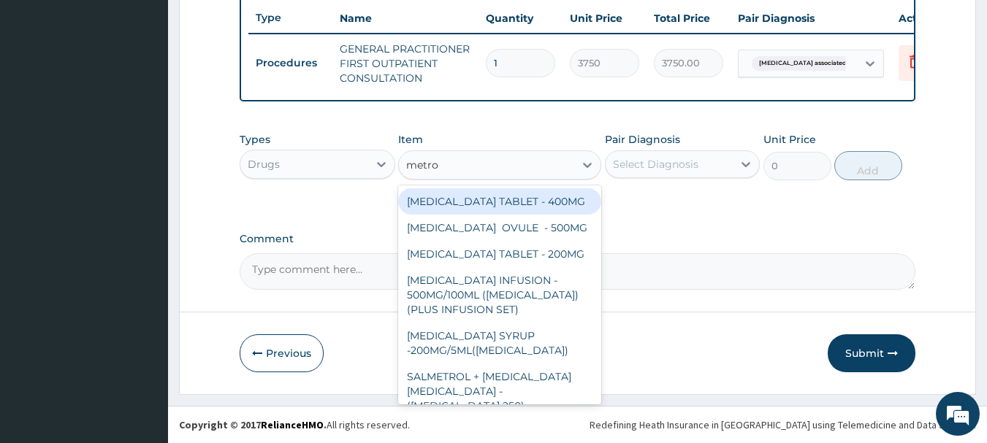
type input "metron"
click at [534, 200] on div "METRONIDAZOLE TABLET - 400MG" at bounding box center [499, 201] width 203 height 26
type input "84"
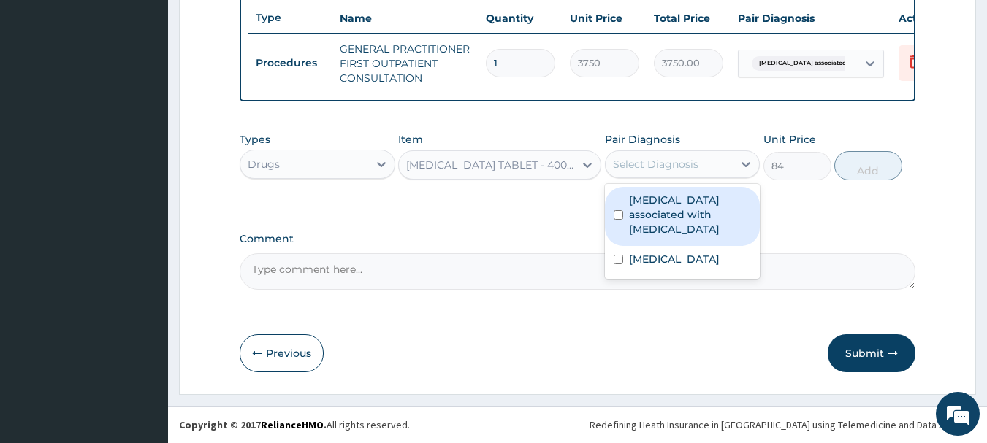
click at [698, 202] on label "Arthropathy associated with helminthiasis" at bounding box center [690, 215] width 123 height 44
checkbox input "true"
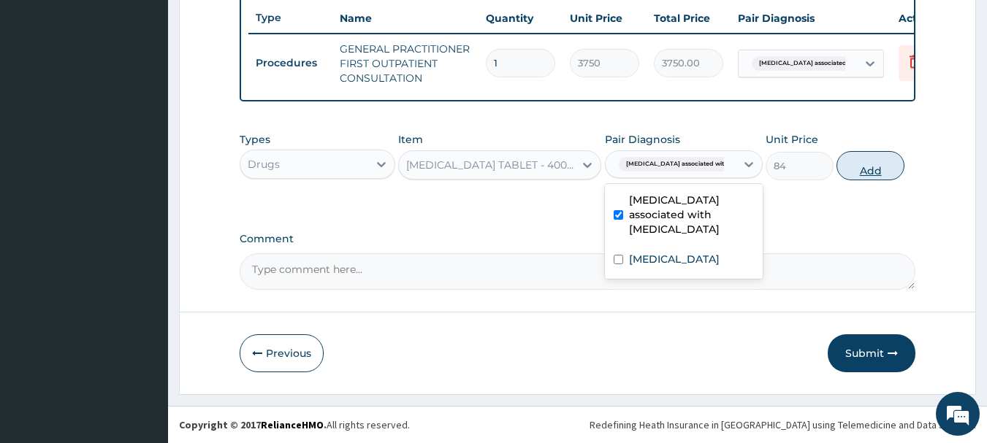
click at [882, 168] on button "Add" at bounding box center [870, 165] width 68 height 29
type input "0"
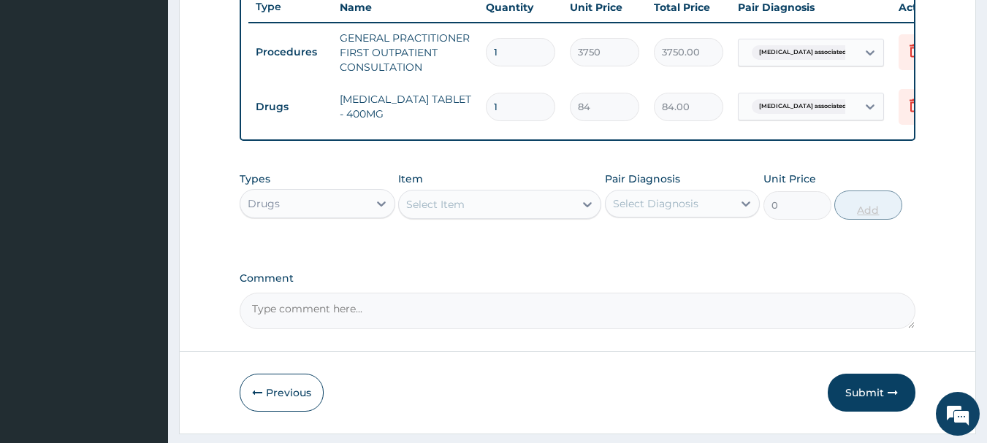
type input "0.00"
type input "9"
type input "756.00"
type input "9"
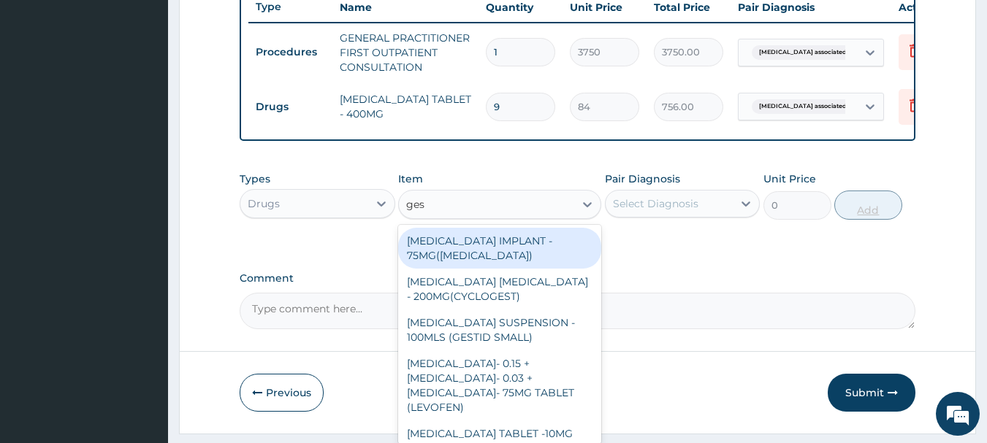
type input "gest"
click at [514, 340] on div "ANTACID SUSPENSION - 100MLS (GESTID SMALL)" at bounding box center [499, 330] width 203 height 41
type input "1120"
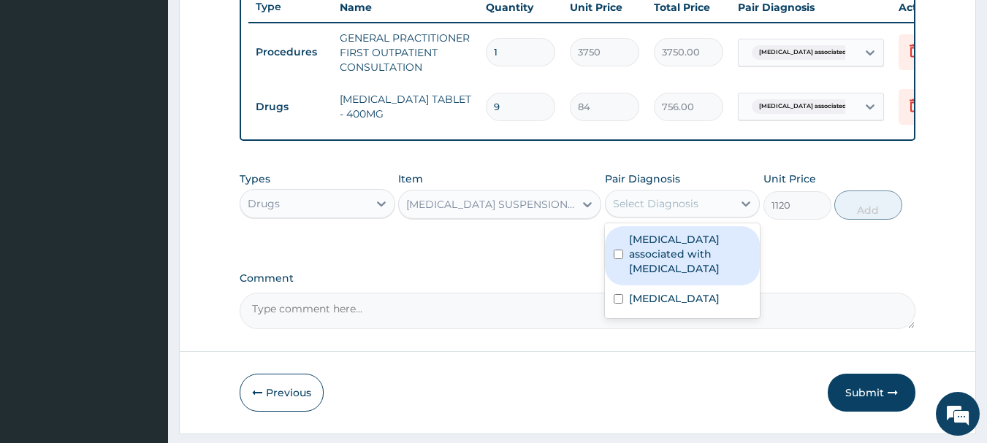
click at [666, 297] on label "Indigestion" at bounding box center [674, 298] width 91 height 15
checkbox input "true"
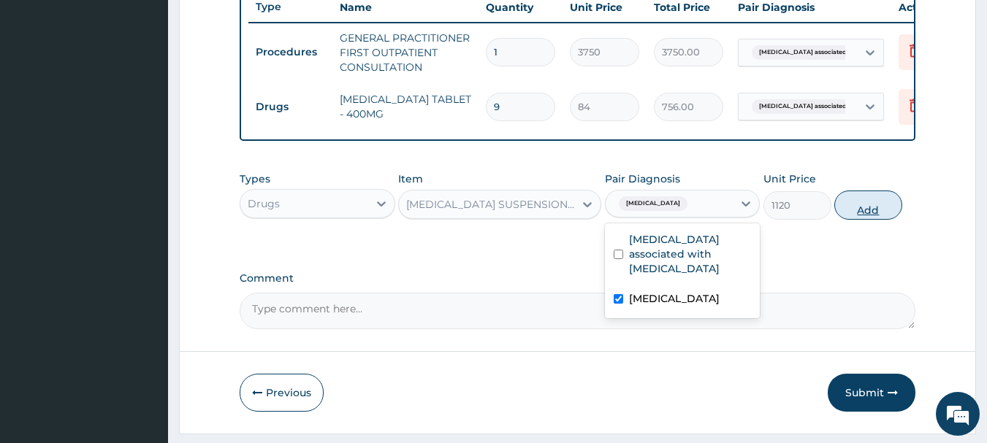
click at [874, 216] on button "Add" at bounding box center [868, 205] width 68 height 29
type input "0"
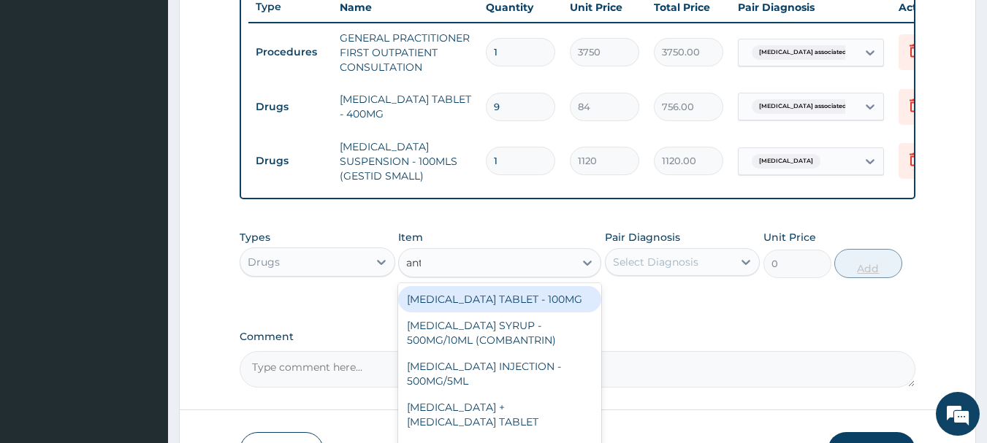
type input "anta"
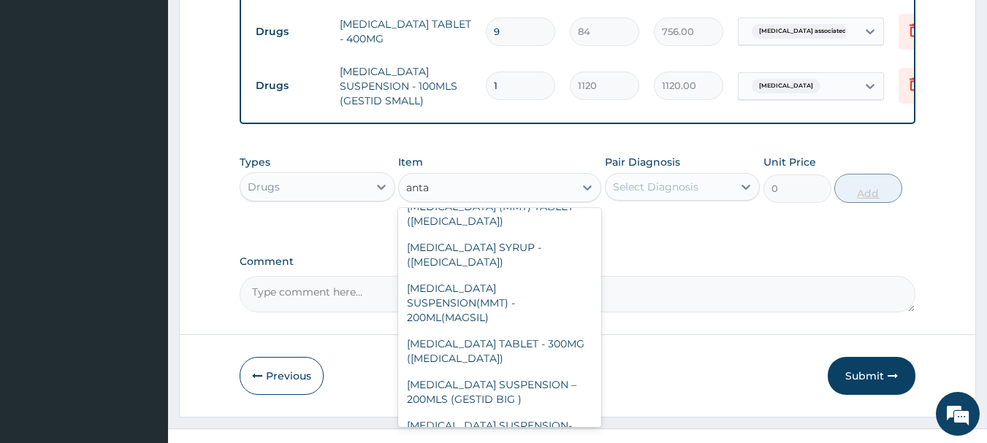
scroll to position [635, 0]
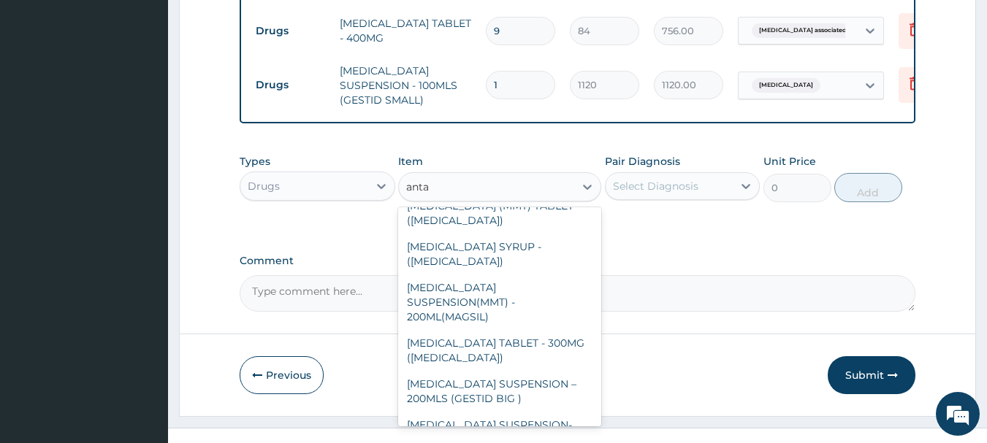
click at [522, 371] on div "ANTACID SUSPENSION – 200MLS (GESTID BIG )" at bounding box center [499, 391] width 203 height 41
type input "1680"
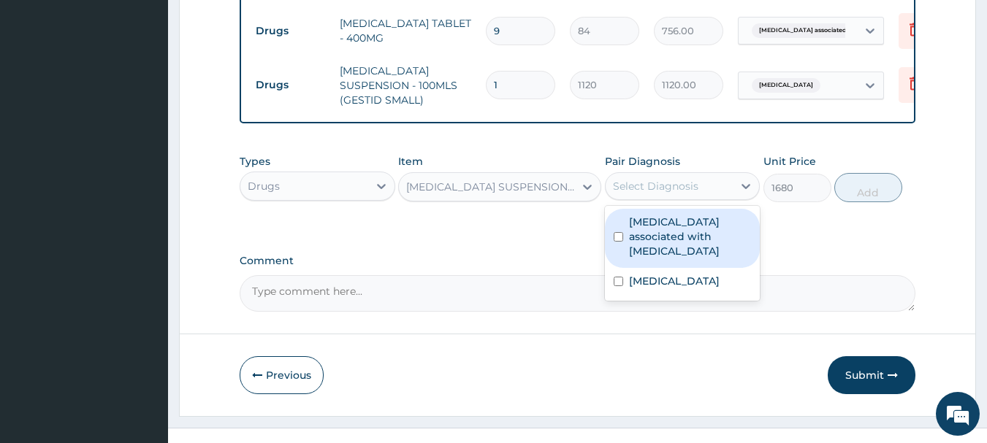
click at [662, 274] on label "Indigestion" at bounding box center [674, 281] width 91 height 15
checkbox input "true"
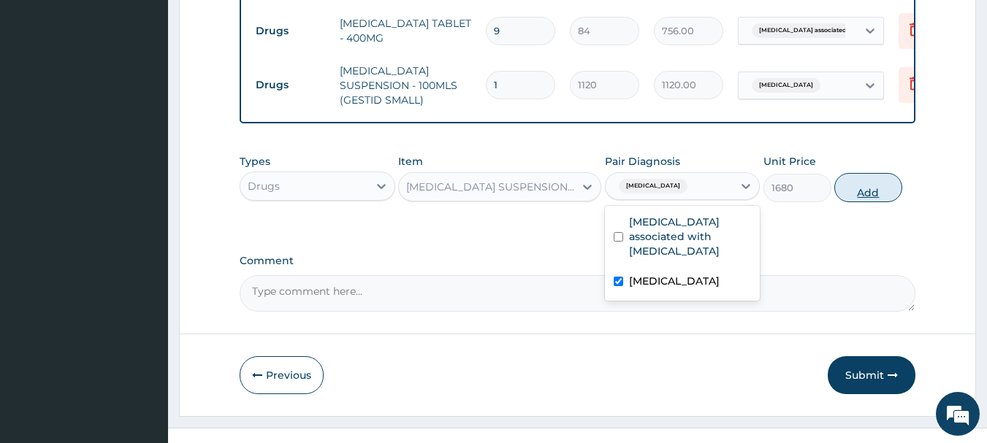
click at [879, 192] on button "Add" at bounding box center [868, 187] width 68 height 29
type input "0"
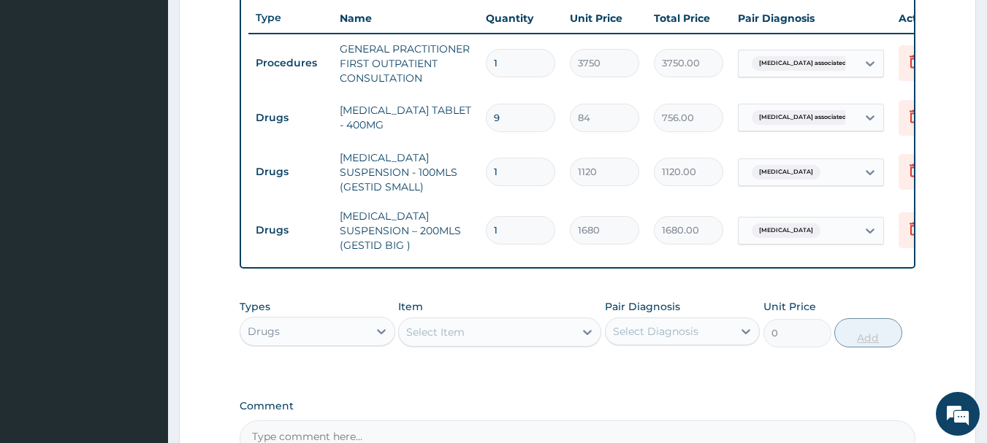
scroll to position [0, 57]
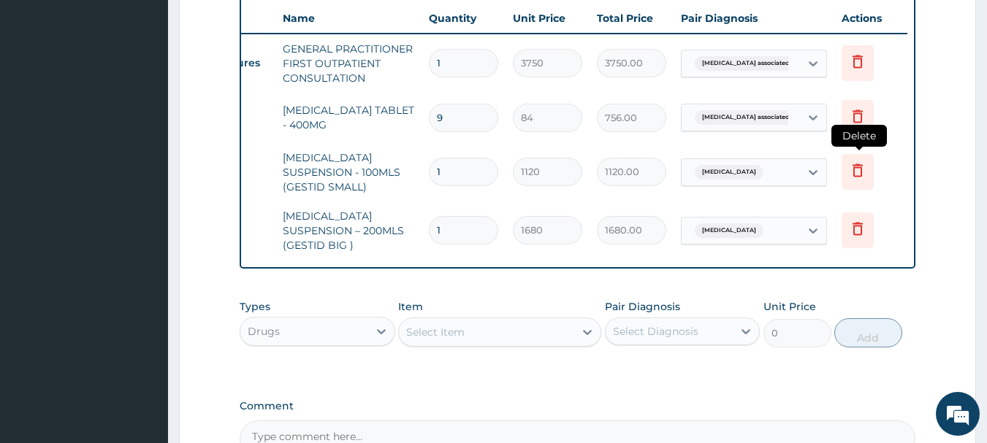
click at [872, 165] on icon at bounding box center [857, 172] width 32 height 36
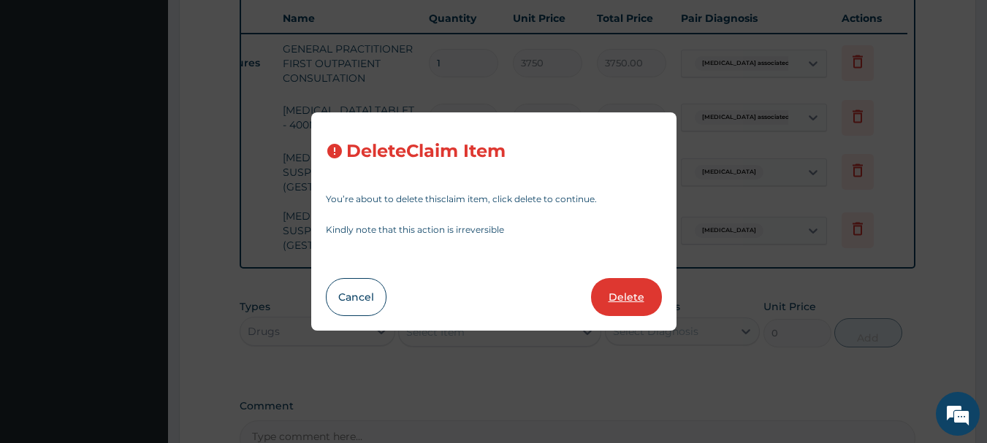
click at [630, 296] on button "Delete" at bounding box center [626, 297] width 71 height 38
type input "1680"
type input "1680.00"
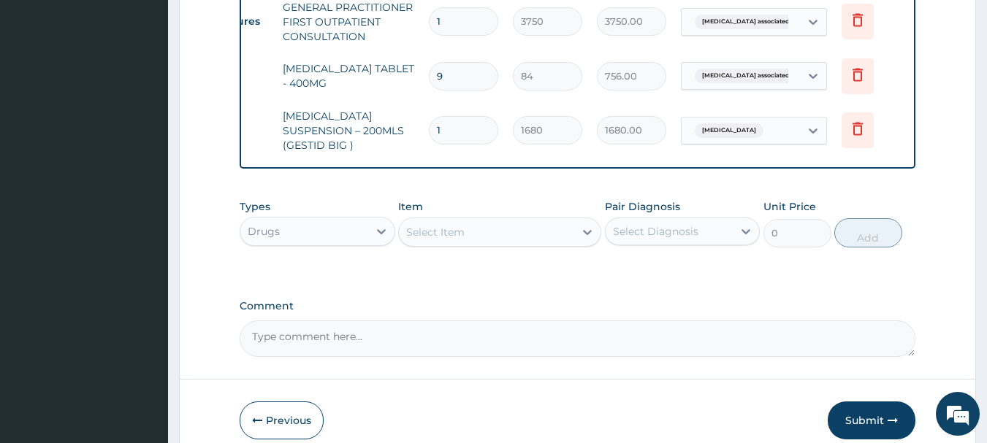
scroll to position [660, 0]
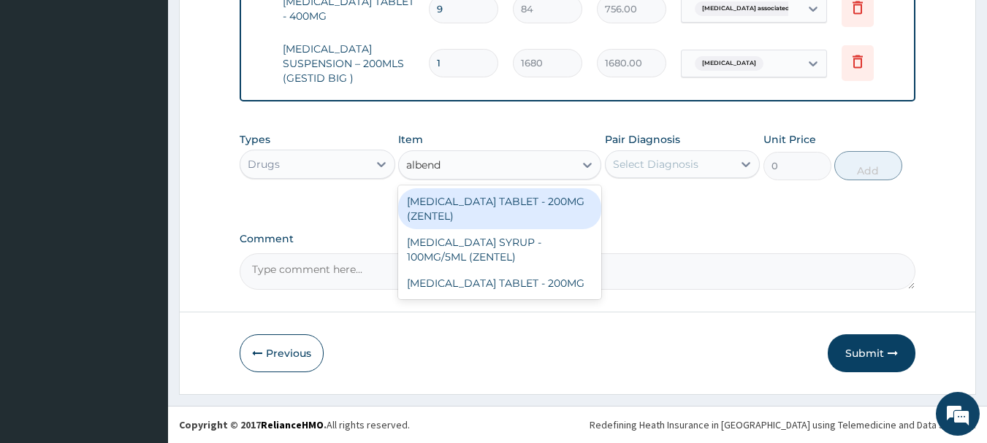
type input "albenda"
click at [570, 209] on div "ALBENDAZOLE TABLET - 200MG (ZENTEL)" at bounding box center [499, 208] width 203 height 41
type input "560"
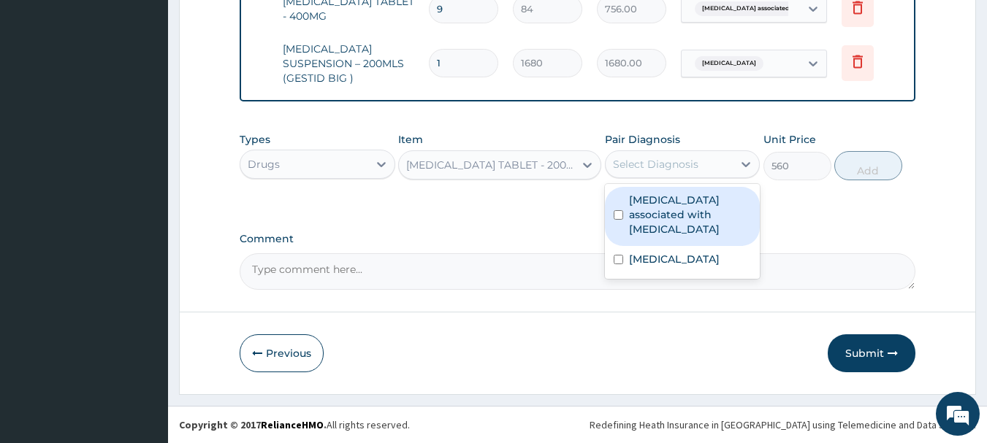
click at [696, 211] on label "Arthropathy associated with helminthiasis" at bounding box center [690, 215] width 123 height 44
checkbox input "true"
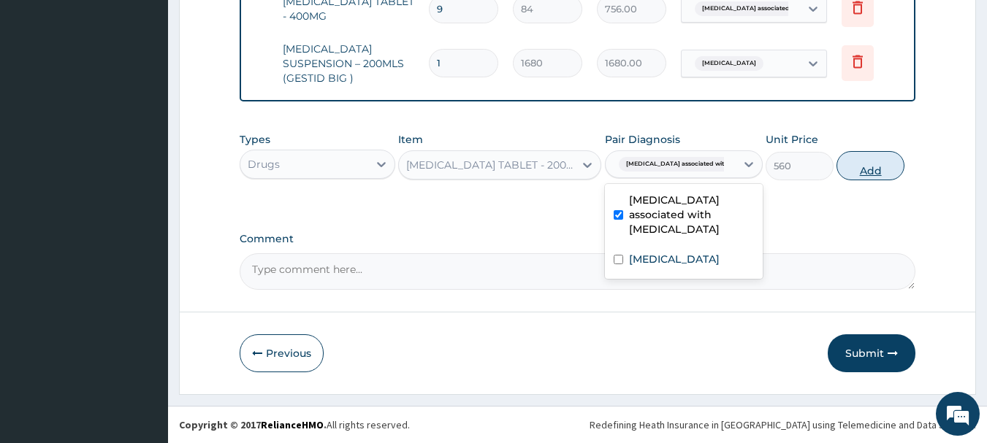
click at [887, 171] on button "Add" at bounding box center [870, 165] width 68 height 29
type input "0"
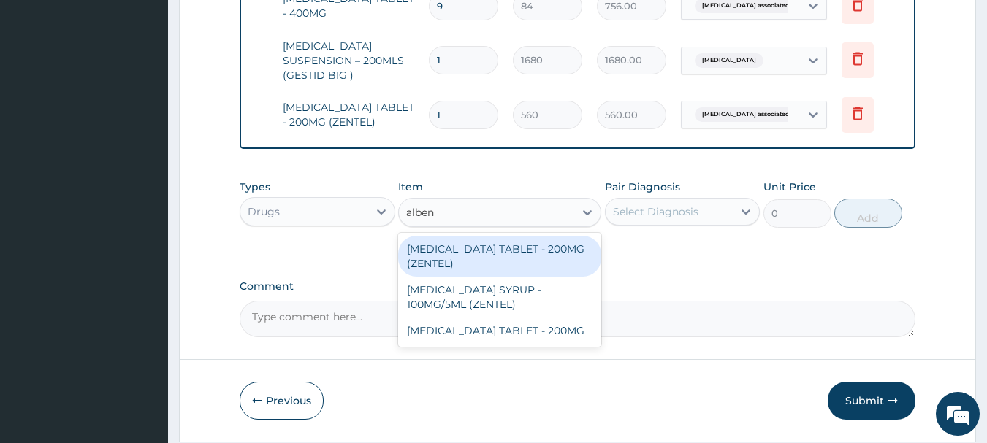
type input "albend"
click at [554, 337] on div "ALBENDAZOLE TABLET - 200MG" at bounding box center [499, 331] width 203 height 26
type input "280"
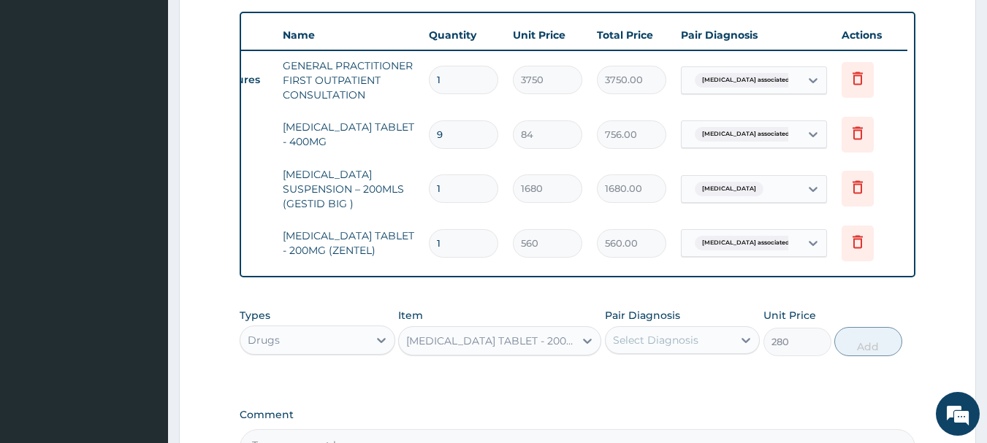
scroll to position [527, 0]
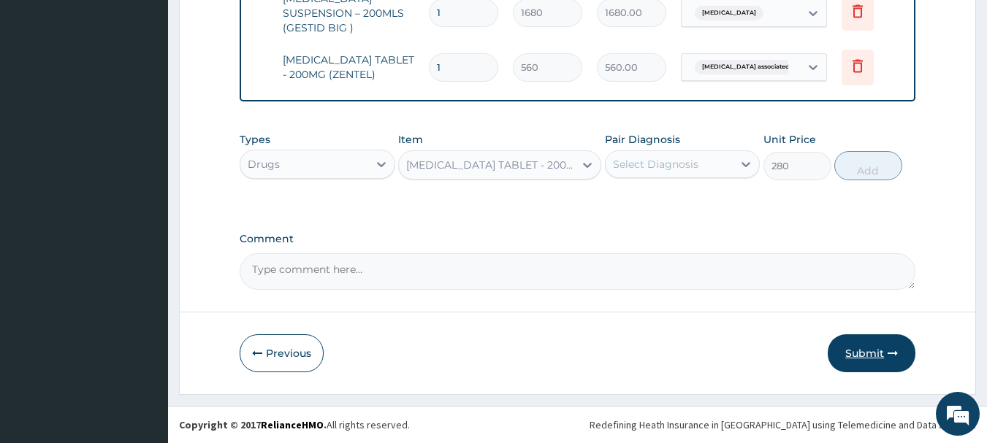
click at [880, 352] on button "Submit" at bounding box center [872, 354] width 88 height 38
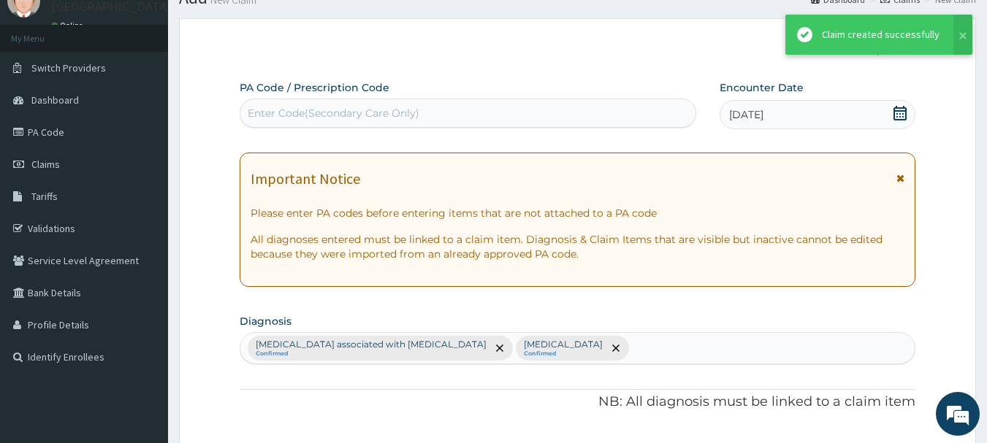
scroll to position [711, 0]
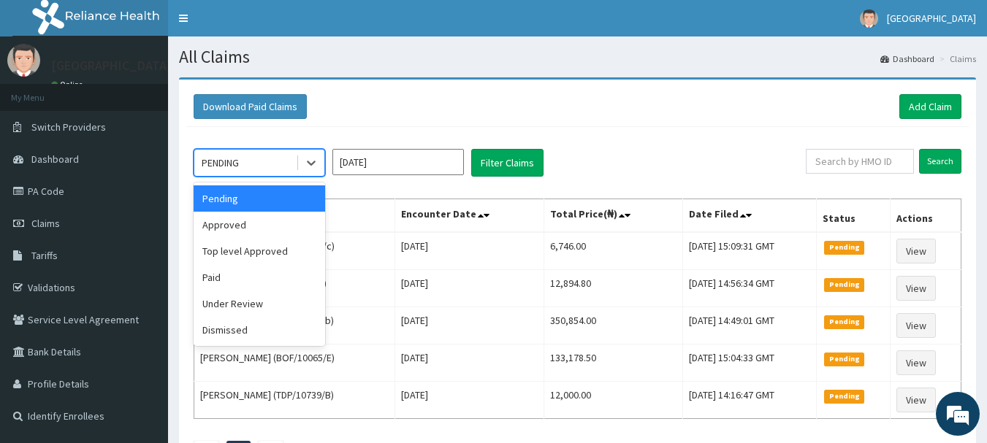
click at [230, 223] on div "Approved" at bounding box center [259, 225] width 131 height 26
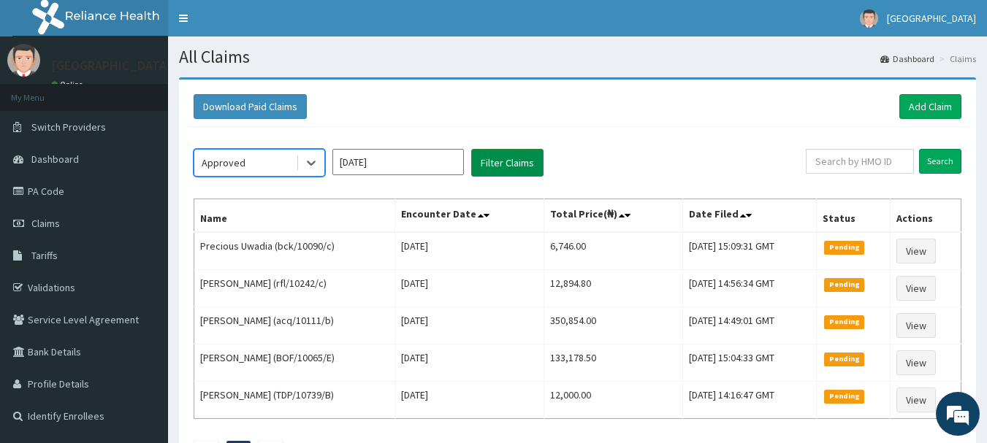
click at [532, 163] on button "Filter Claims" at bounding box center [507, 163] width 72 height 28
